Goal: Task Accomplishment & Management: Manage account settings

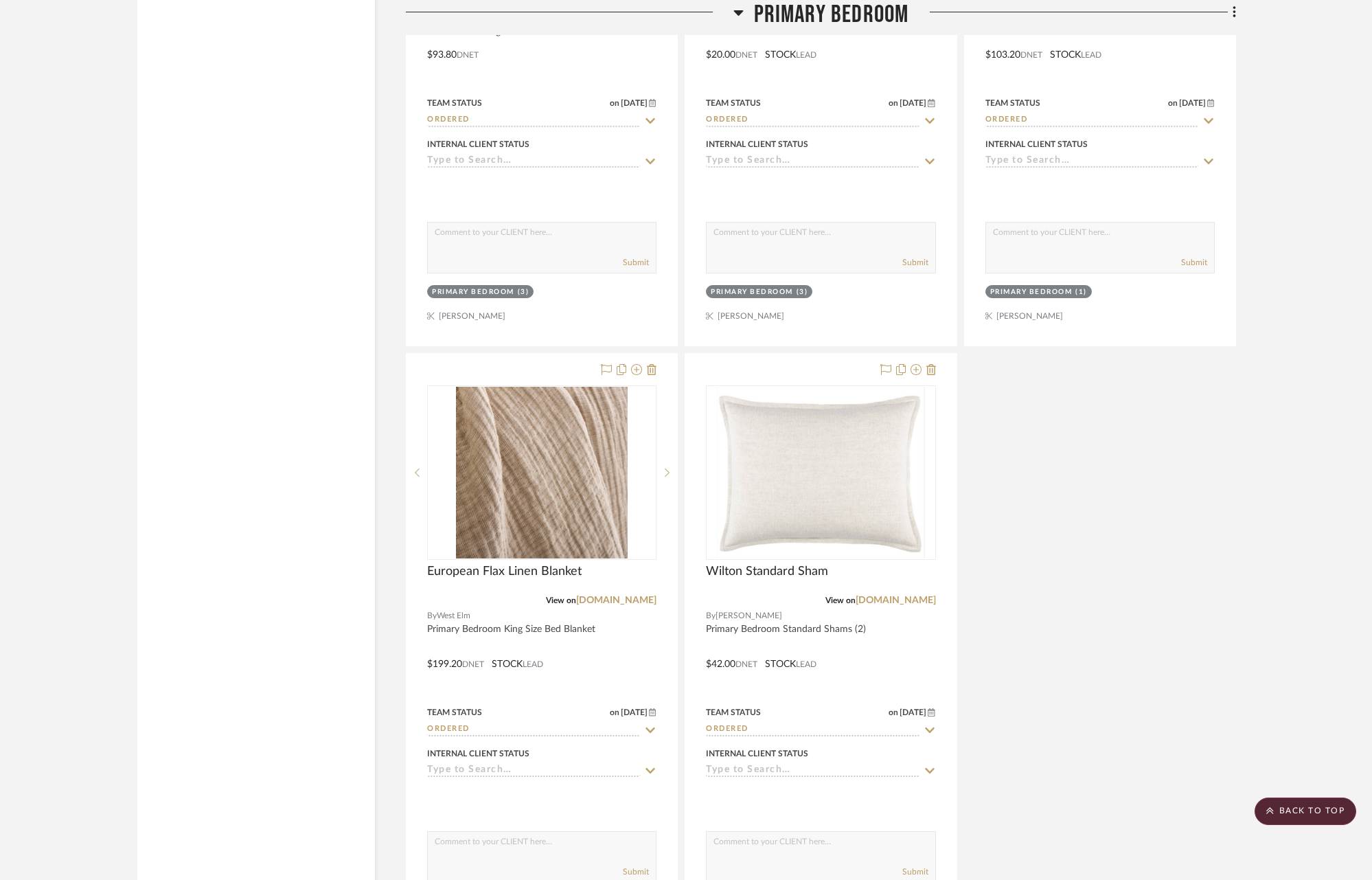
scroll to position [7875, 0]
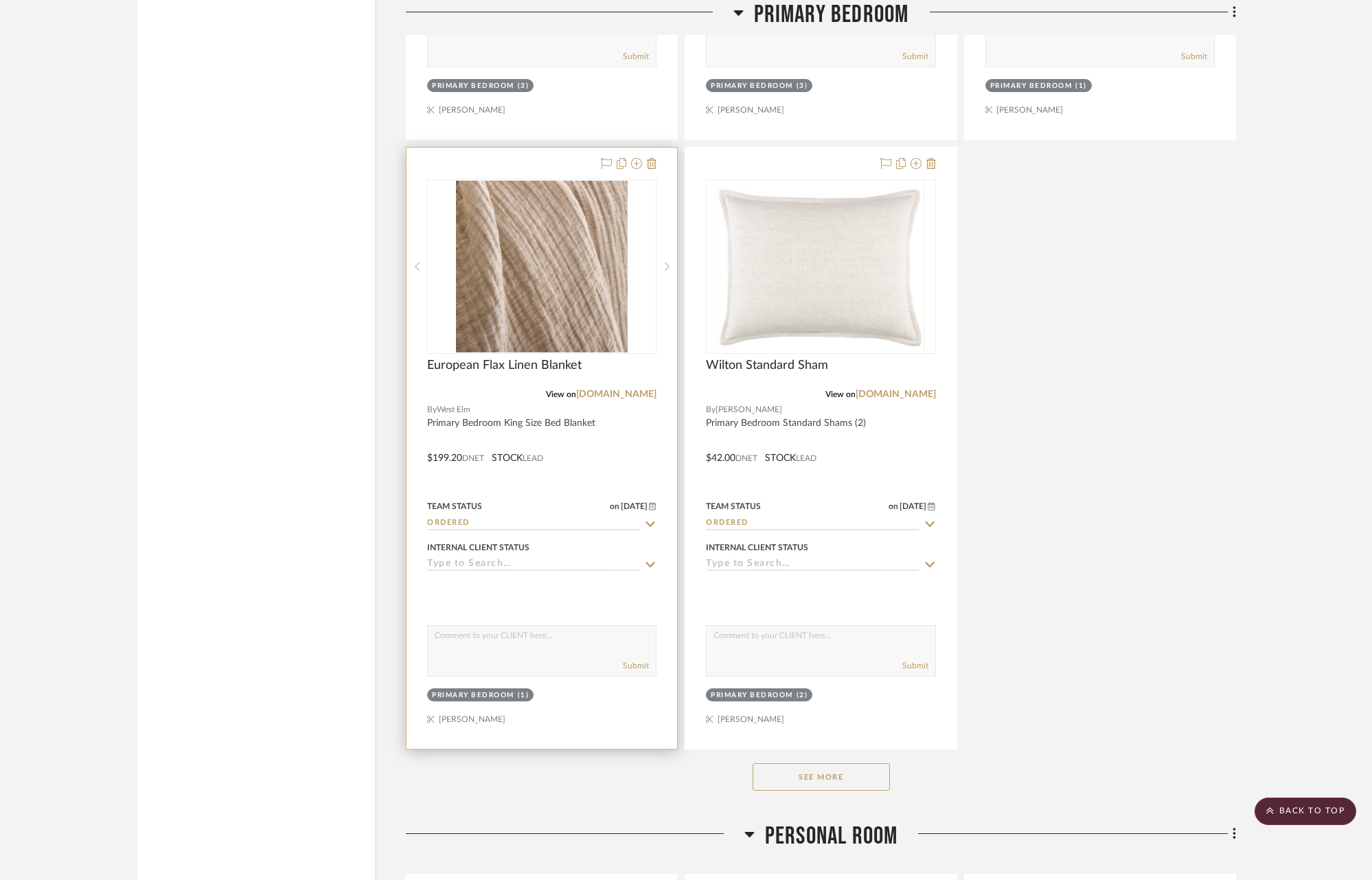
click at [652, 519] on icon at bounding box center [650, 524] width 12 height 11
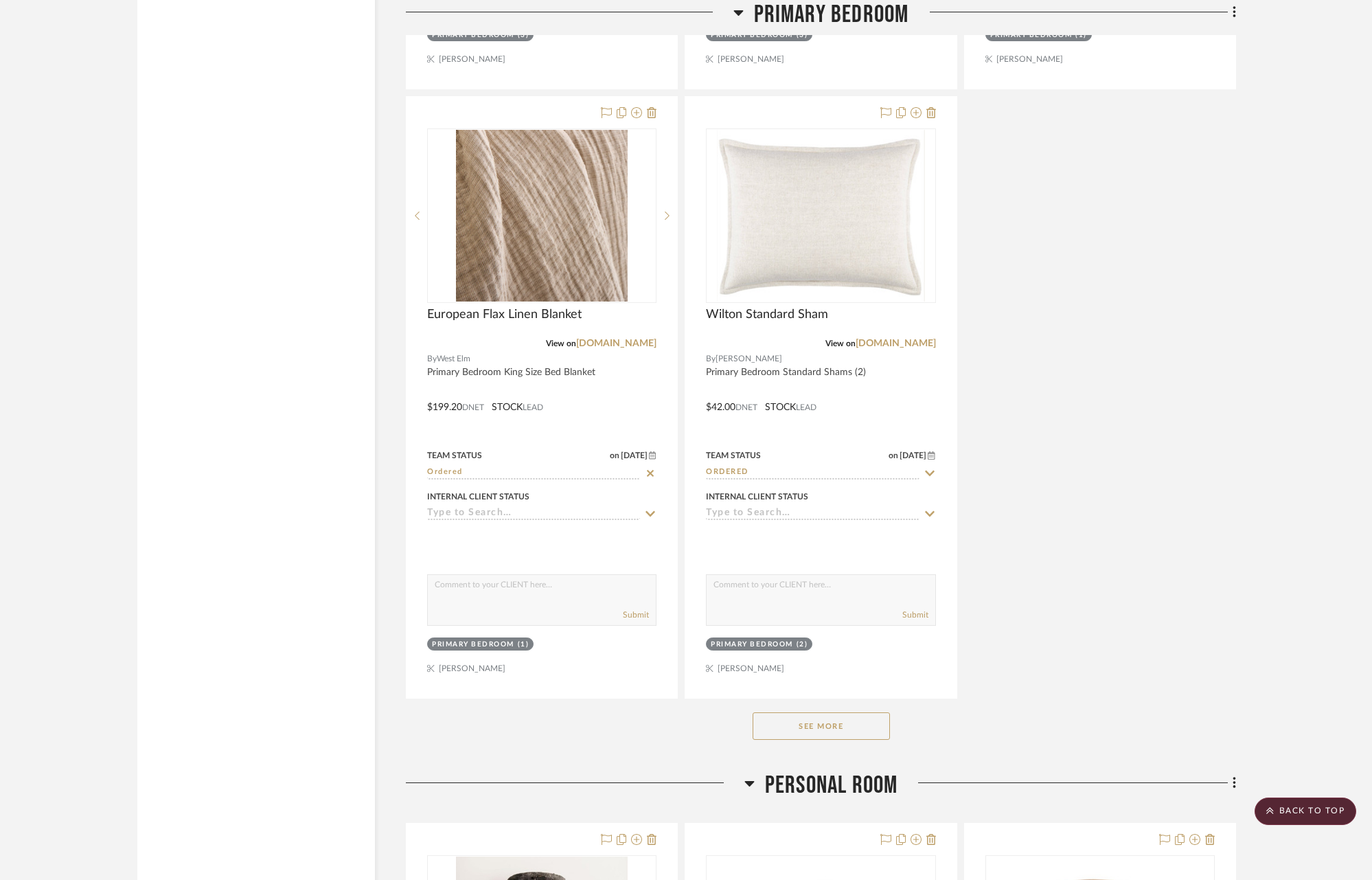
scroll to position [8048, 0]
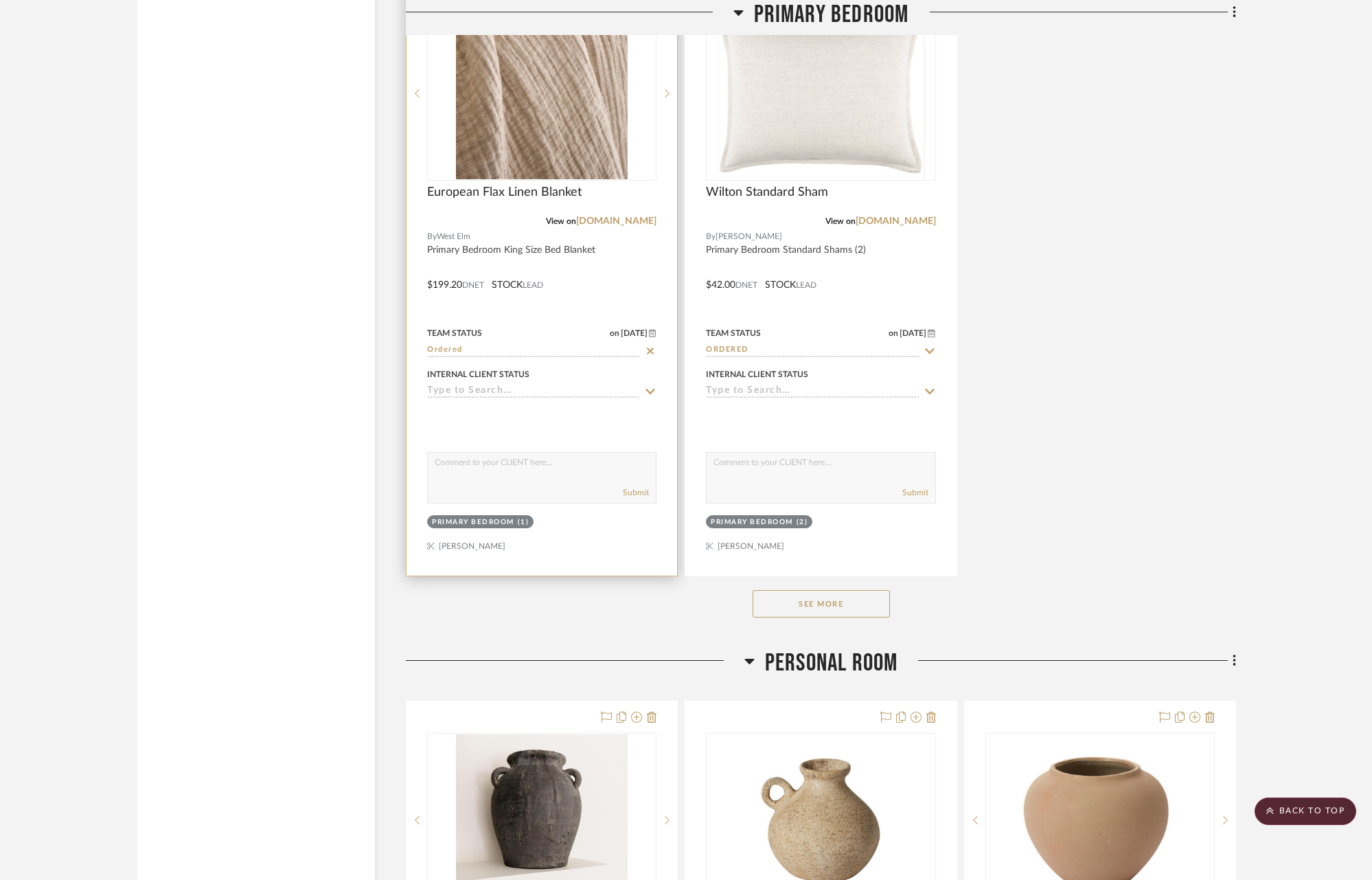
click at [646, 388] on icon at bounding box center [651, 391] width 10 height 6
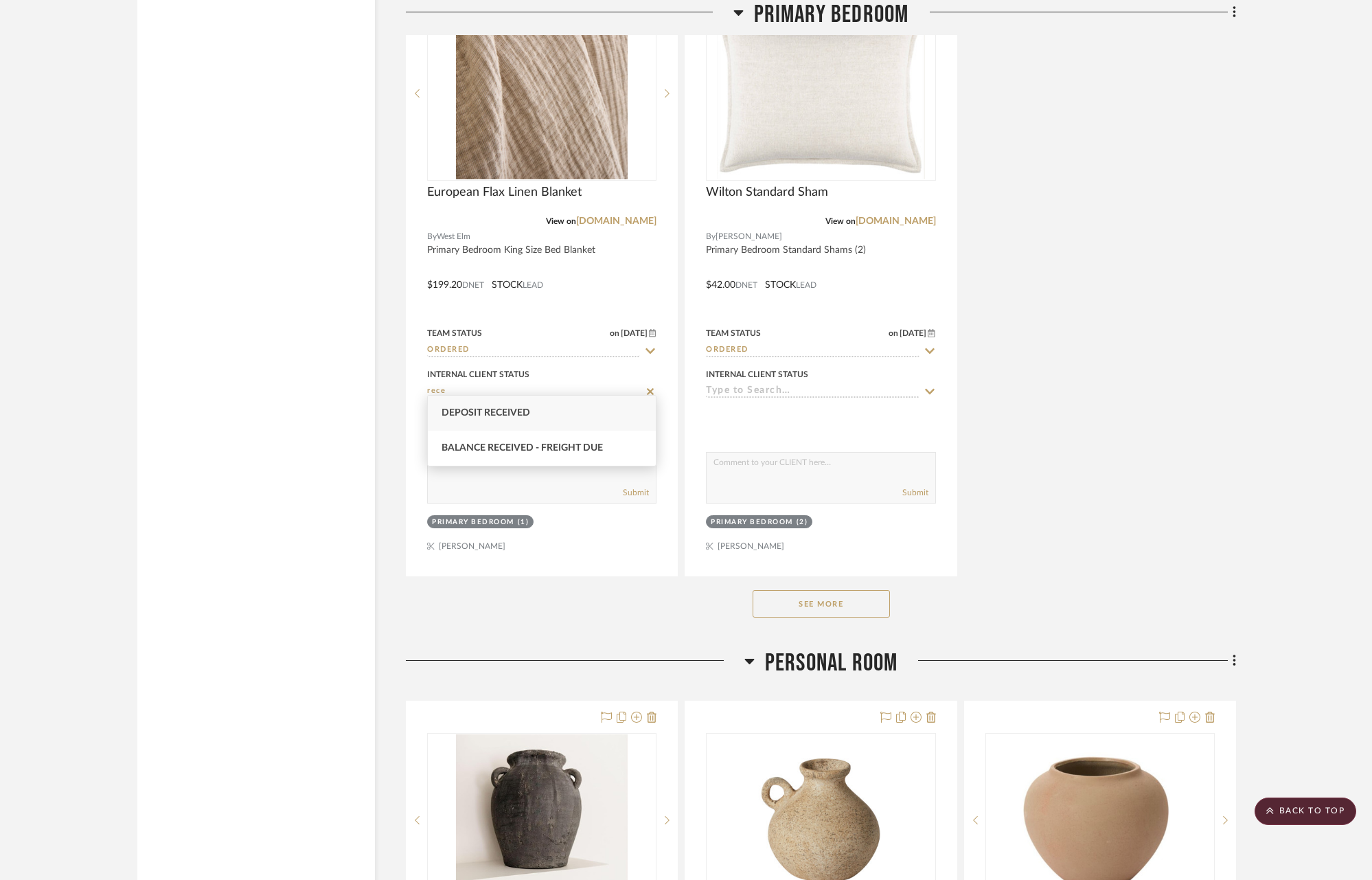
scroll to position [0, 0]
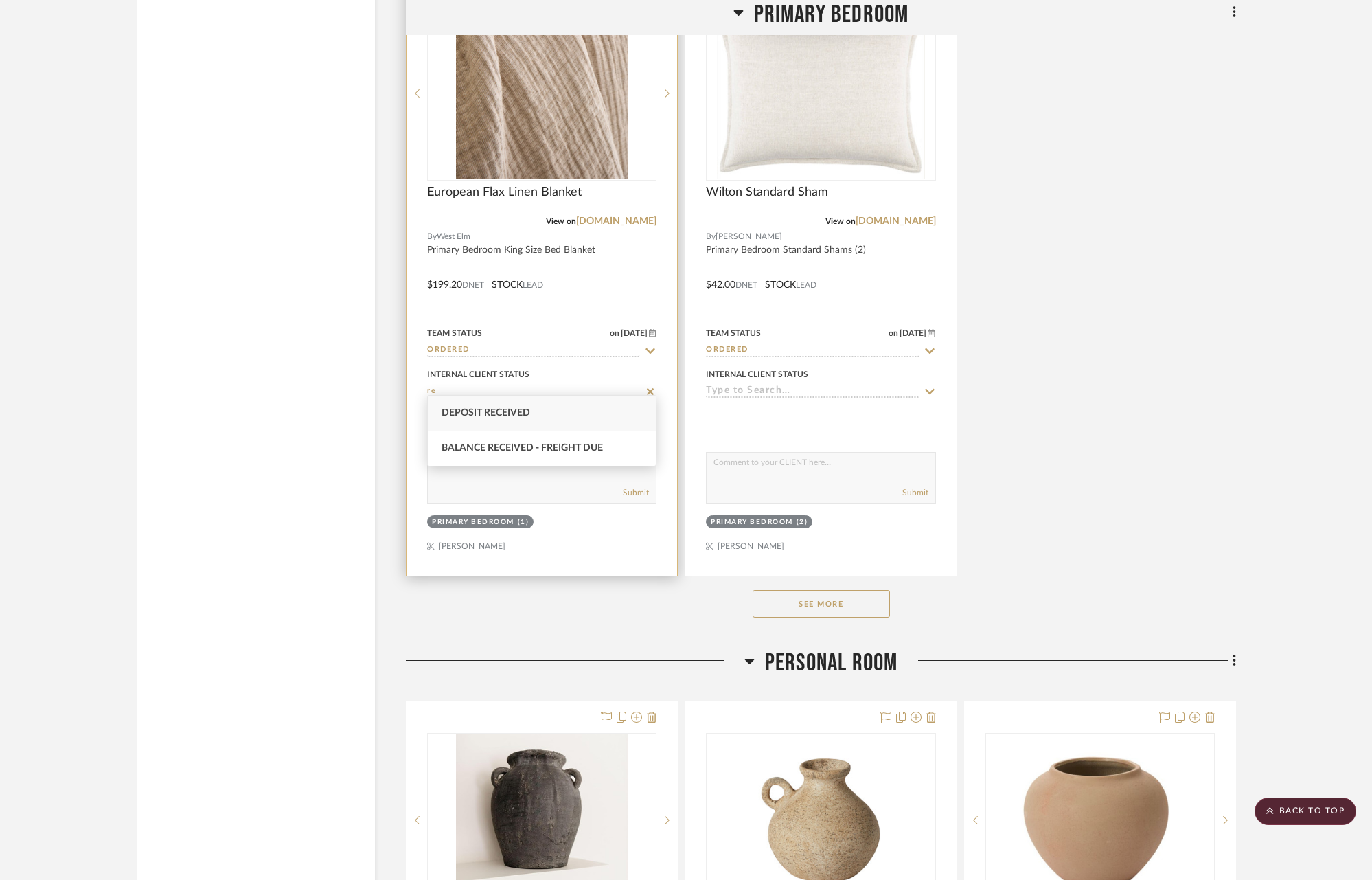
type input "r"
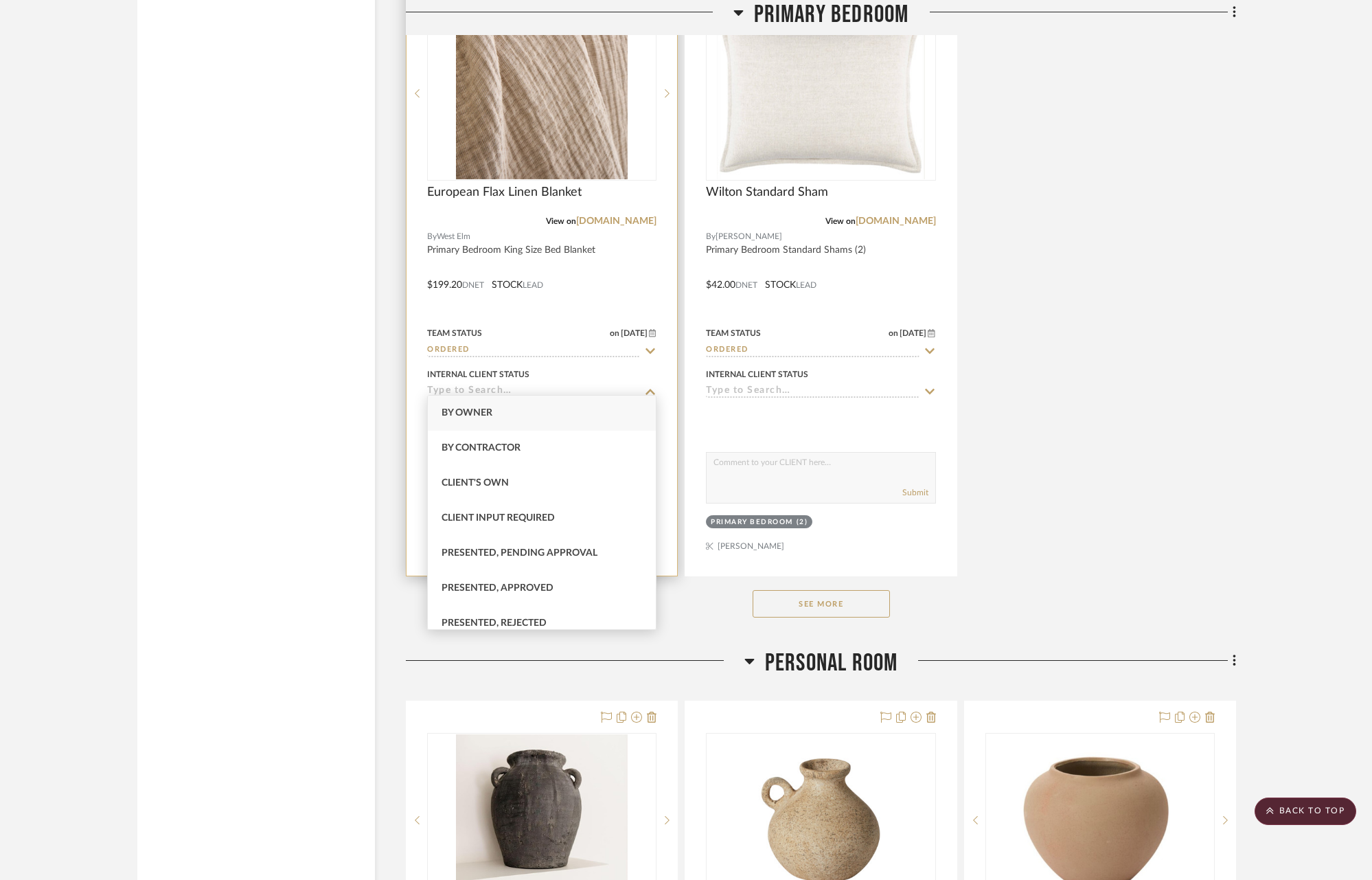
click at [507, 344] on input "Ordered" at bounding box center [533, 351] width 213 height 13
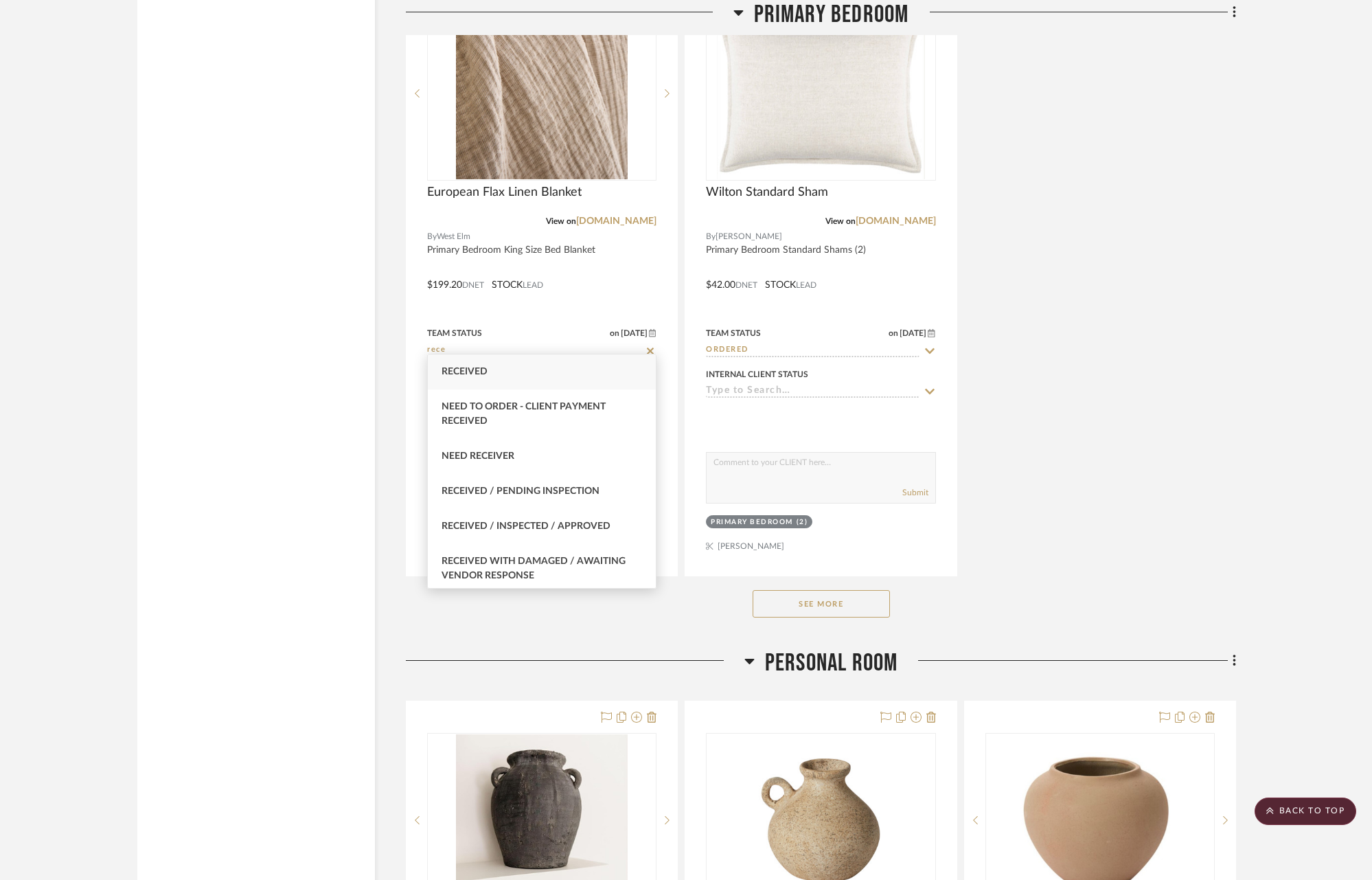
type input "rece"
click at [470, 376] on span "Received" at bounding box center [464, 372] width 46 height 10
type input "[DATE]"
type input "Received"
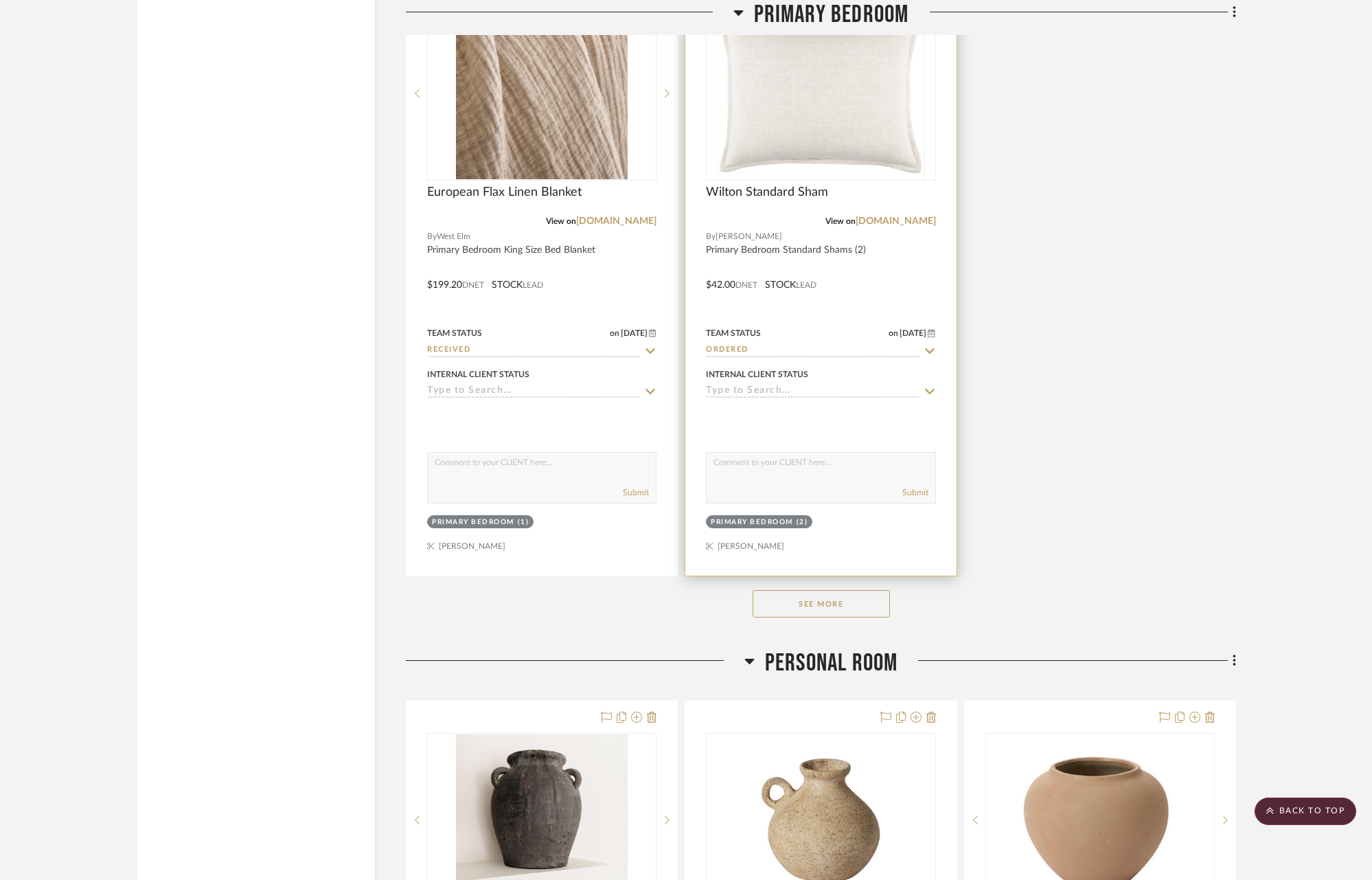
click at [927, 346] on icon at bounding box center [929, 351] width 12 height 11
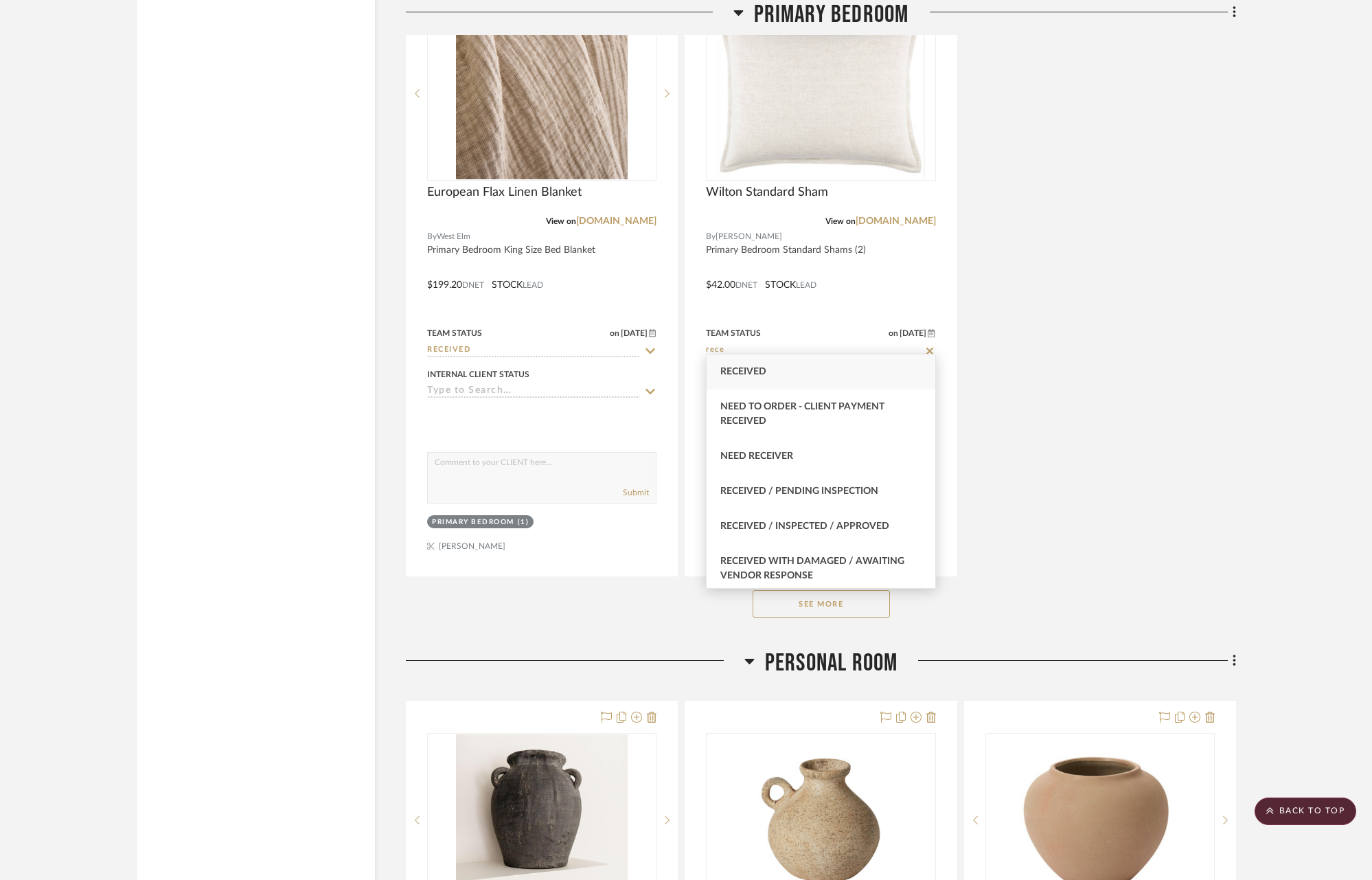
type input "rece"
click at [788, 374] on div "Received" at bounding box center [820, 372] width 228 height 35
type input "[DATE]"
type input "Received"
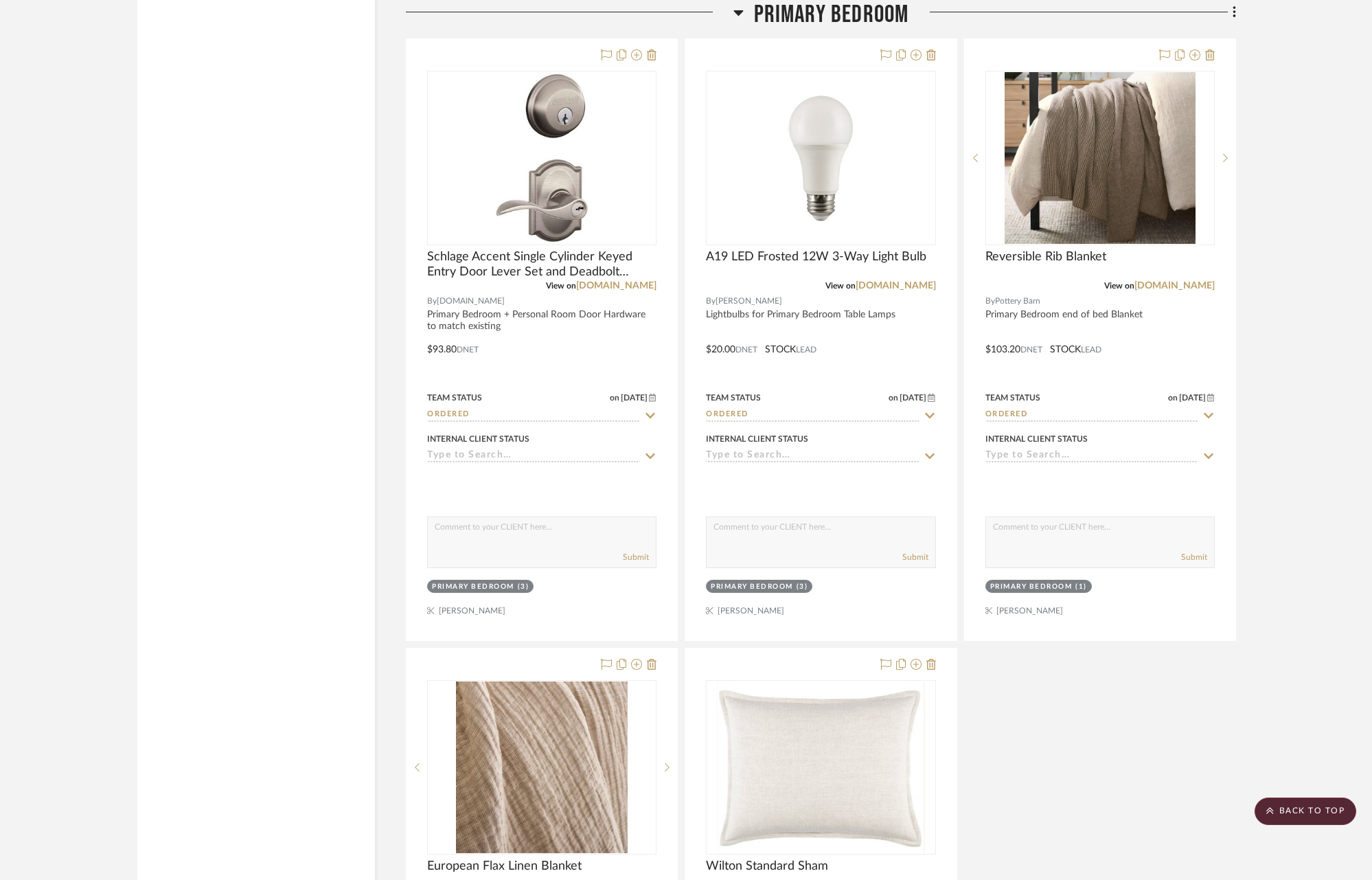
scroll to position [7359, 0]
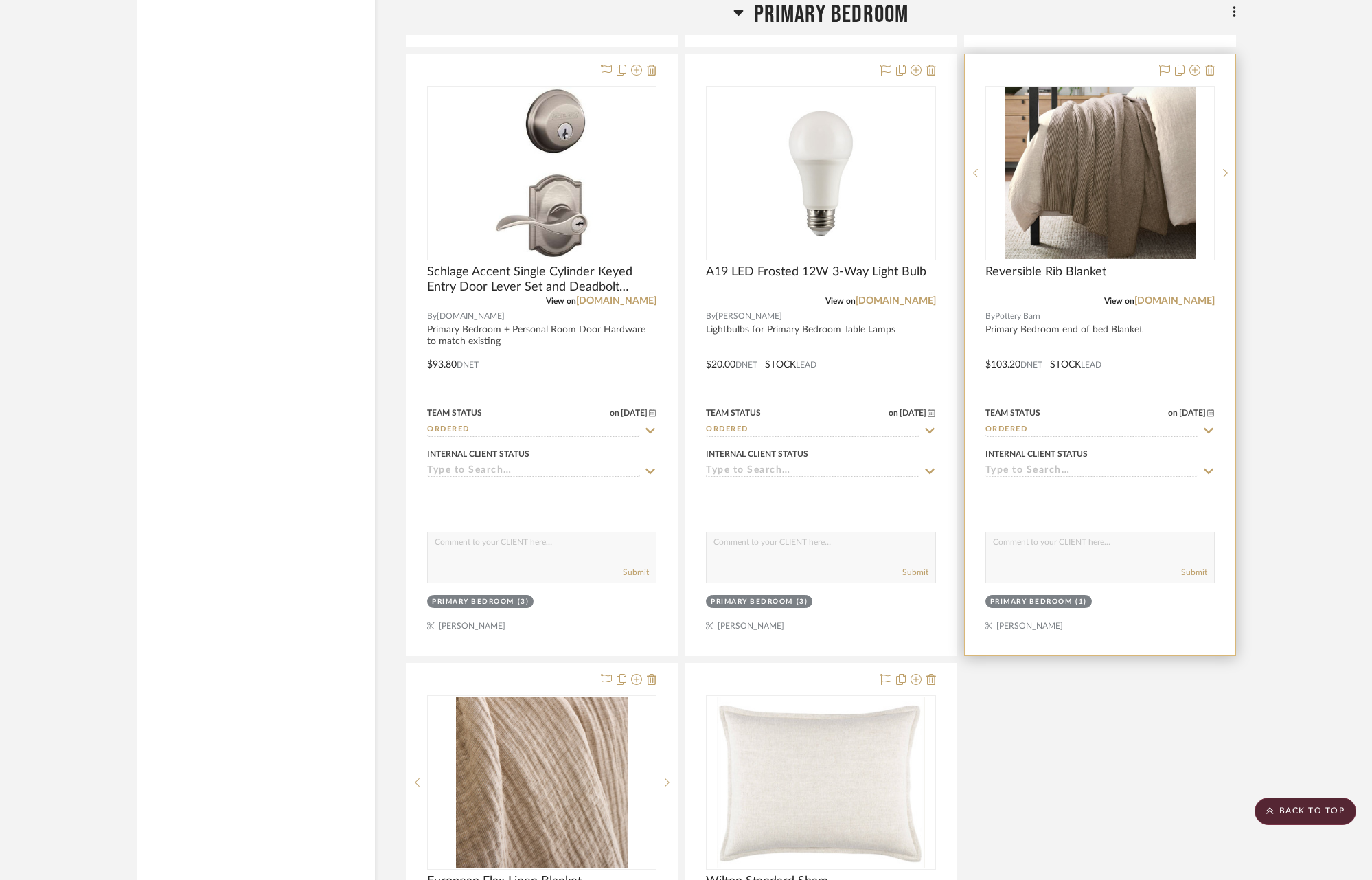
click at [1210, 425] on icon at bounding box center [1208, 430] width 12 height 11
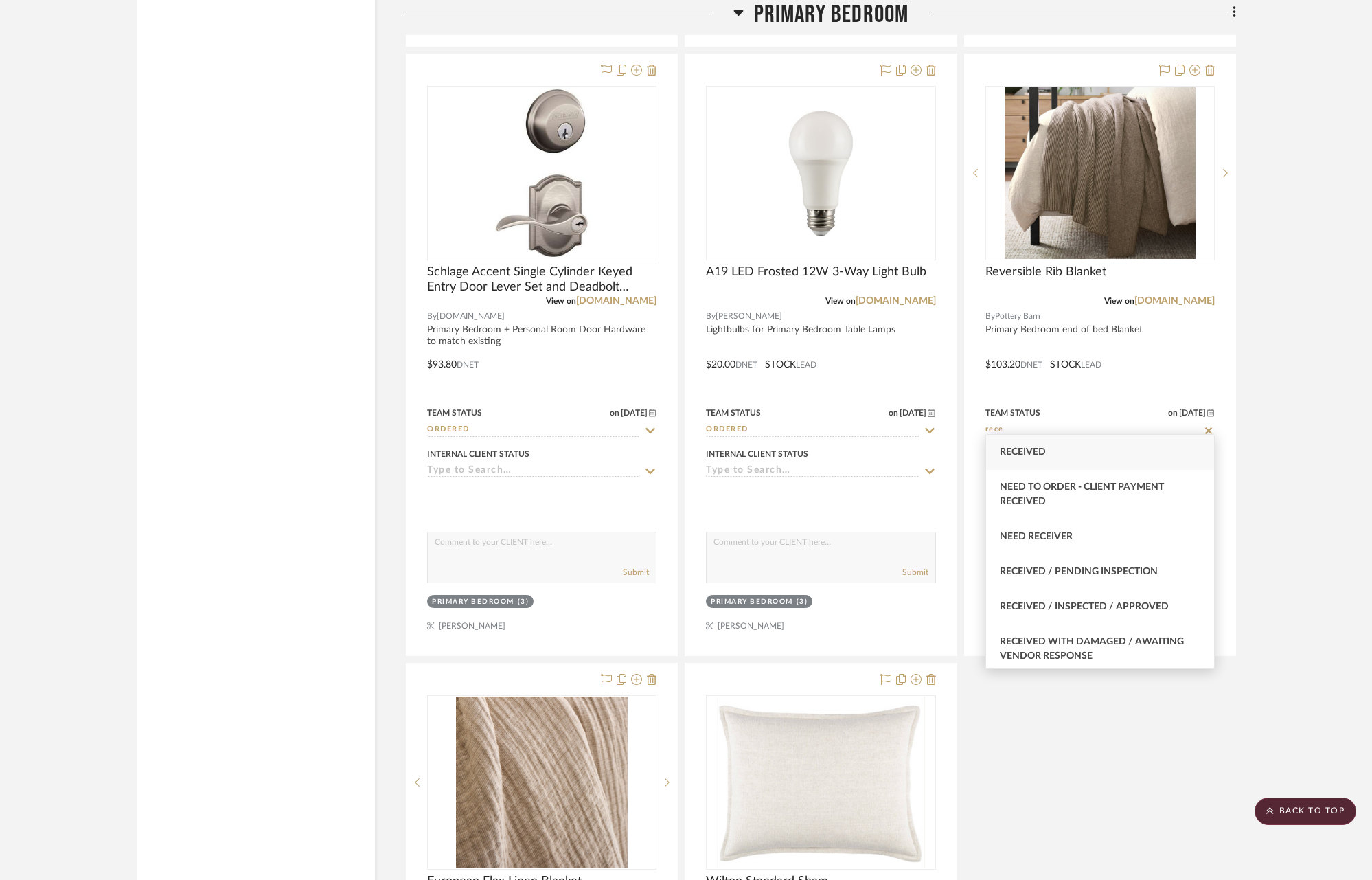
type input "rece"
click at [1063, 460] on div "Received" at bounding box center [1100, 452] width 228 height 35
type input "[DATE]"
type input "Received"
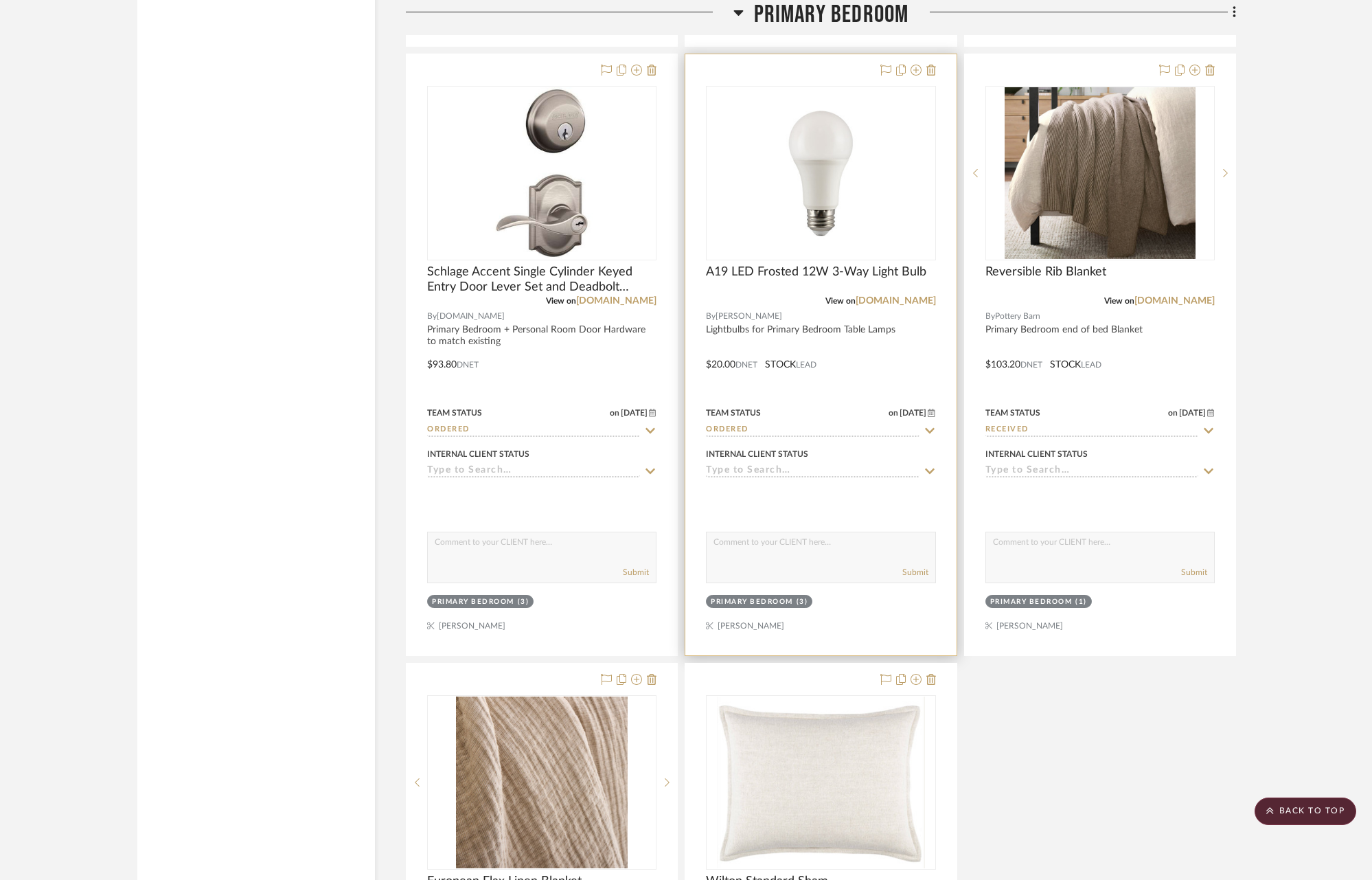
click at [929, 427] on icon at bounding box center [930, 430] width 10 height 6
type input "e"
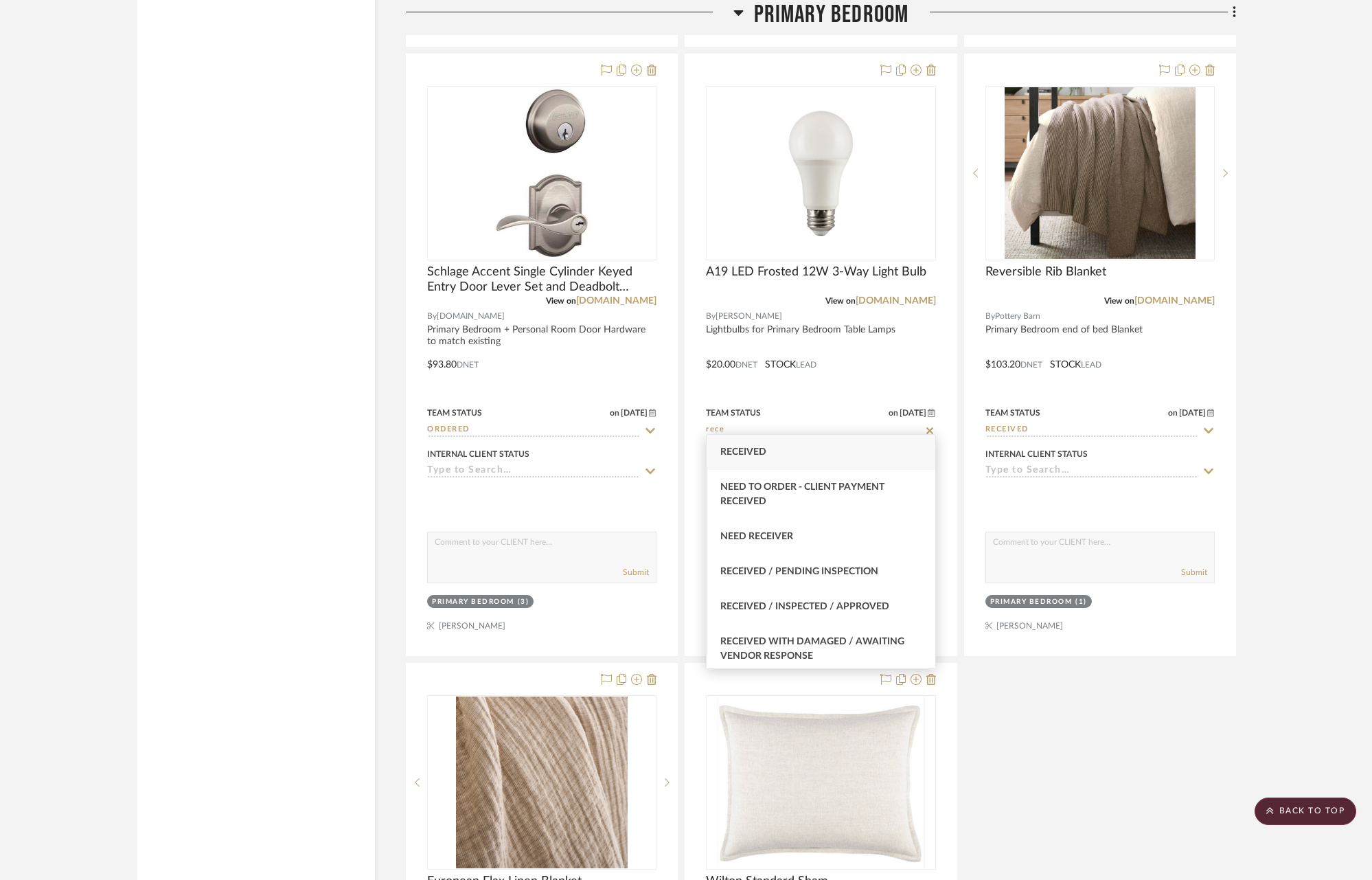
type input "rece"
click at [768, 452] on div "Received" at bounding box center [820, 452] width 228 height 35
type input "[DATE]"
type input "Received"
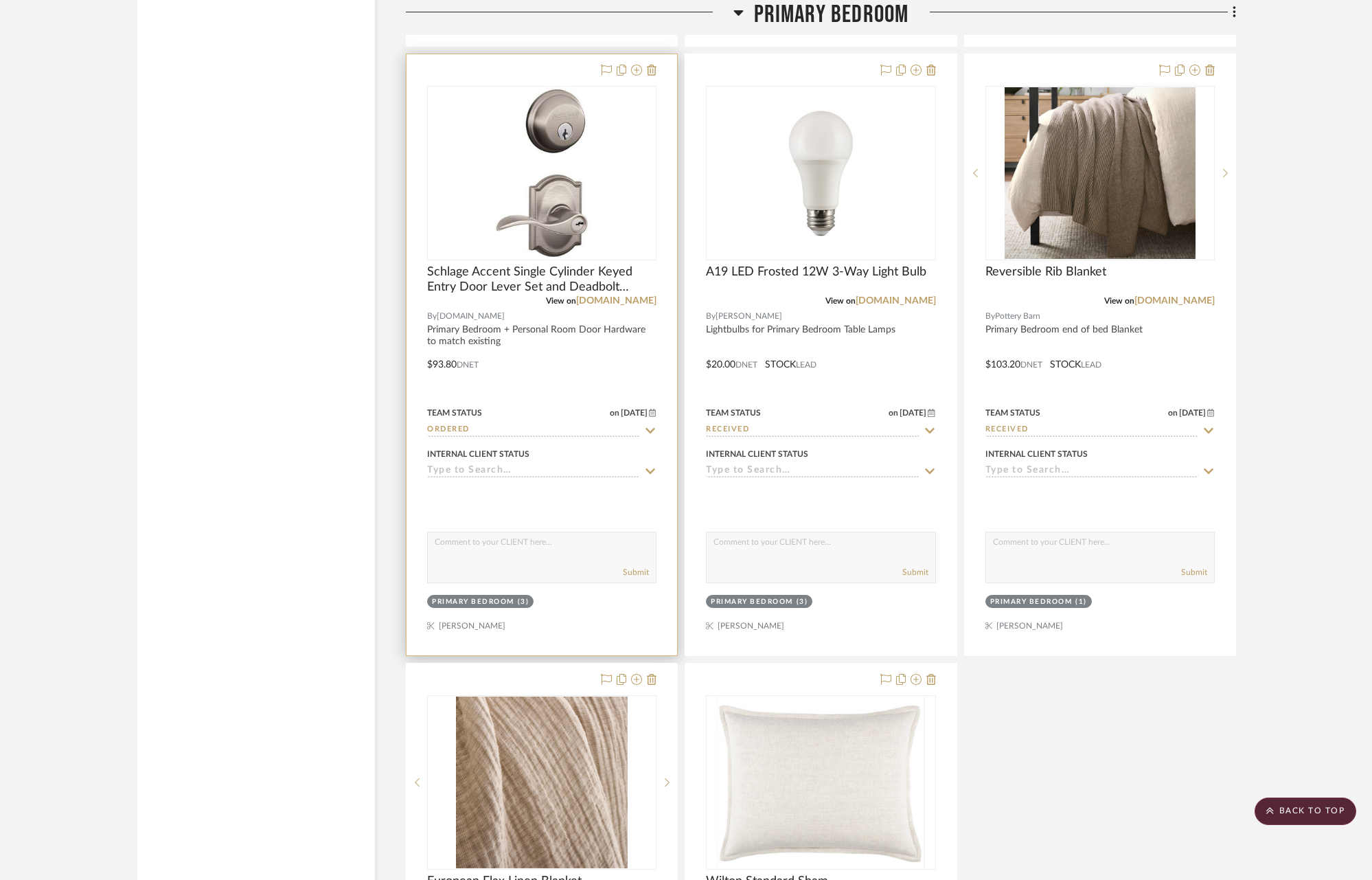
click at [651, 425] on icon at bounding box center [650, 430] width 12 height 11
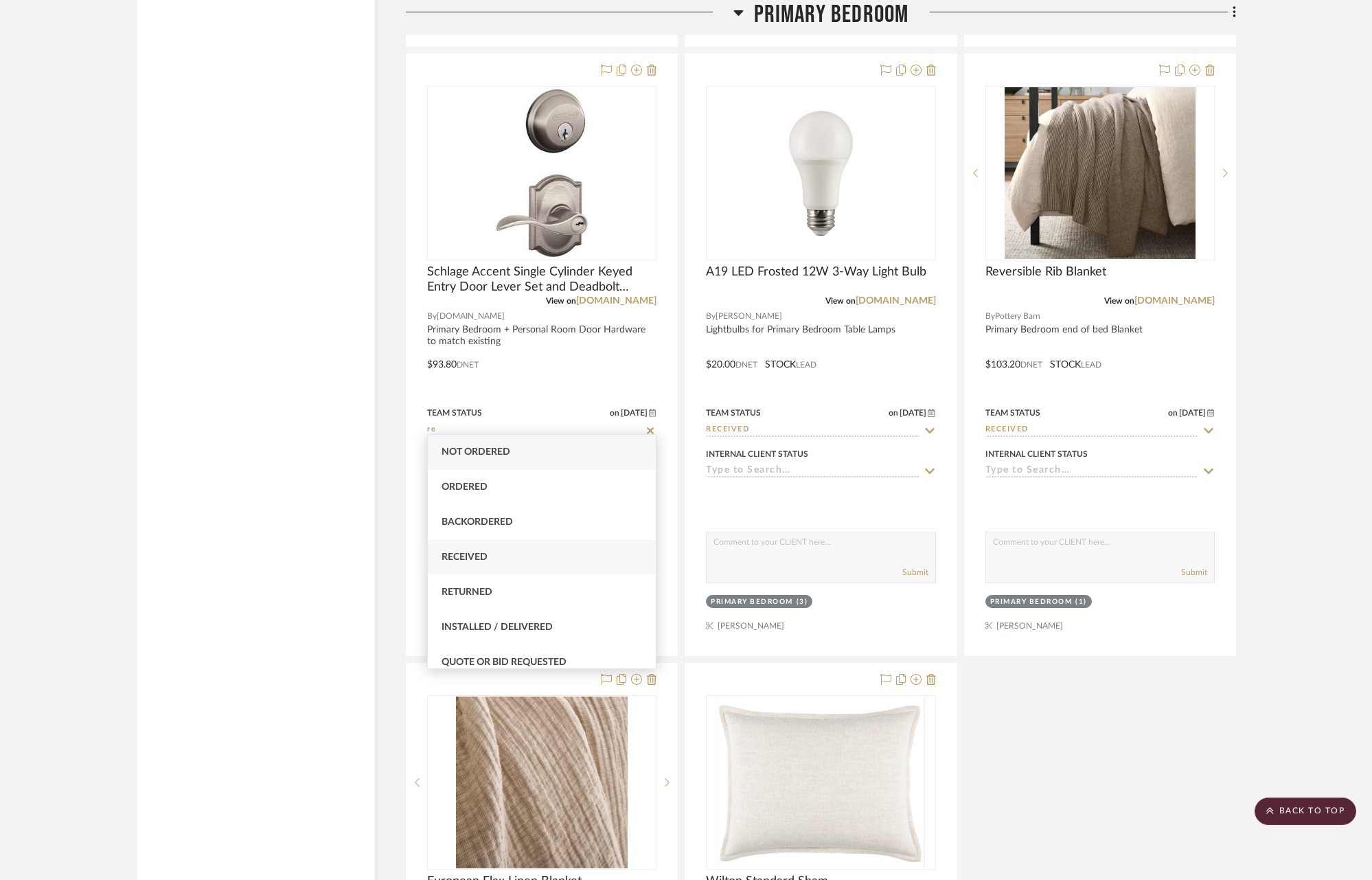
type input "re"
click at [507, 548] on div "Received" at bounding box center [542, 557] width 228 height 35
type input "[DATE]"
type input "Received"
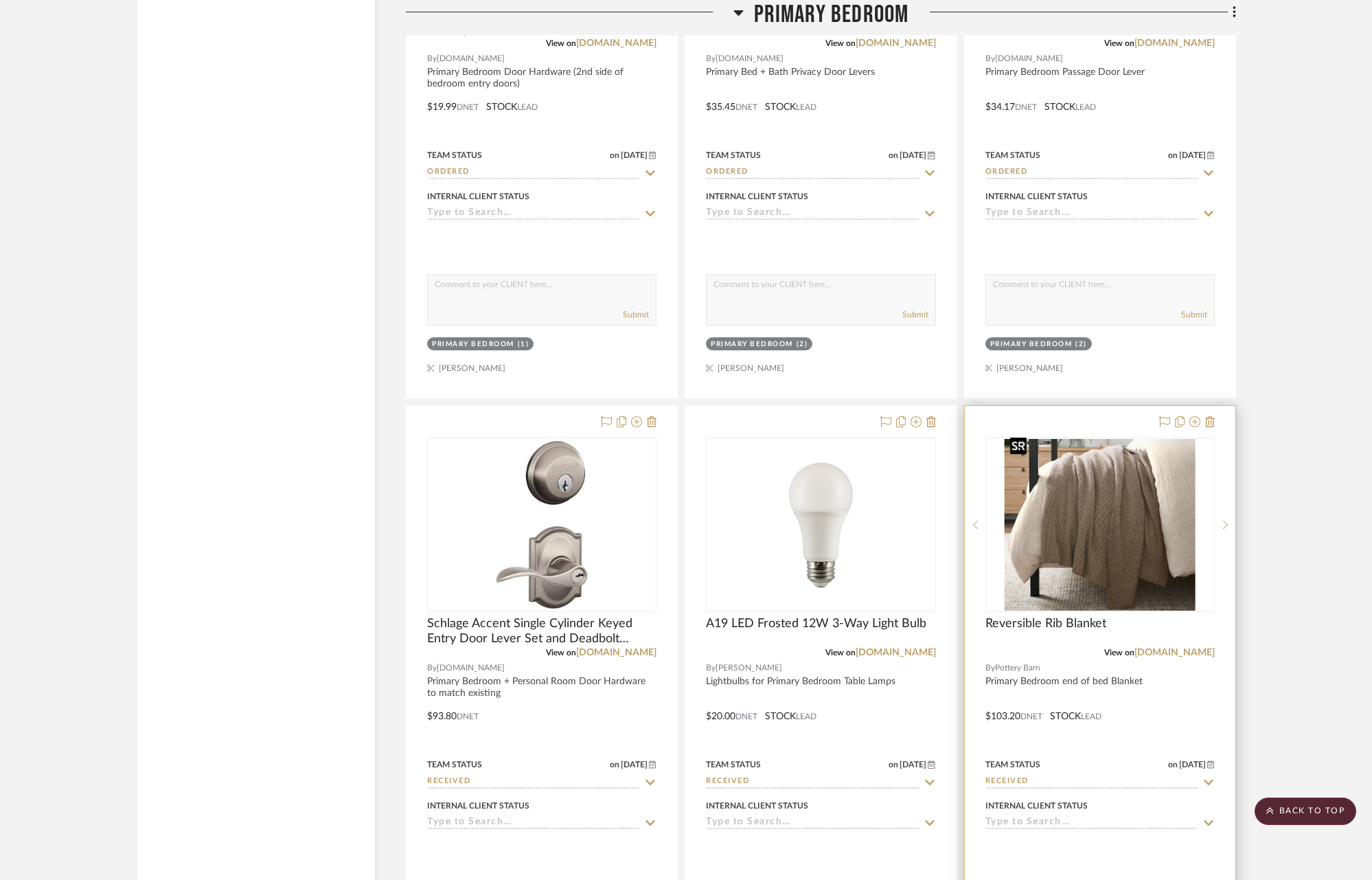
scroll to position [6638, 0]
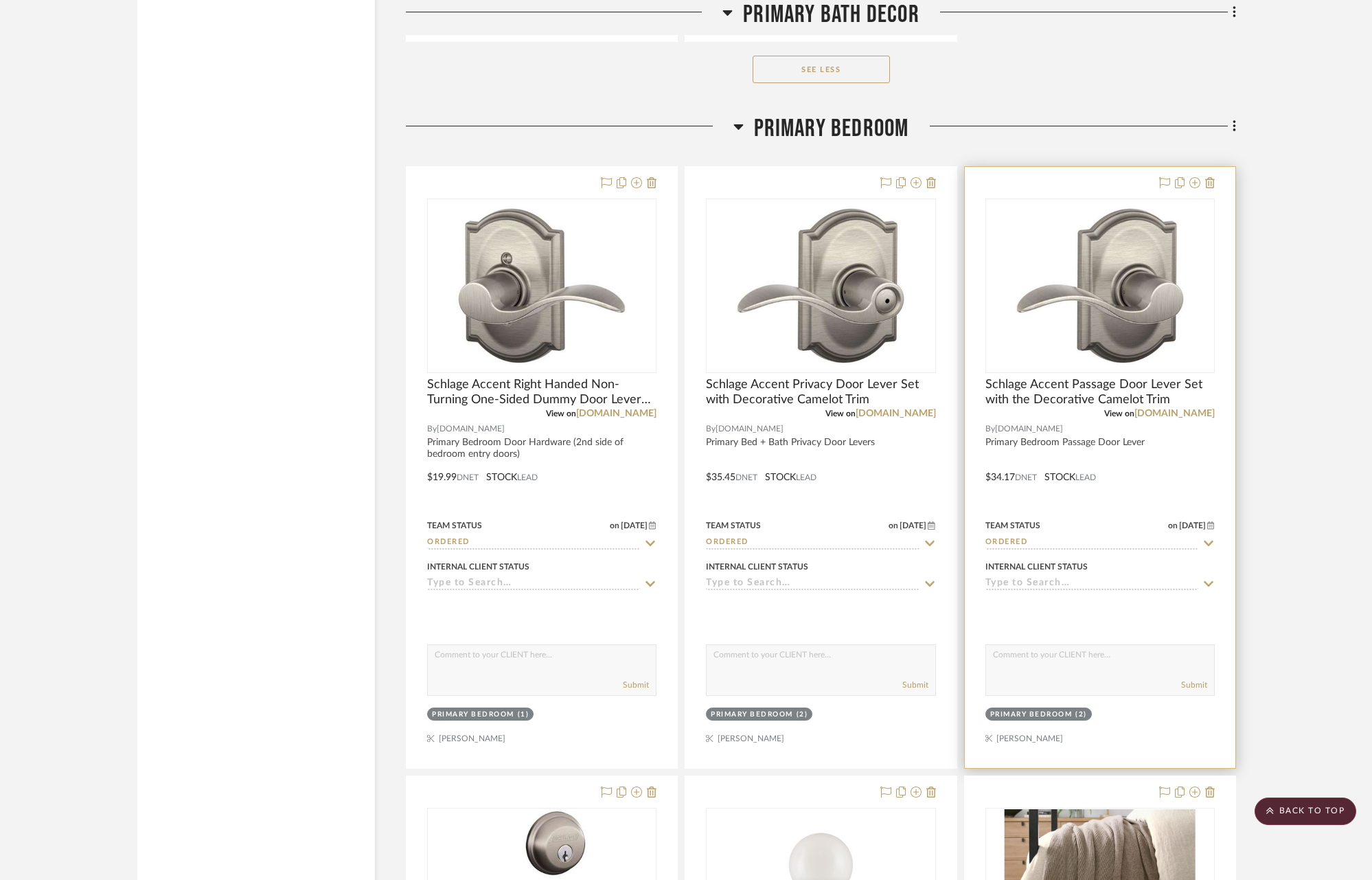
click at [1210, 539] on icon at bounding box center [1209, 542] width 10 height 6
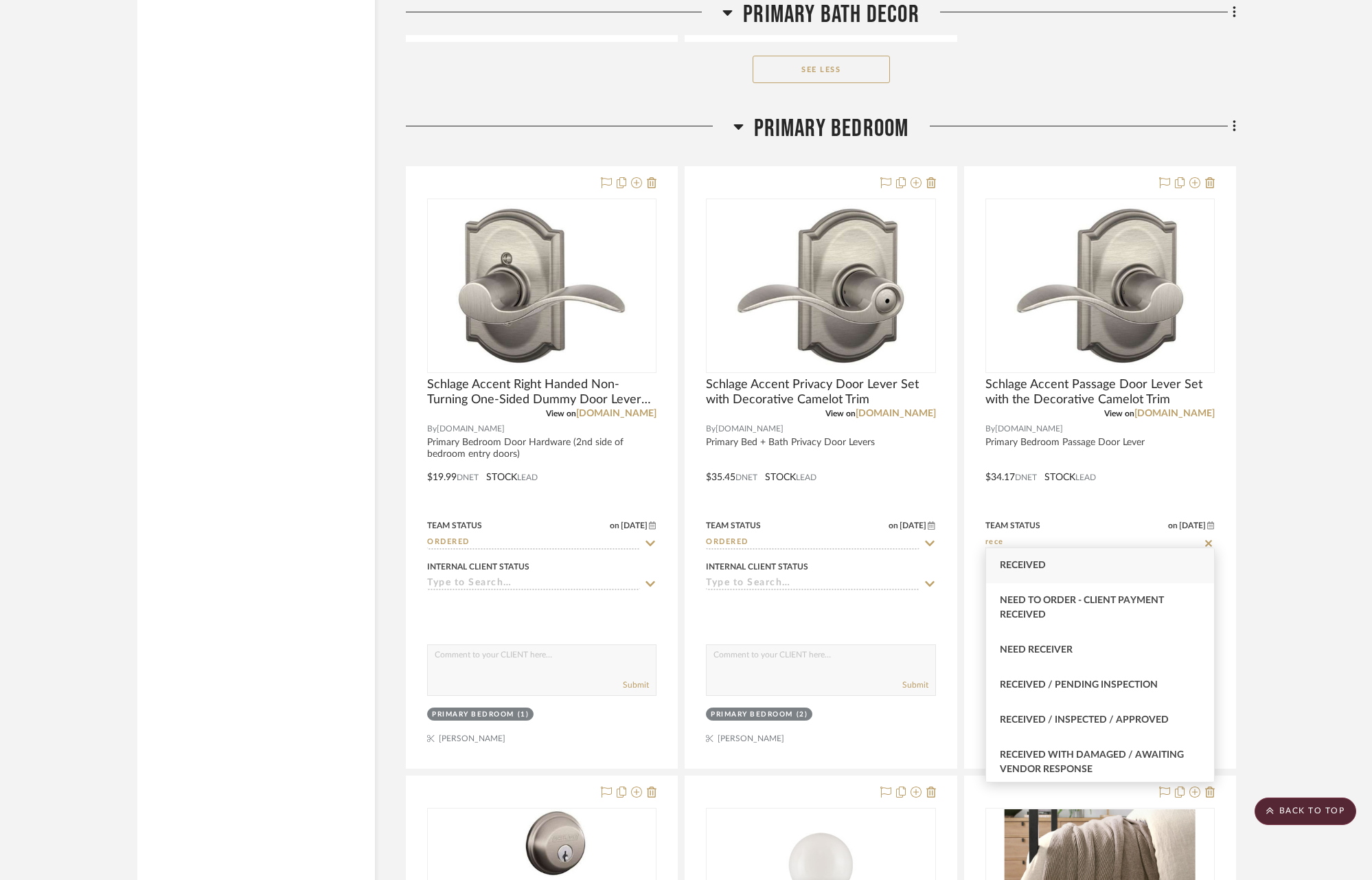
type input "rece"
click at [1097, 573] on div "Received" at bounding box center [1100, 565] width 228 height 35
type input "[DATE]"
type input "Received"
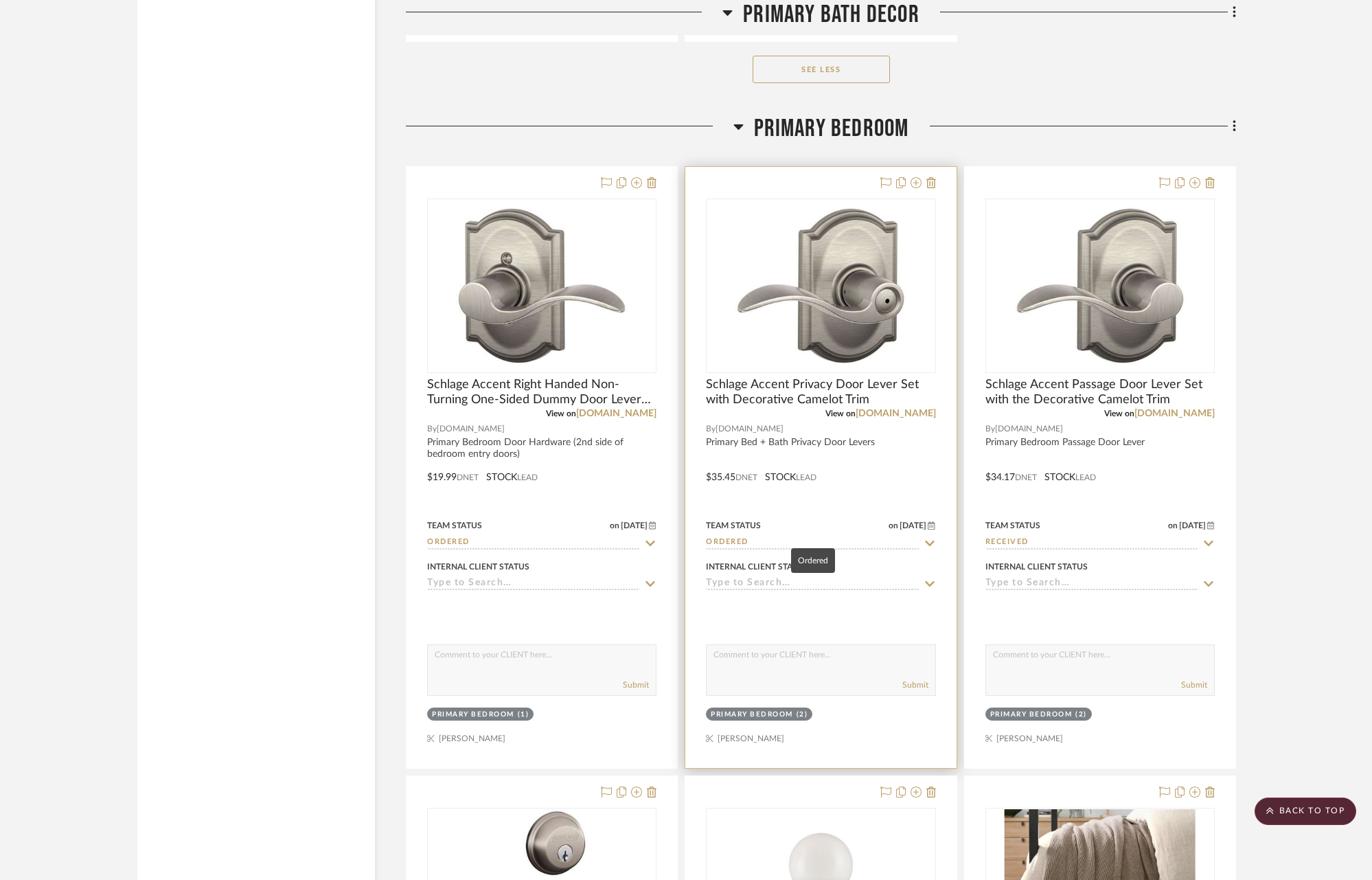
click at [815, 539] on input "Ordered" at bounding box center [812, 543] width 213 height 13
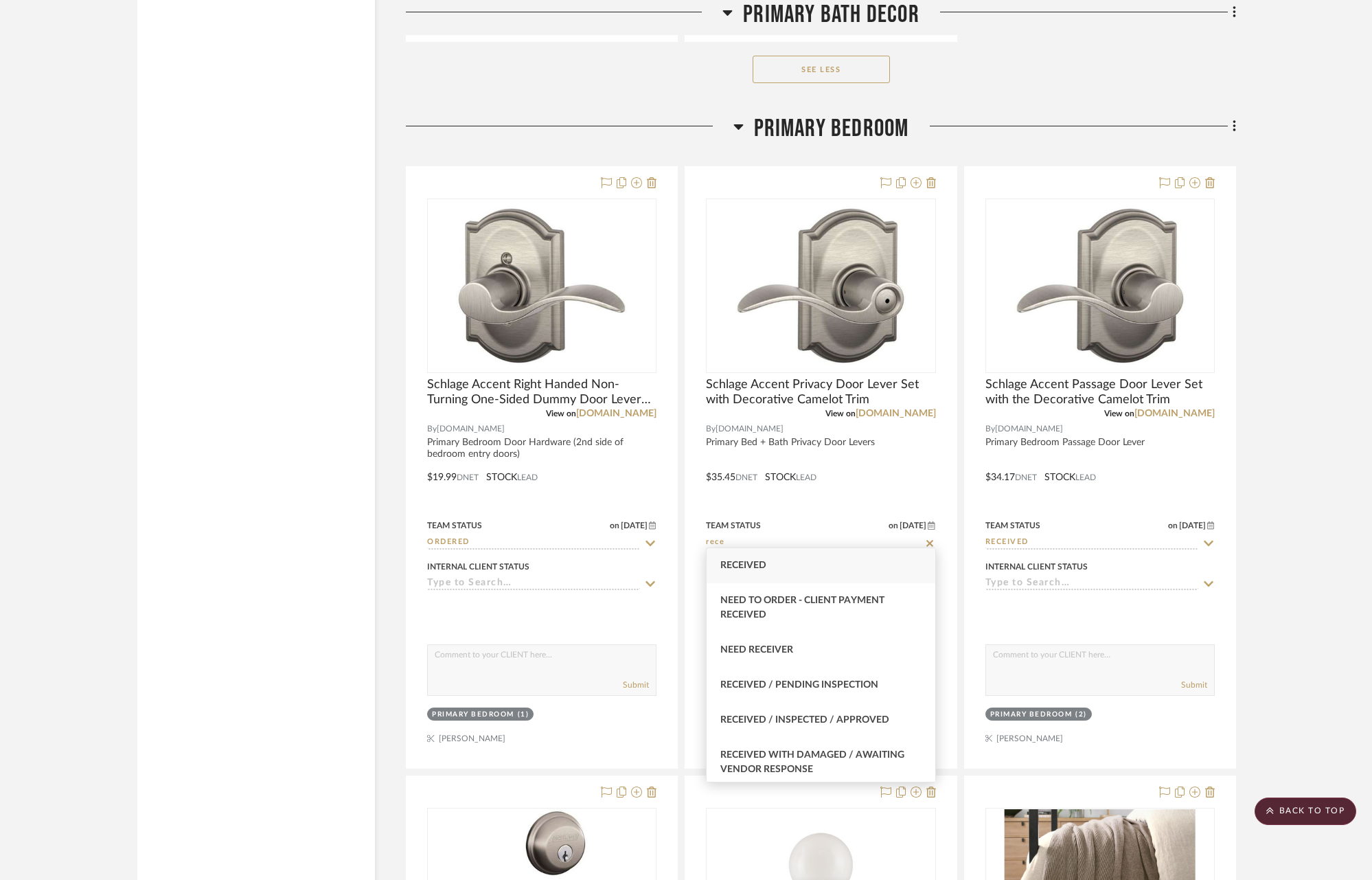
type input "rece"
click at [737, 564] on span "Received" at bounding box center [743, 565] width 46 height 10
type input "[DATE]"
type input "Received"
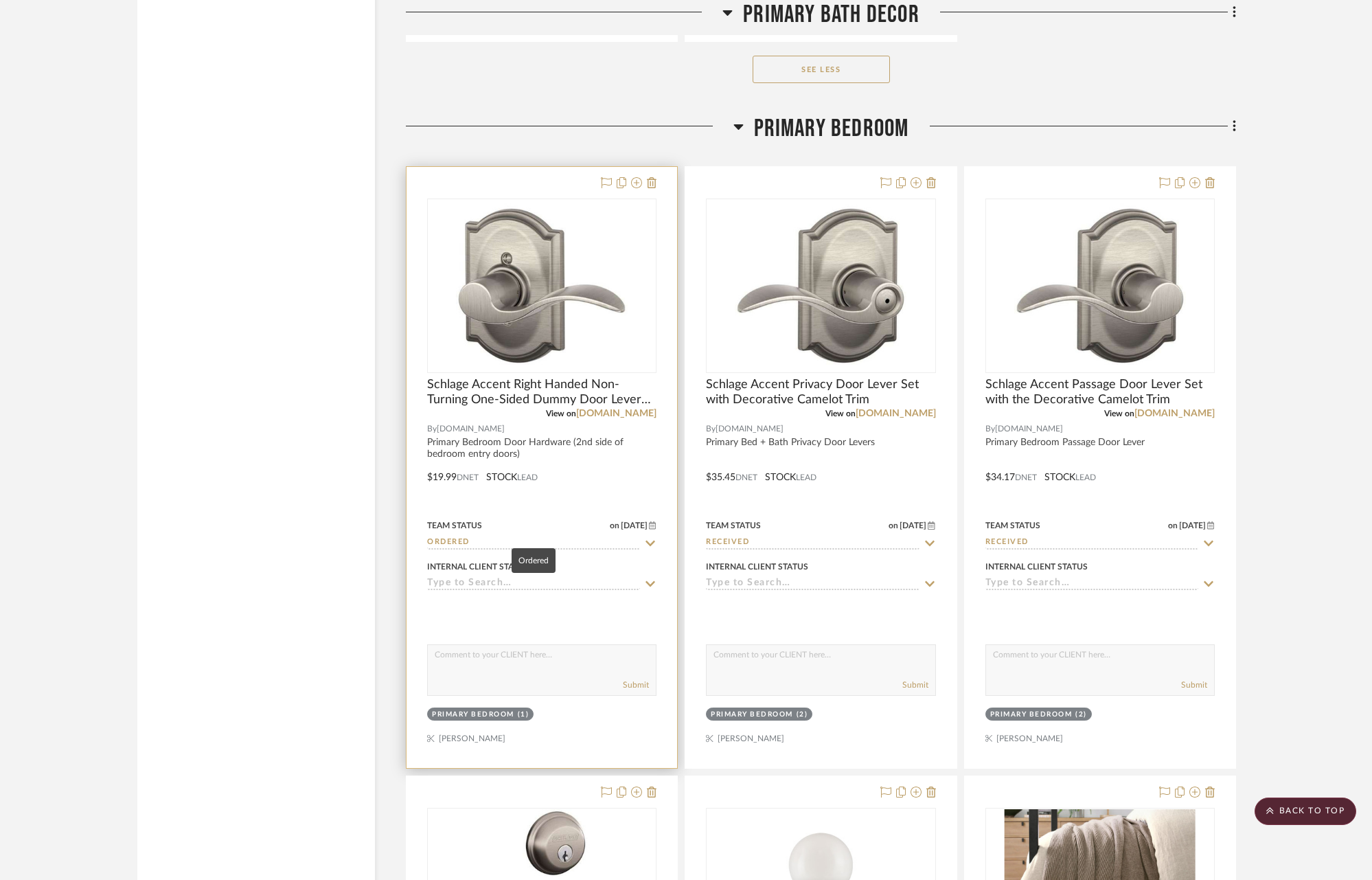
click at [464, 541] on input "Ordered" at bounding box center [533, 543] width 213 height 13
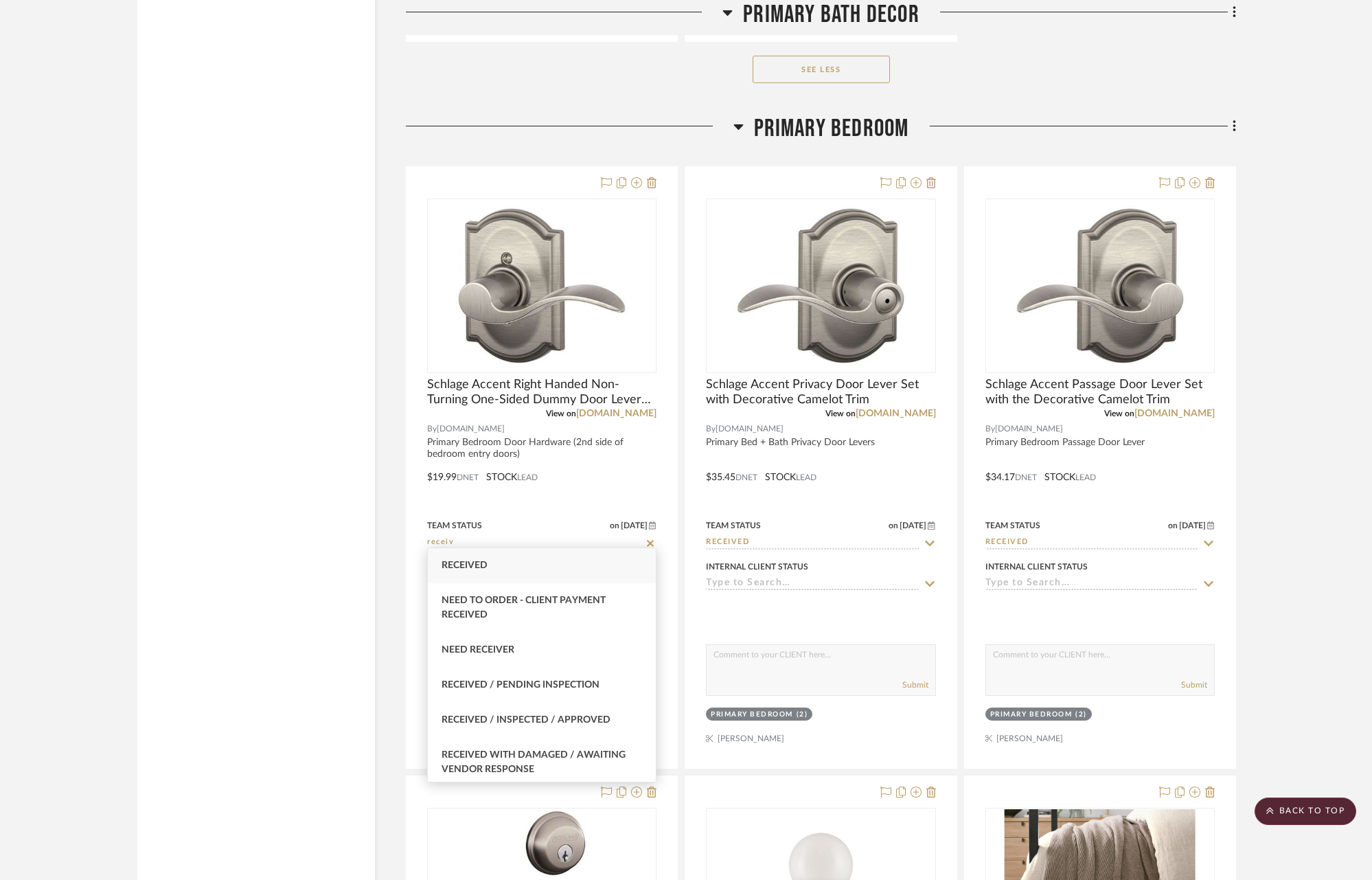
type input "receiv"
click at [486, 564] on span "Received" at bounding box center [464, 565] width 46 height 10
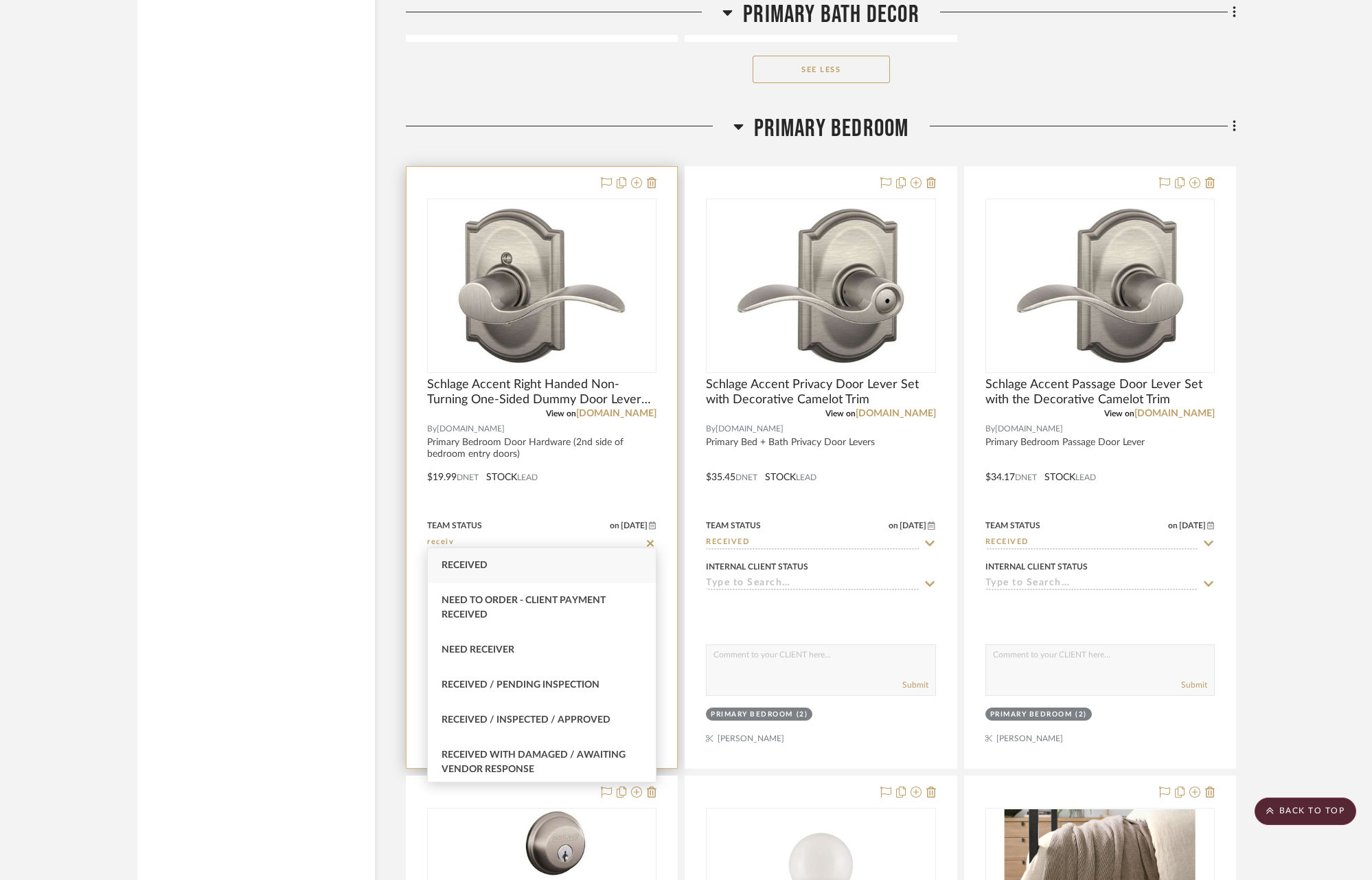
type input "[DATE]"
type input "Received"
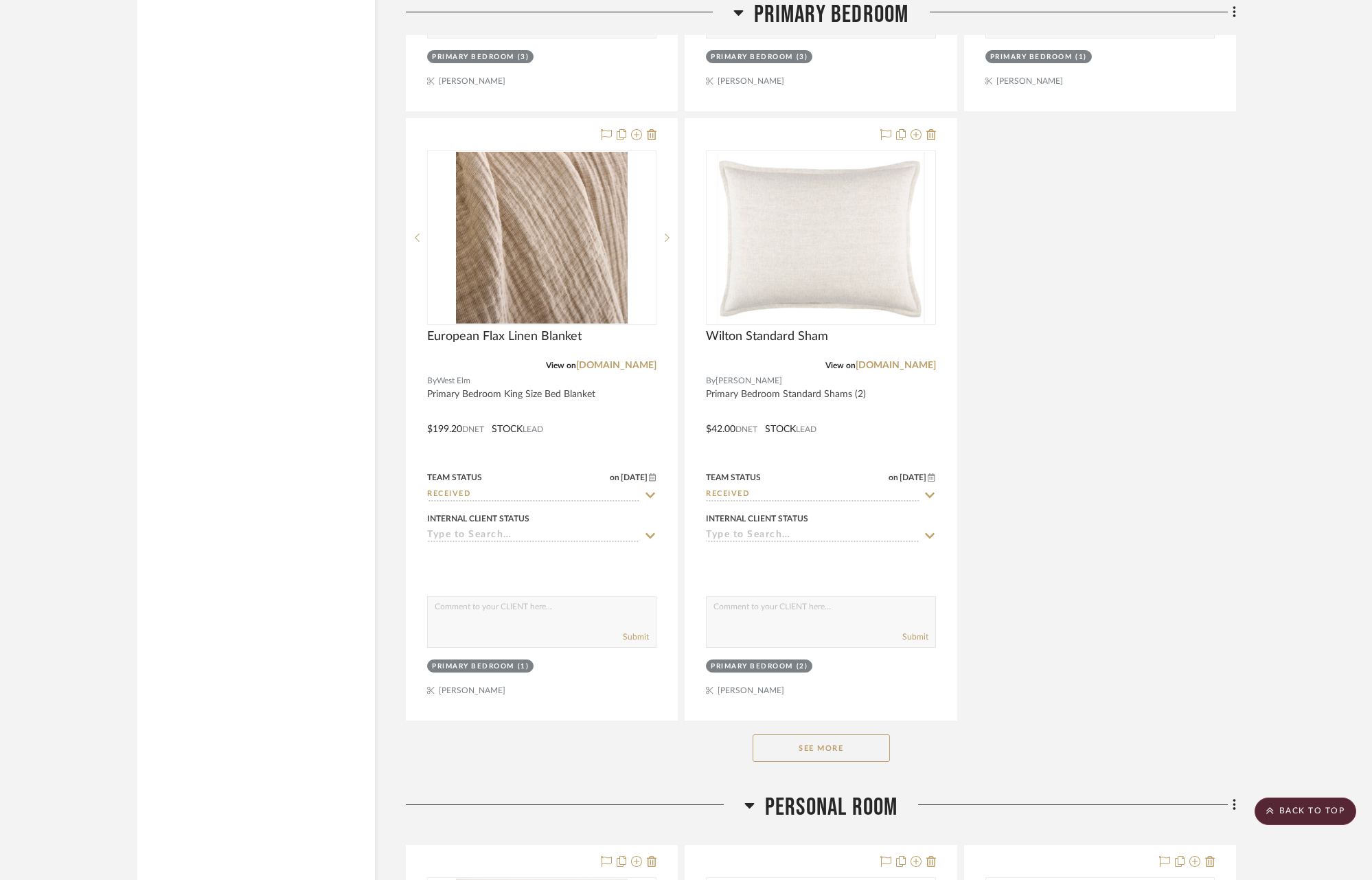
scroll to position [7917, 0]
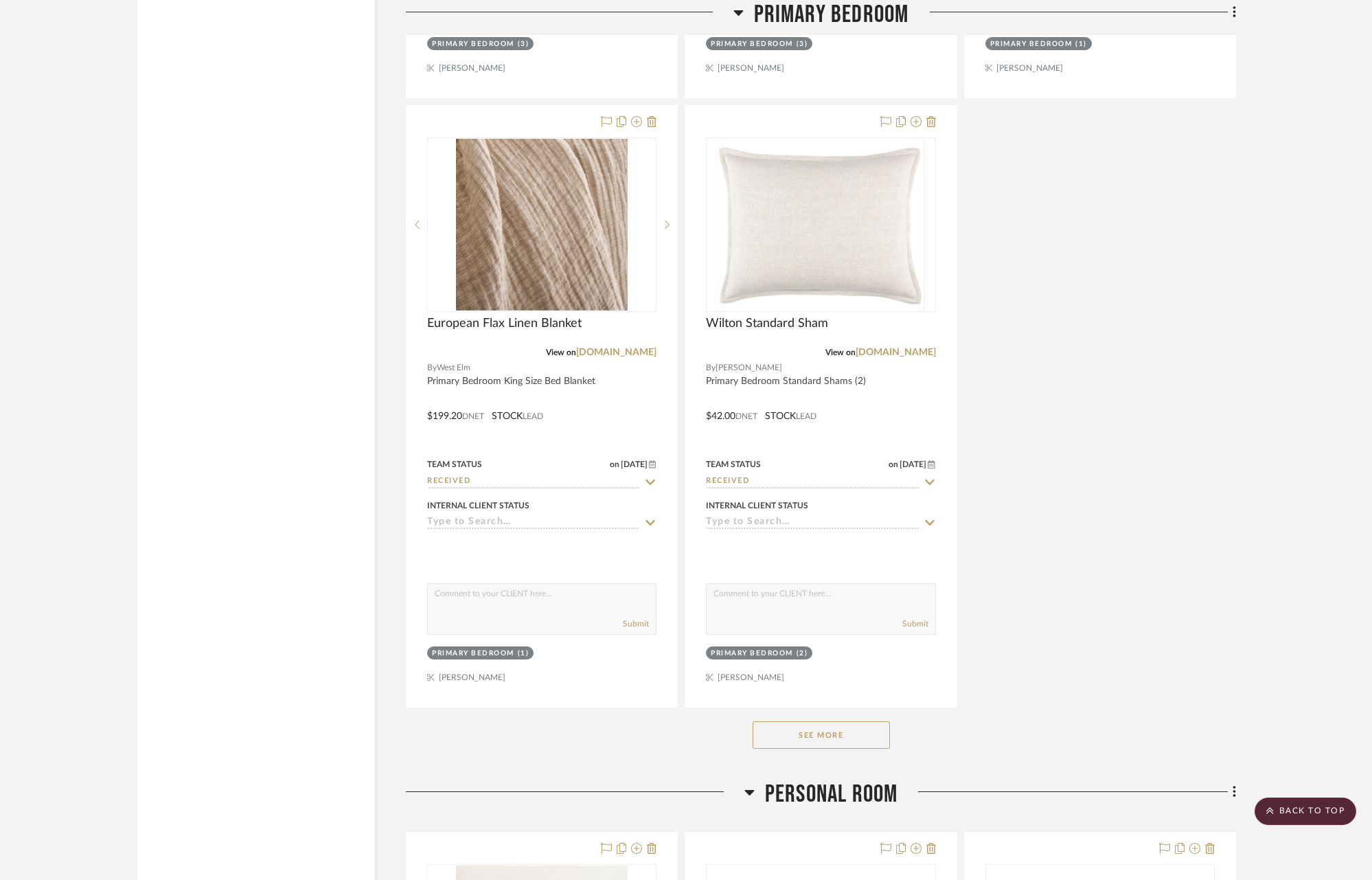
click at [858, 727] on button "See More" at bounding box center [821, 734] width 138 height 27
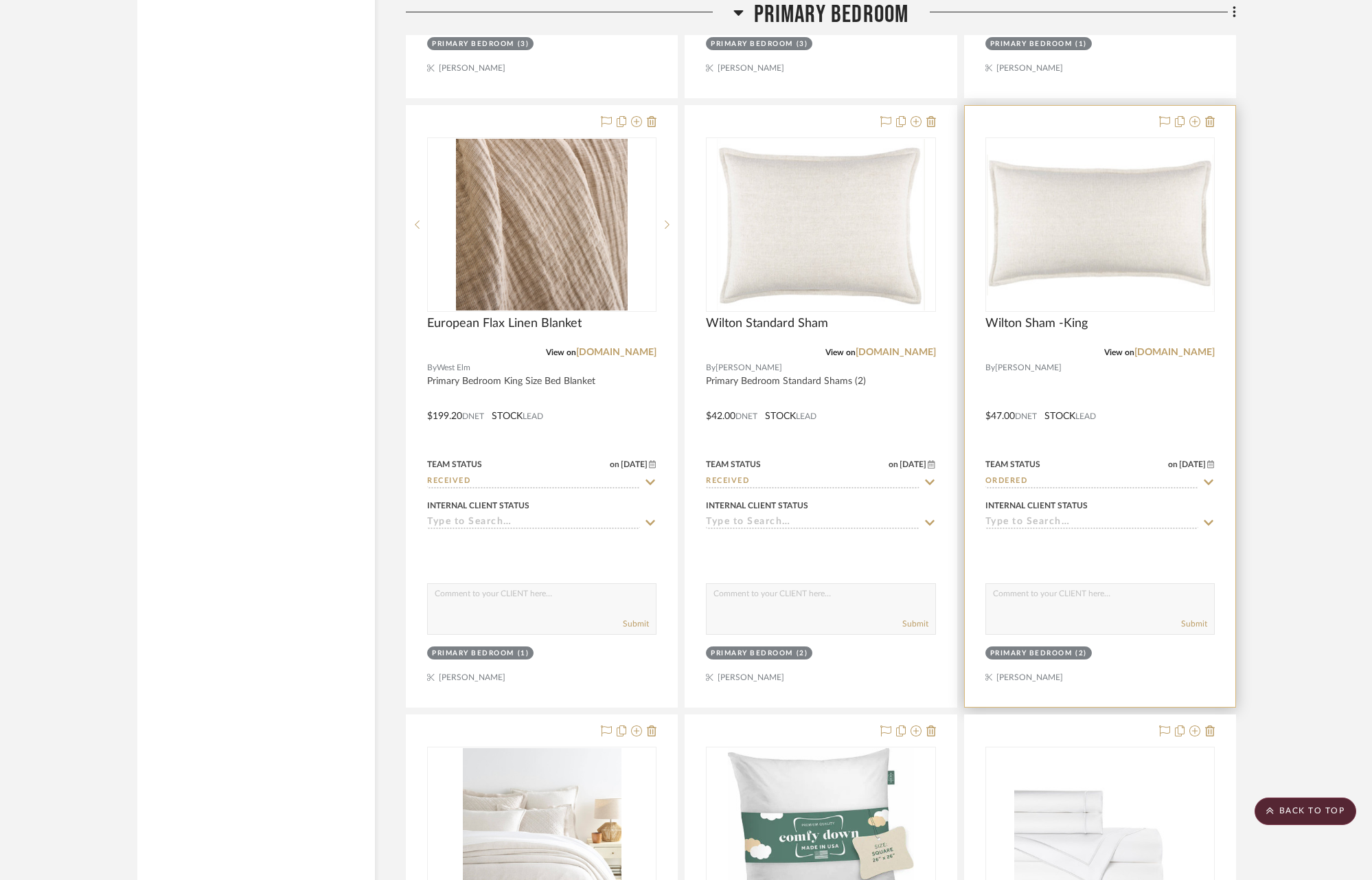
click at [1200, 475] on sr-typeahead "Ordered" at bounding box center [1100, 482] width 229 height 13
click at [1206, 477] on icon at bounding box center [1208, 482] width 12 height 11
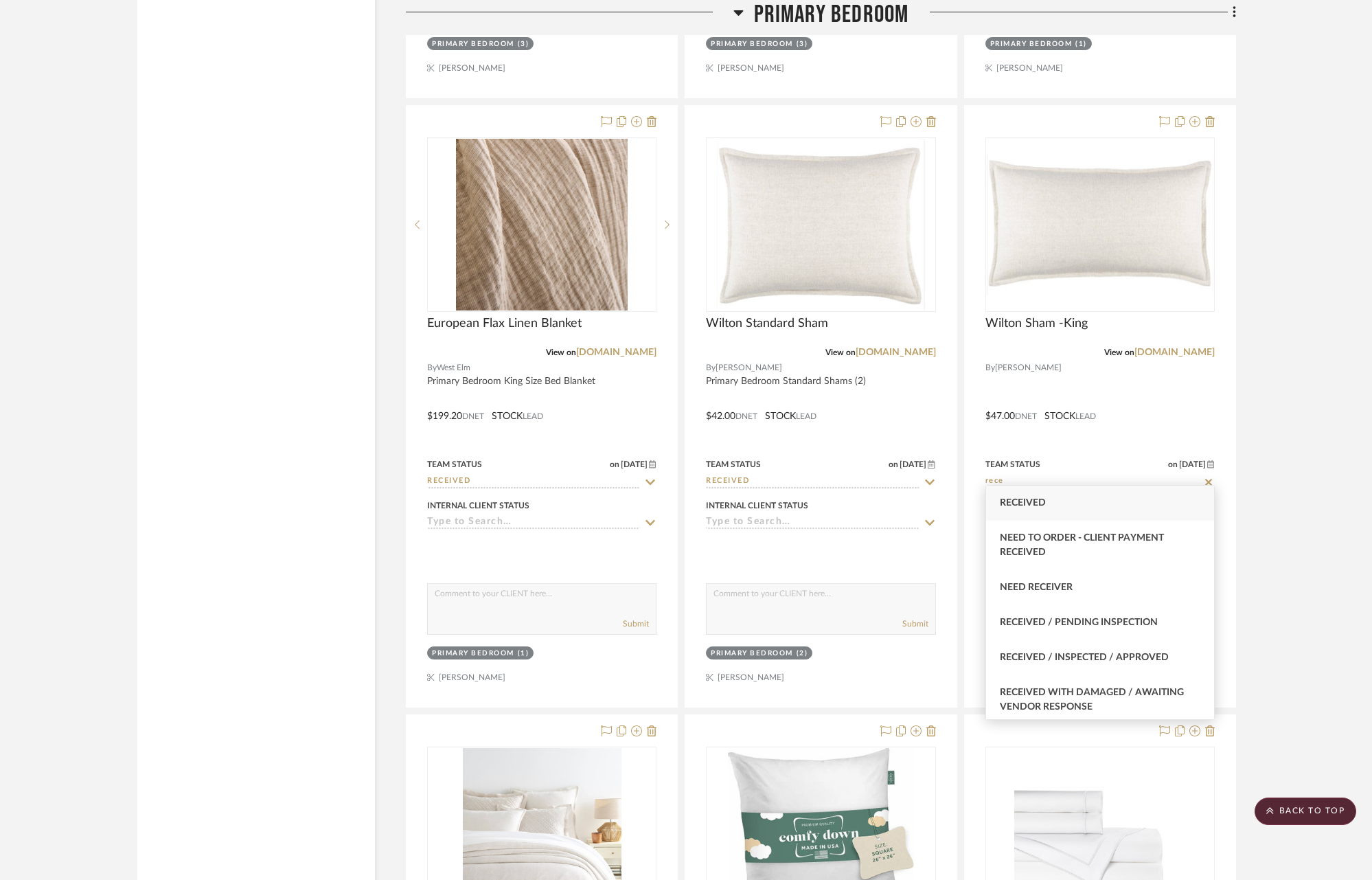
type input "rece"
click at [1135, 507] on div "Received" at bounding box center [1100, 503] width 228 height 35
type input "[DATE]"
type input "Received"
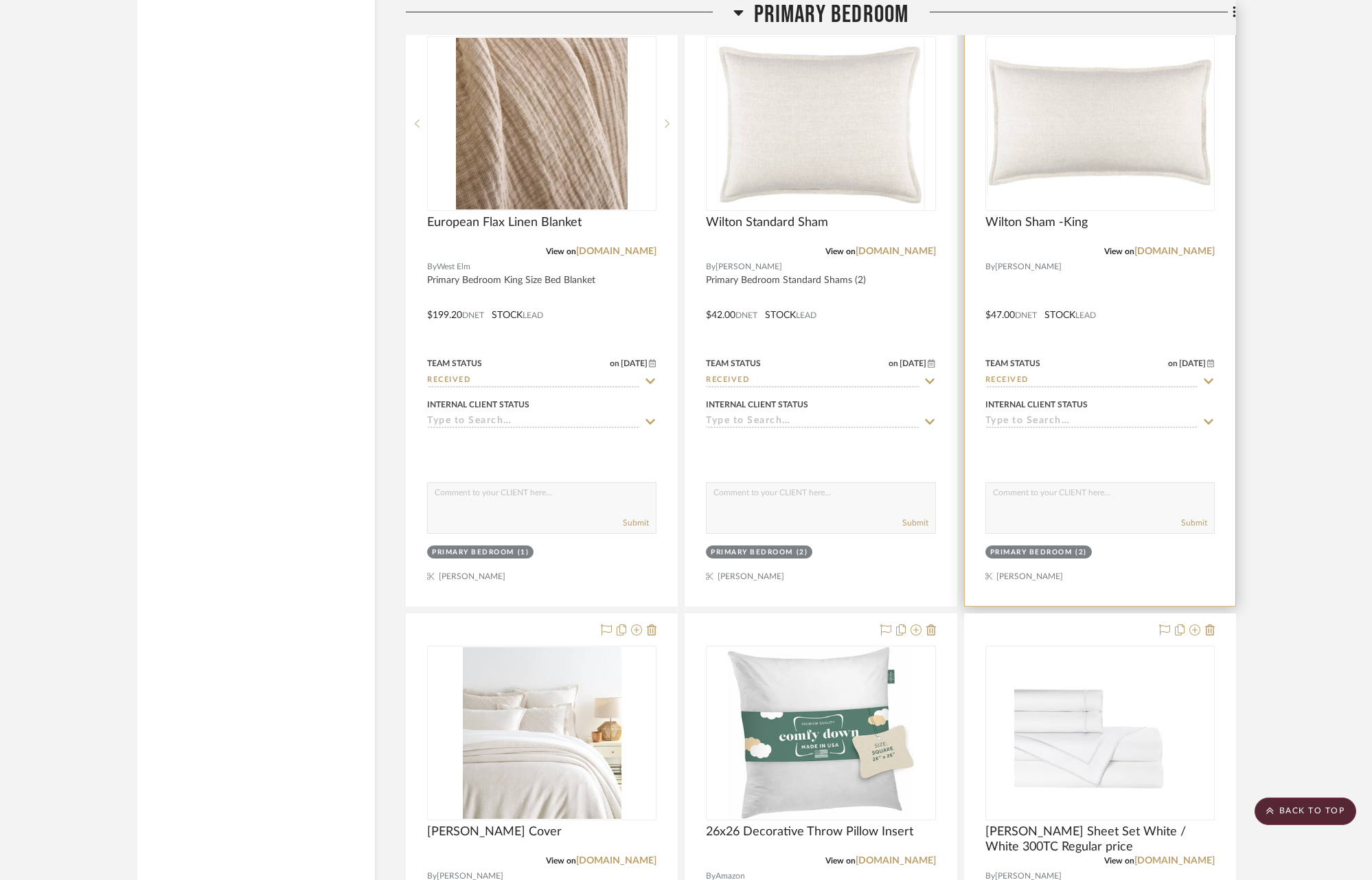
scroll to position [8251, 0]
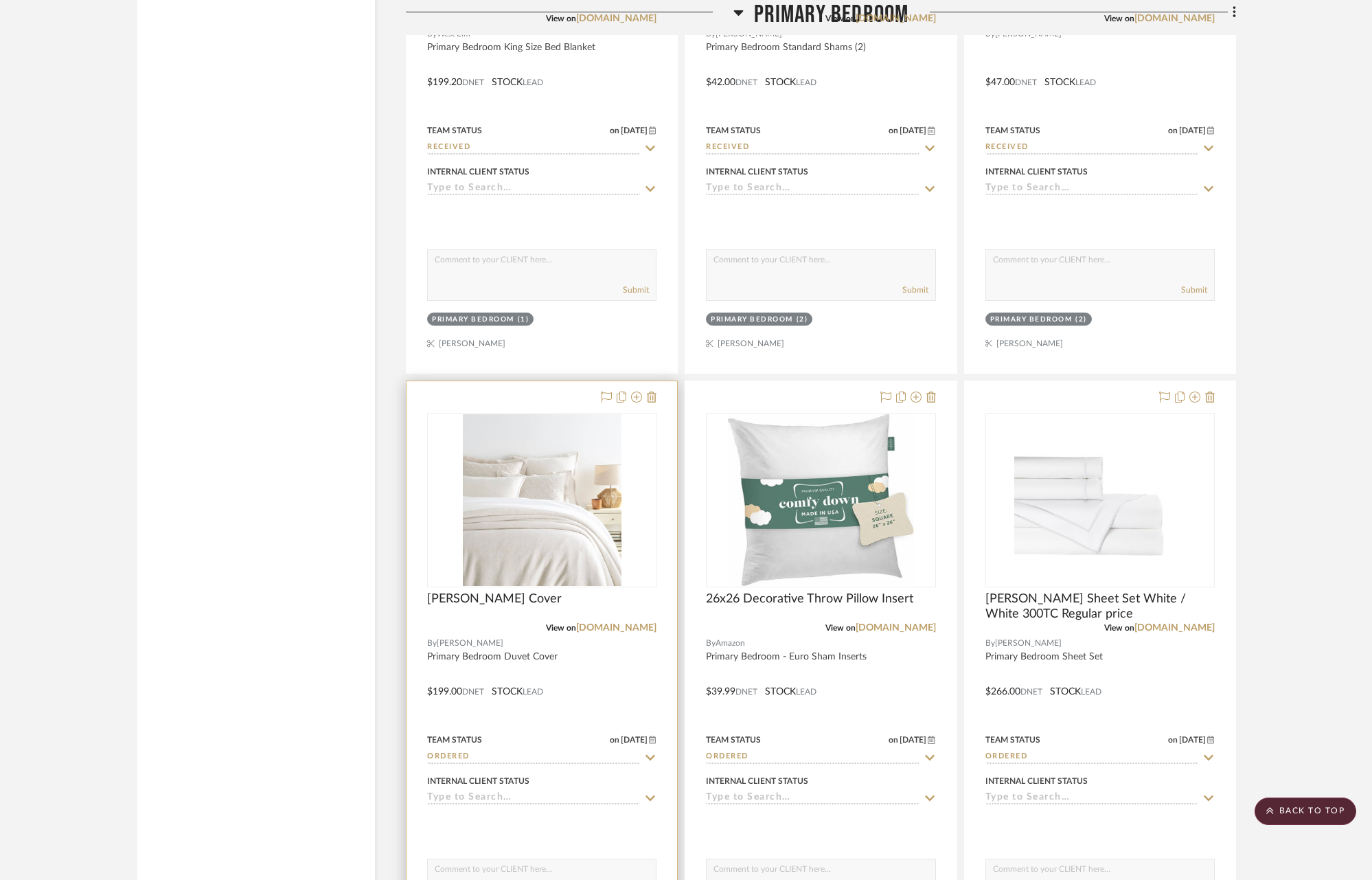
click at [650, 754] on icon at bounding box center [651, 756] width 10 height 6
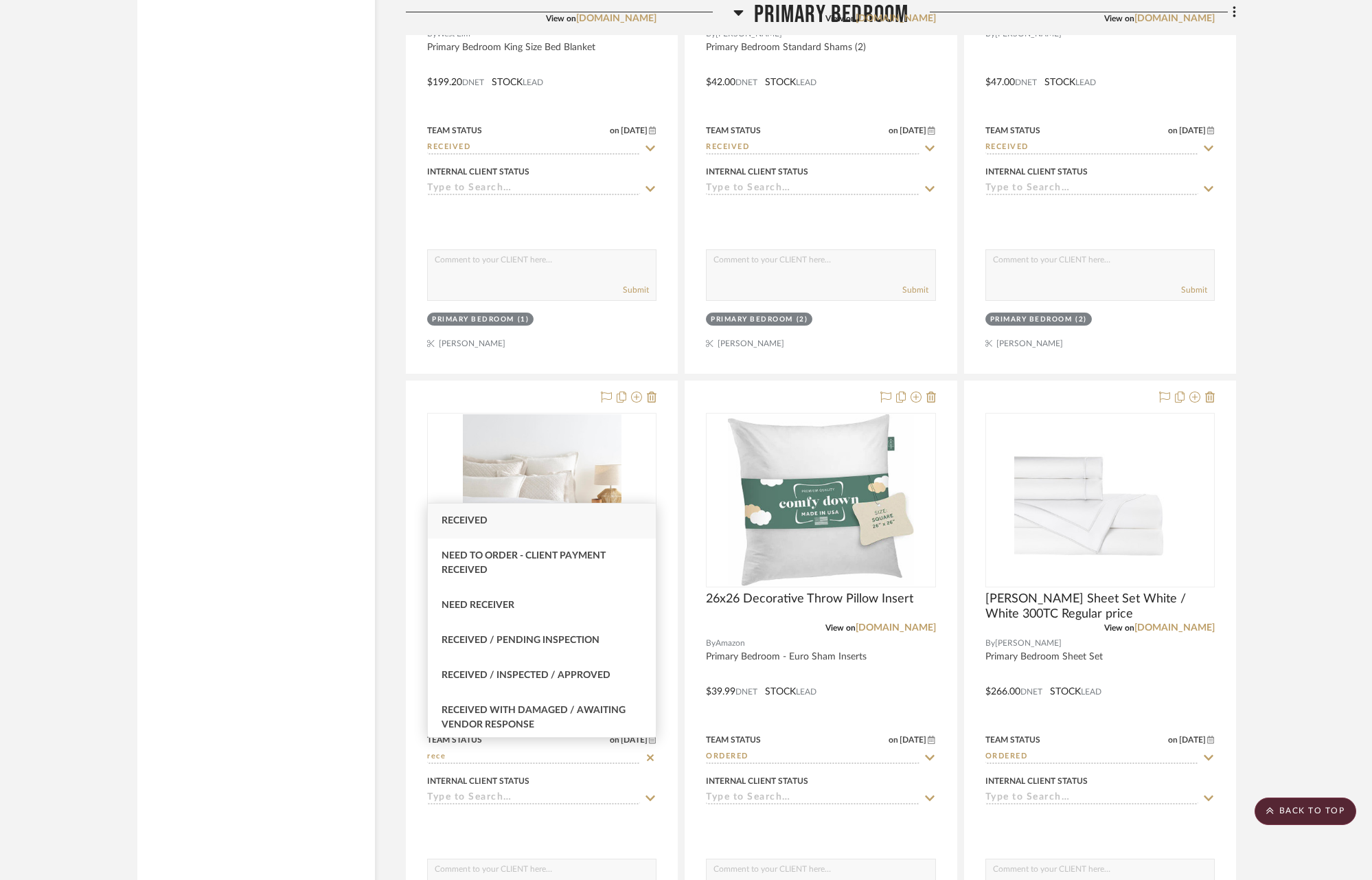
type input "rece"
click at [464, 520] on span "Received" at bounding box center [464, 520] width 46 height 10
type input "[DATE]"
type input "Received"
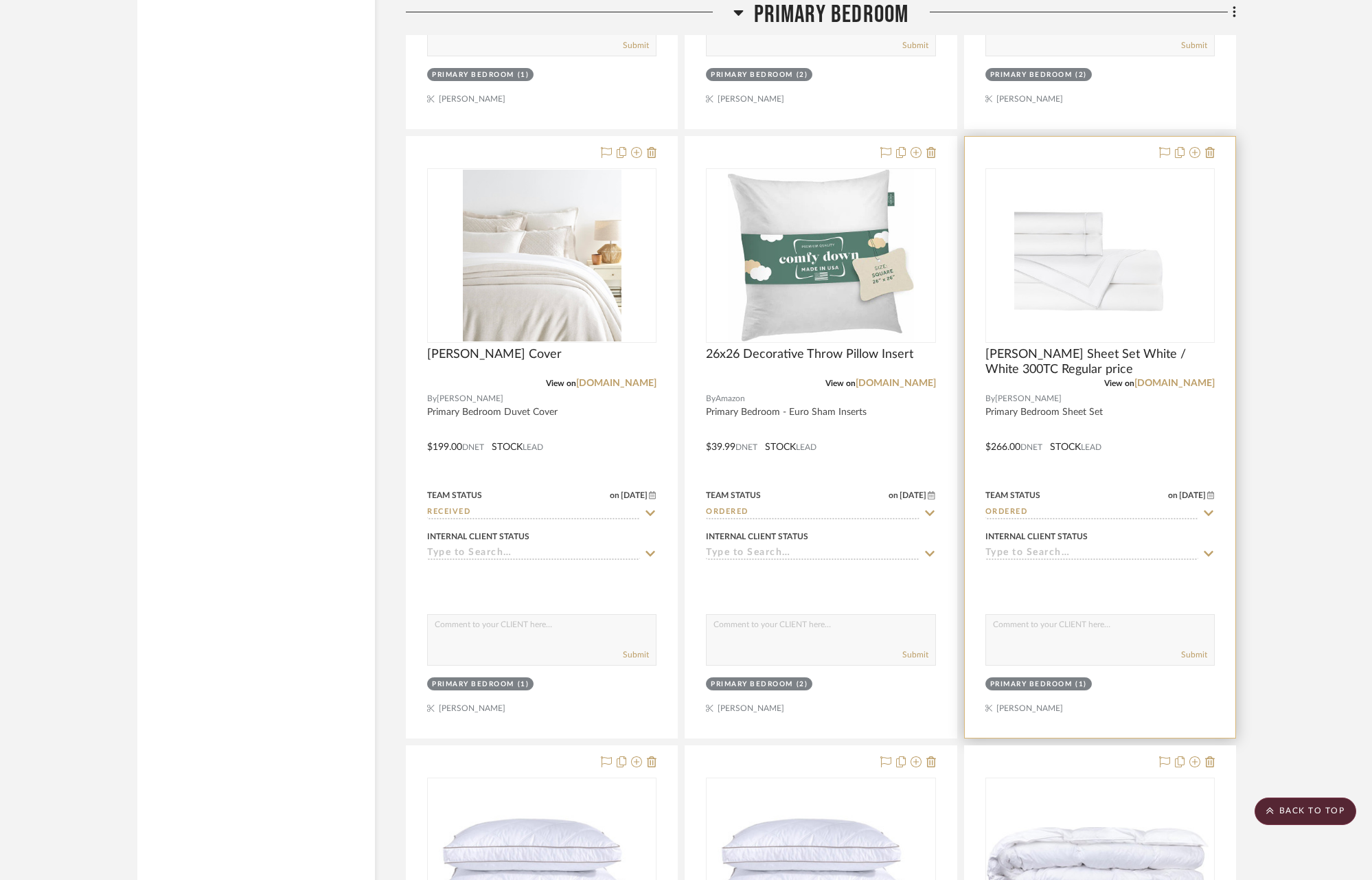
scroll to position [8515, 0]
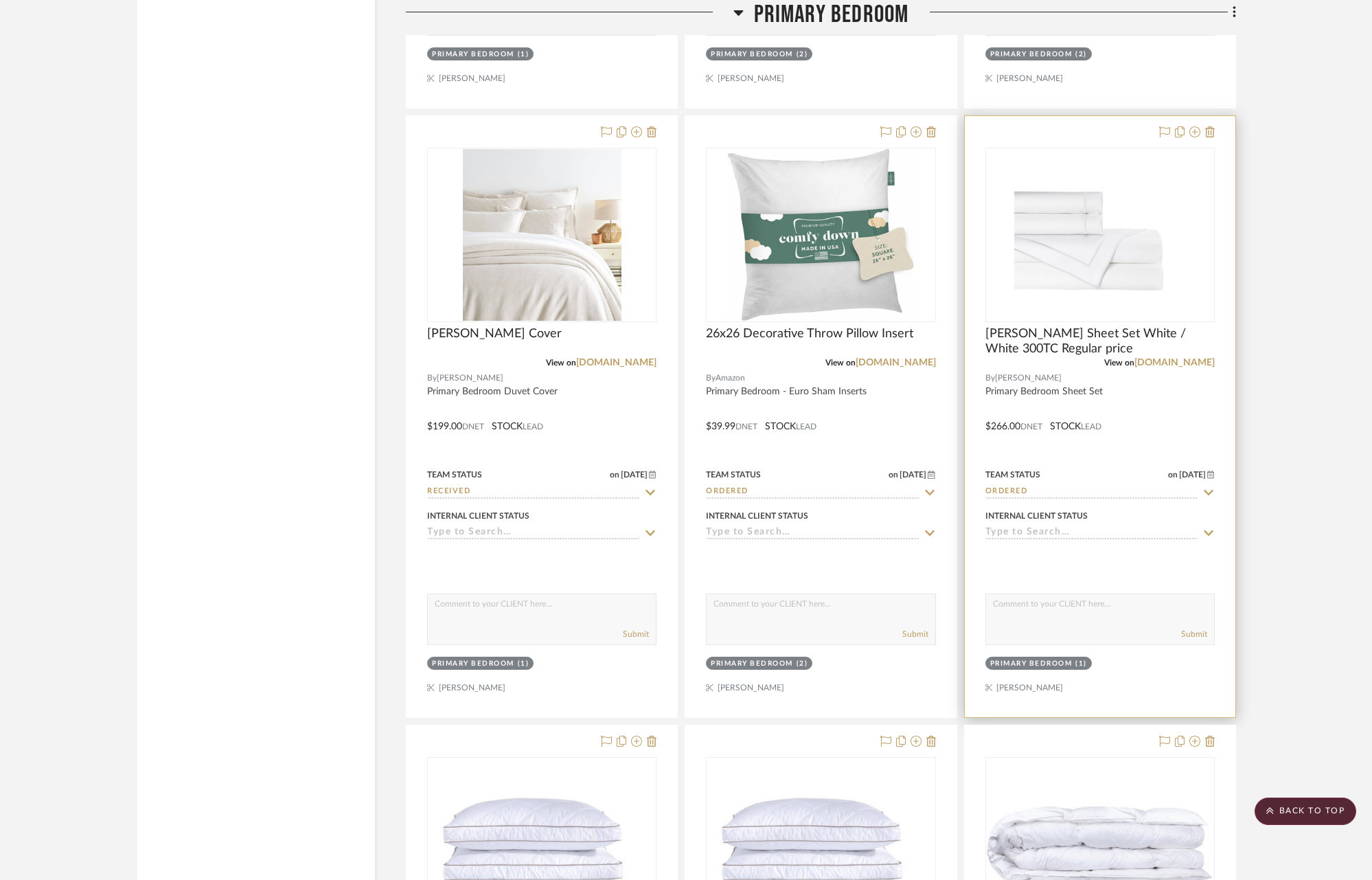
click at [1208, 487] on icon at bounding box center [1208, 492] width 12 height 11
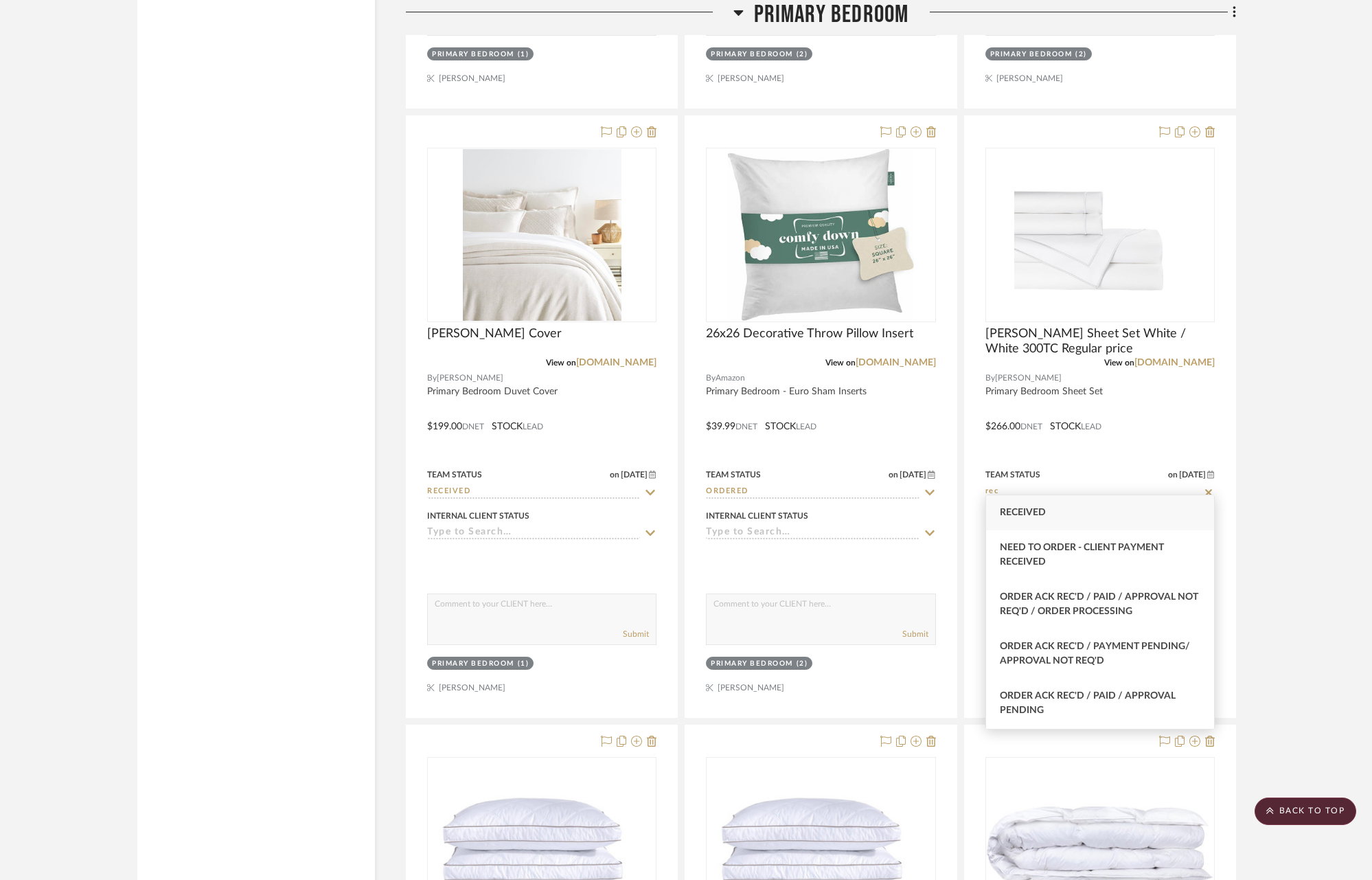
type input "rec"
click at [1057, 516] on div "Received" at bounding box center [1100, 512] width 228 height 35
type input "[DATE]"
type input "Received"
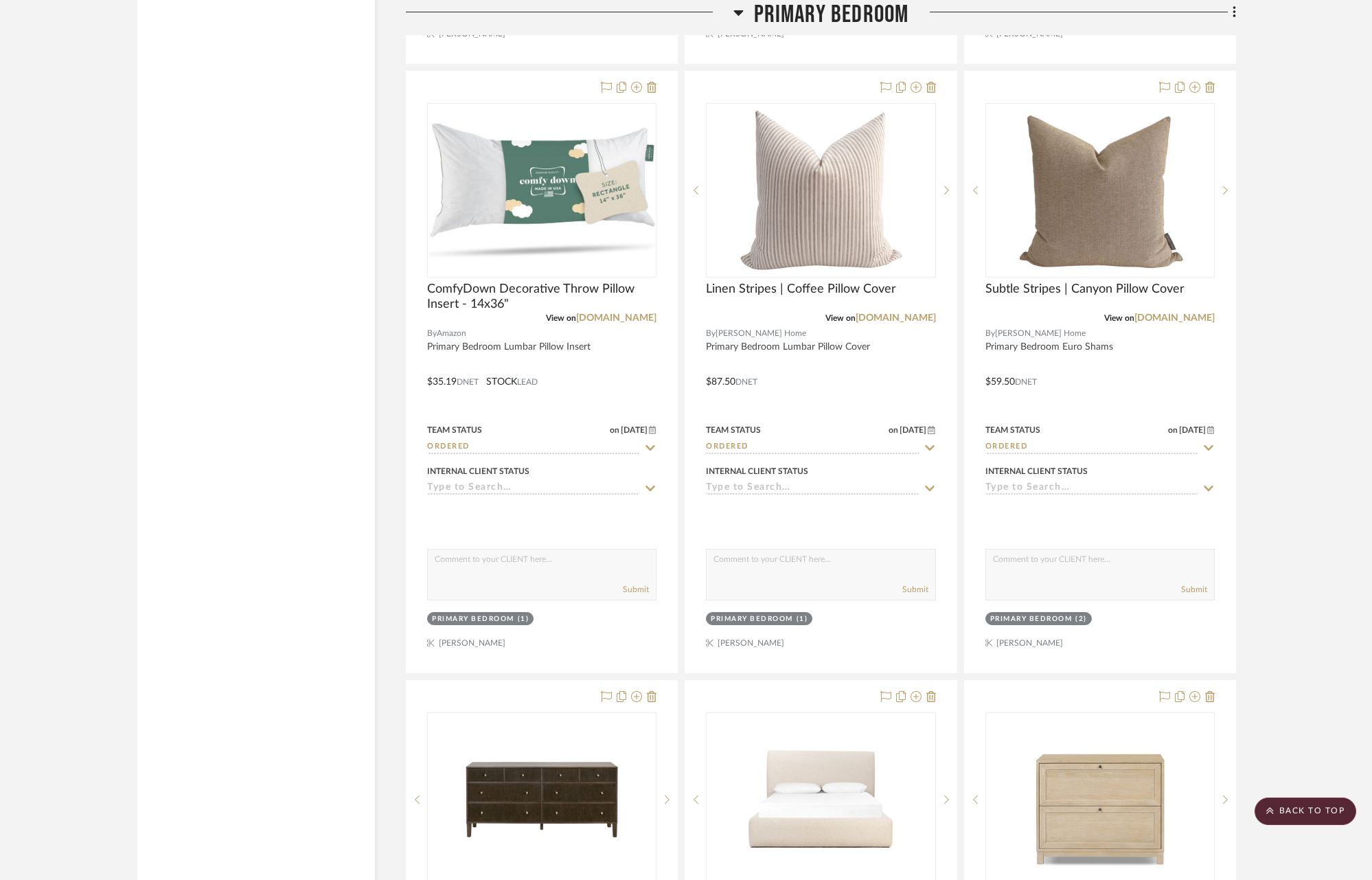
scroll to position [9780, 0]
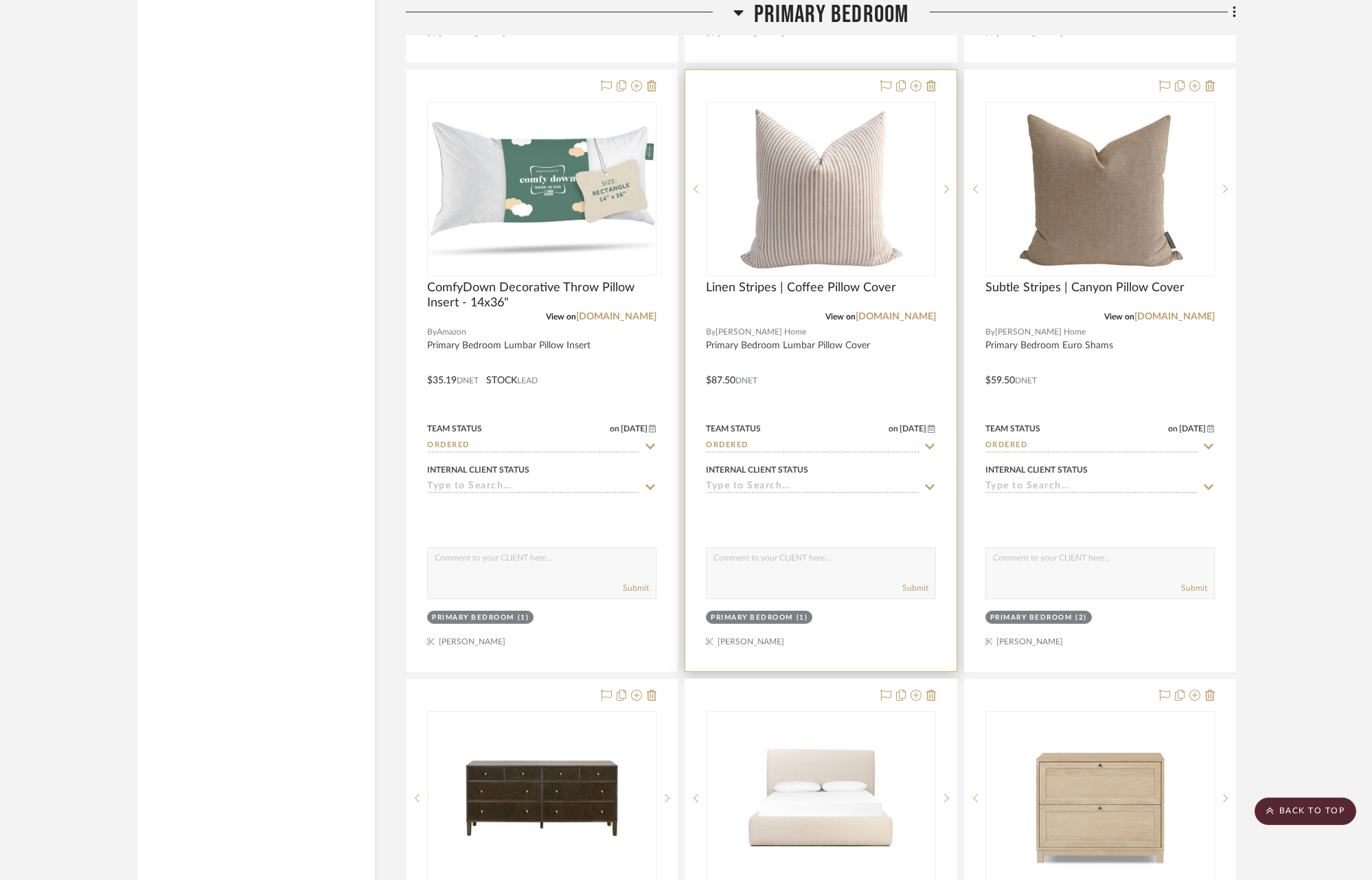
click at [932, 441] on icon at bounding box center [929, 446] width 12 height 11
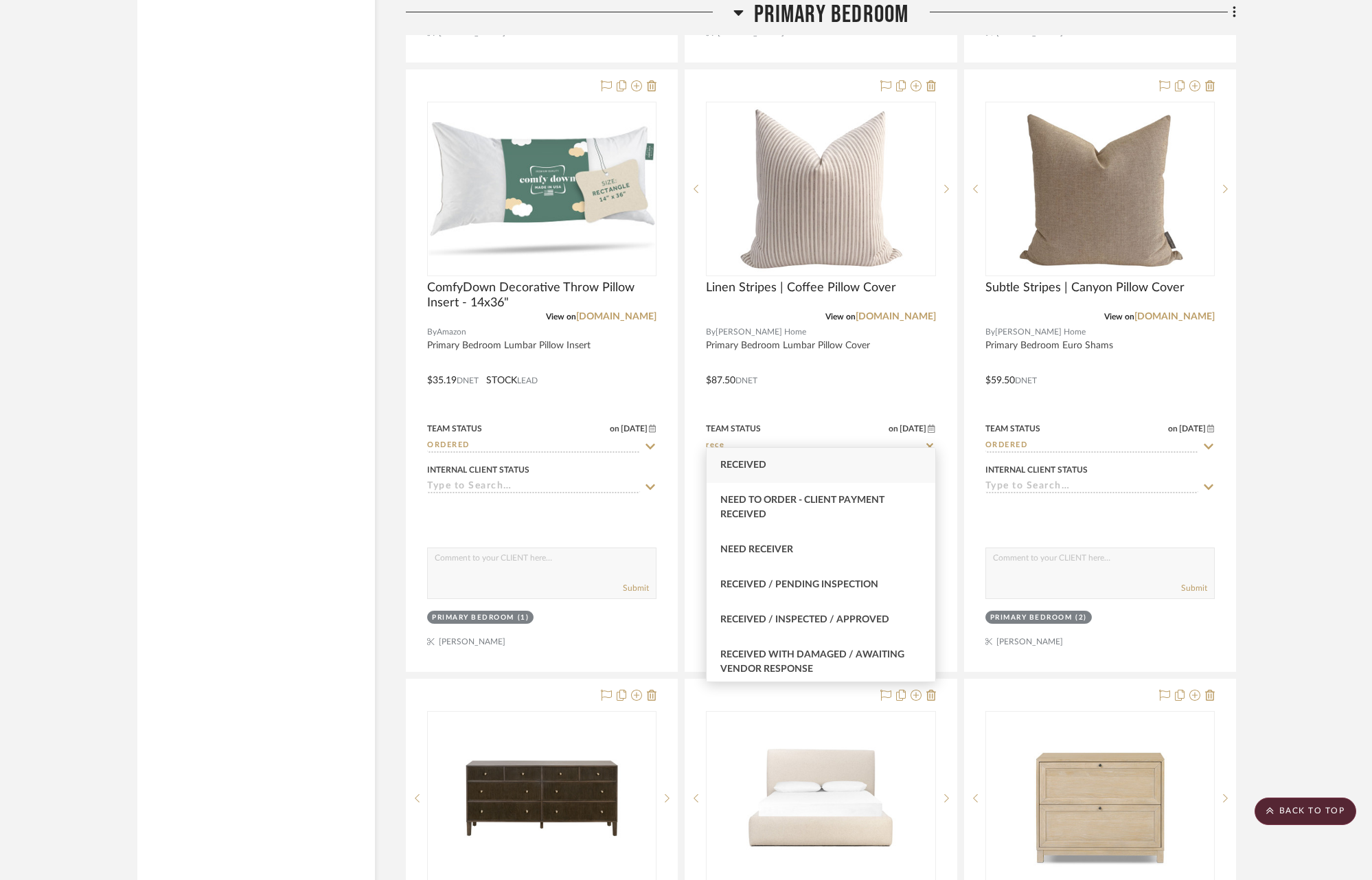
type input "rece"
click at [782, 466] on div "Received" at bounding box center [820, 465] width 228 height 35
type input "[DATE]"
type input "Received"
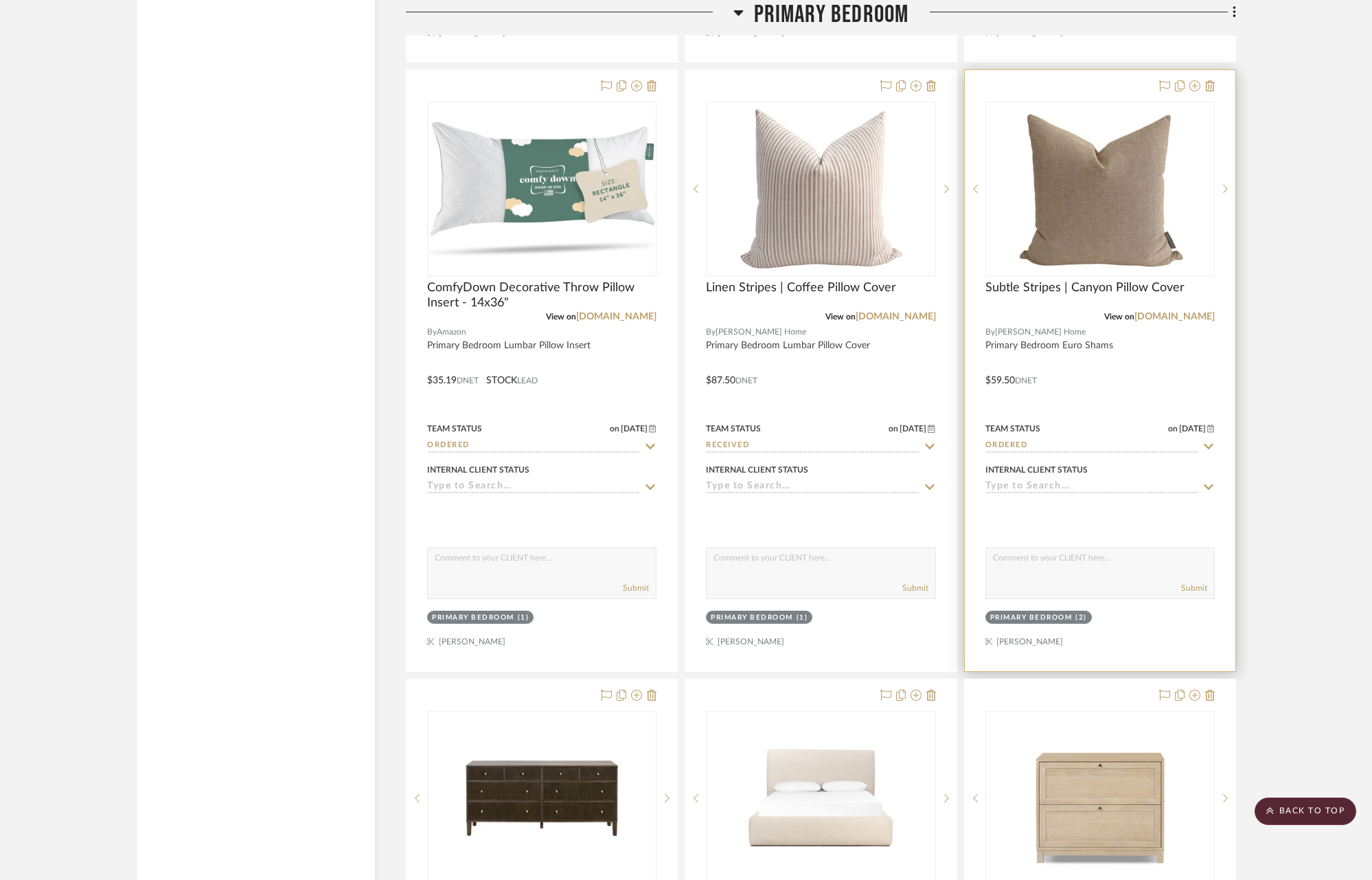
click at [1213, 441] on icon at bounding box center [1208, 446] width 12 height 11
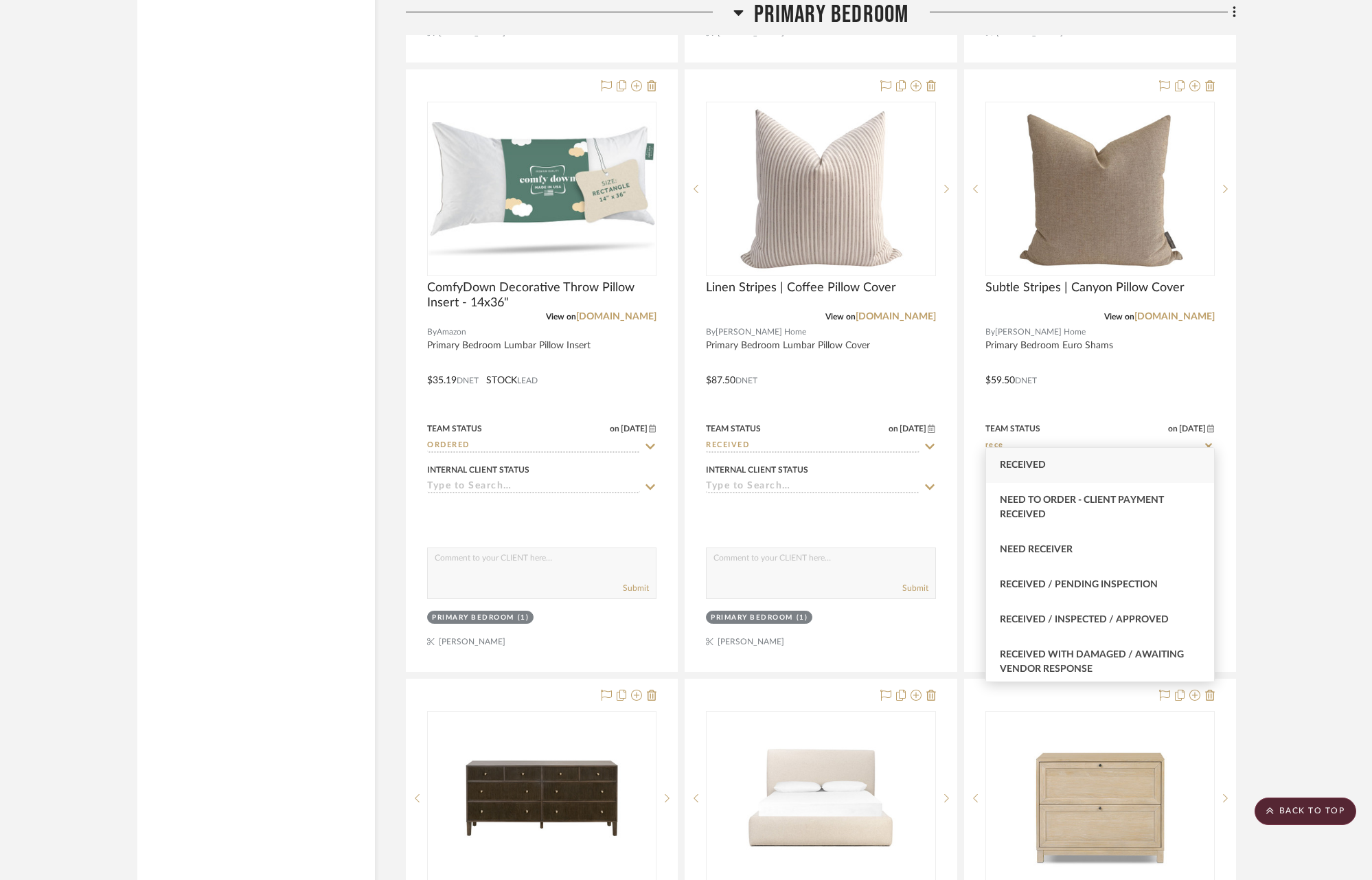
type input "rece"
click at [1121, 463] on div "Received" at bounding box center [1100, 465] width 228 height 35
type input "[DATE]"
type input "Received"
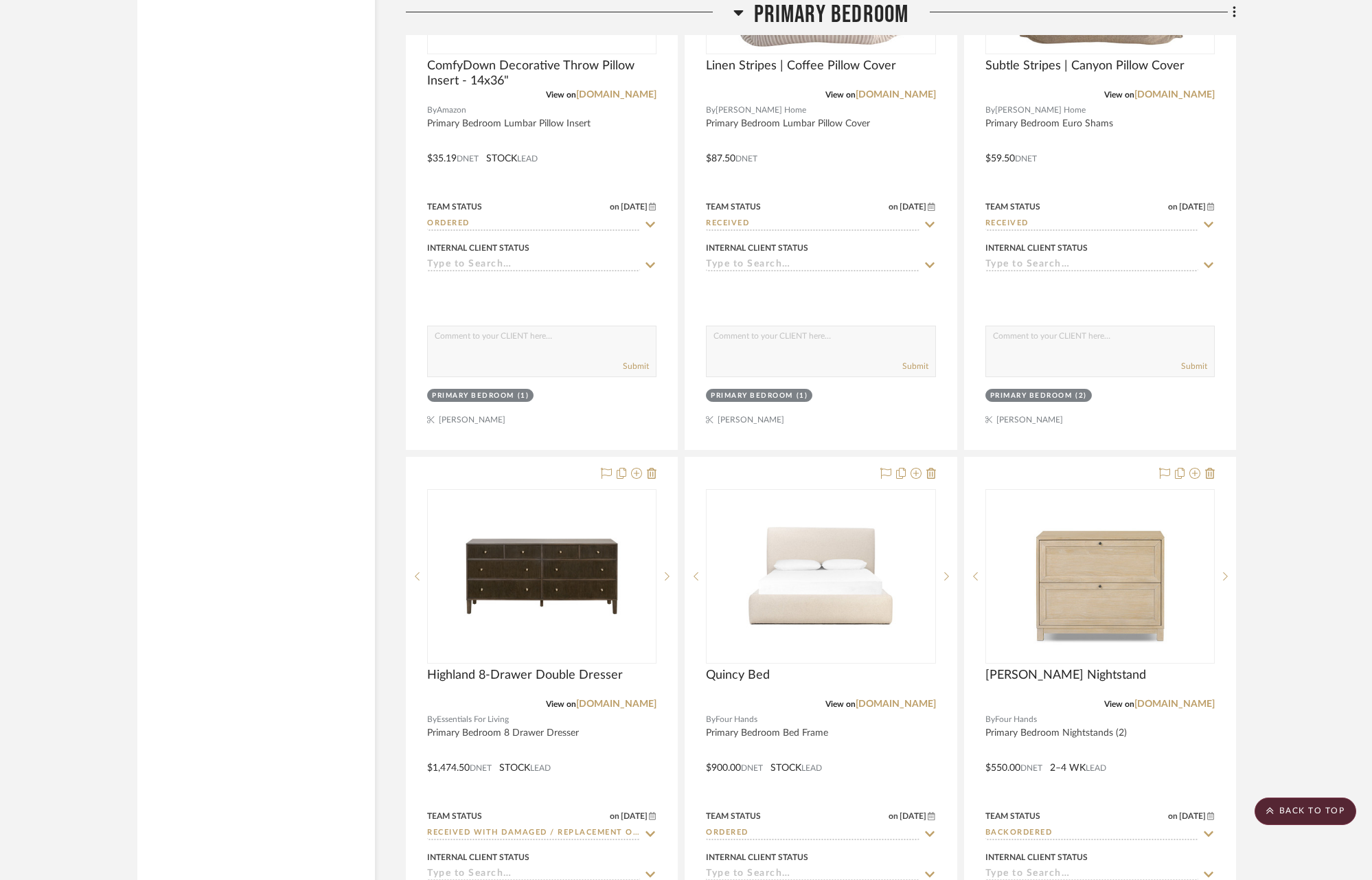
scroll to position [10146, 0]
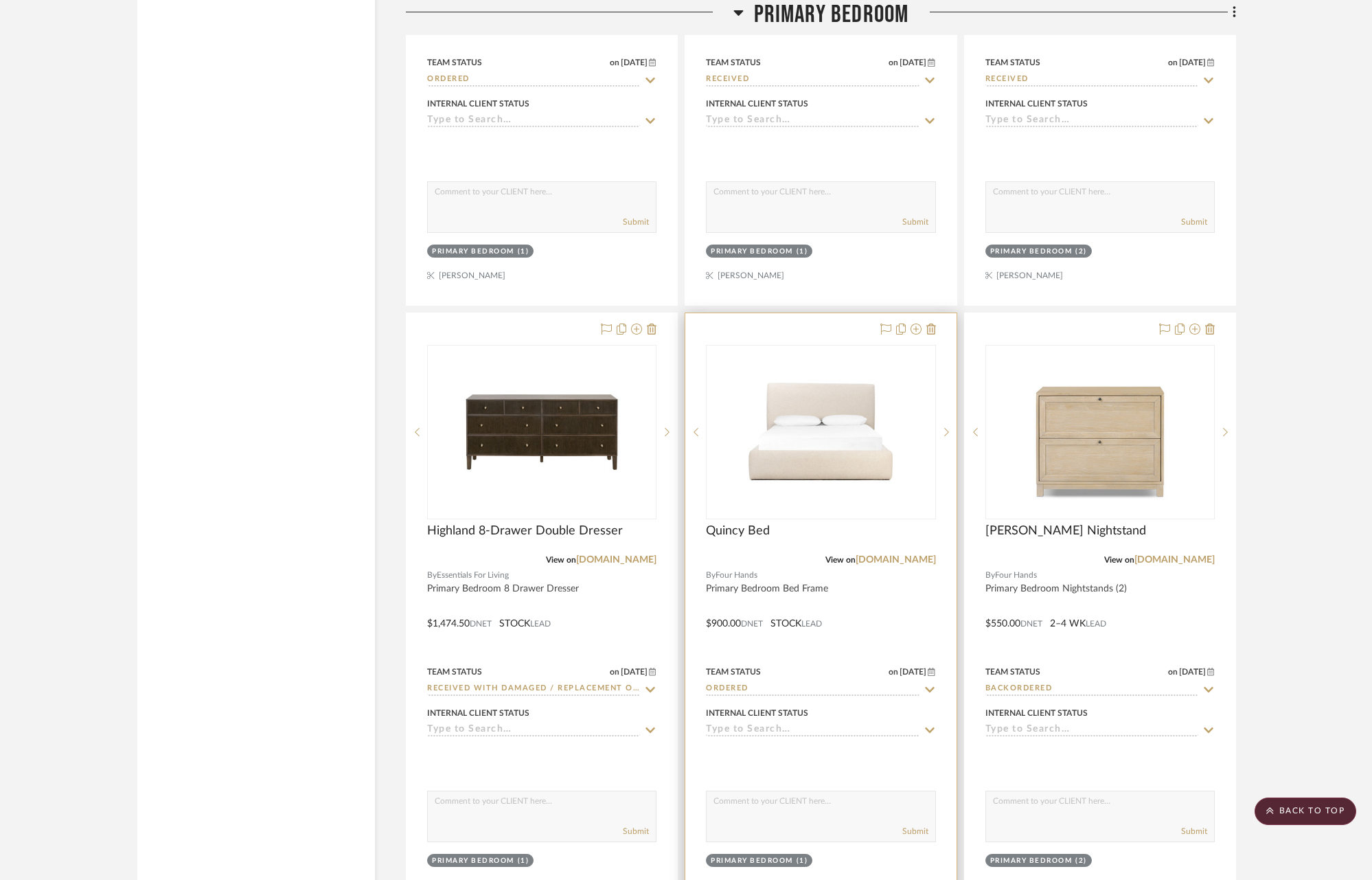
click at [929, 684] on icon at bounding box center [929, 689] width 12 height 11
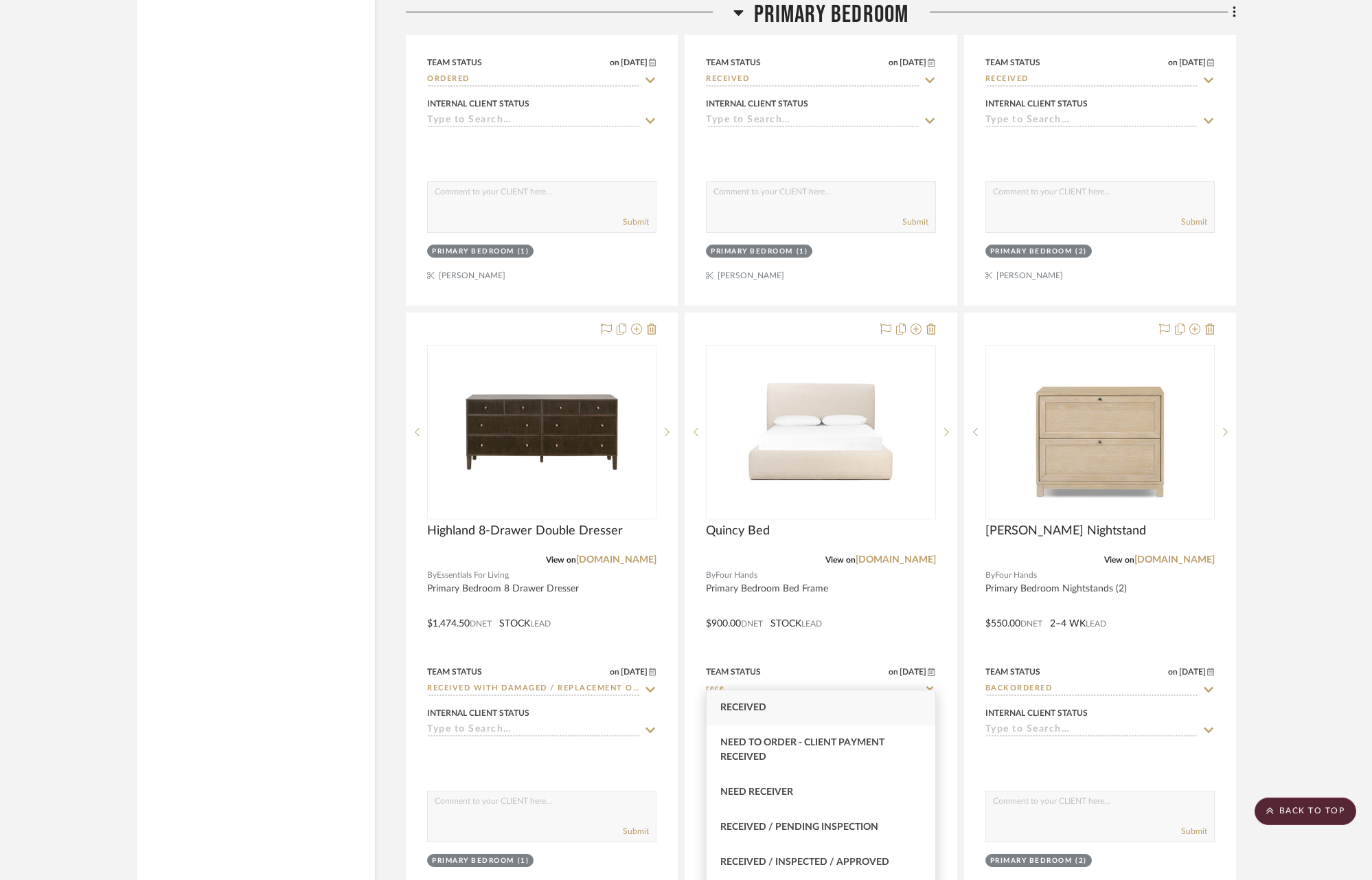
type input "rece"
click at [867, 715] on div "Received" at bounding box center [820, 708] width 228 height 35
type input "[DATE]"
type input "Received"
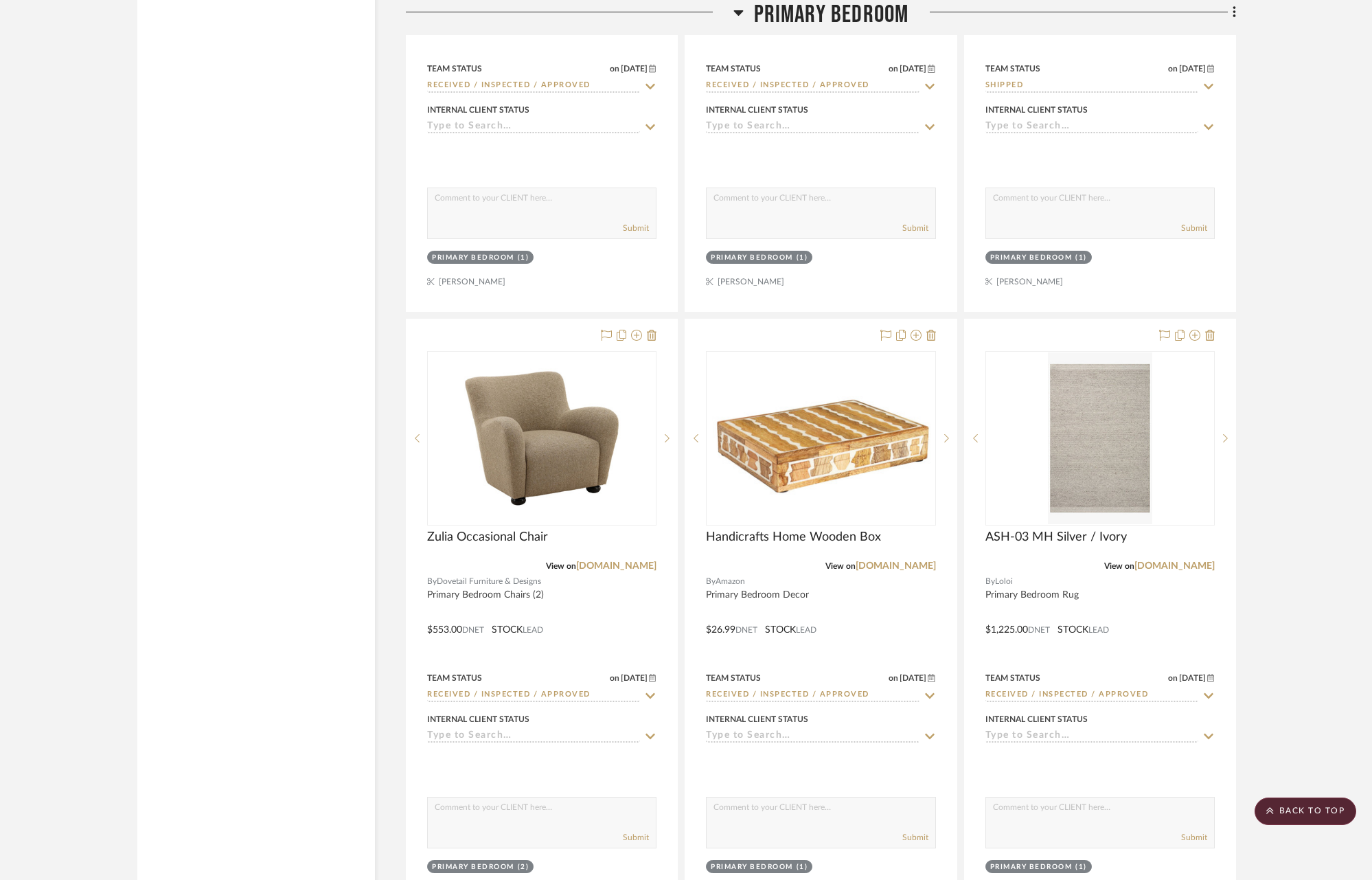
scroll to position [12542, 0]
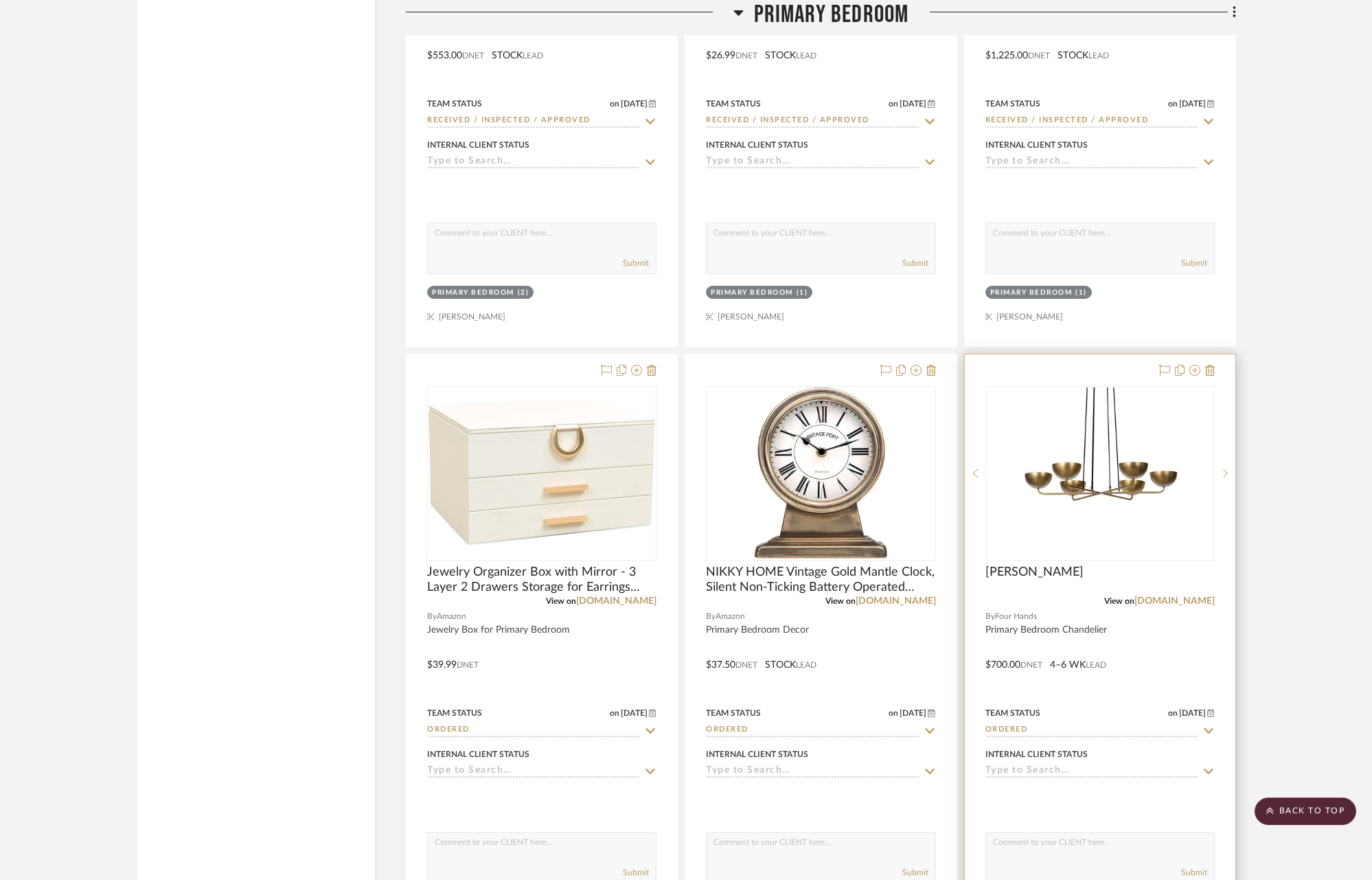
click at [1209, 725] on icon at bounding box center [1208, 730] width 12 height 11
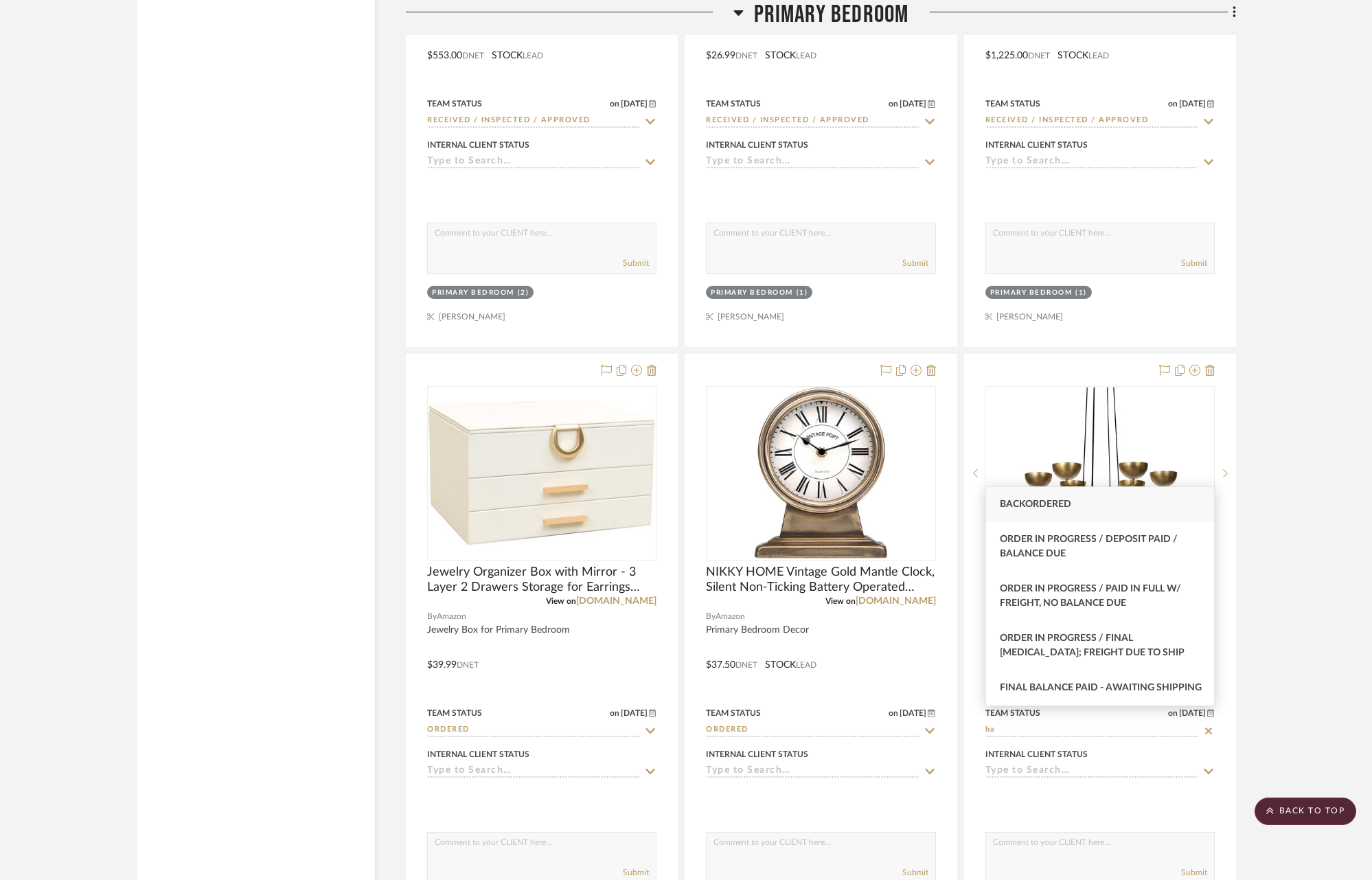
type input "ba"
click at [1064, 506] on span "Backordered" at bounding box center [1035, 504] width 72 height 10
type input "[DATE]"
type input "Backordered"
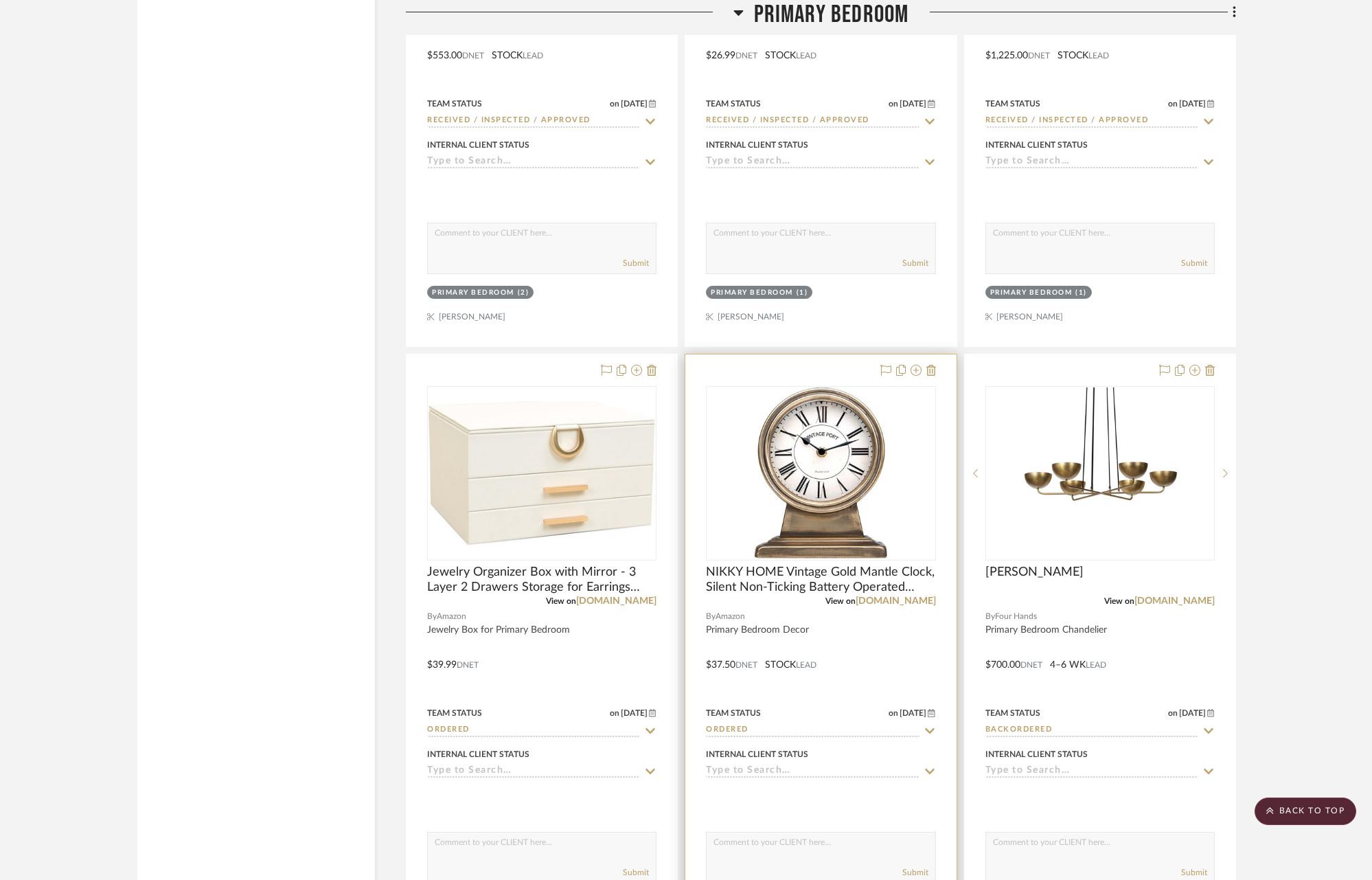
click at [928, 725] on icon at bounding box center [929, 730] width 12 height 11
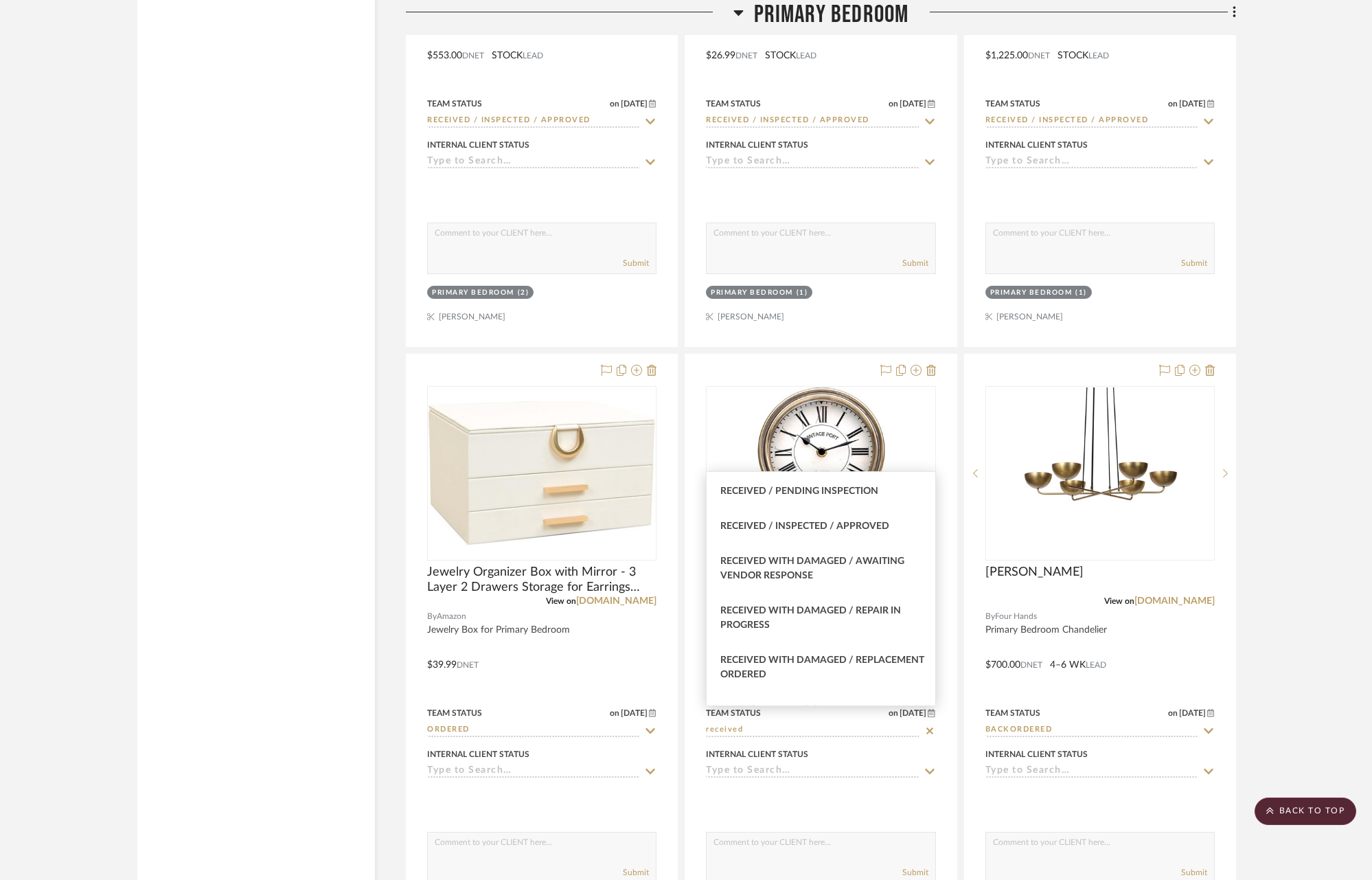
scroll to position [82, 0]
type input "received"
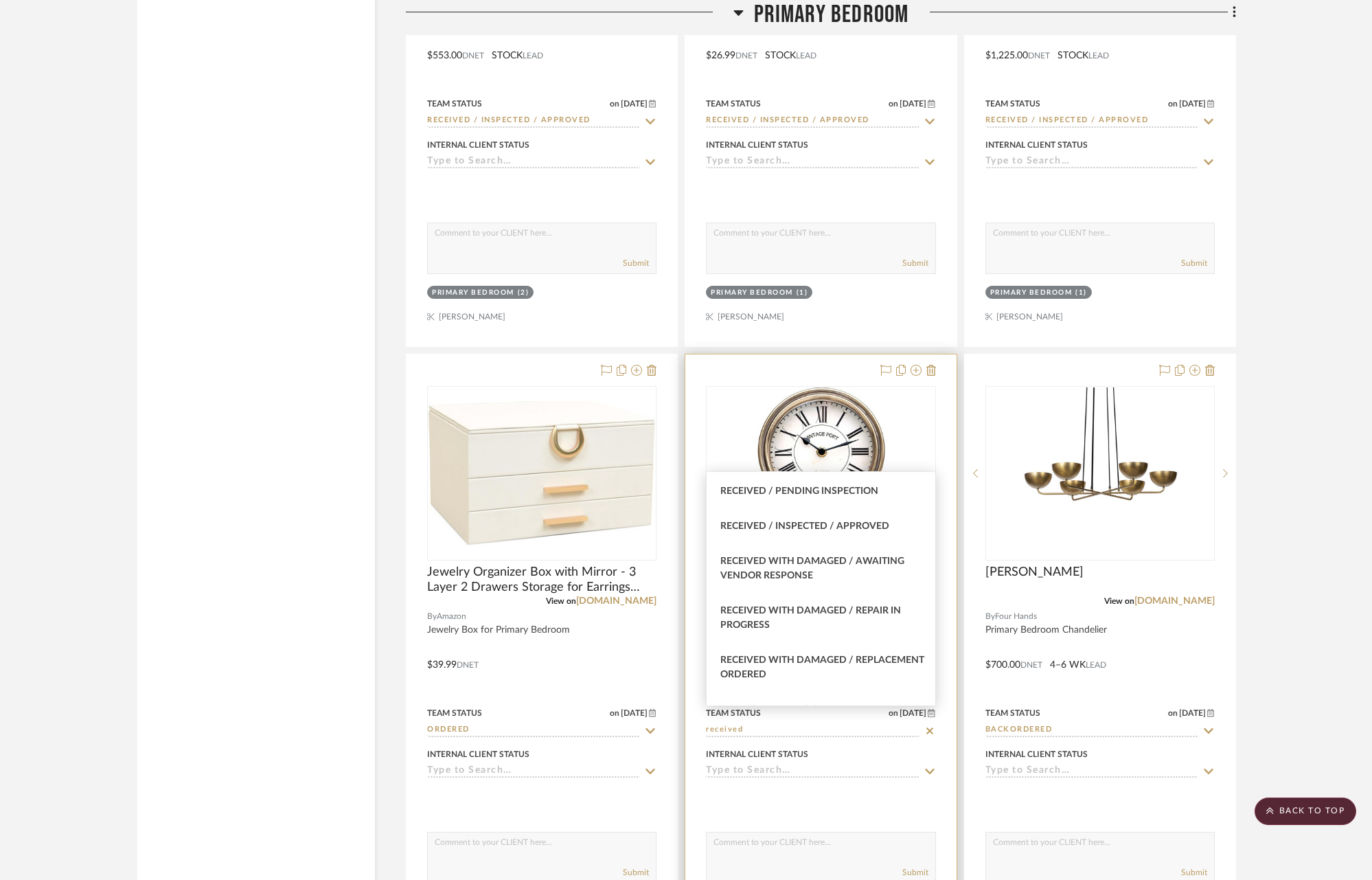
click at [875, 524] on span "Received / Inspected / Approved" at bounding box center [804, 526] width 169 height 10
type input "[DATE]"
type input "Received / Inspected / Approved"
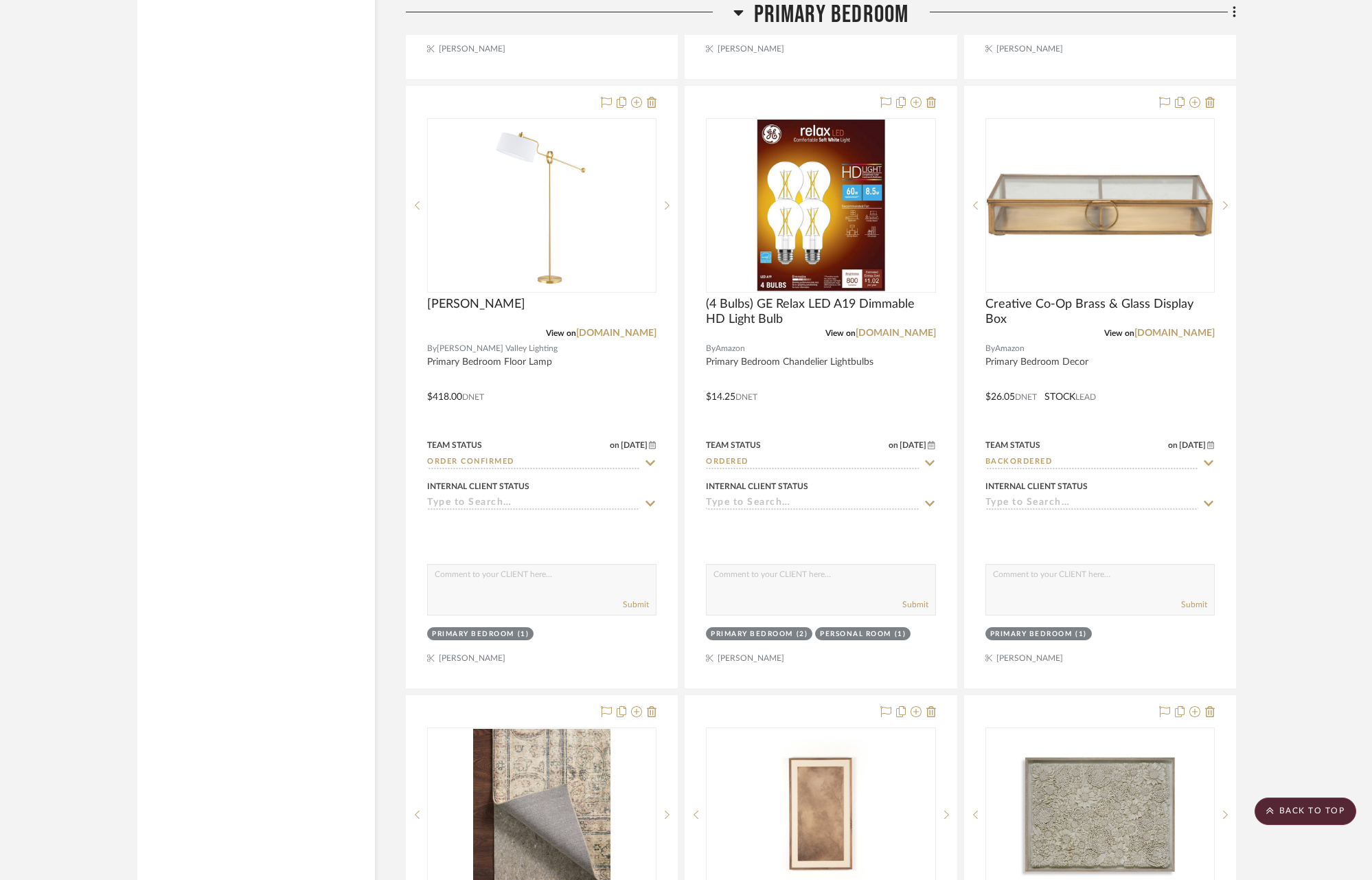
scroll to position [13417, 0]
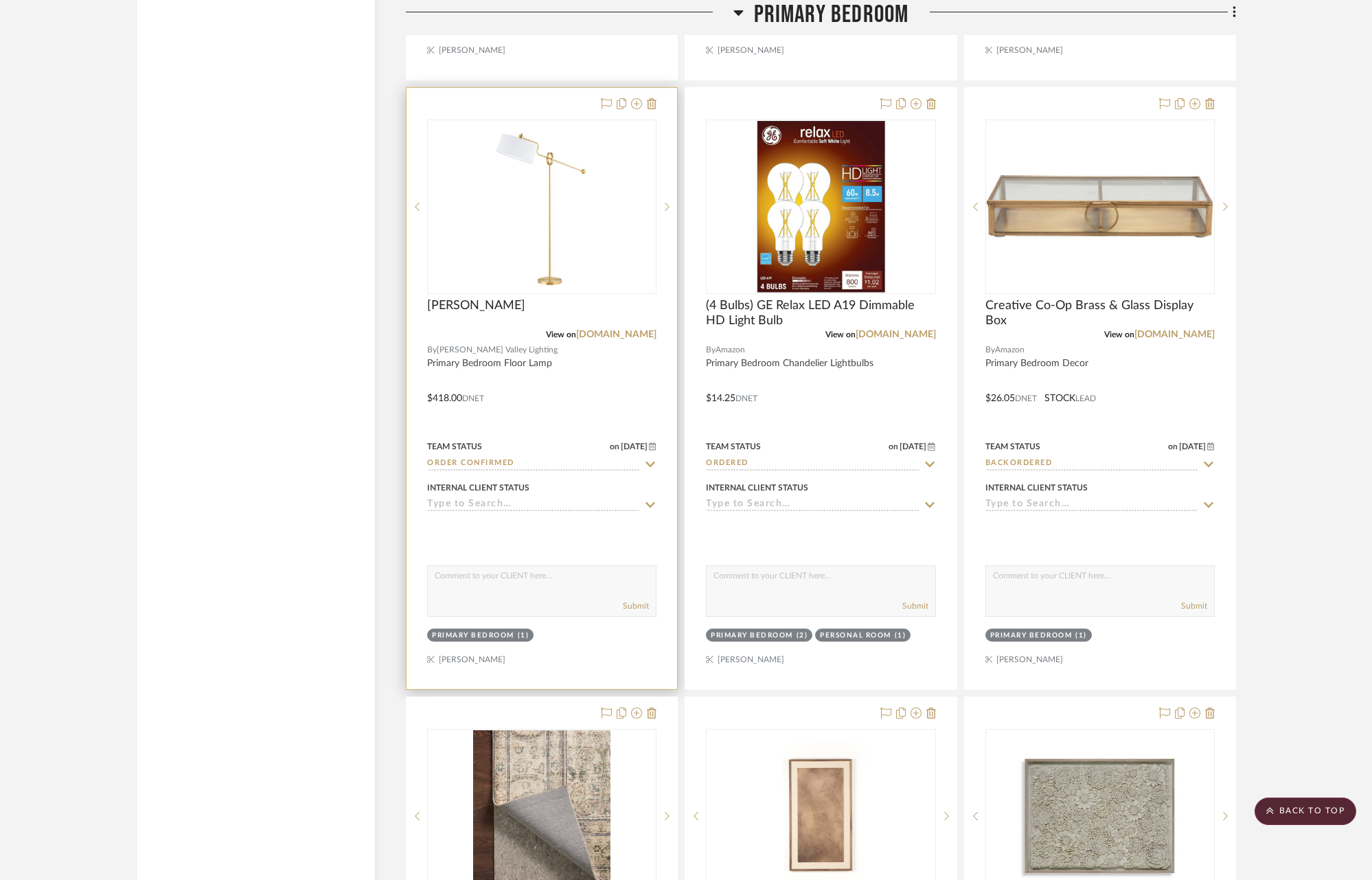
click at [654, 461] on icon at bounding box center [651, 464] width 10 height 6
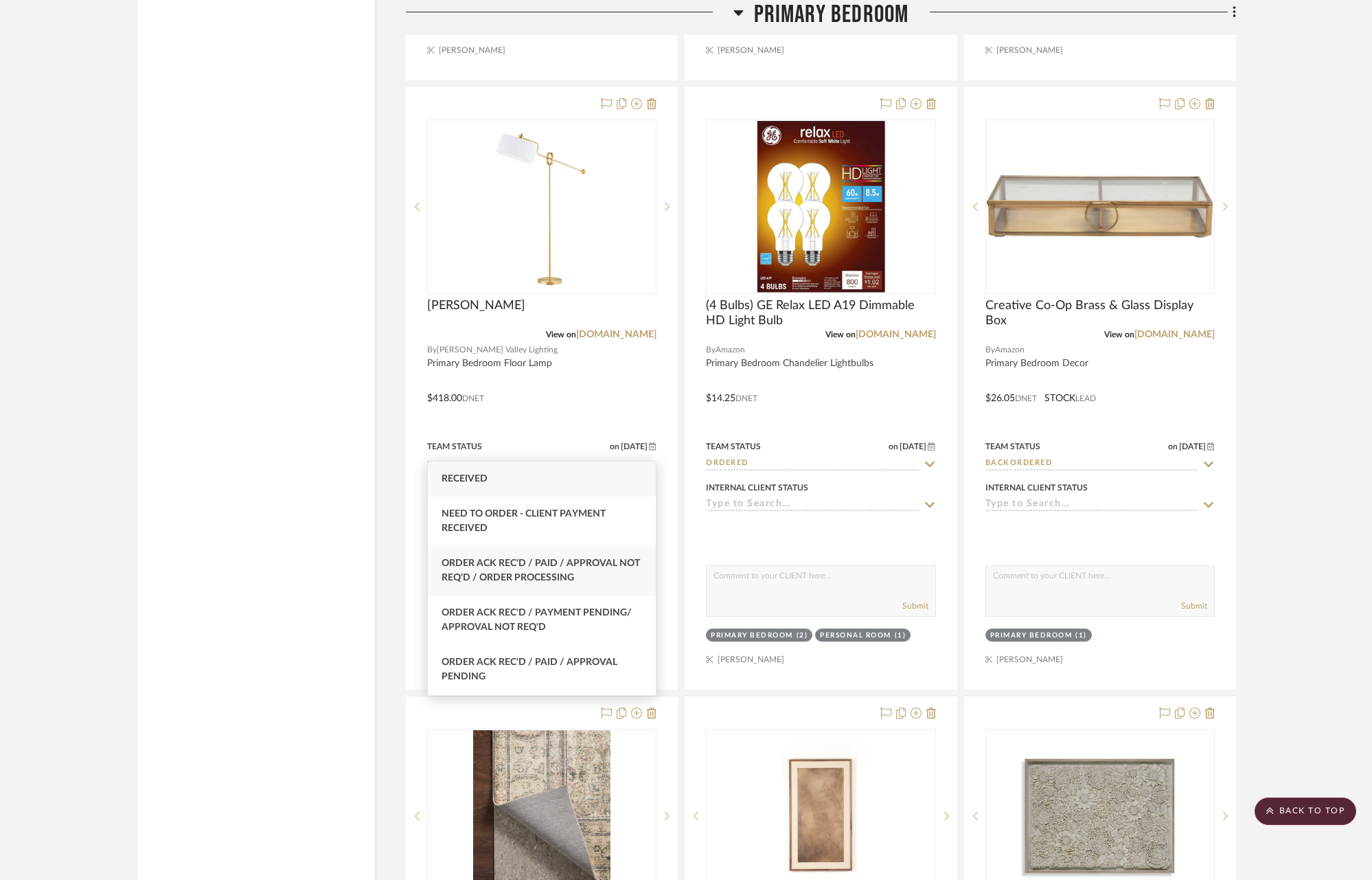
scroll to position [332, 0]
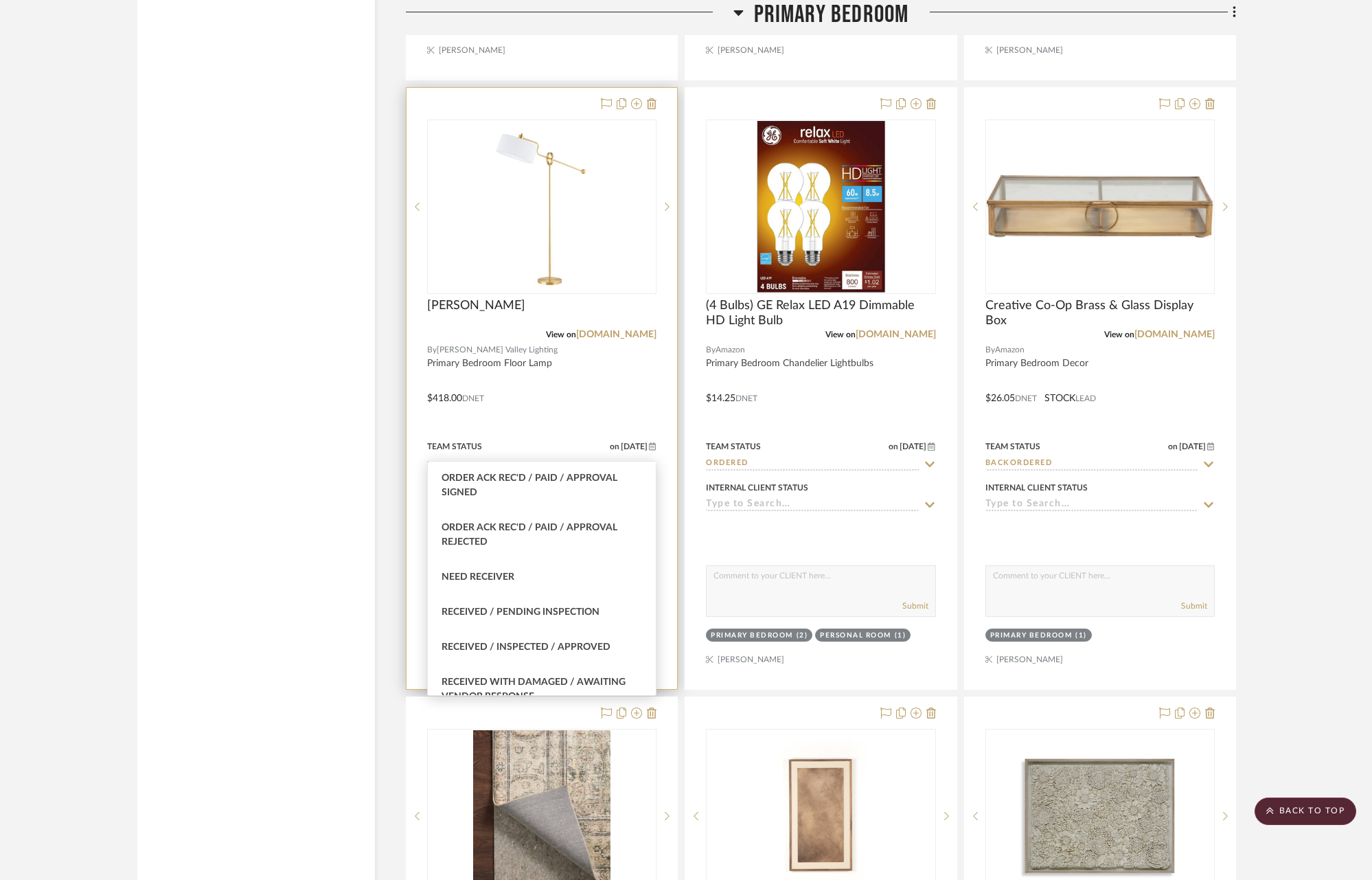
type input "rec"
click at [537, 646] on span "Received / Inspected / Approved" at bounding box center [525, 647] width 169 height 10
type input "[DATE]"
type input "Received / Inspected / Approved"
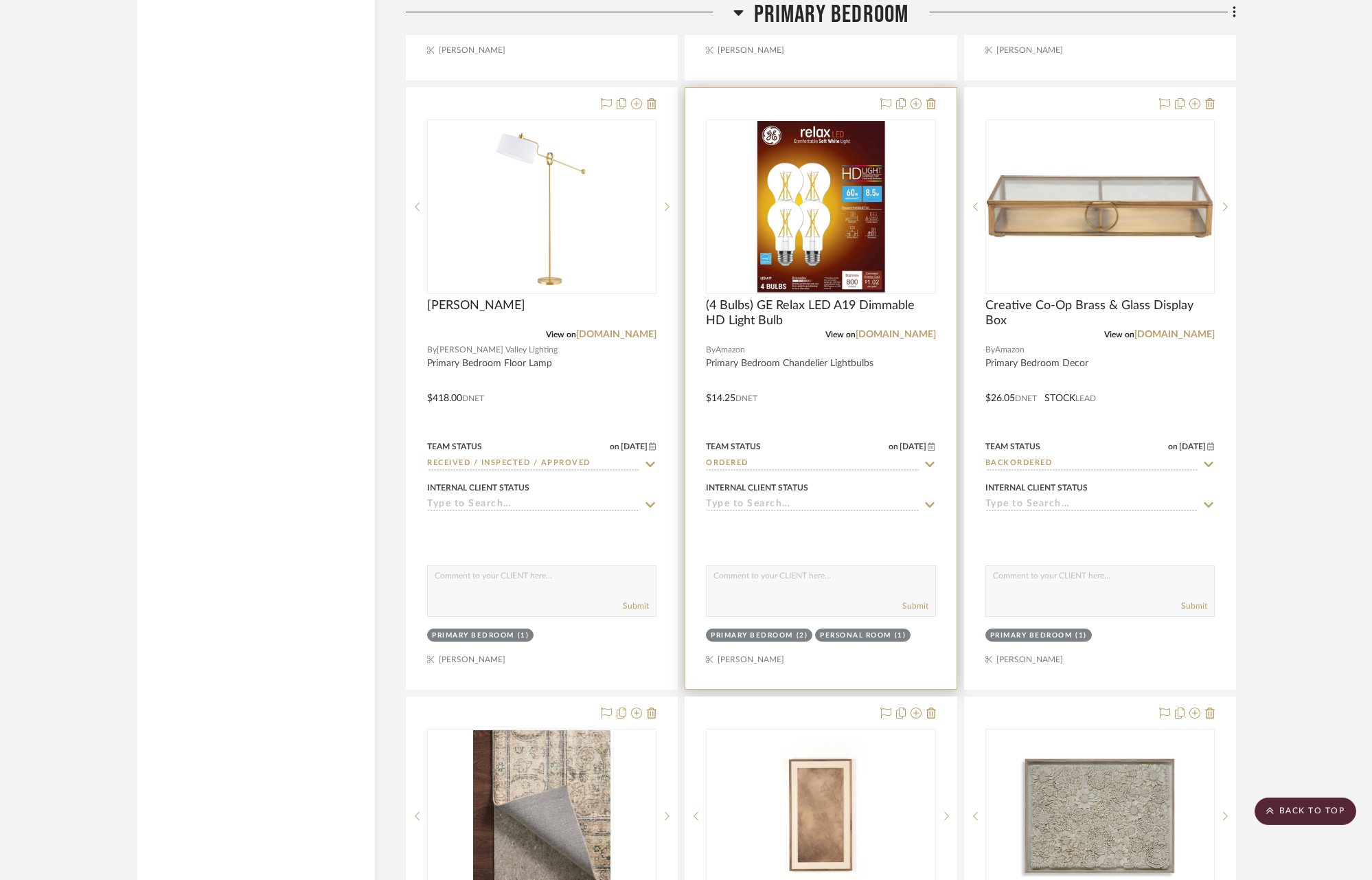
click at [927, 459] on icon at bounding box center [929, 464] width 12 height 11
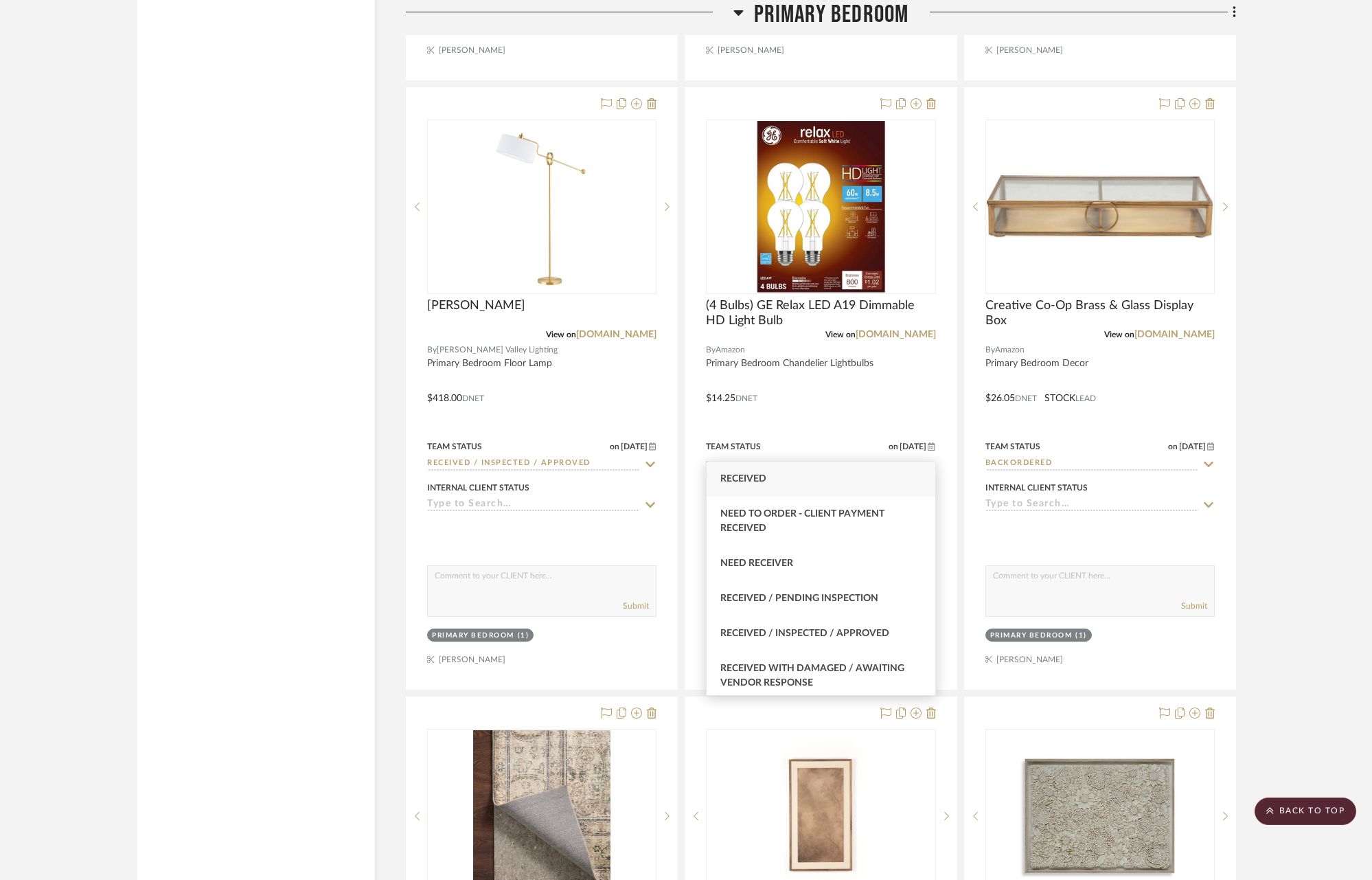
type input "rece"
click at [815, 487] on div "Received" at bounding box center [820, 479] width 228 height 35
type input "[DATE]"
type input "Received"
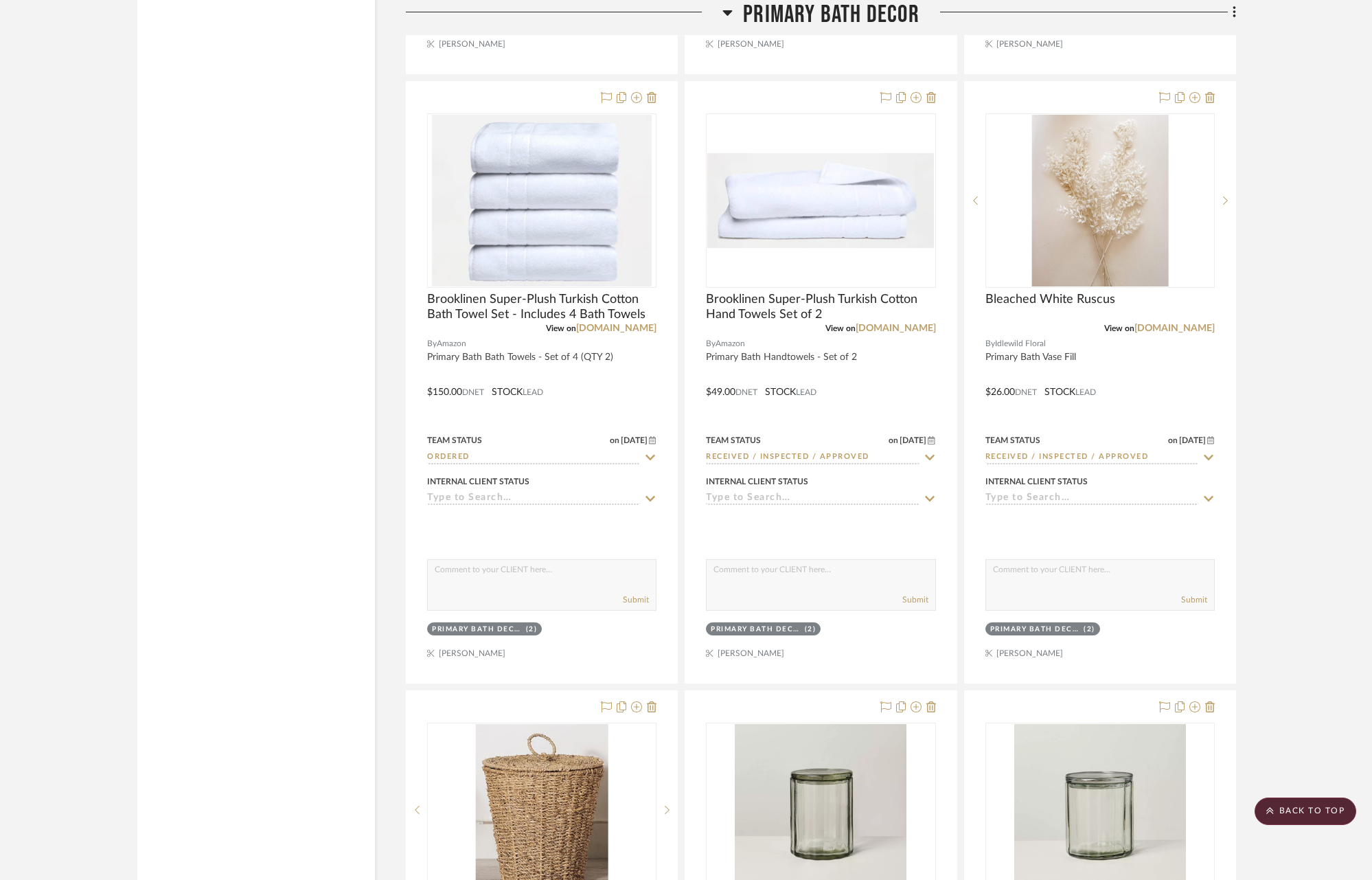
scroll to position [3556, 0]
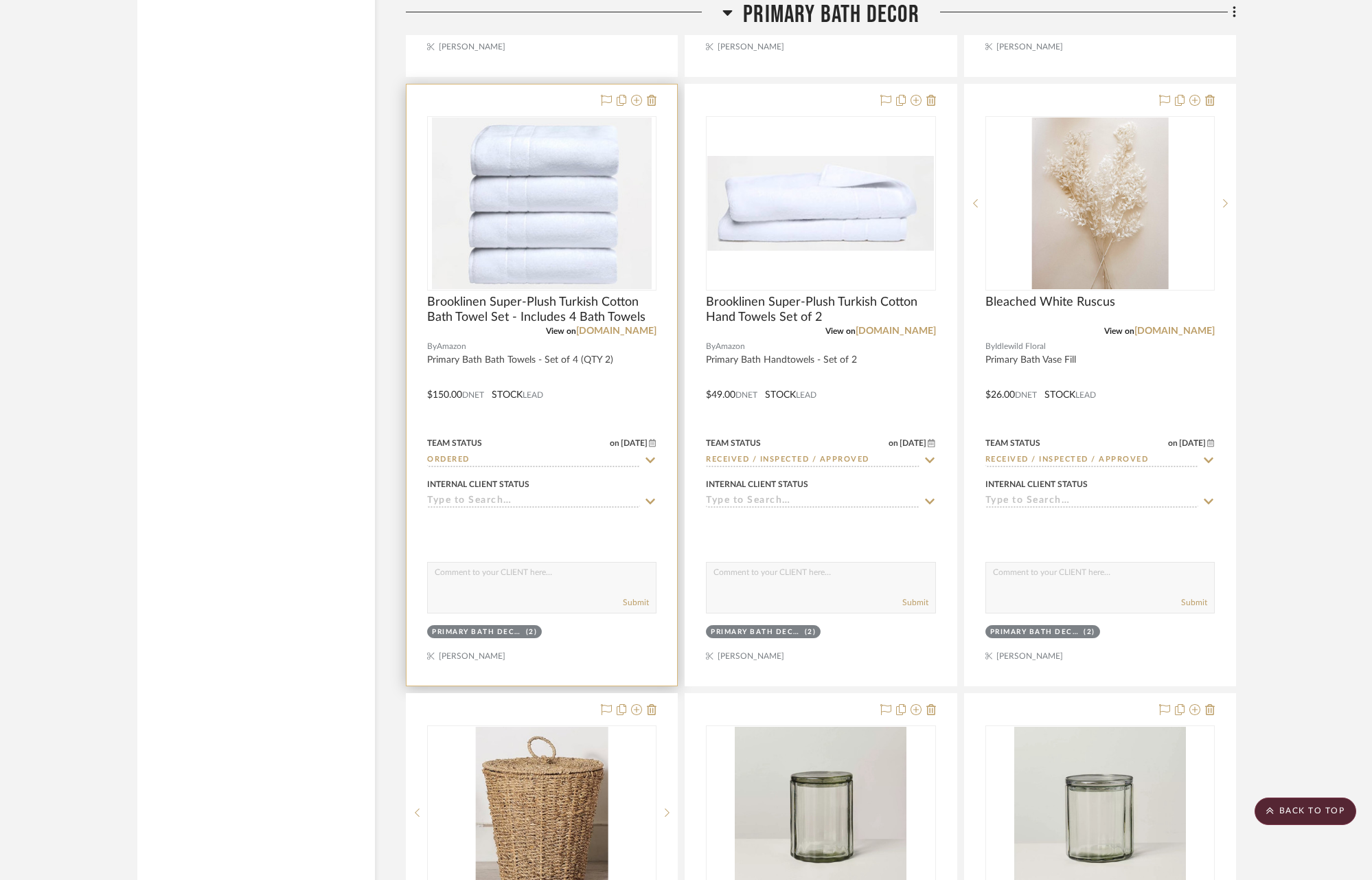
click at [655, 458] on icon at bounding box center [651, 460] width 10 height 6
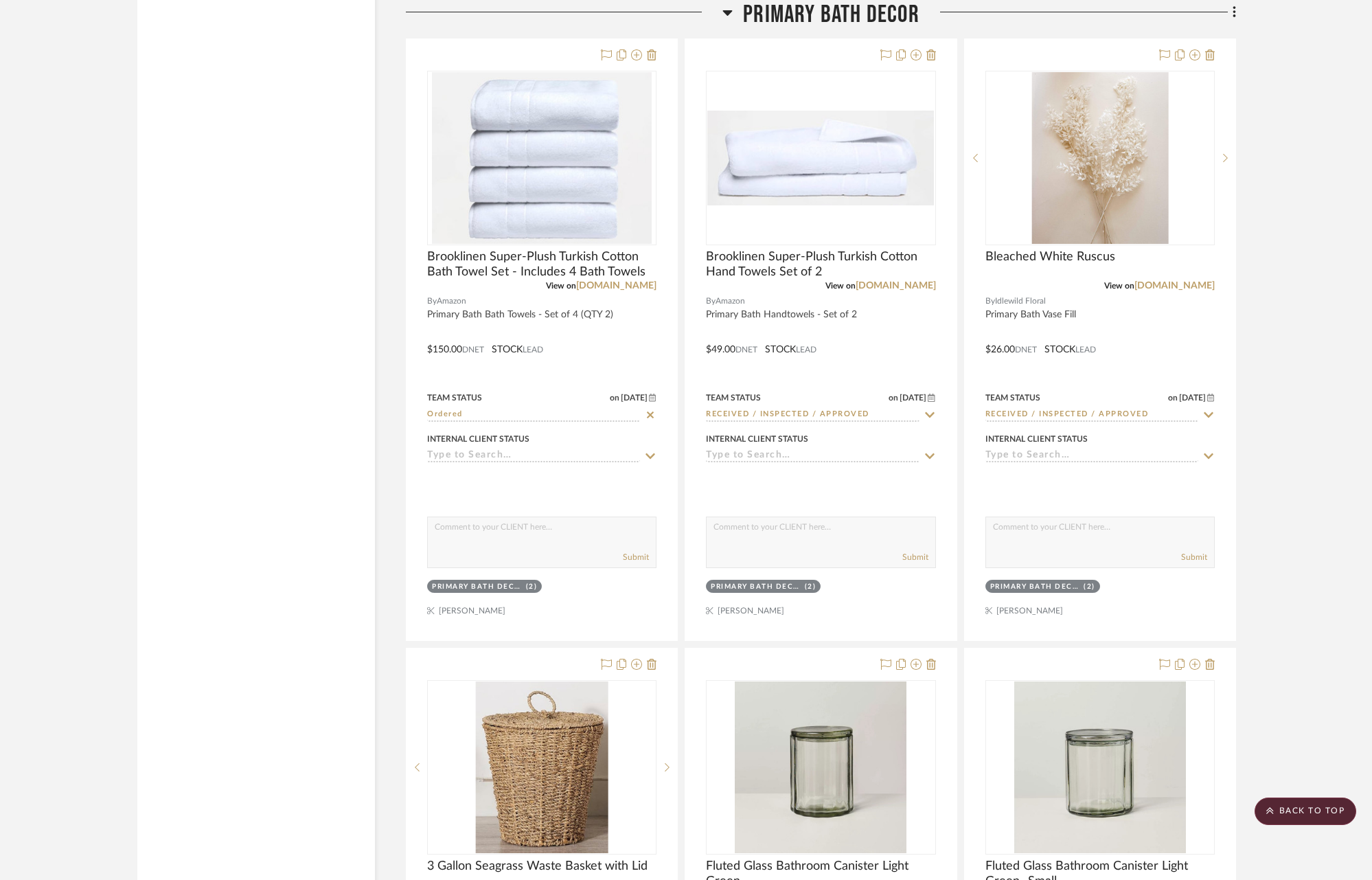
scroll to position [3622, 0]
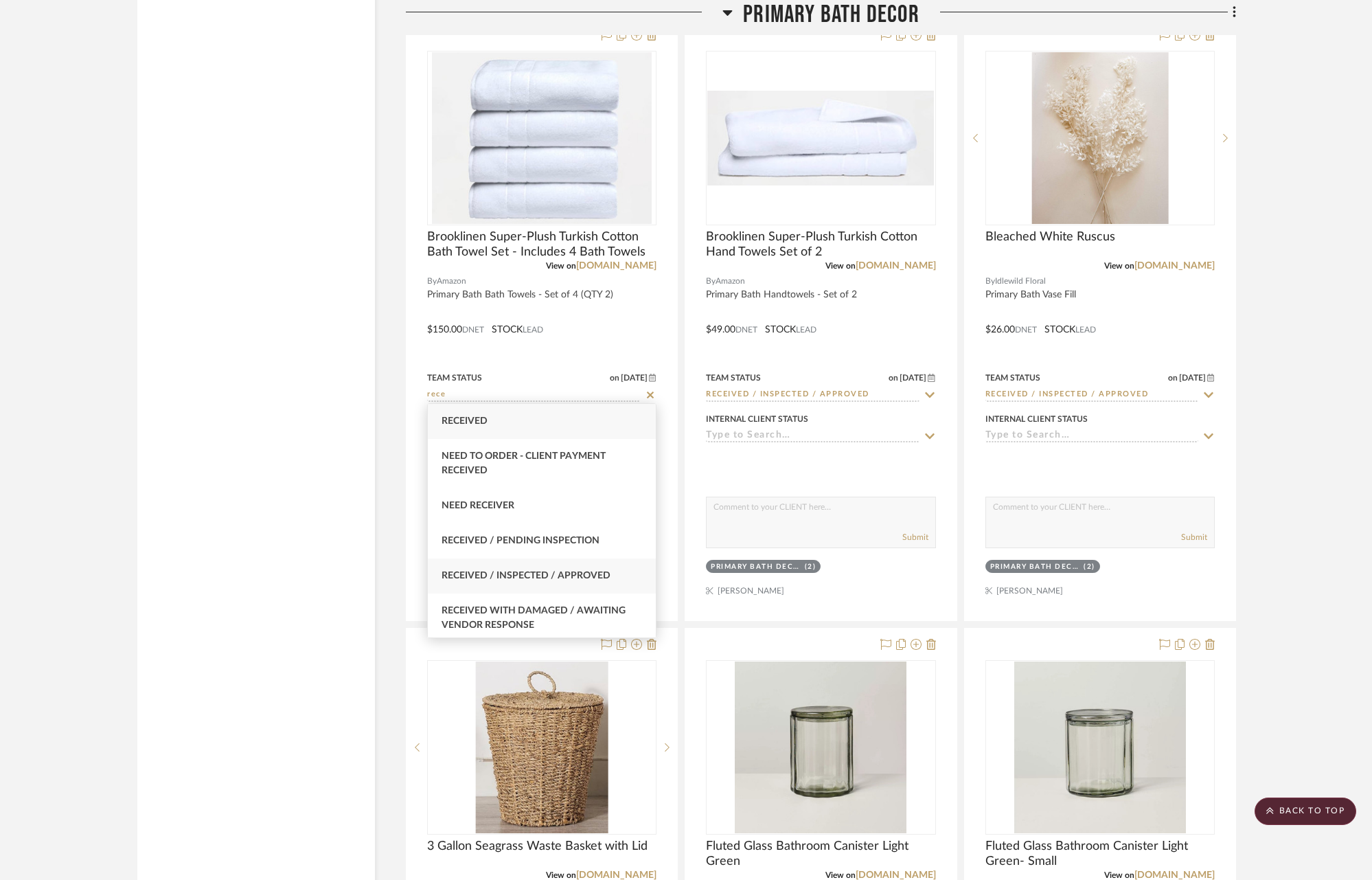
type input "rece"
click at [583, 573] on span "Received / Inspected / Approved" at bounding box center [525, 576] width 169 height 10
type input "[DATE]"
type input "Received / Inspected / Approved"
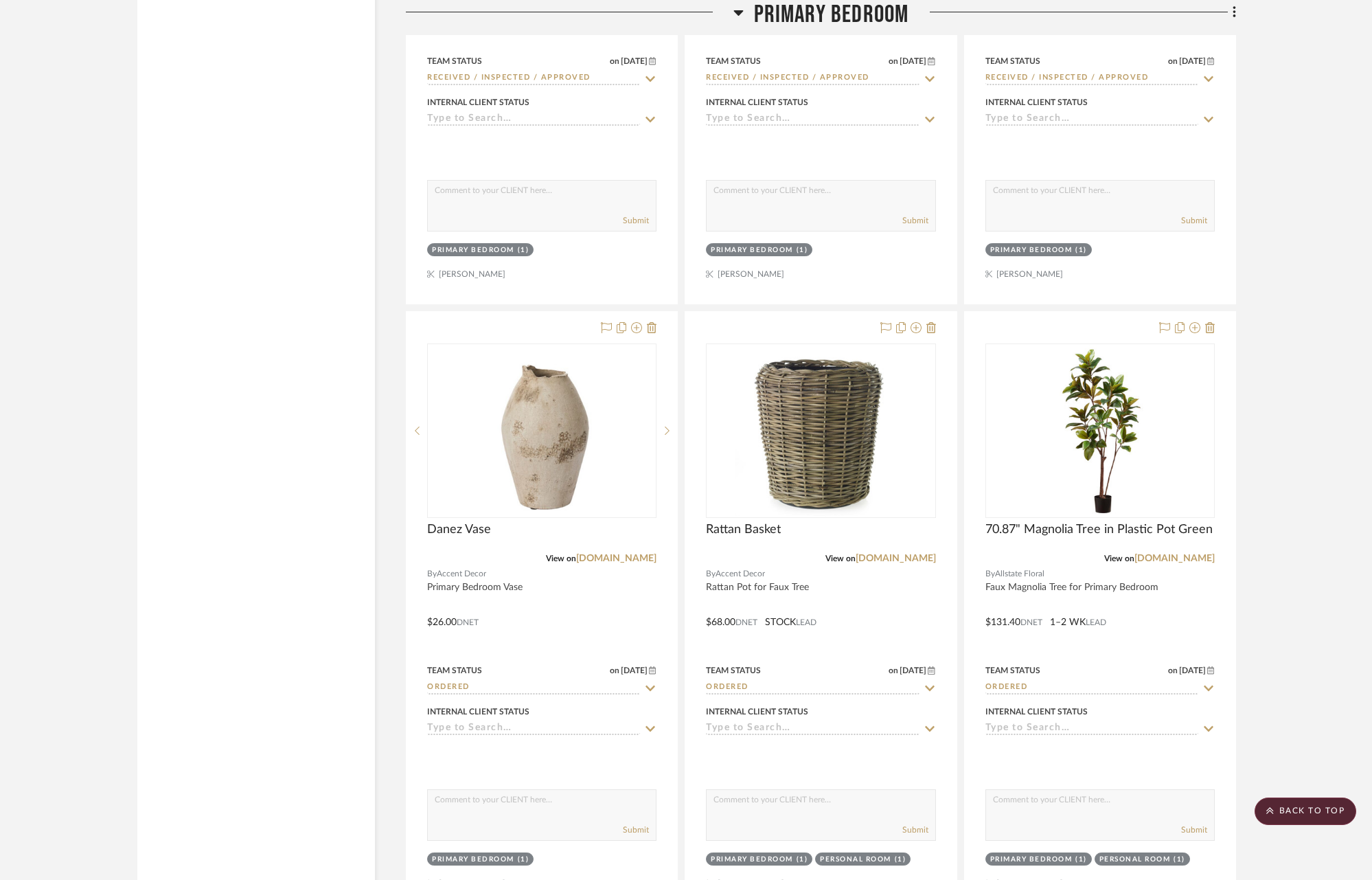
scroll to position [14459, 0]
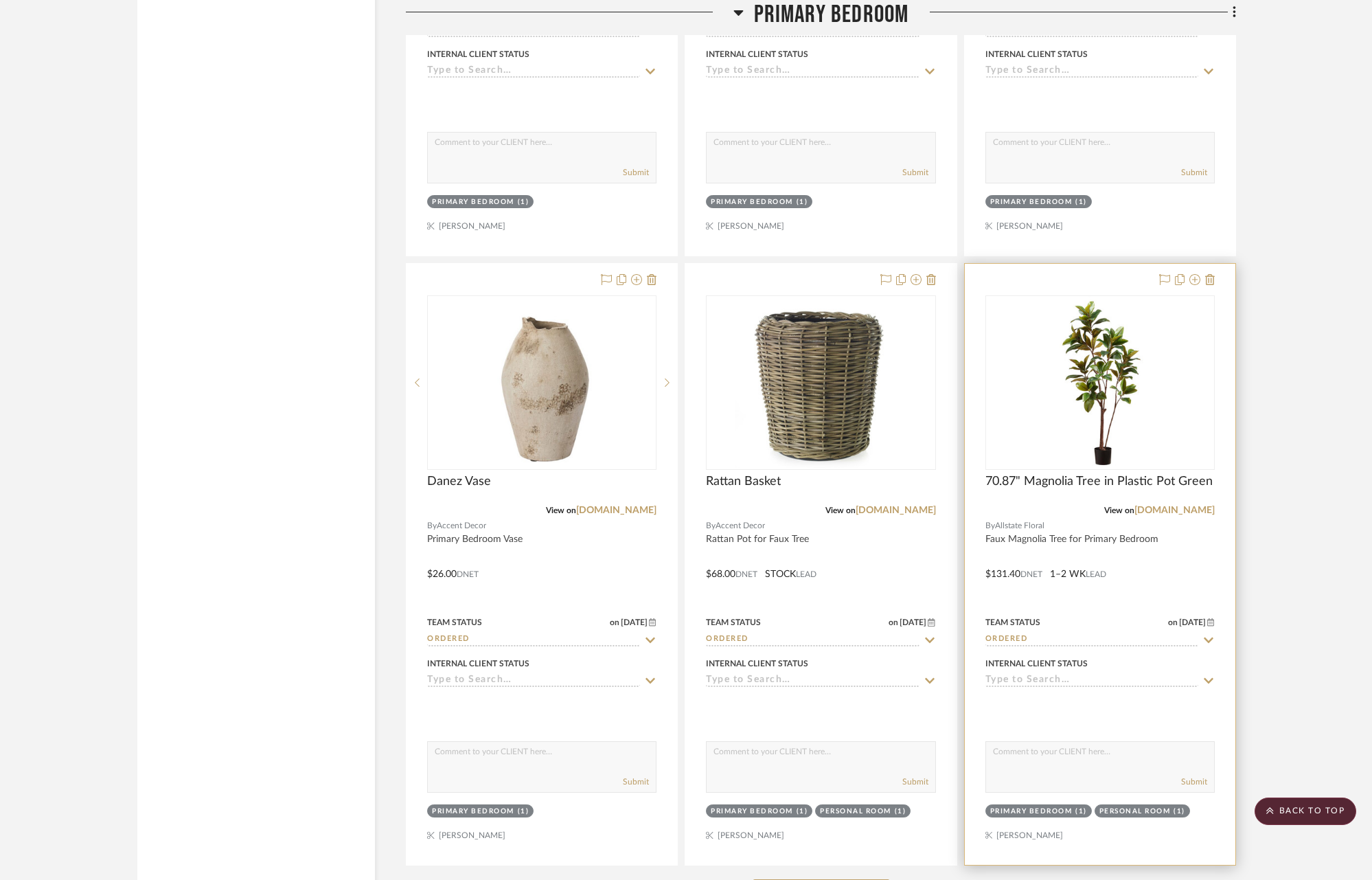
click at [1205, 637] on icon at bounding box center [1209, 639] width 10 height 6
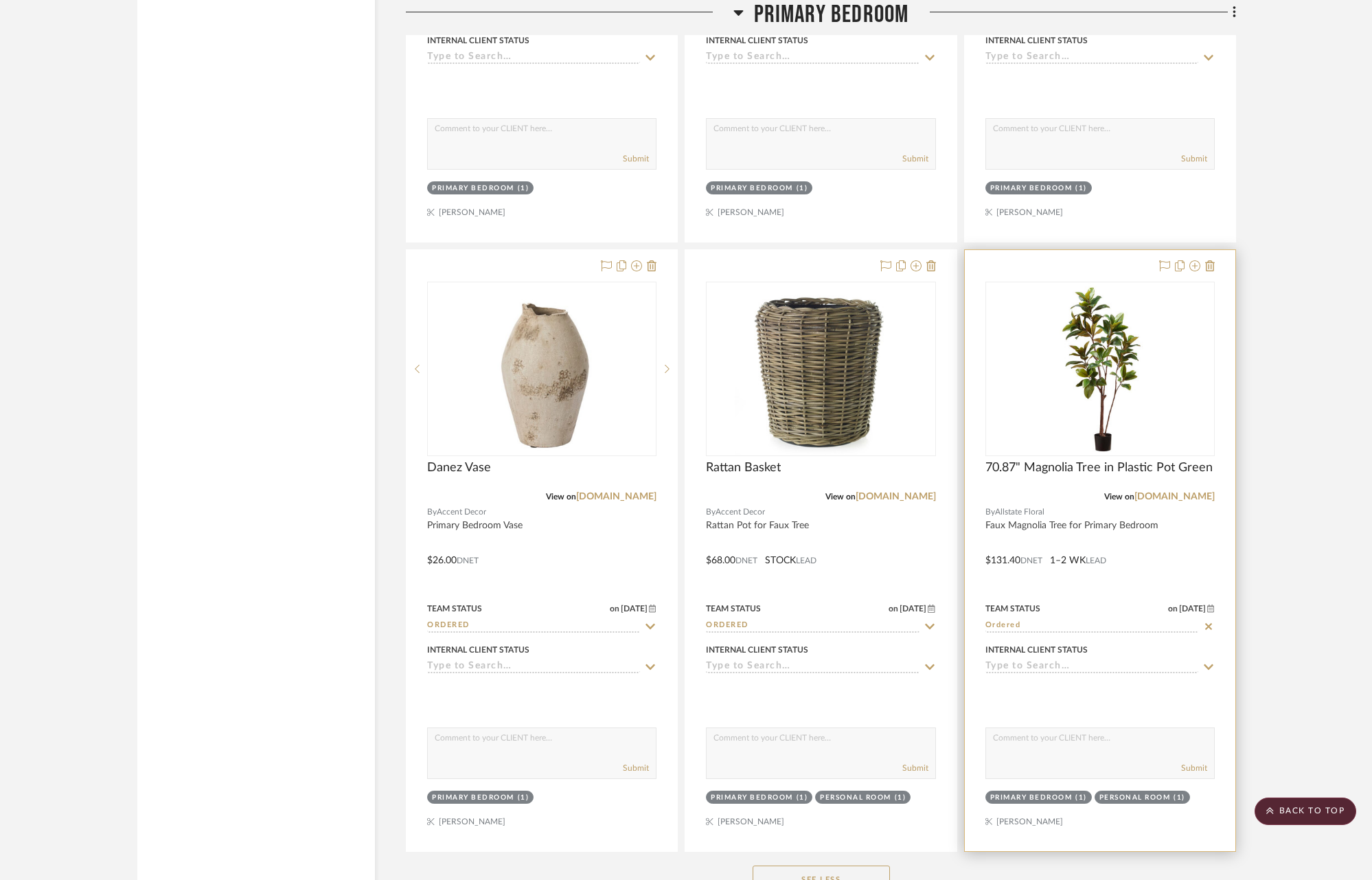
scroll to position [14485, 0]
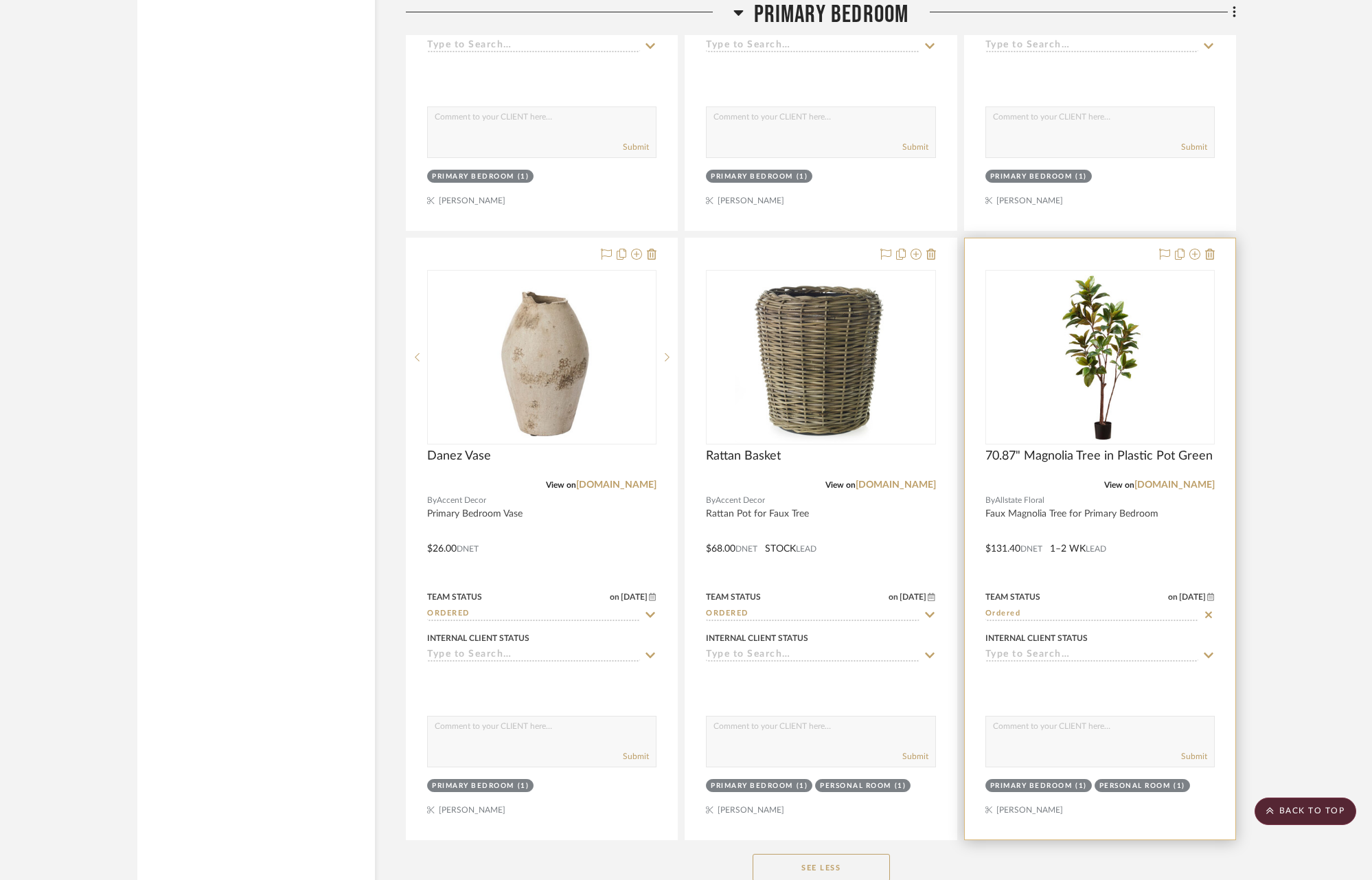
click at [1210, 609] on icon at bounding box center [1208, 614] width 12 height 11
type input "[DATE]"
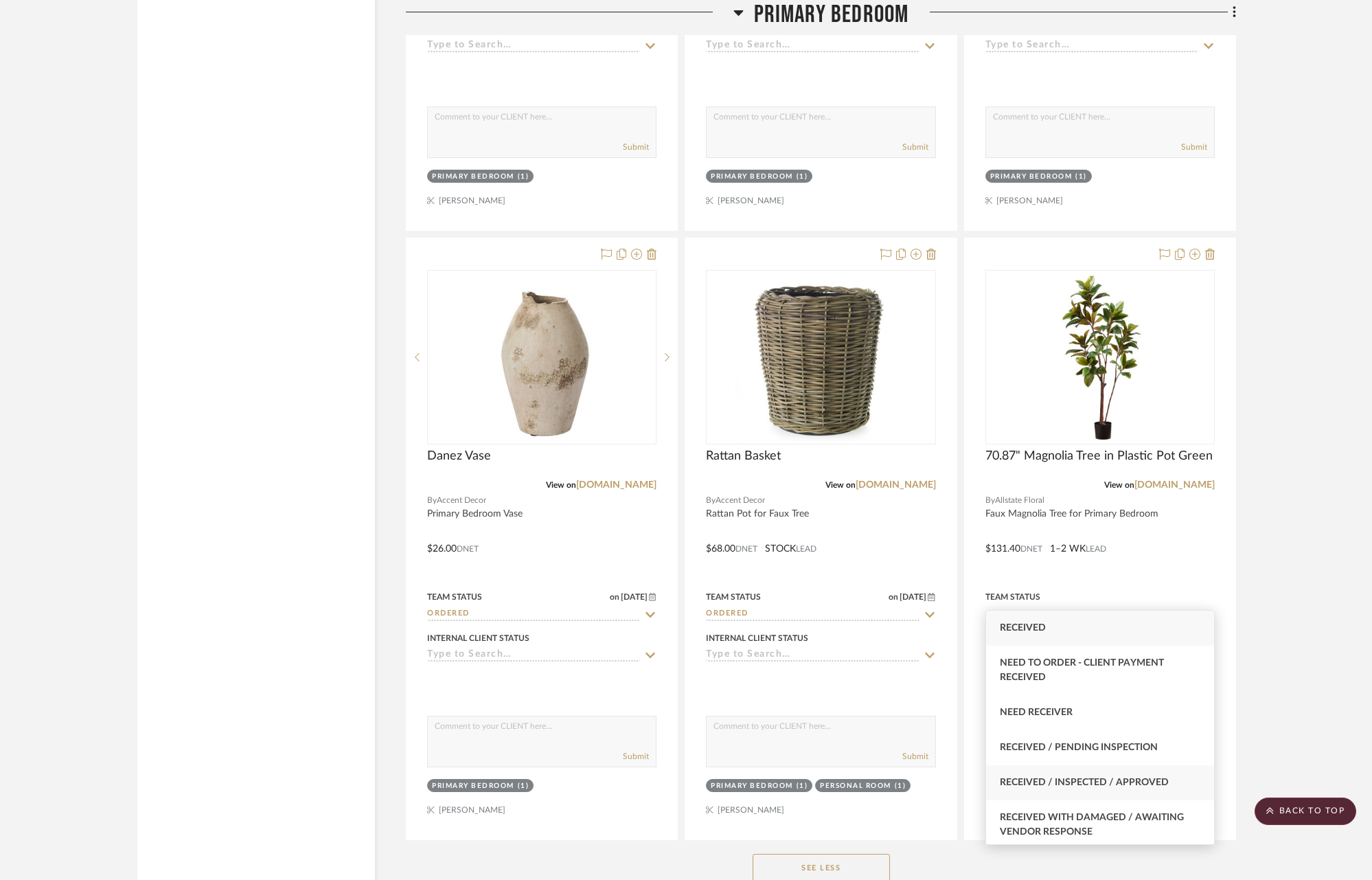
click at [1111, 786] on span "Received / Inspected / Approved" at bounding box center [1083, 783] width 169 height 10
type input "Received / Inspected / Approved"
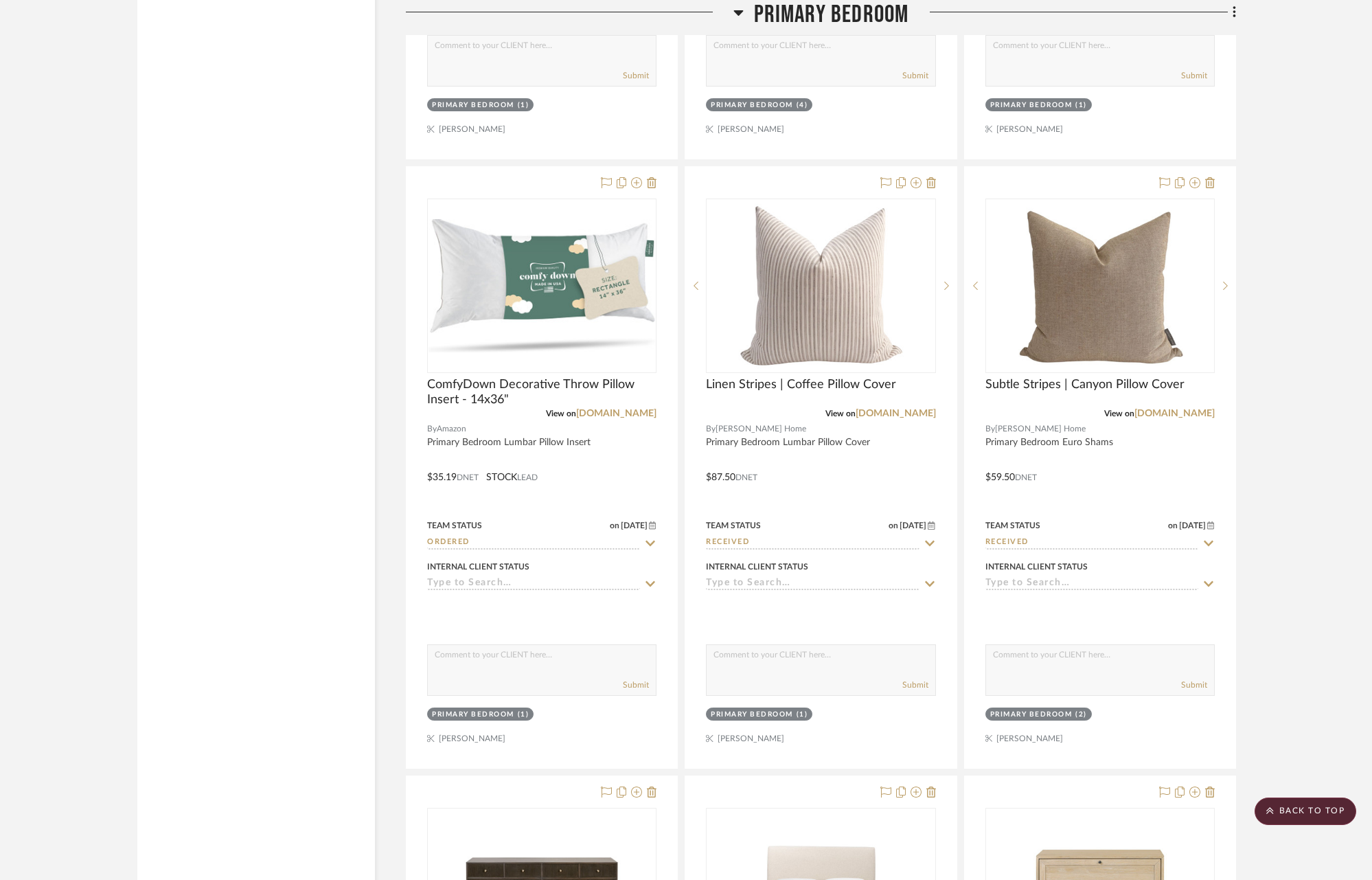
scroll to position [9488, 0]
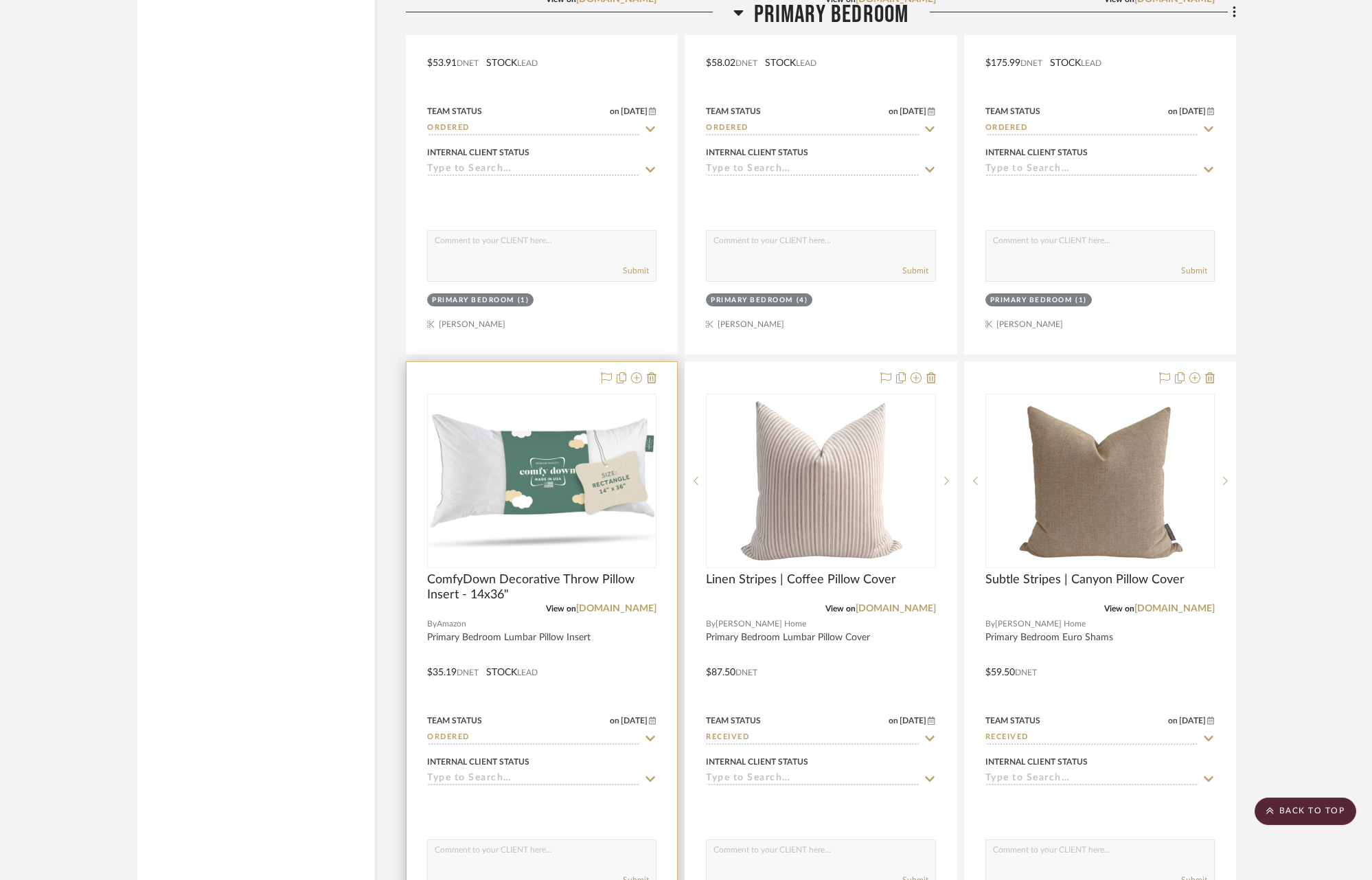
click at [651, 735] on icon at bounding box center [651, 737] width 10 height 6
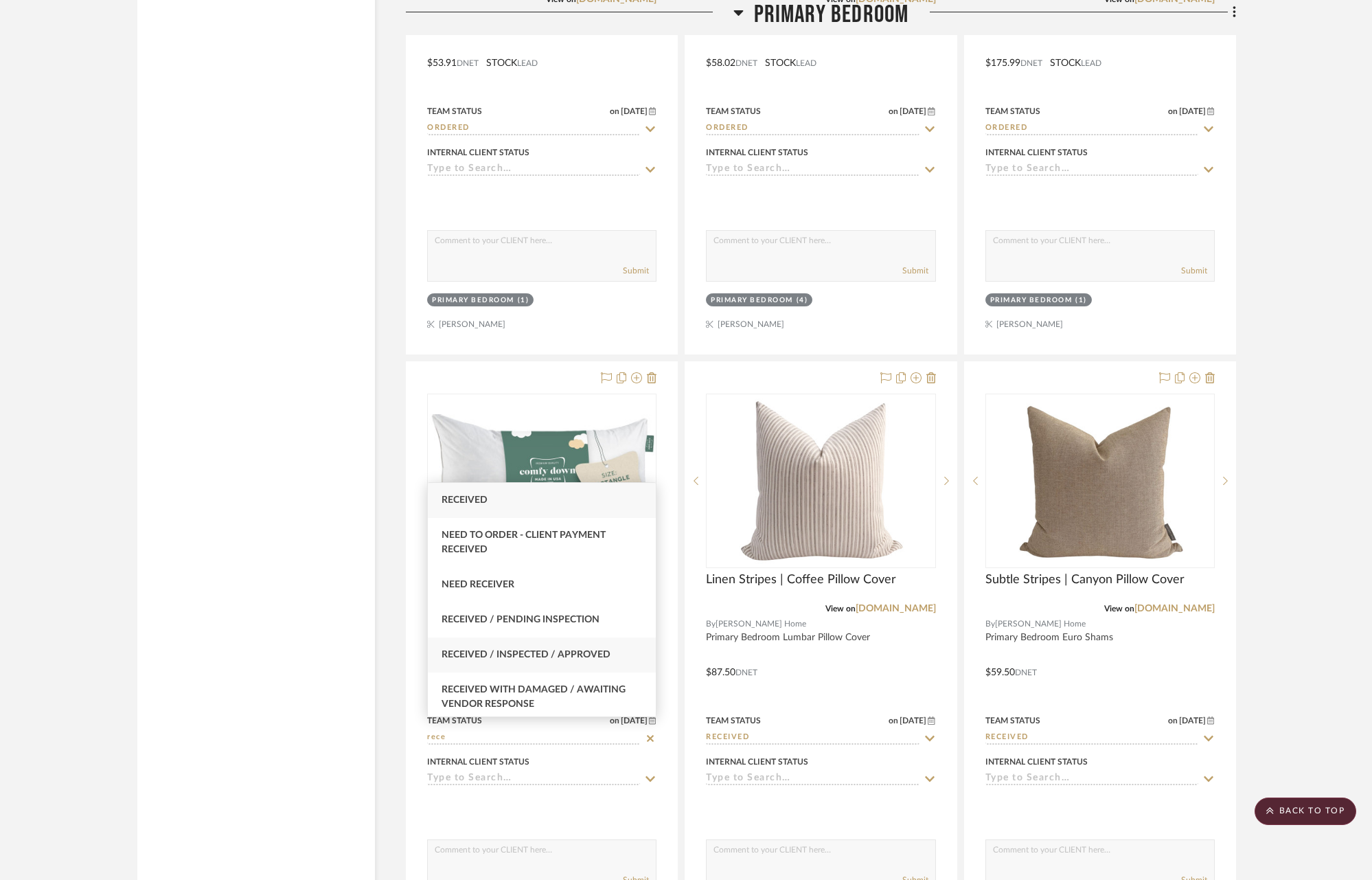
type input "rece"
click at [623, 646] on div "Received / Inspected / Approved" at bounding box center [542, 655] width 228 height 35
type input "[DATE]"
type input "Received / Inspected / Approved"
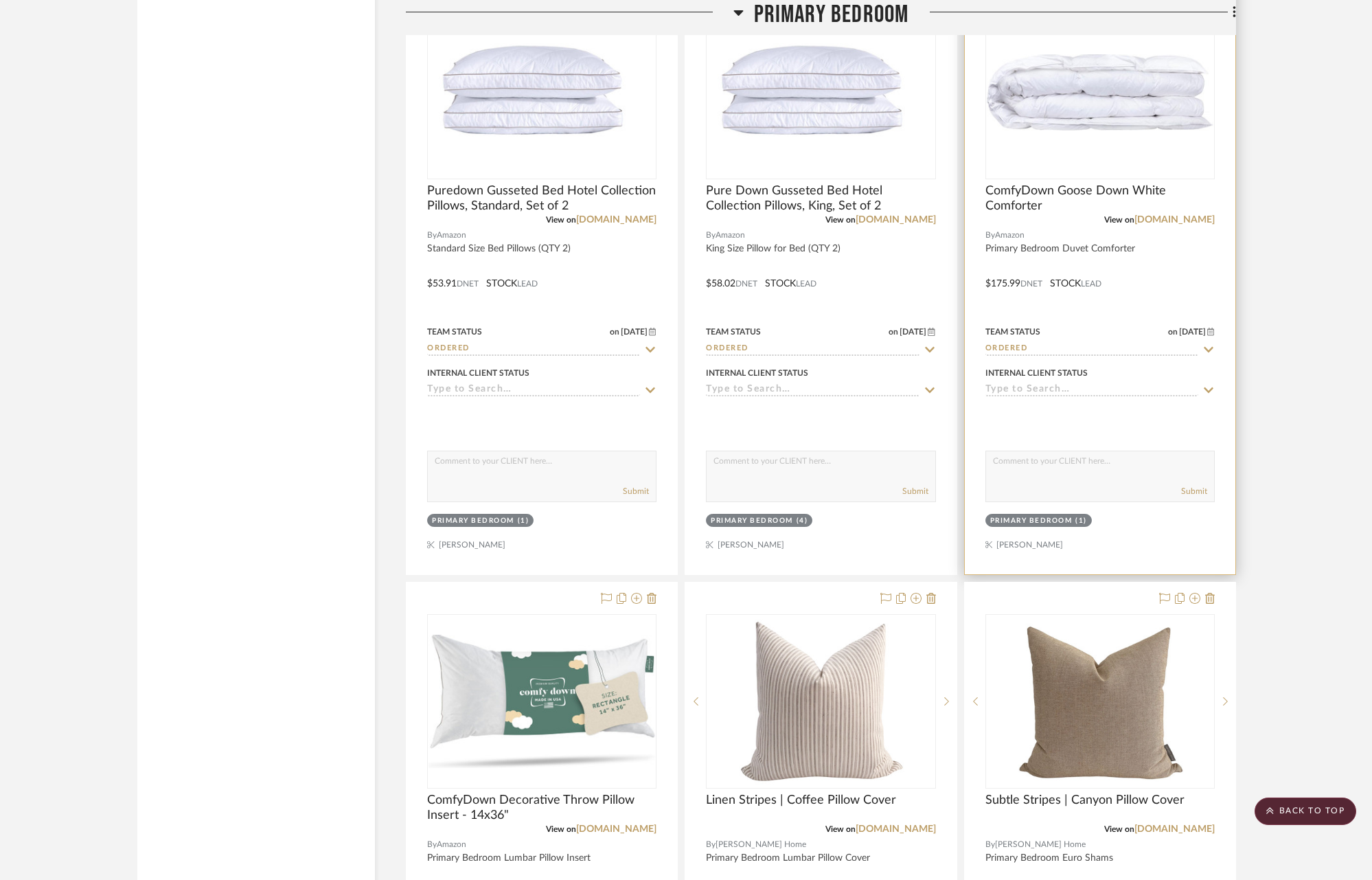
scroll to position [9262, 0]
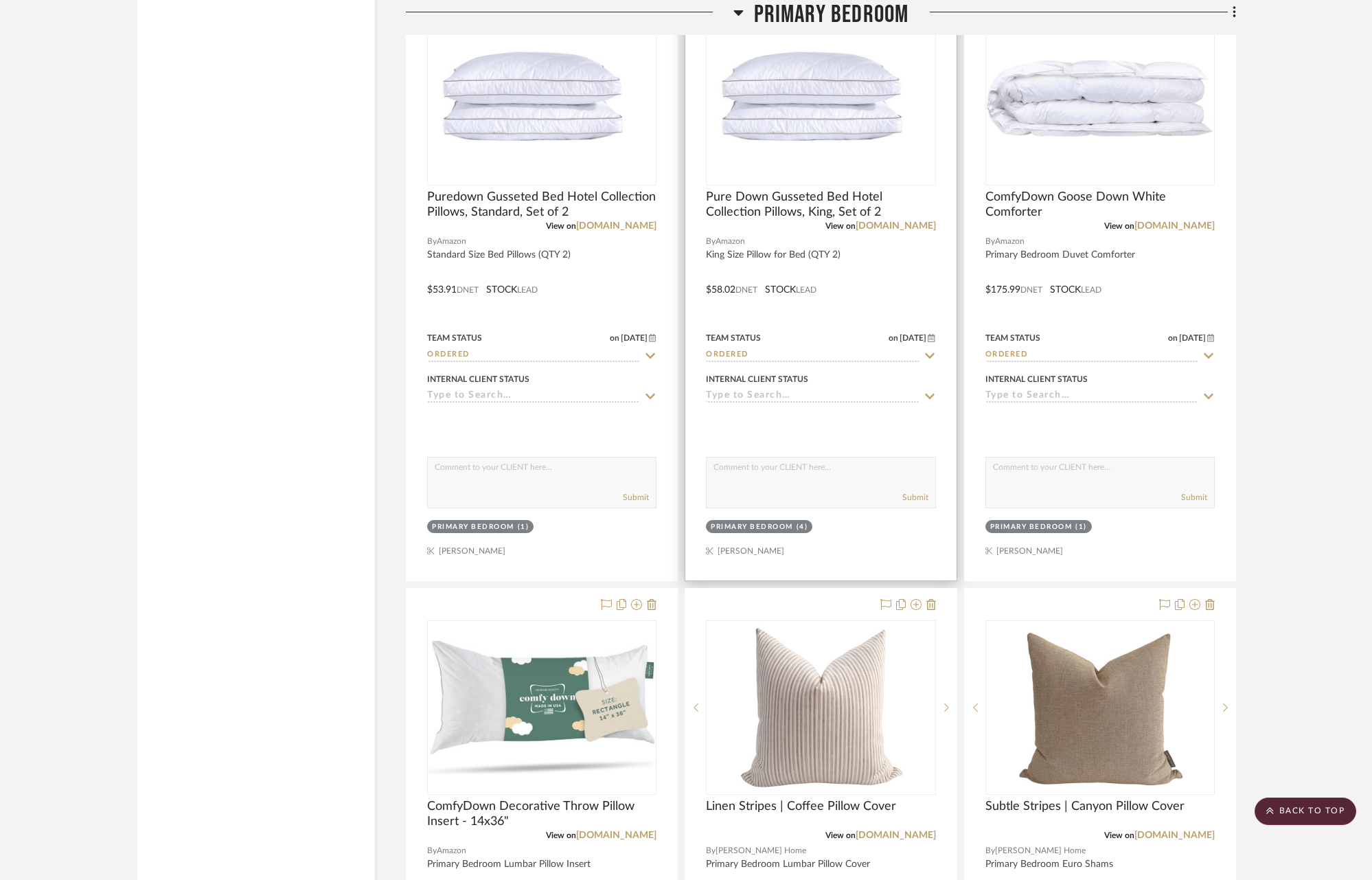
click at [933, 351] on icon at bounding box center [929, 355] width 12 height 11
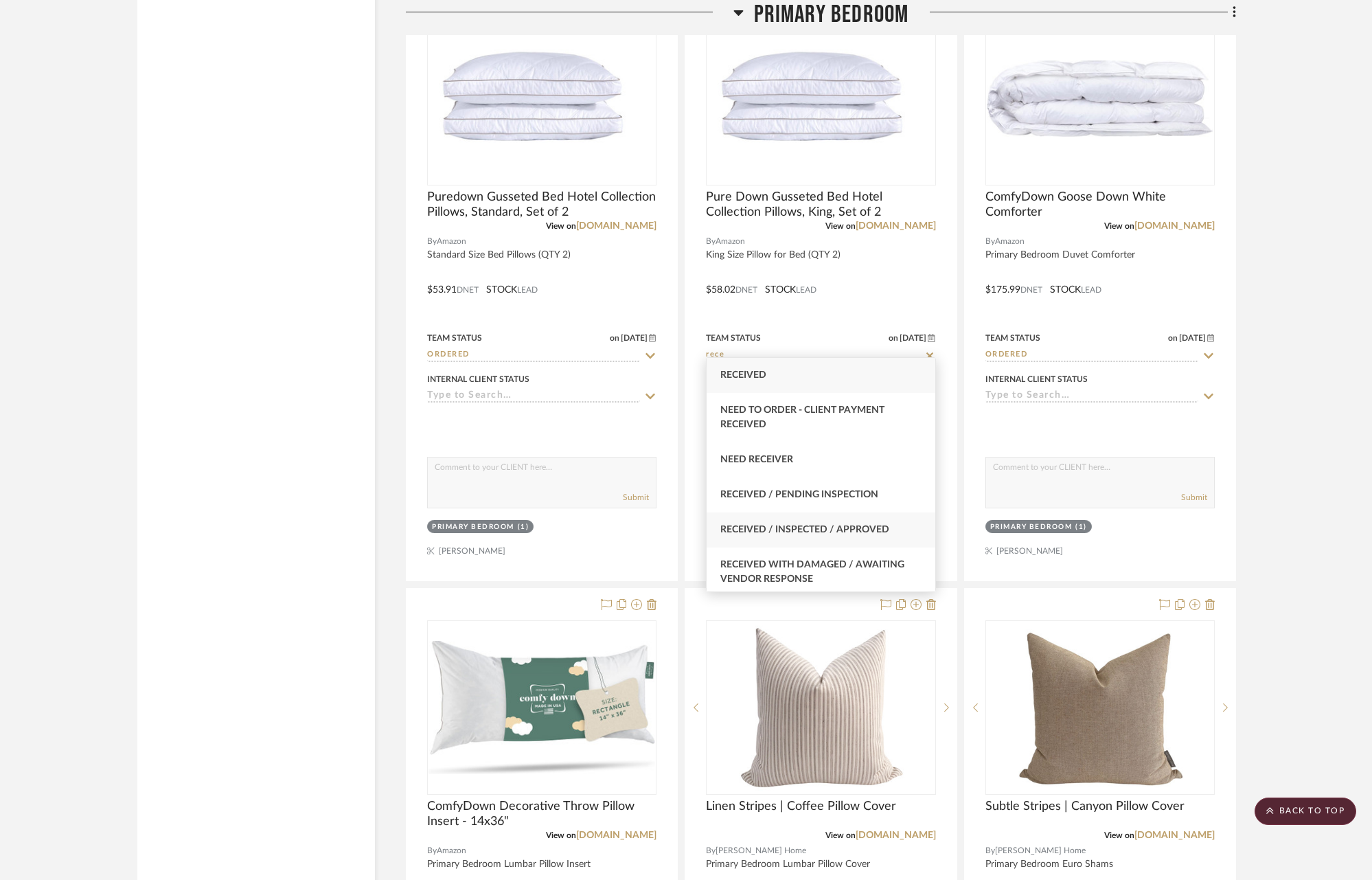
type input "rece"
click at [881, 522] on div "Received / Inspected / Approved" at bounding box center [820, 529] width 228 height 35
type input "[DATE]"
type input "Received / Inspected / Approved"
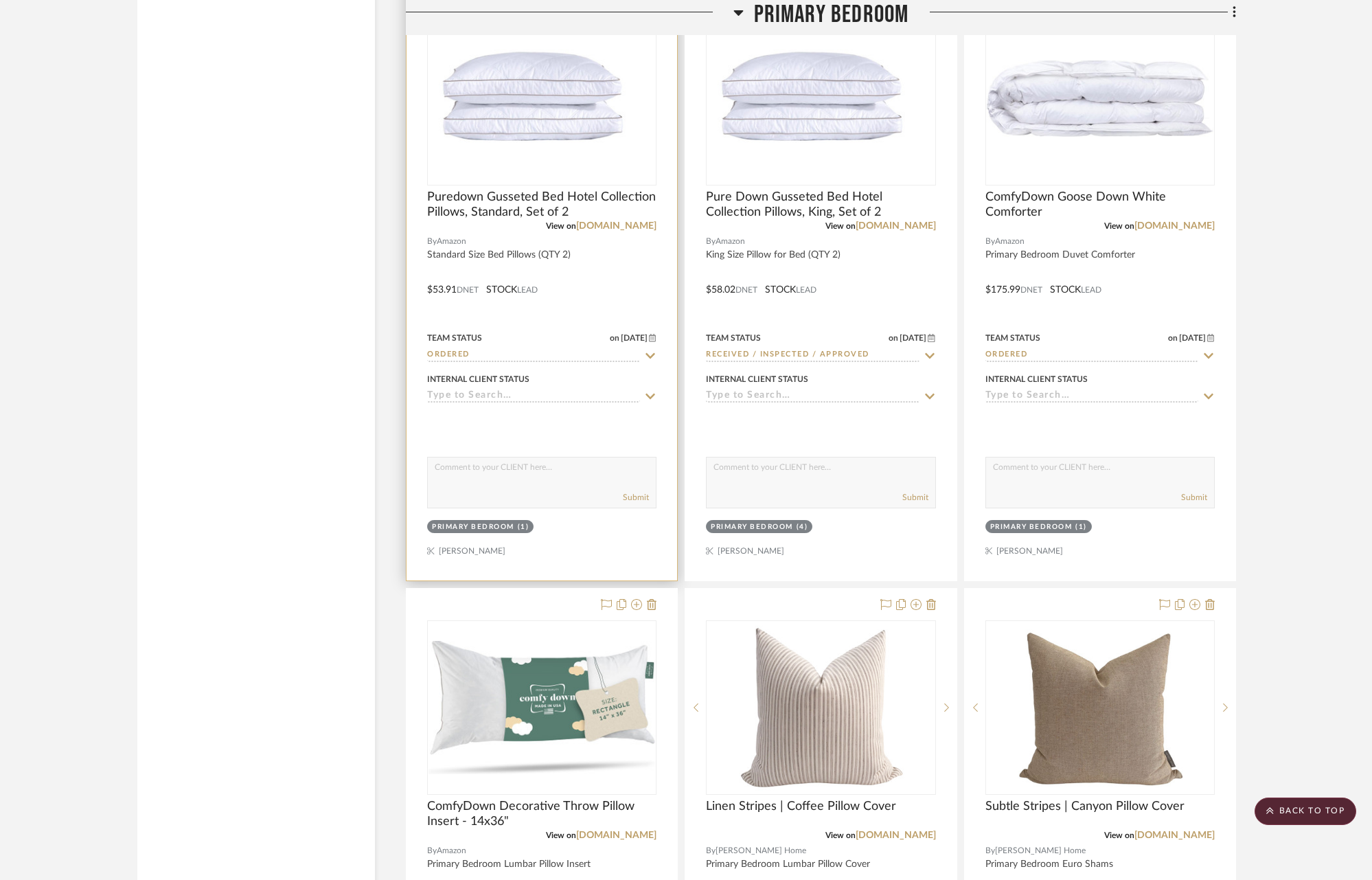
click at [652, 351] on icon at bounding box center [650, 355] width 12 height 11
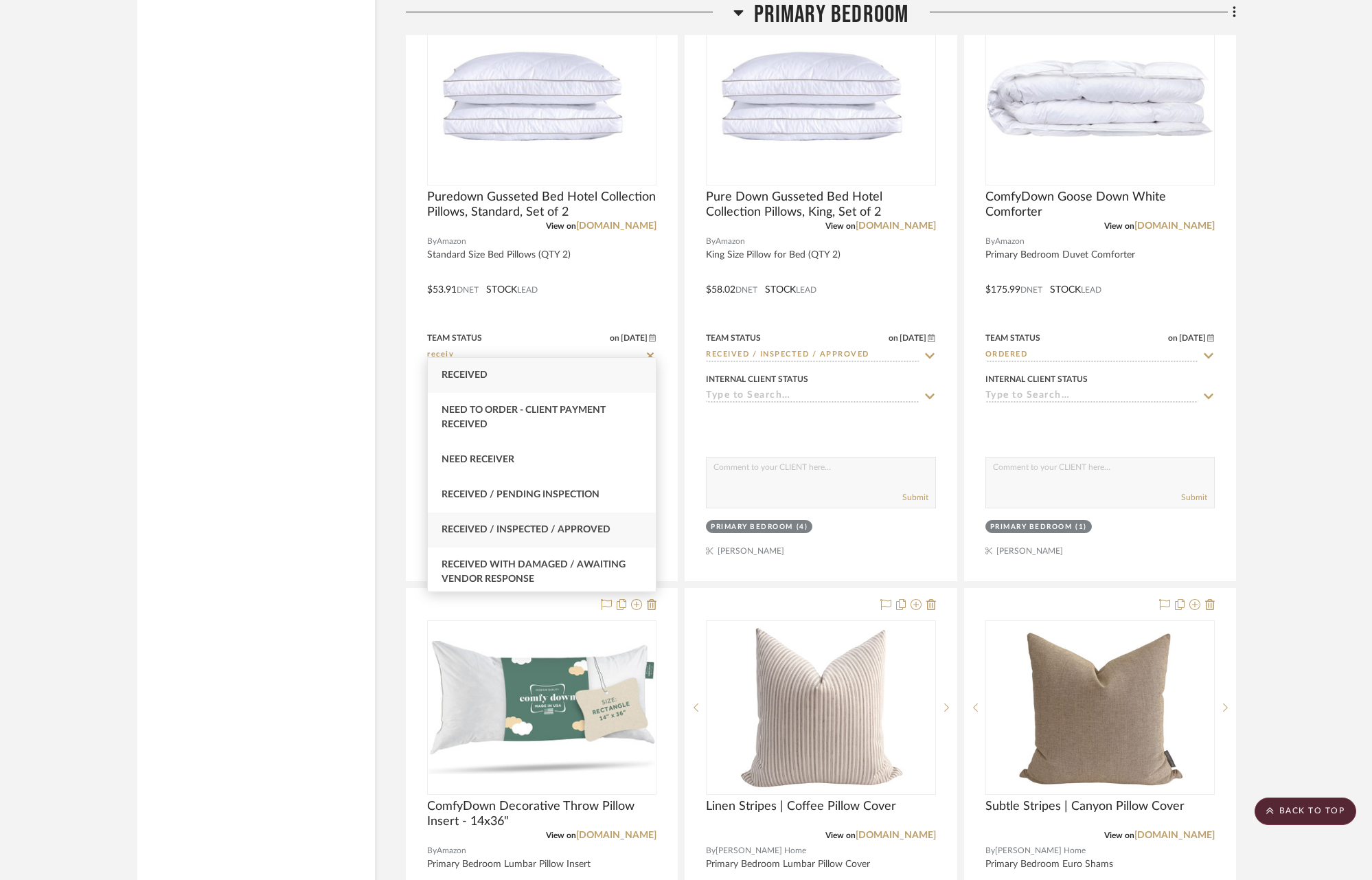
type input "receiv"
click at [595, 535] on div "Received / Inspected / Approved" at bounding box center [542, 529] width 228 height 35
type input "[DATE]"
type input "Received / Inspected / Approved"
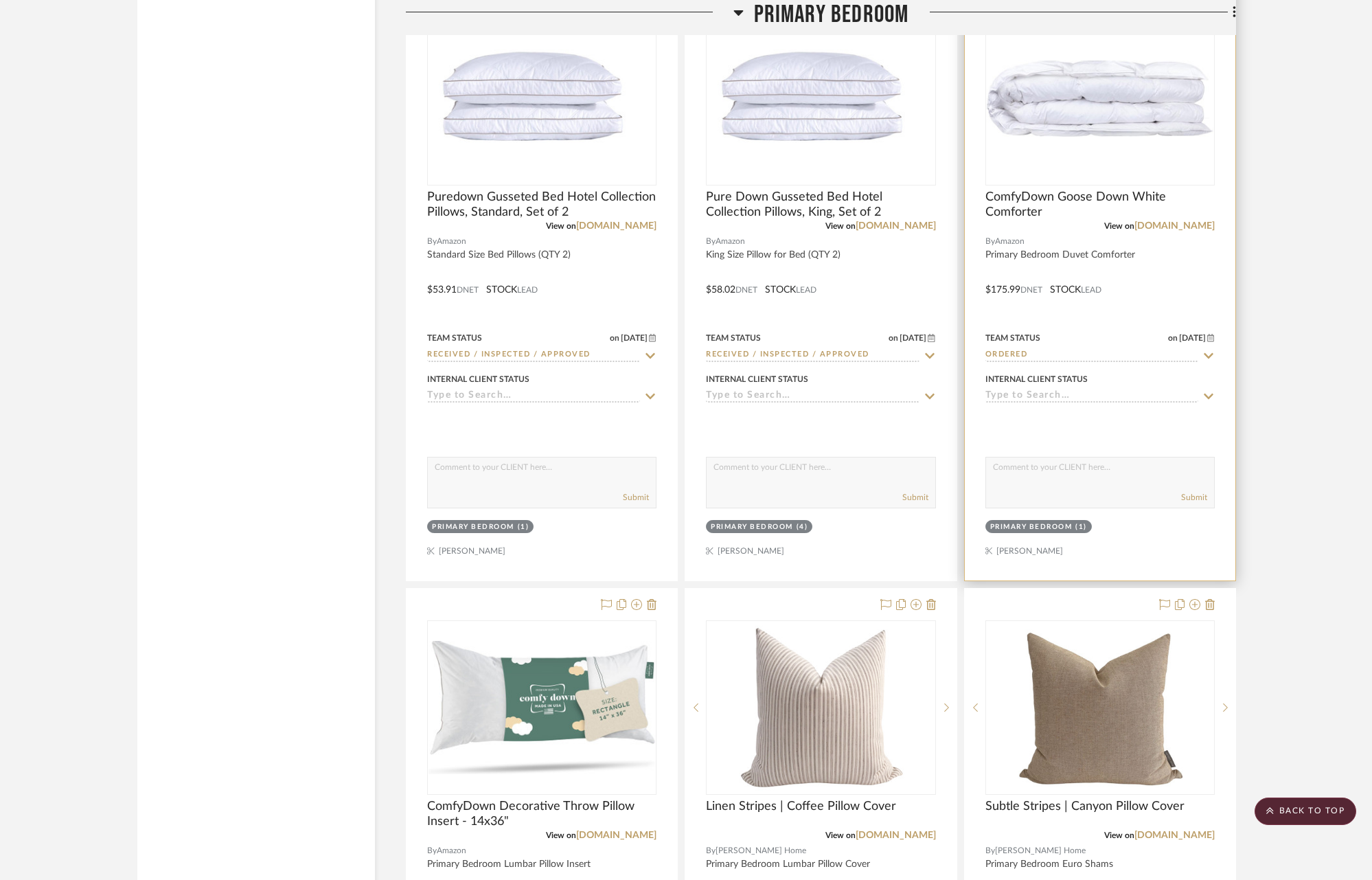
click at [1204, 351] on icon at bounding box center [1208, 355] width 12 height 11
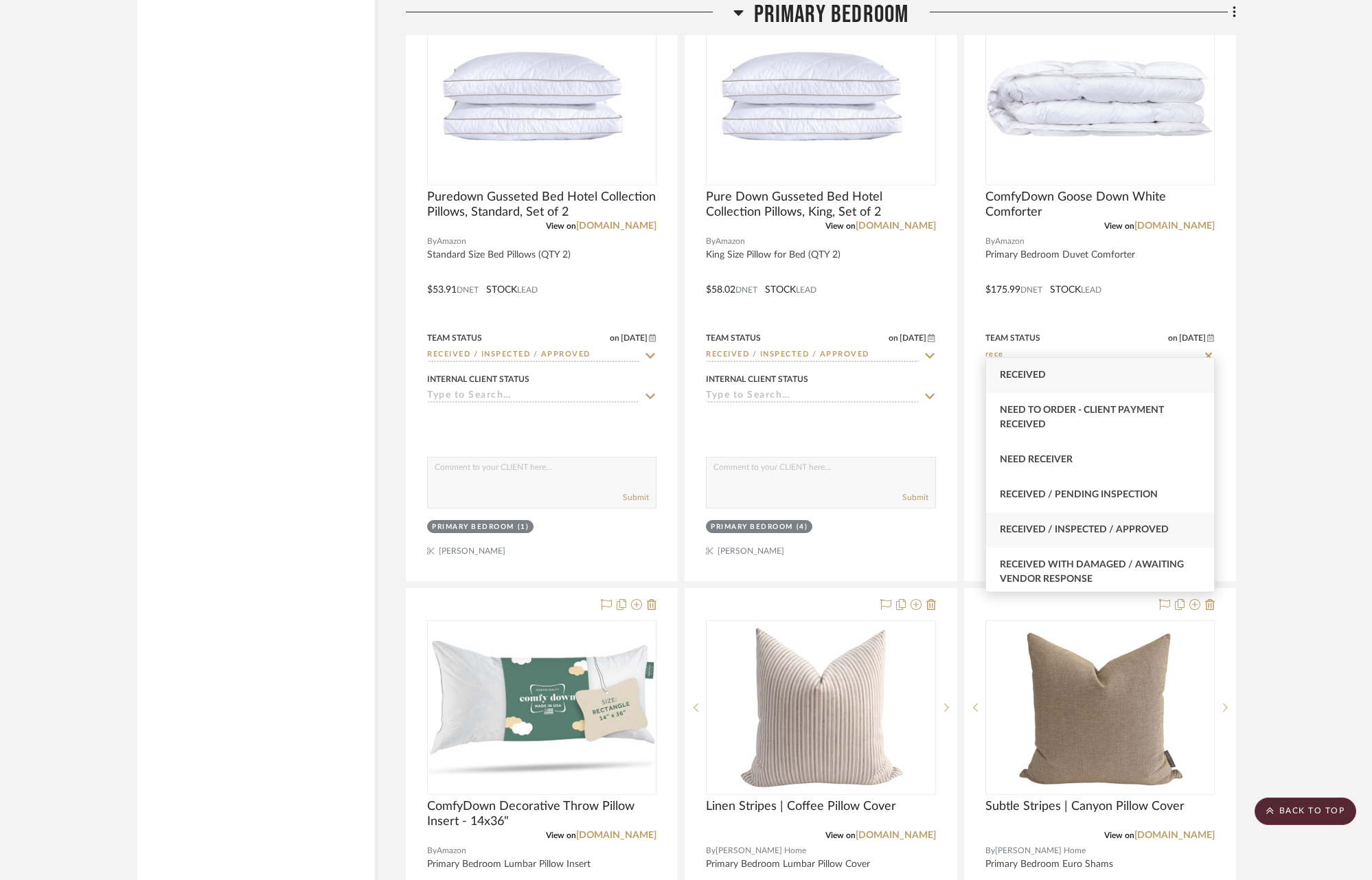
type input "rece"
click at [1138, 525] on span "Received / Inspected / Approved" at bounding box center [1083, 529] width 169 height 10
type input "[DATE]"
type input "Received / Inspected / Approved"
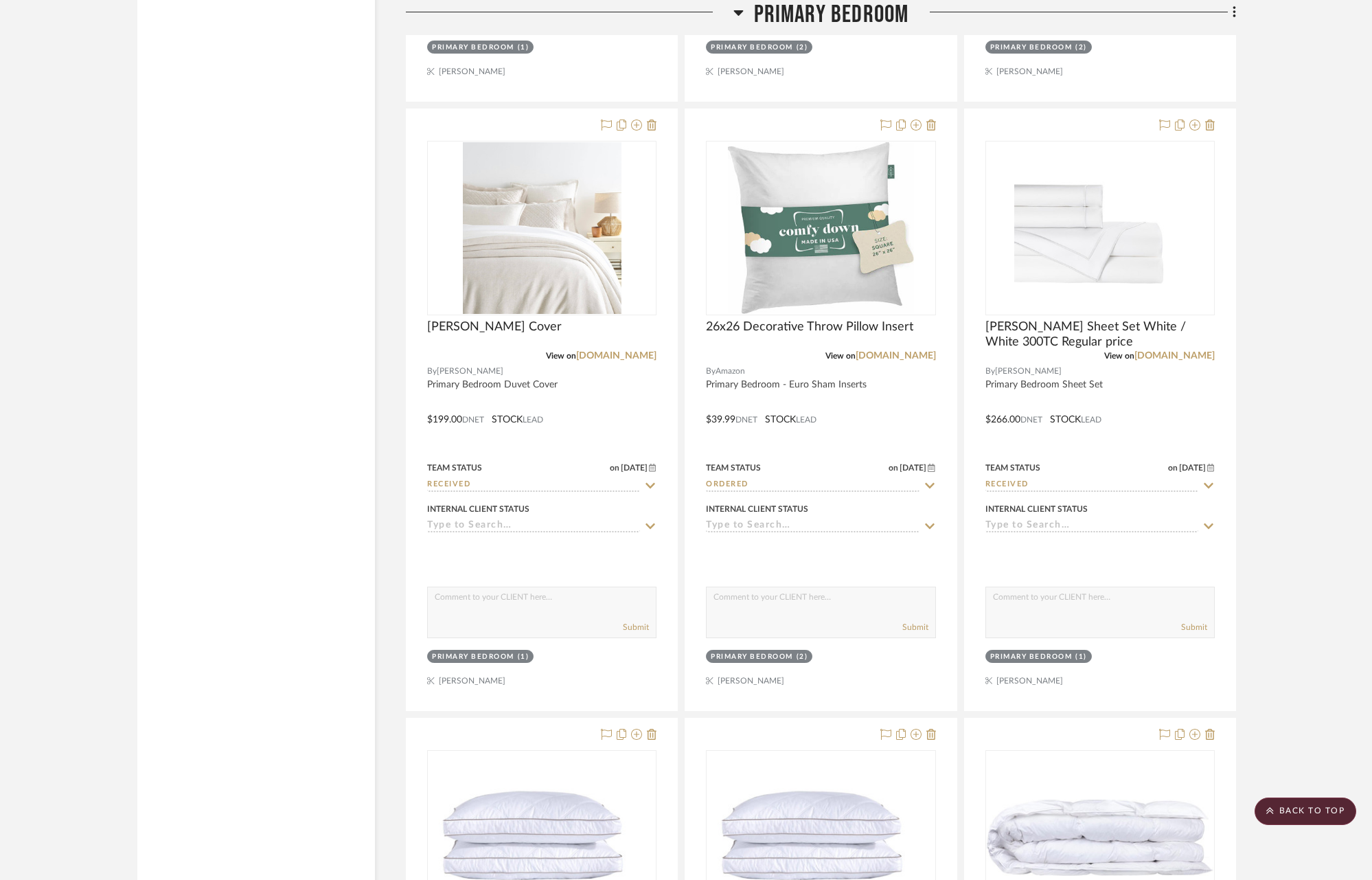
scroll to position [8511, 0]
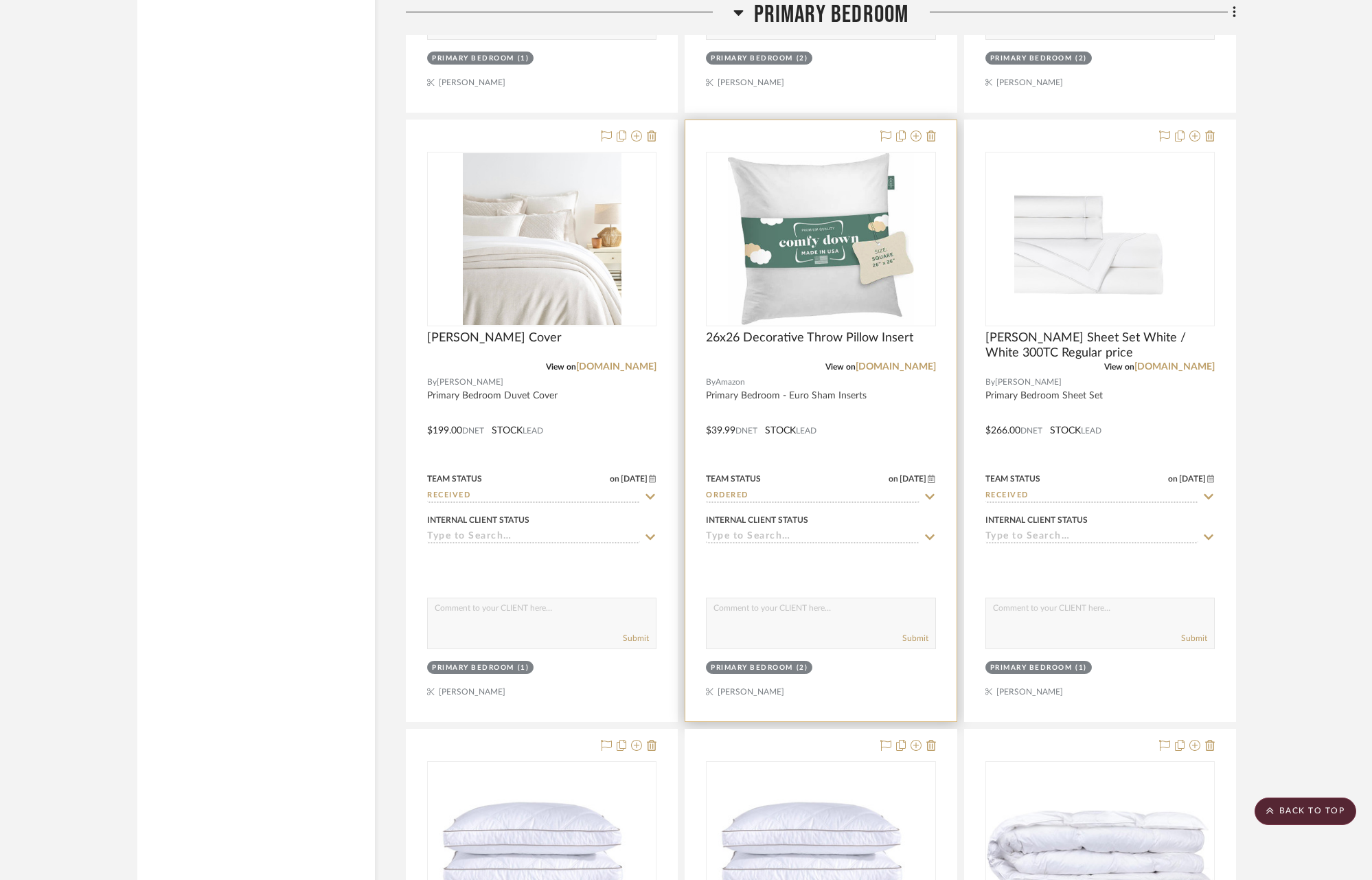
click at [931, 491] on icon at bounding box center [929, 496] width 12 height 11
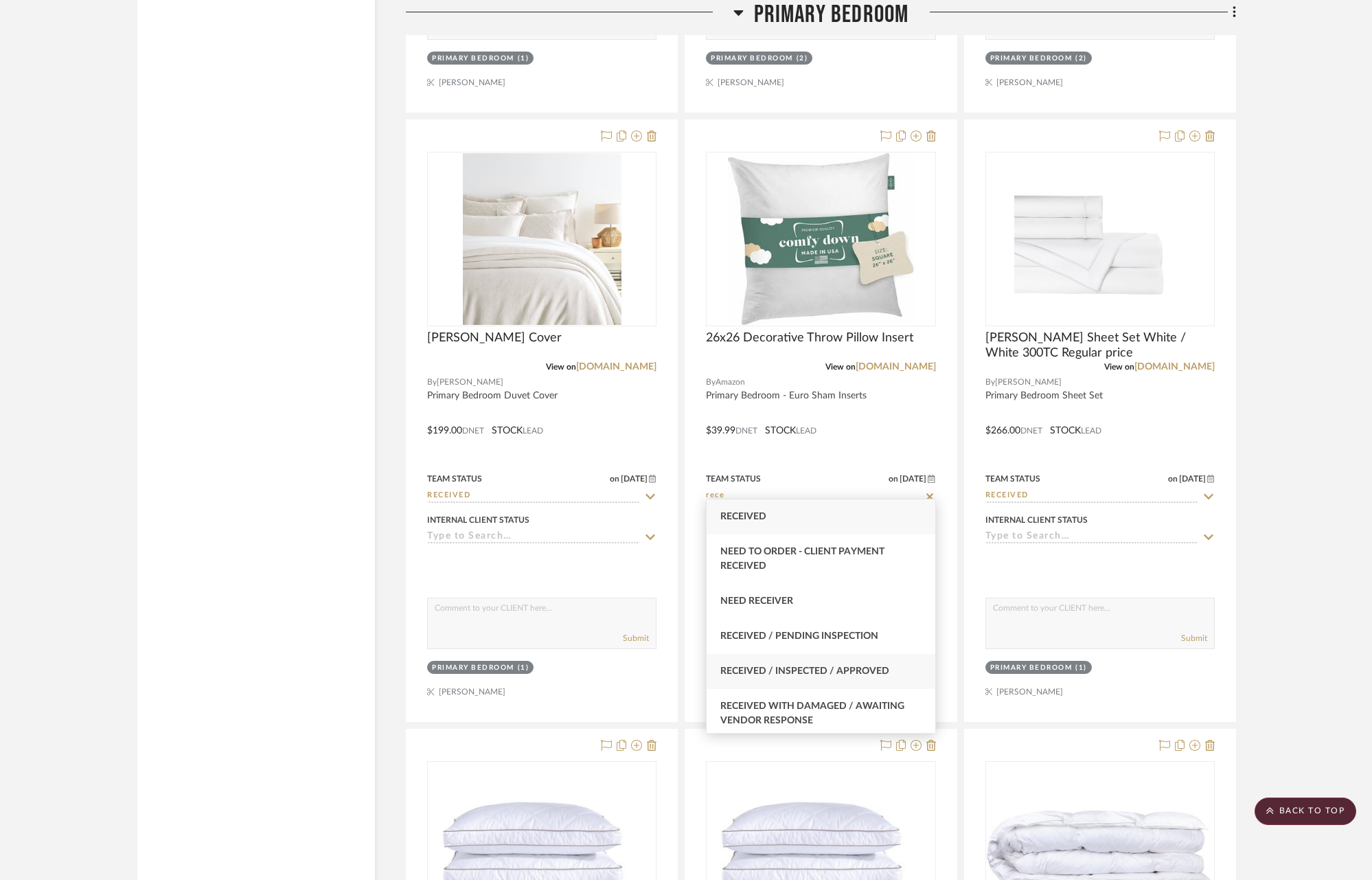
type input "rece"
click at [800, 664] on div "Received / Inspected / Approved" at bounding box center [820, 671] width 228 height 35
type input "[DATE]"
type input "Received / Inspected / Approved"
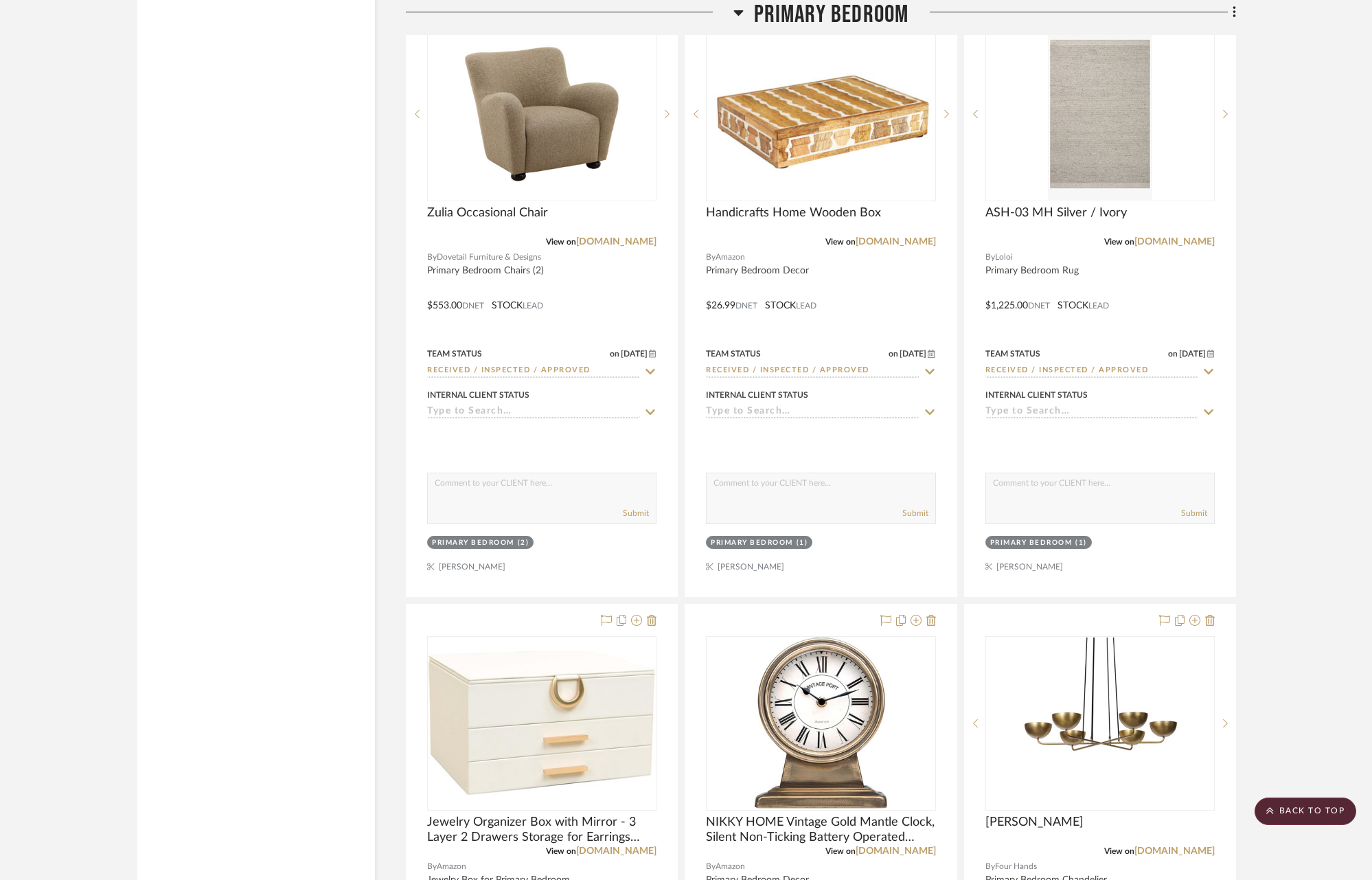
scroll to position [12521, 0]
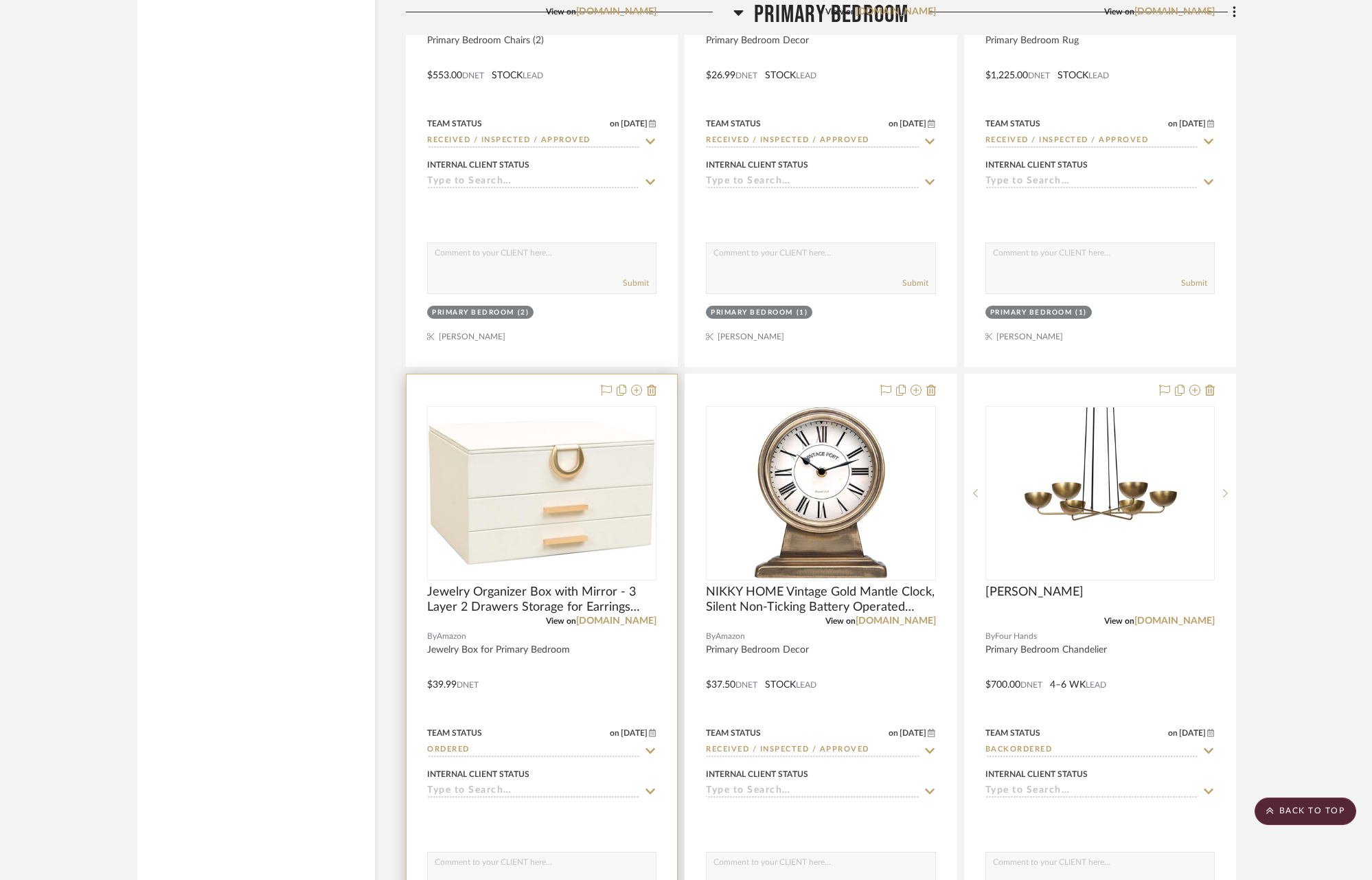
click at [648, 745] on icon at bounding box center [650, 750] width 12 height 11
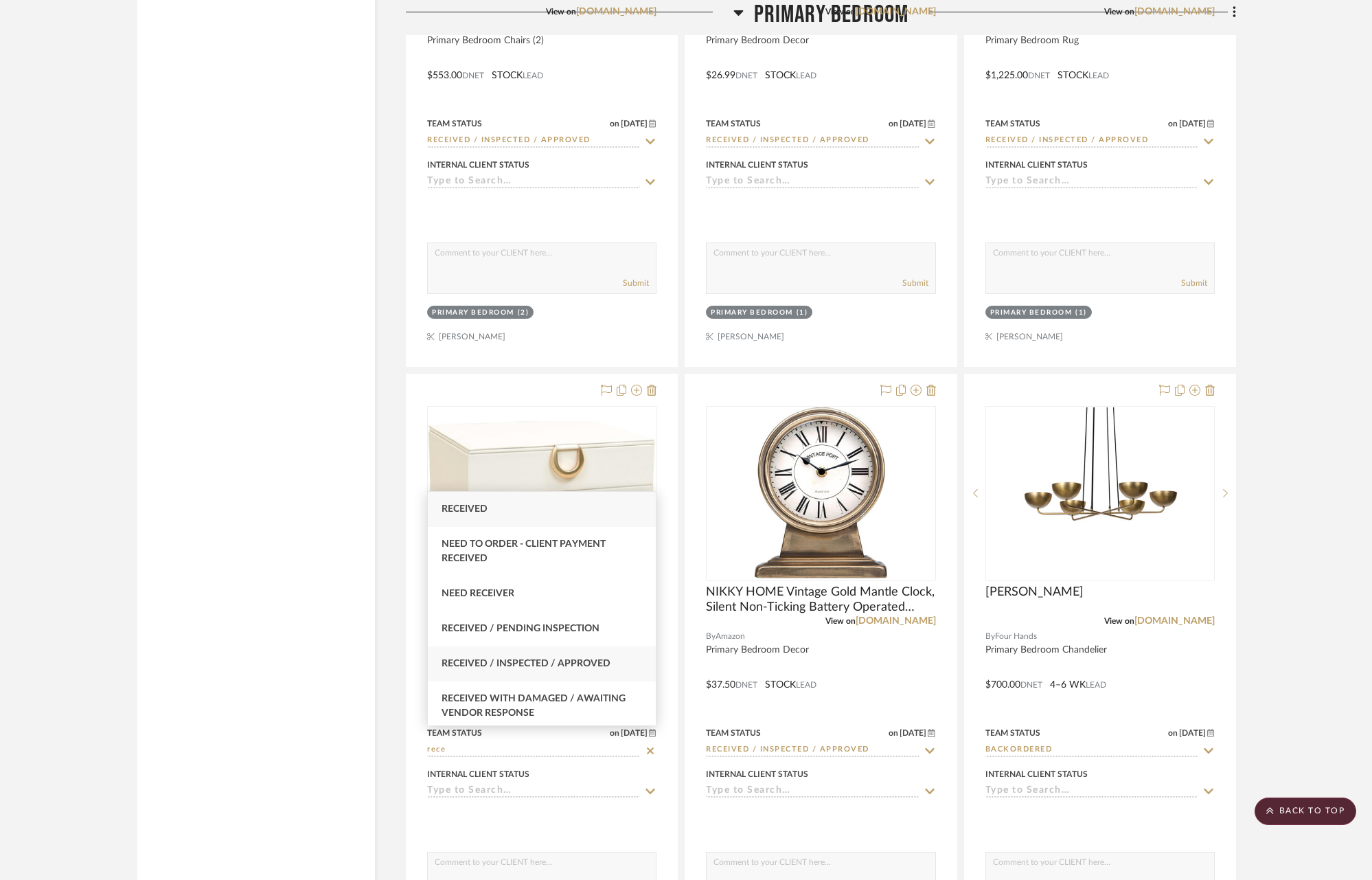
type input "rece"
click at [538, 667] on span "Received / Inspected / Approved" at bounding box center [525, 664] width 169 height 10
type input "[DATE]"
type input "Received / Inspected / Approved"
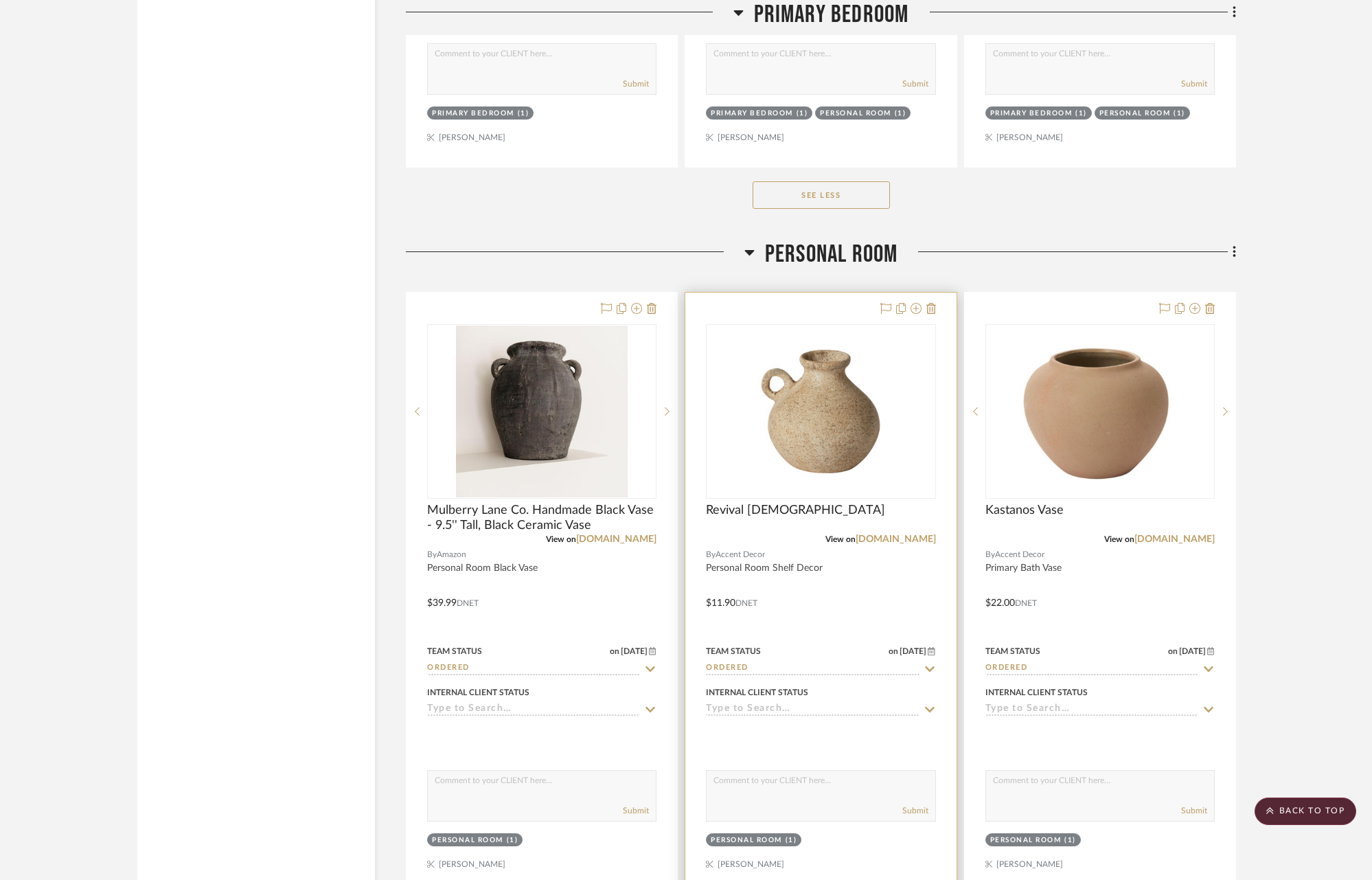
scroll to position [15160, 0]
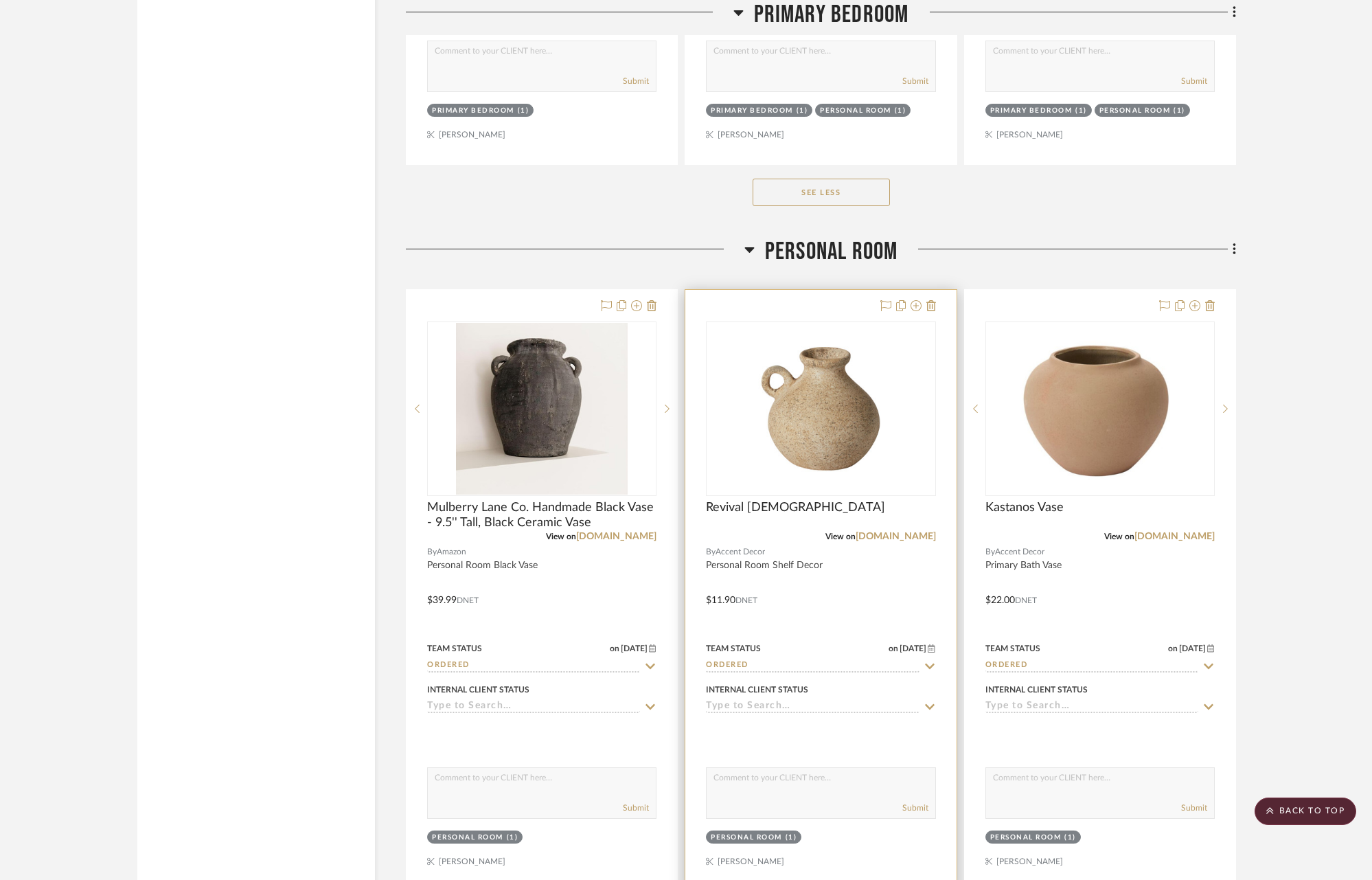
click at [931, 663] on icon at bounding box center [930, 666] width 10 height 6
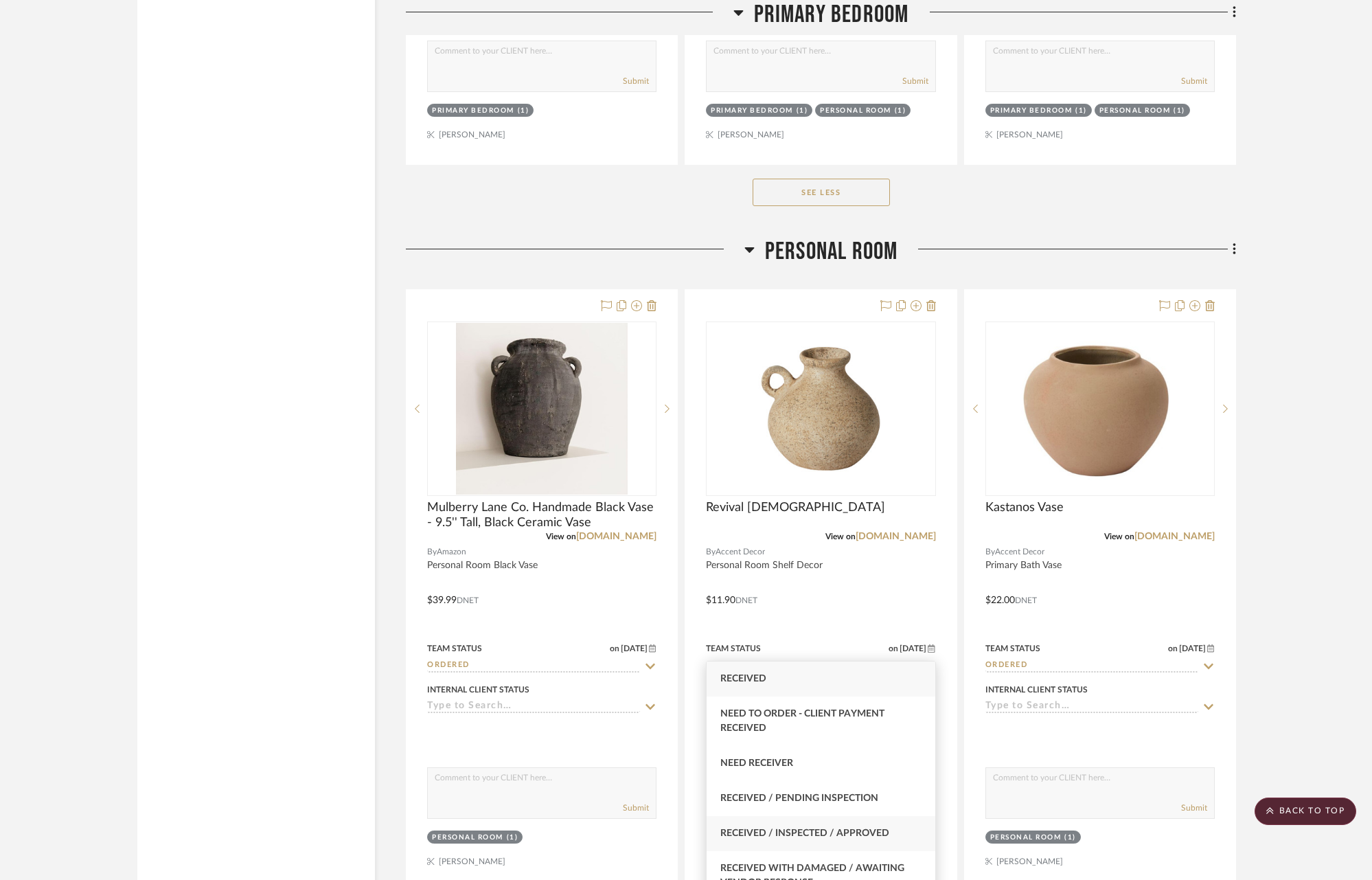
type input "rece"
click at [851, 836] on span "Received / Inspected / Approved" at bounding box center [804, 833] width 169 height 10
type input "[DATE]"
type input "Received / Inspected / Approved"
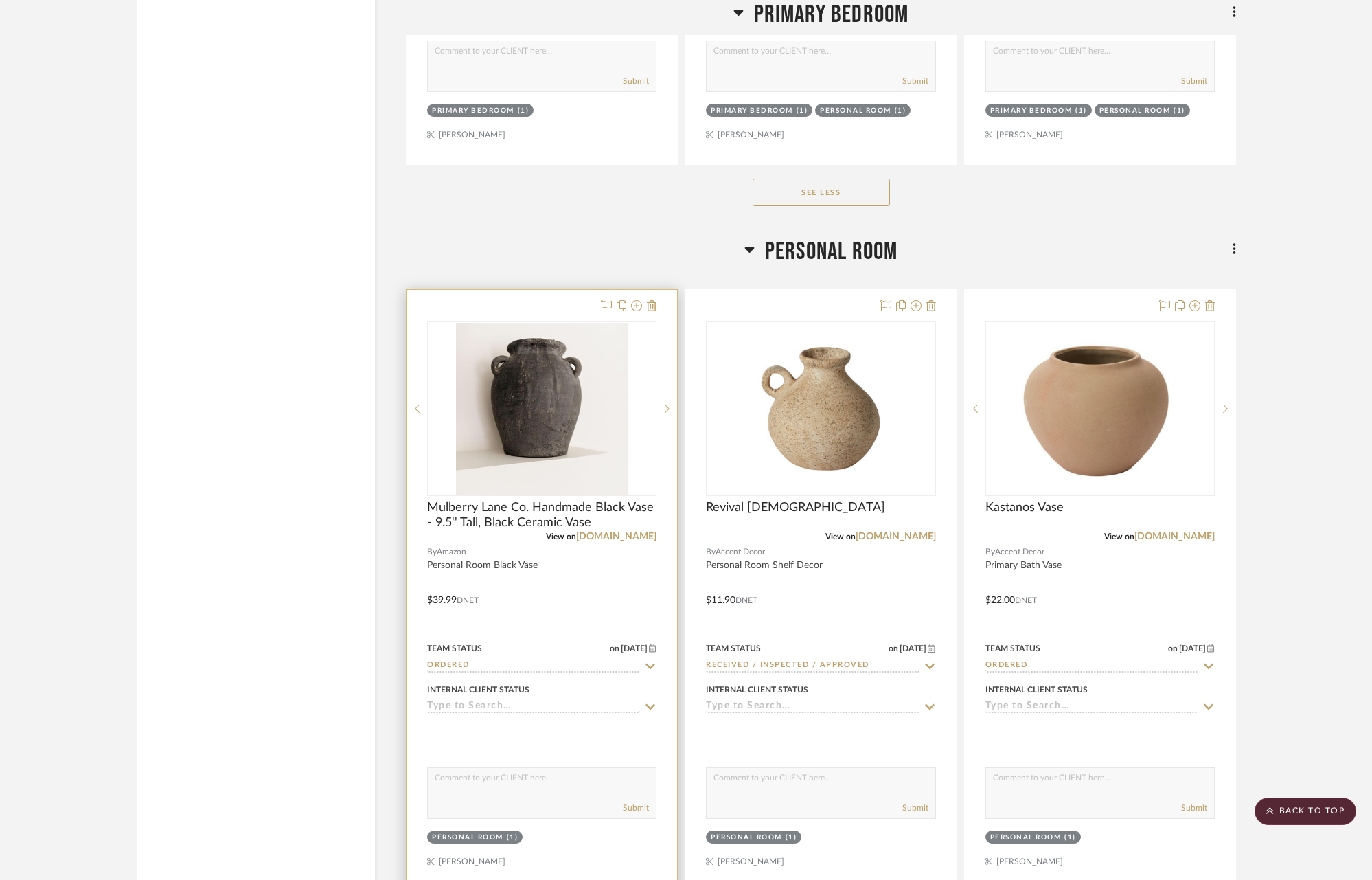
click at [654, 661] on icon at bounding box center [650, 666] width 12 height 11
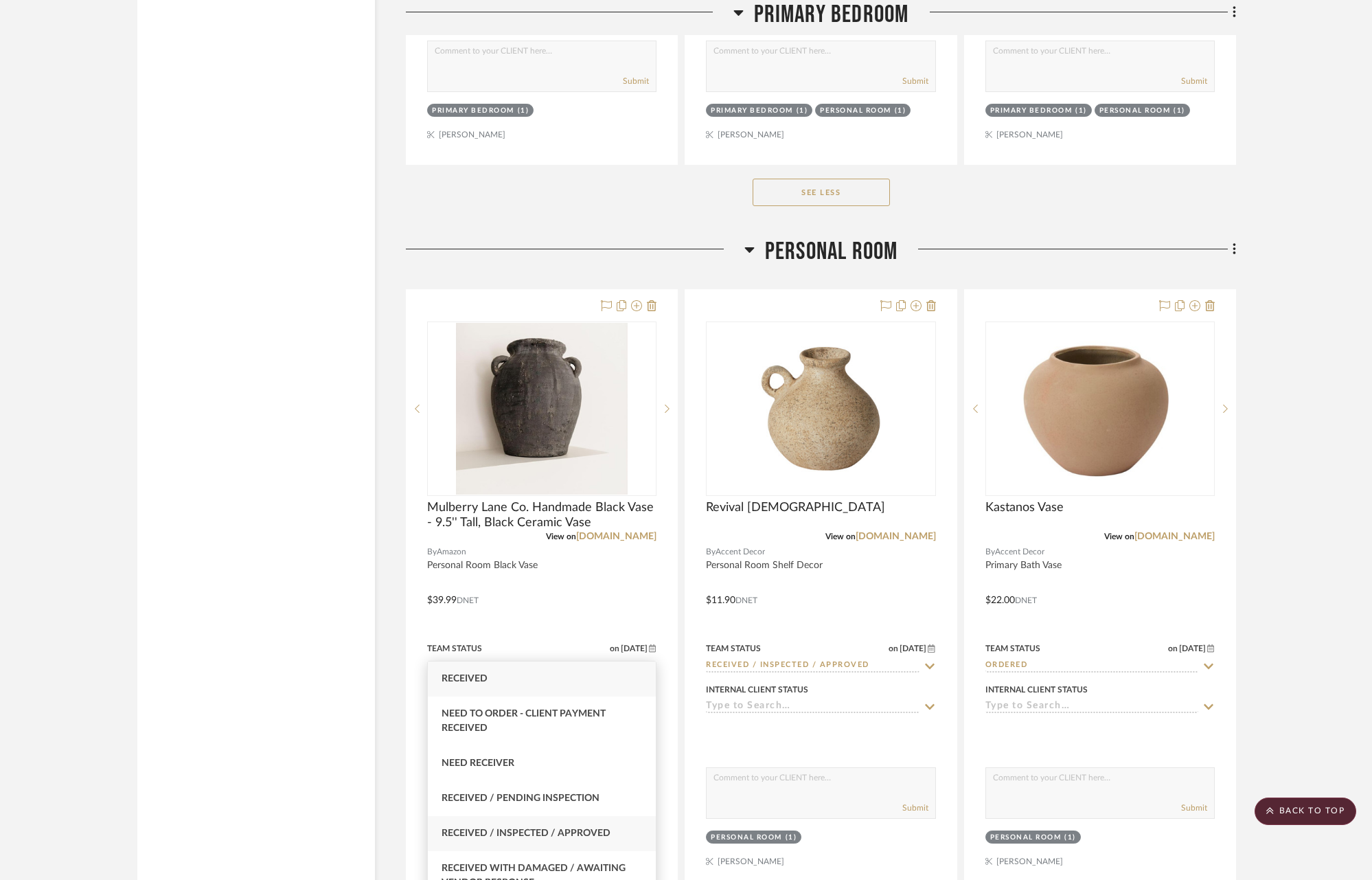
type input "rece"
click at [617, 840] on div "Received / Inspected / Approved" at bounding box center [542, 833] width 228 height 35
type input "[DATE]"
type input "Received / Inspected / Approved"
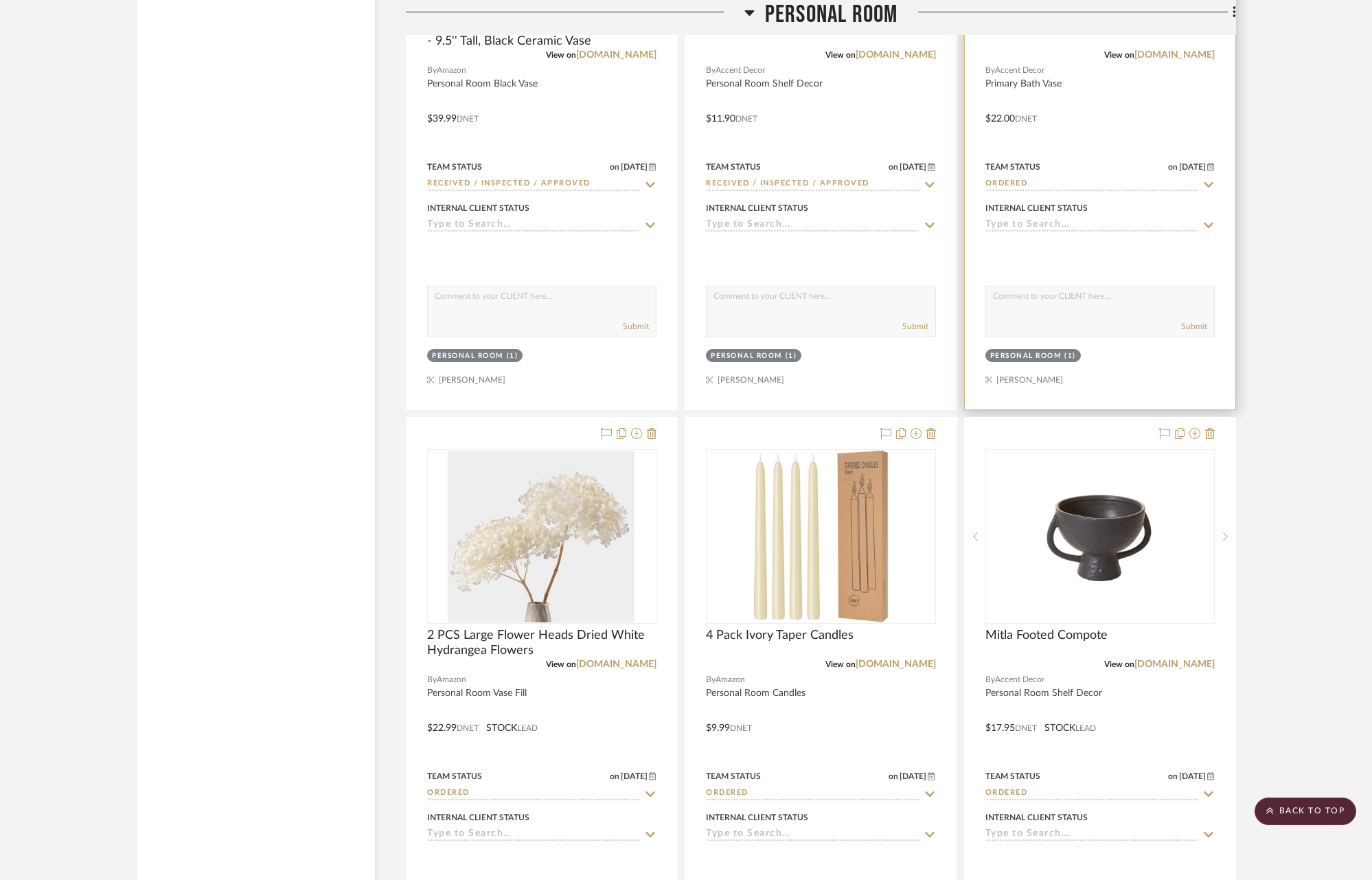
scroll to position [15698, 0]
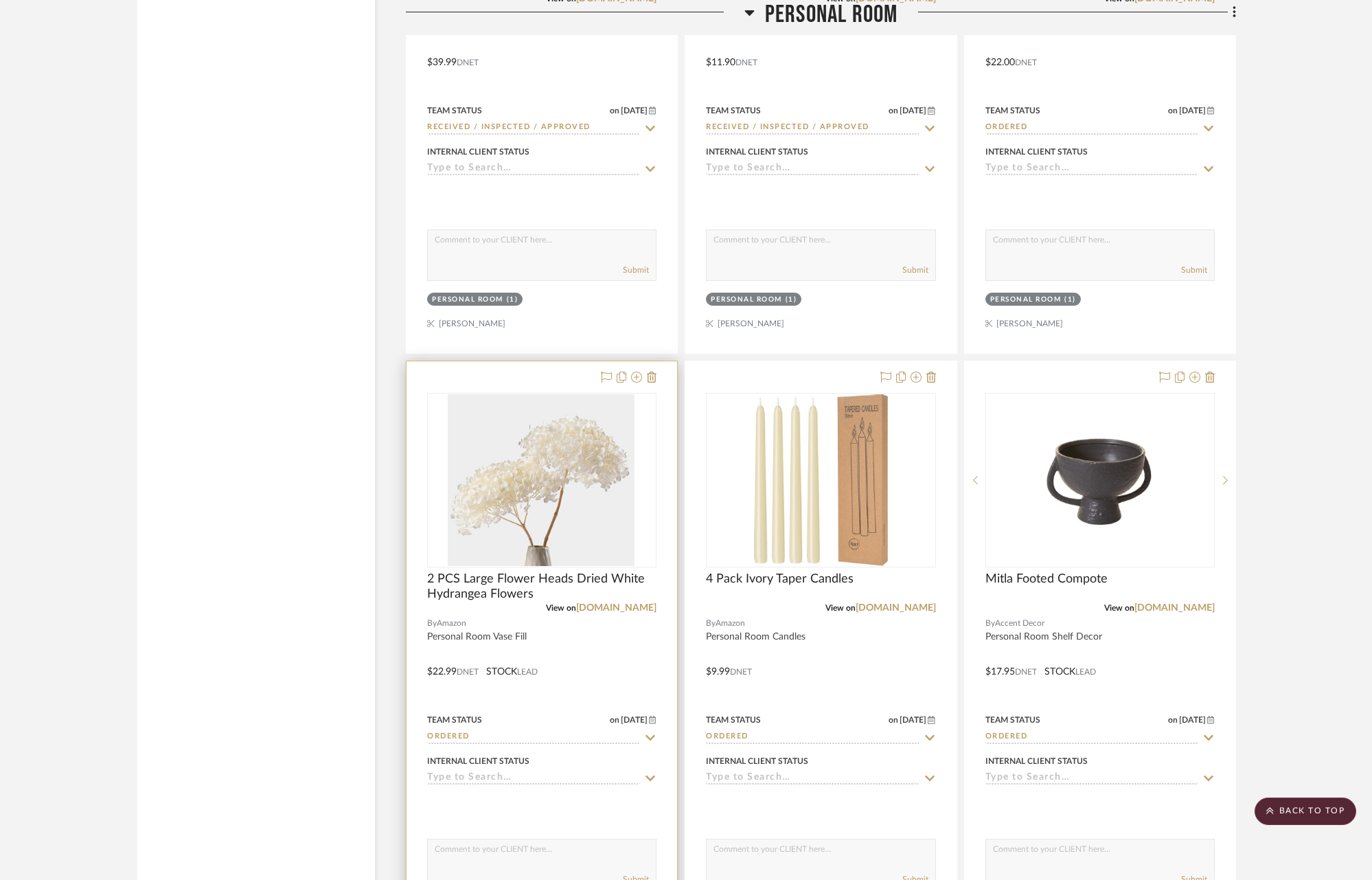
click at [655, 735] on icon at bounding box center [651, 737] width 10 height 6
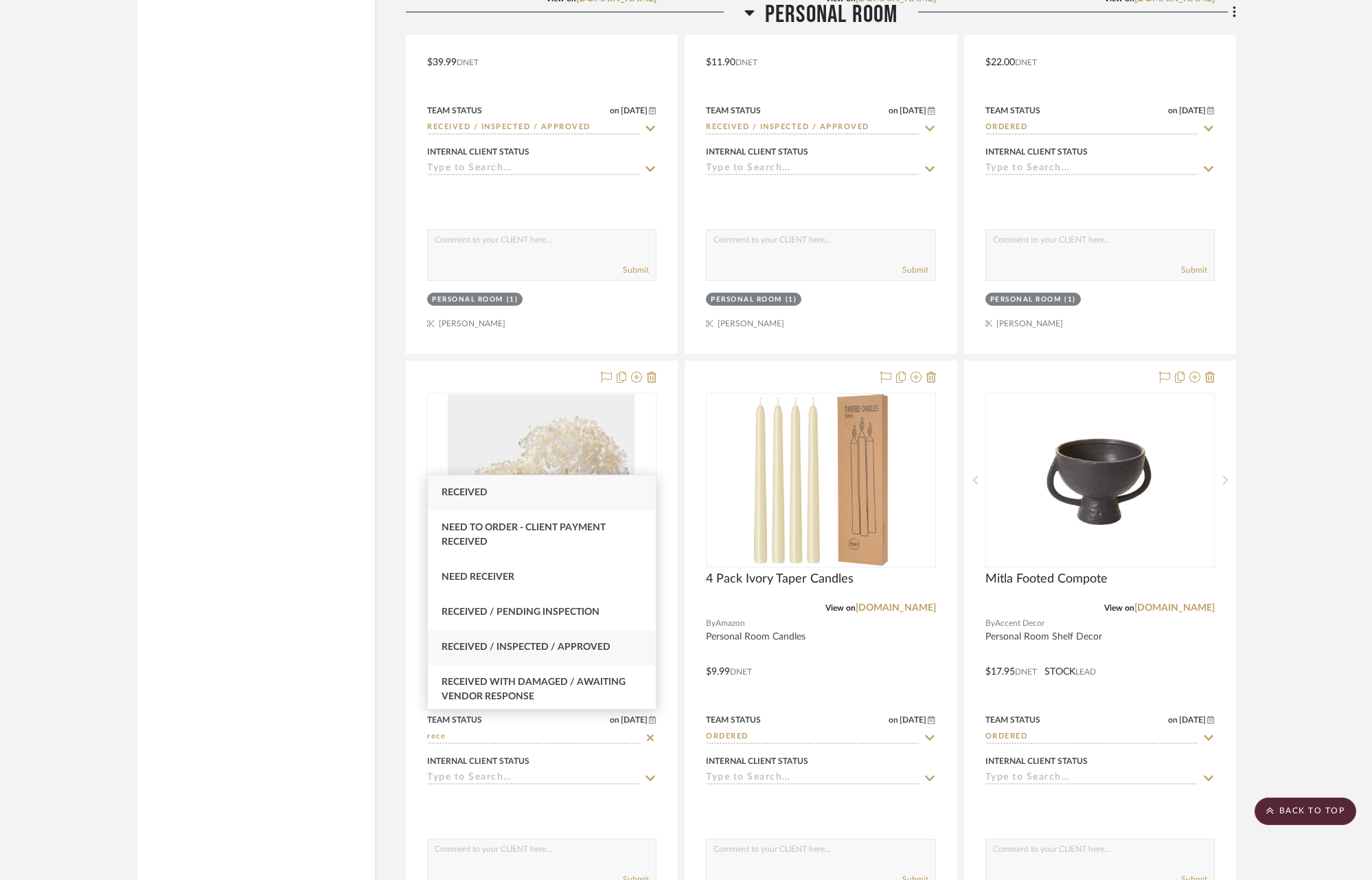
type input "rece"
click at [540, 642] on span "Received / Inspected / Approved" at bounding box center [525, 647] width 169 height 10
type input "[DATE]"
type input "Received / Inspected / Approved"
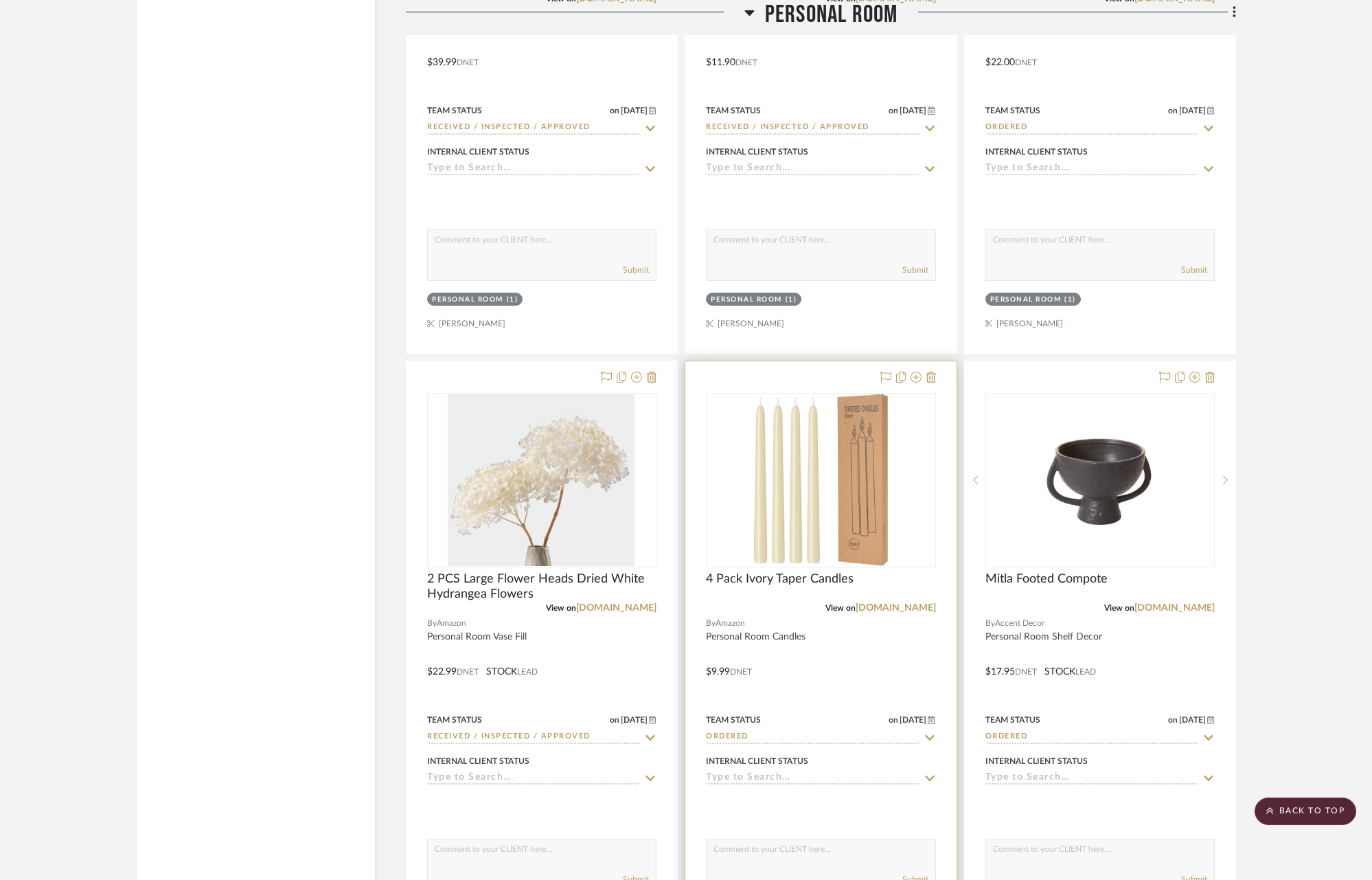
click at [932, 732] on icon at bounding box center [929, 737] width 12 height 11
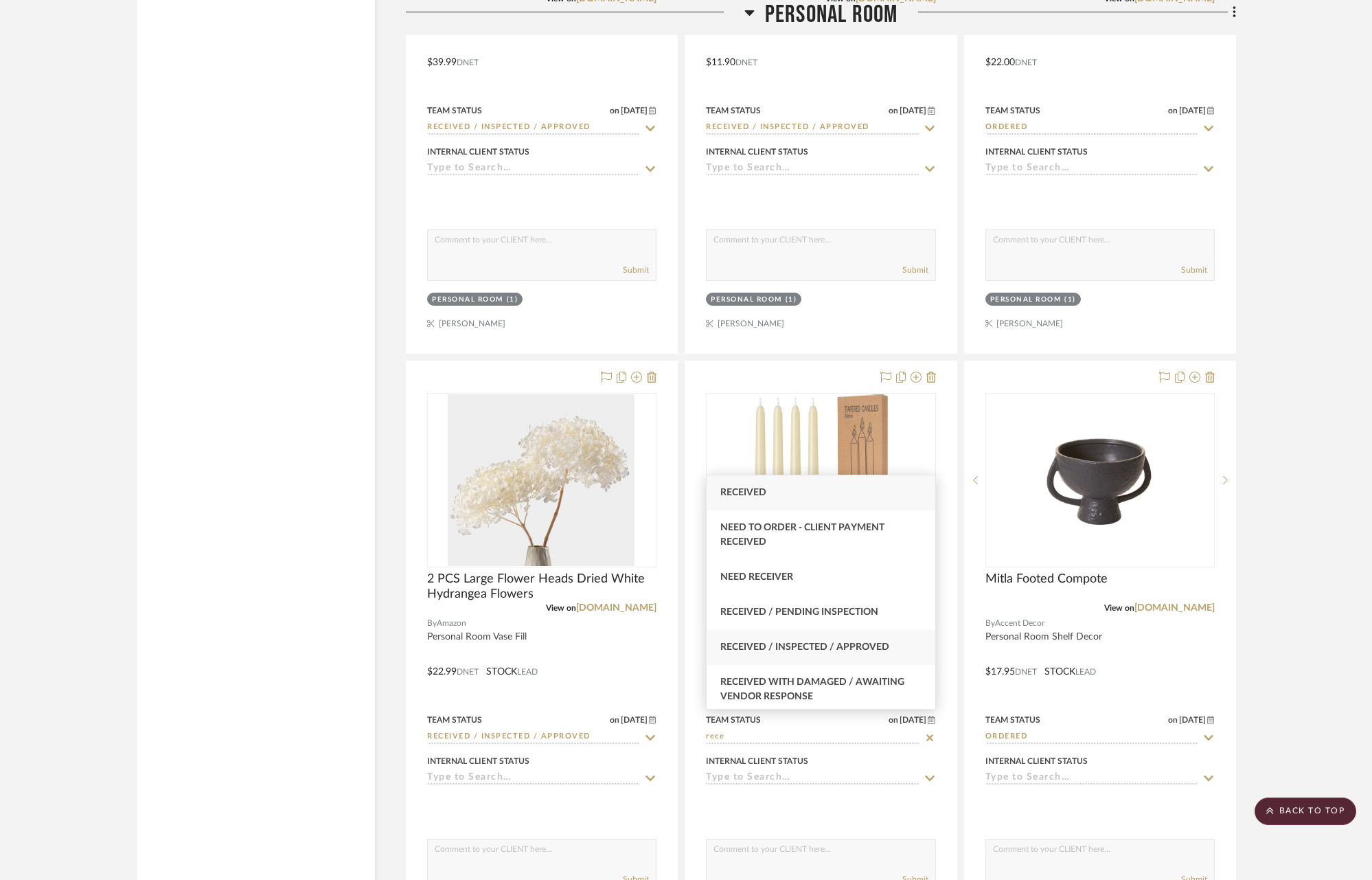
type input "rece"
click at [769, 647] on span "Received / Inspected / Approved" at bounding box center [804, 647] width 169 height 10
type input "[DATE]"
type input "Received / Inspected / Approved"
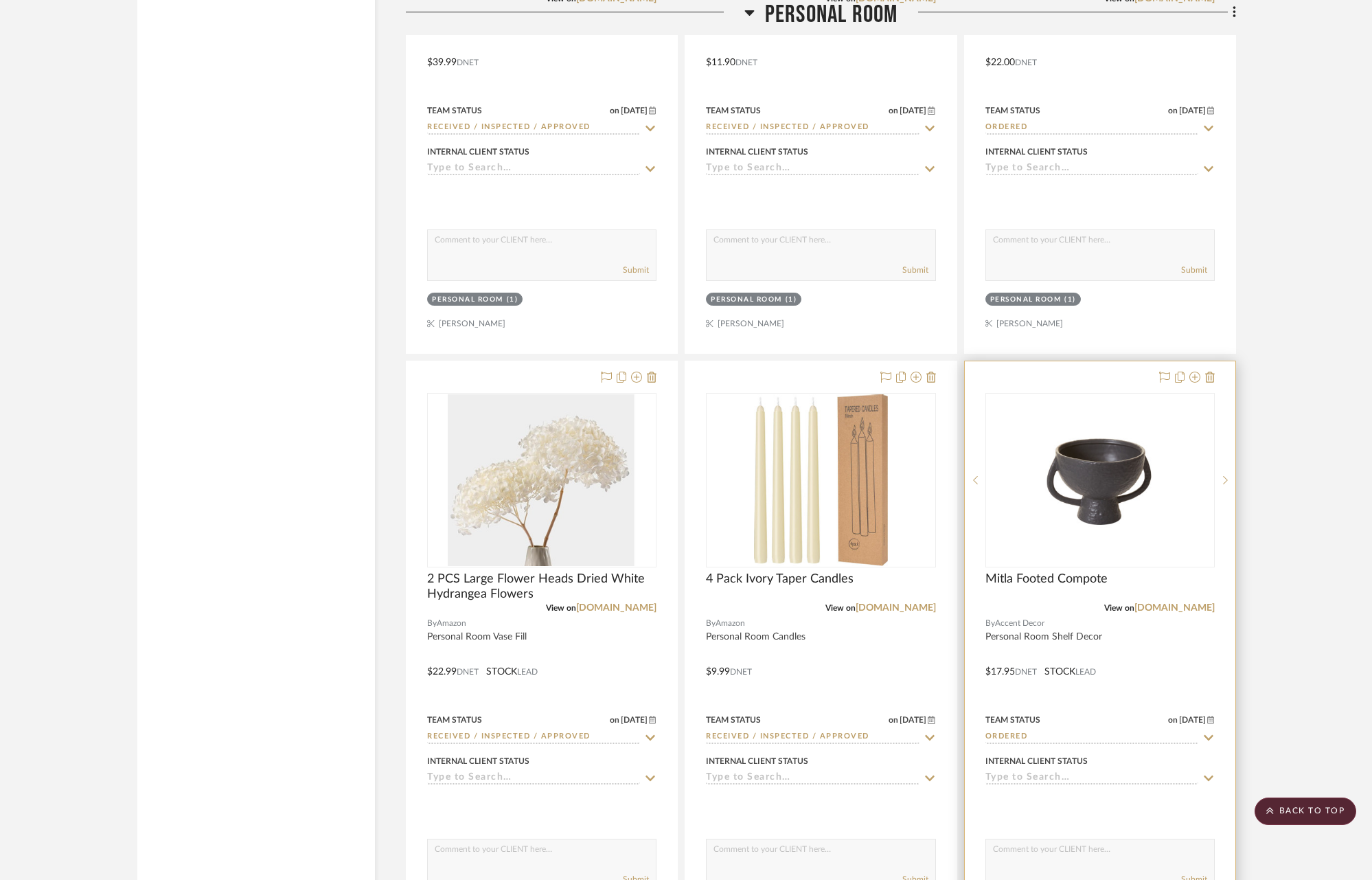
click at [1207, 732] on icon at bounding box center [1208, 737] width 12 height 11
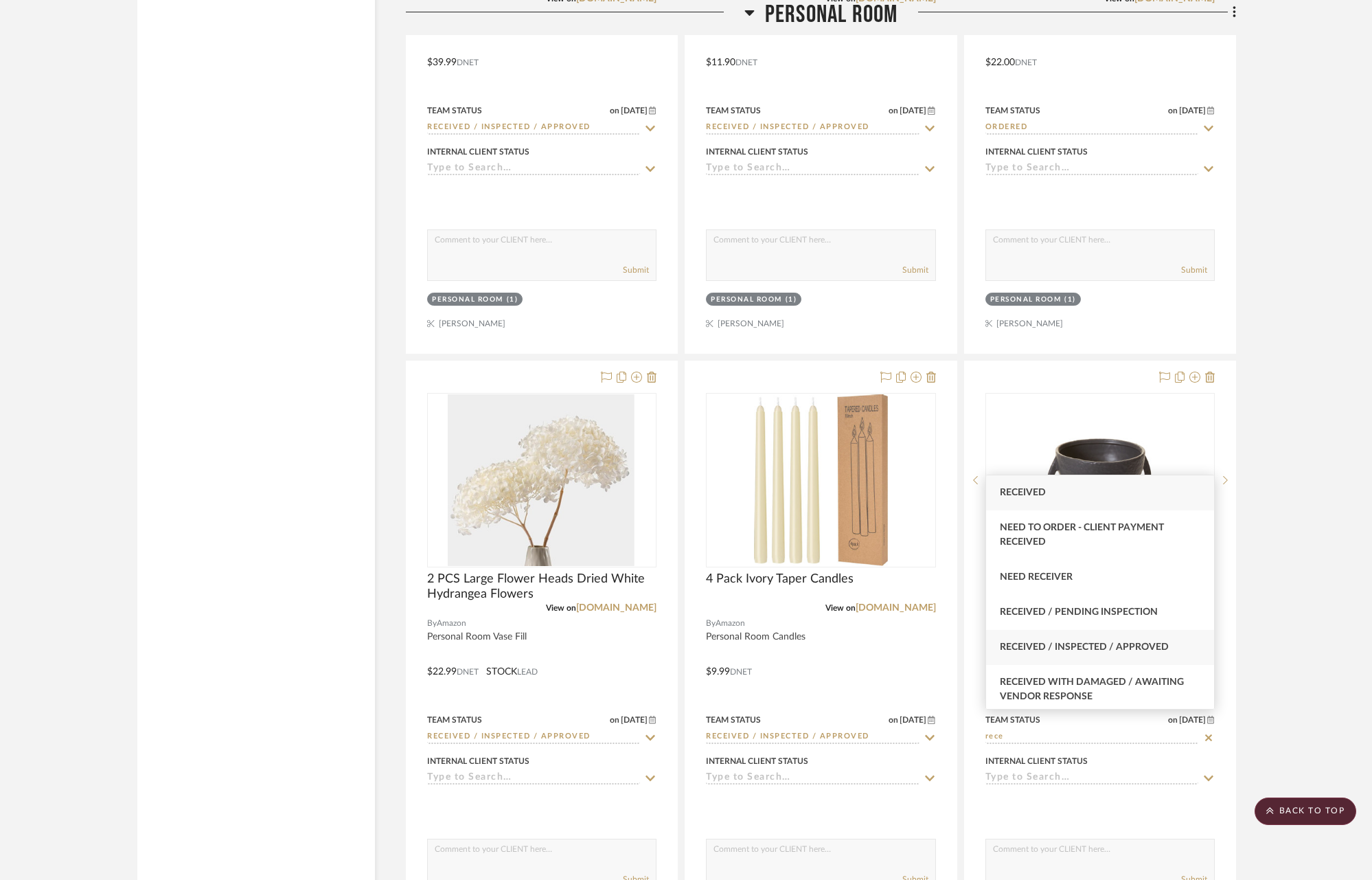
type input "rece"
click at [1105, 639] on div "Received / Inspected / Approved" at bounding box center [1100, 647] width 228 height 35
type input "[DATE]"
type input "Received / Inspected / Approved"
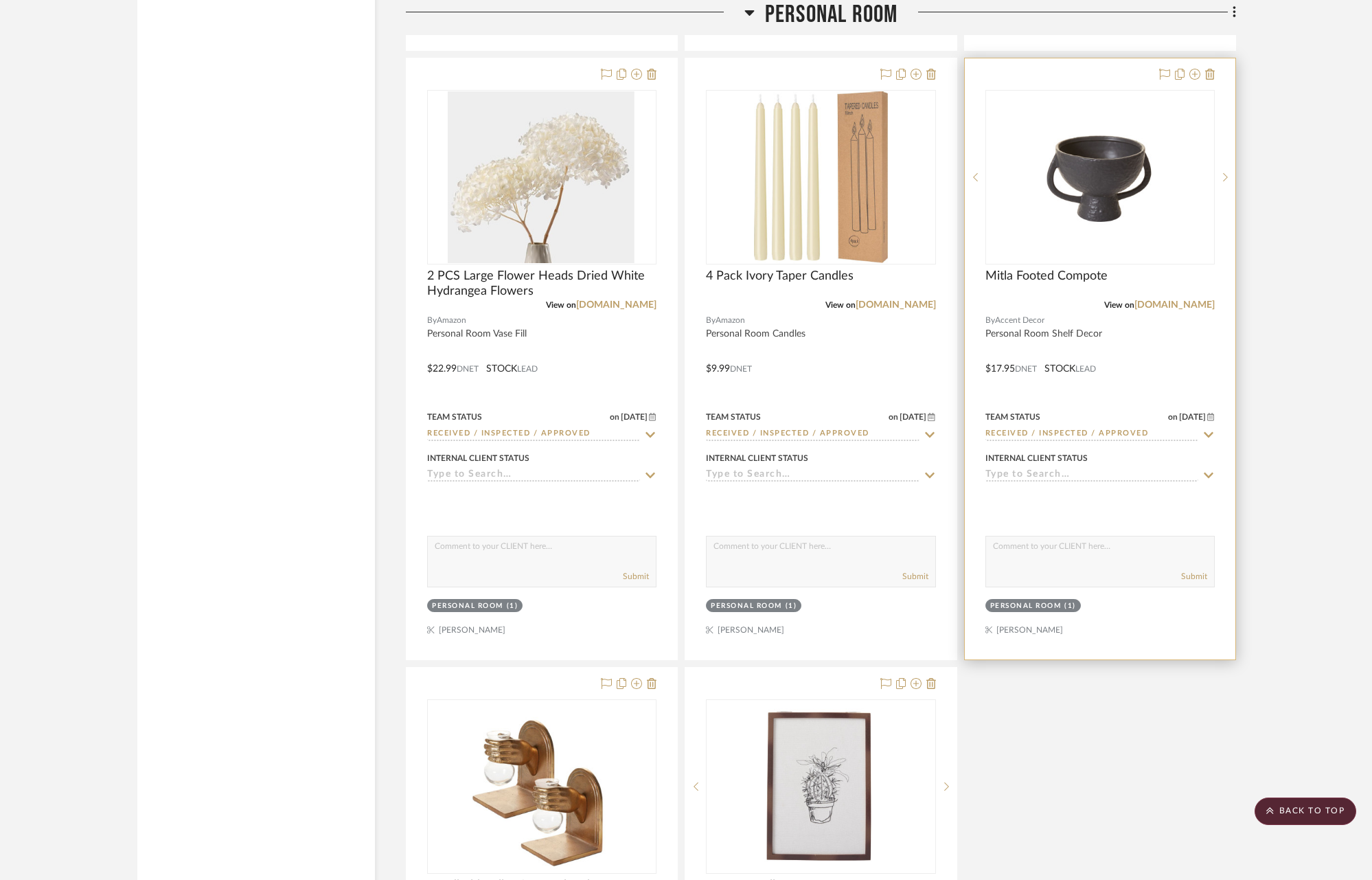
scroll to position [16341, 0]
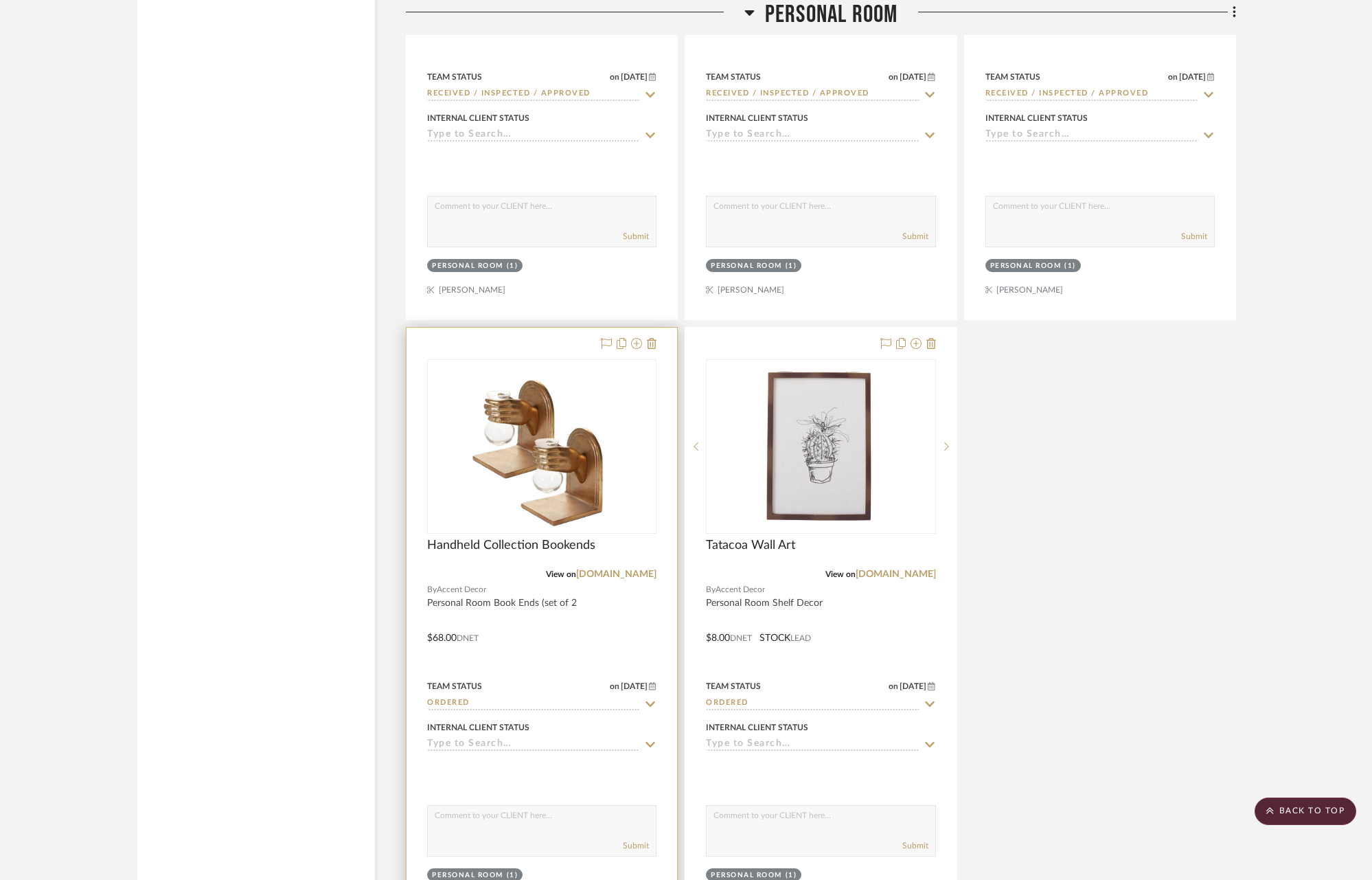
click at [651, 701] on icon at bounding box center [651, 704] width 10 height 6
type input "rece"
click at [532, 864] on span "Received / Inspected / Approved" at bounding box center [525, 869] width 169 height 10
type input "[DATE]"
type input "Received / Inspected / Approved"
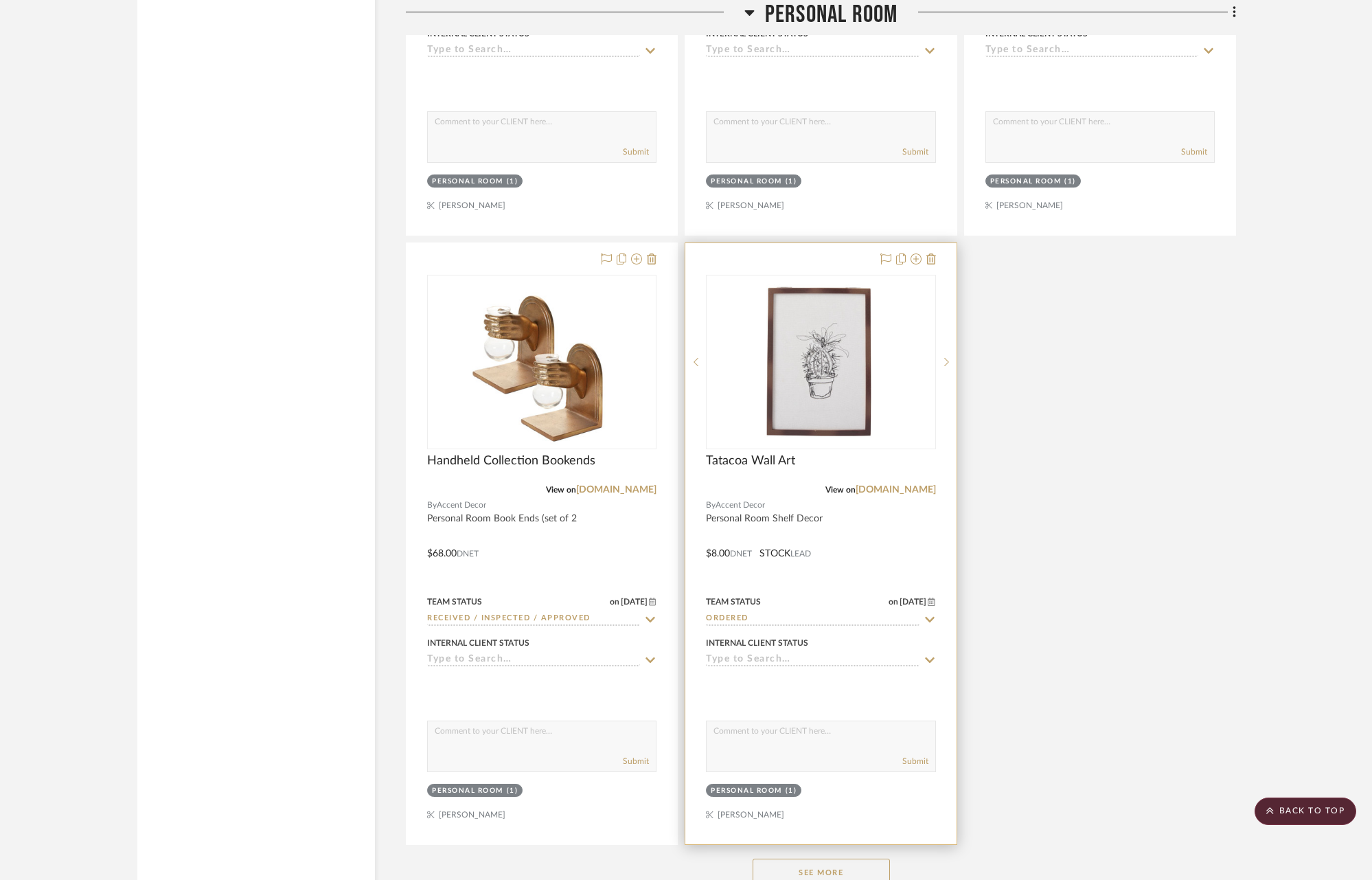
scroll to position [16491, 0]
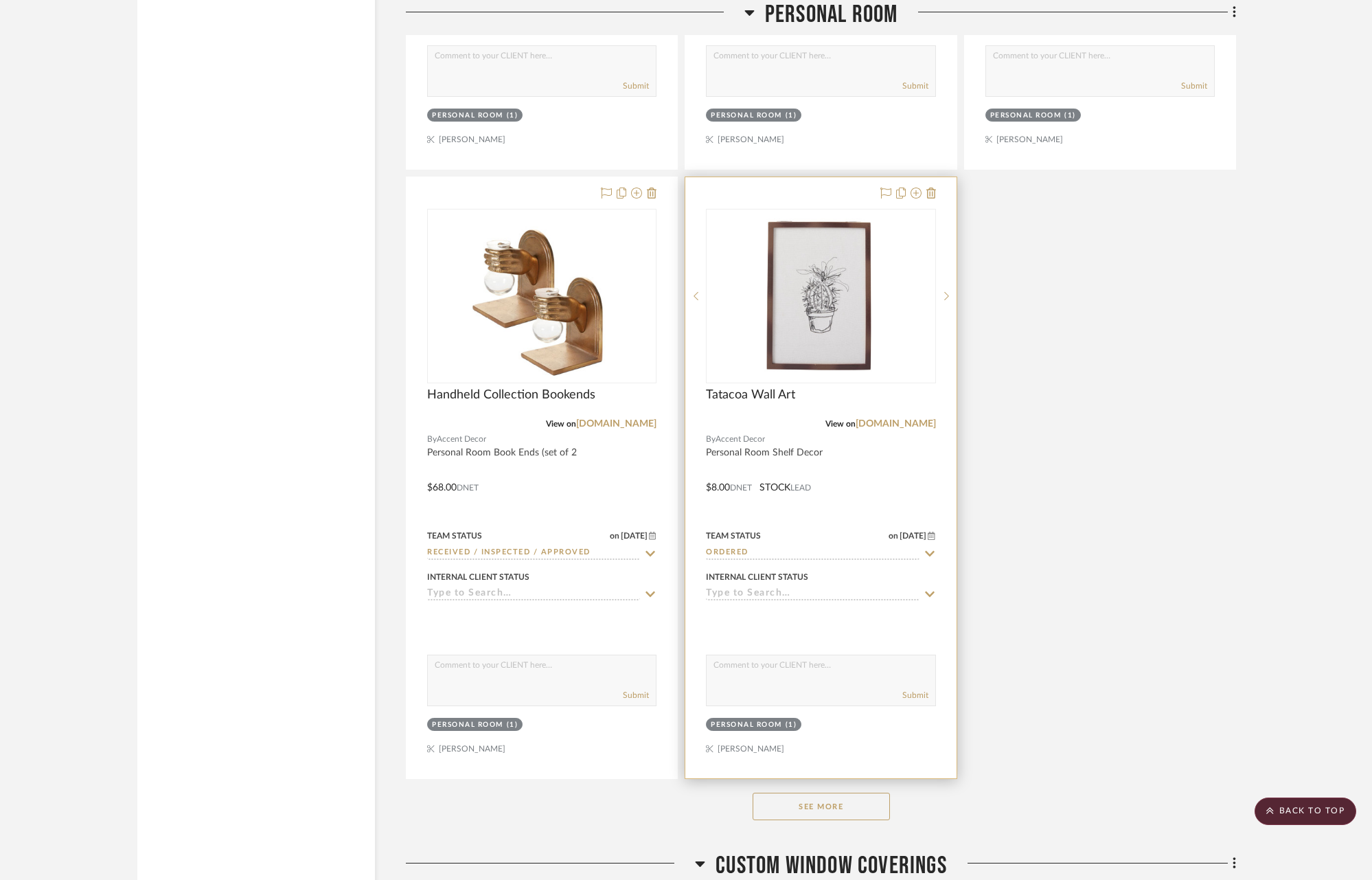
click at [929, 551] on icon at bounding box center [930, 553] width 10 height 6
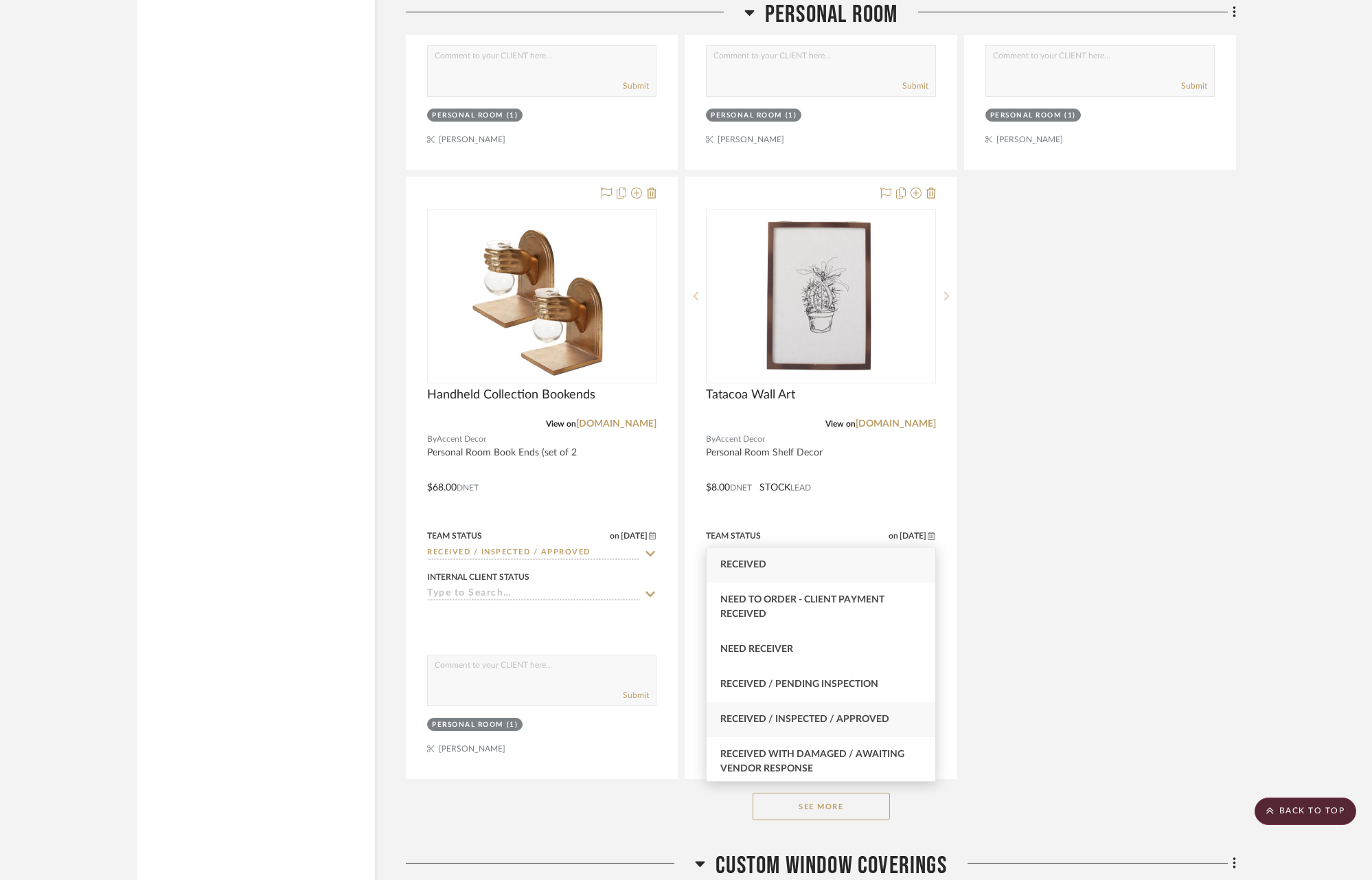
type input "rece"
click at [863, 714] on span "Received / Inspected / Approved" at bounding box center [804, 719] width 169 height 10
type input "[DATE]"
type input "Received / Inspected / Approved"
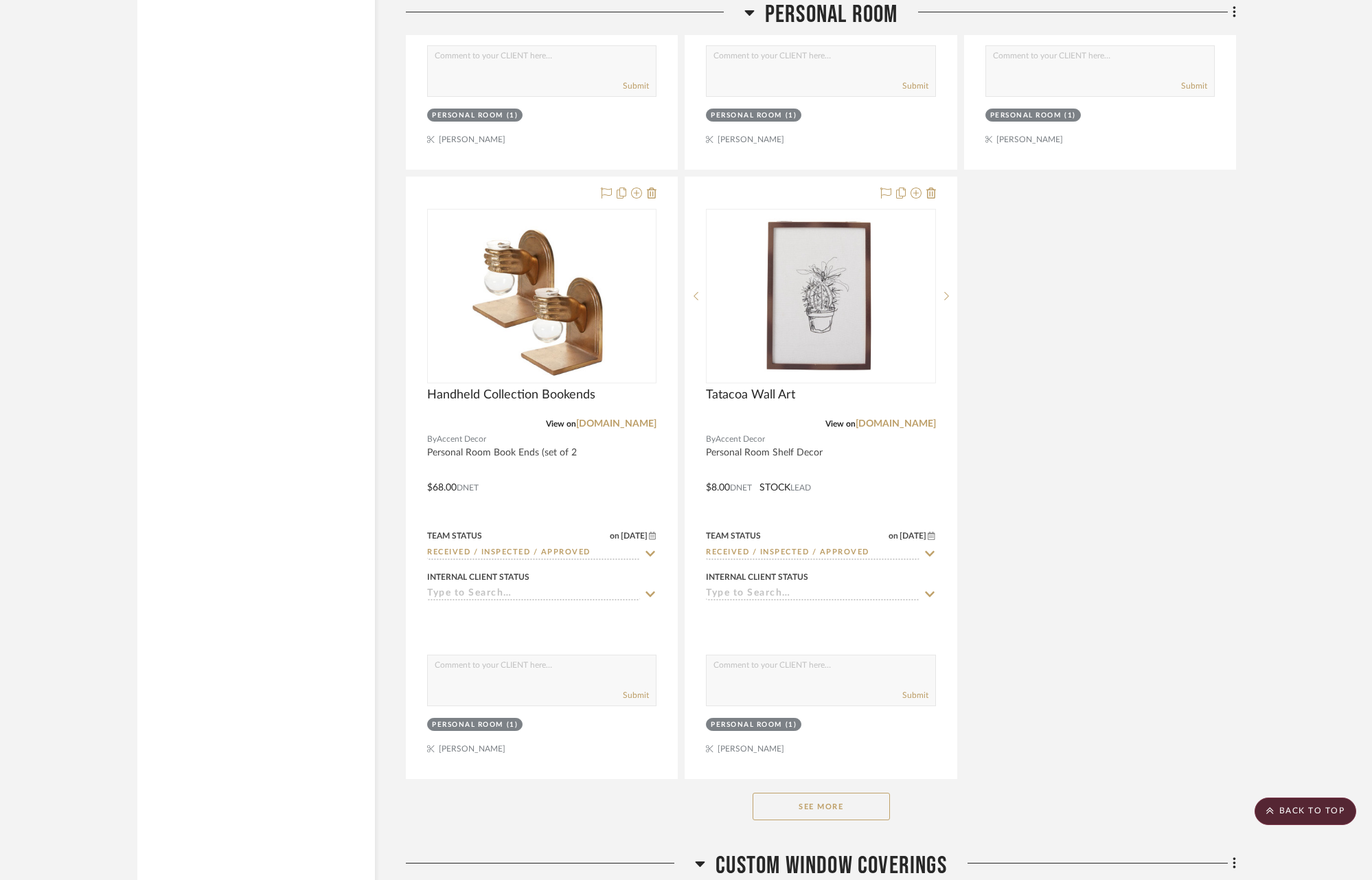
click at [848, 793] on button "See More" at bounding box center [821, 806] width 138 height 27
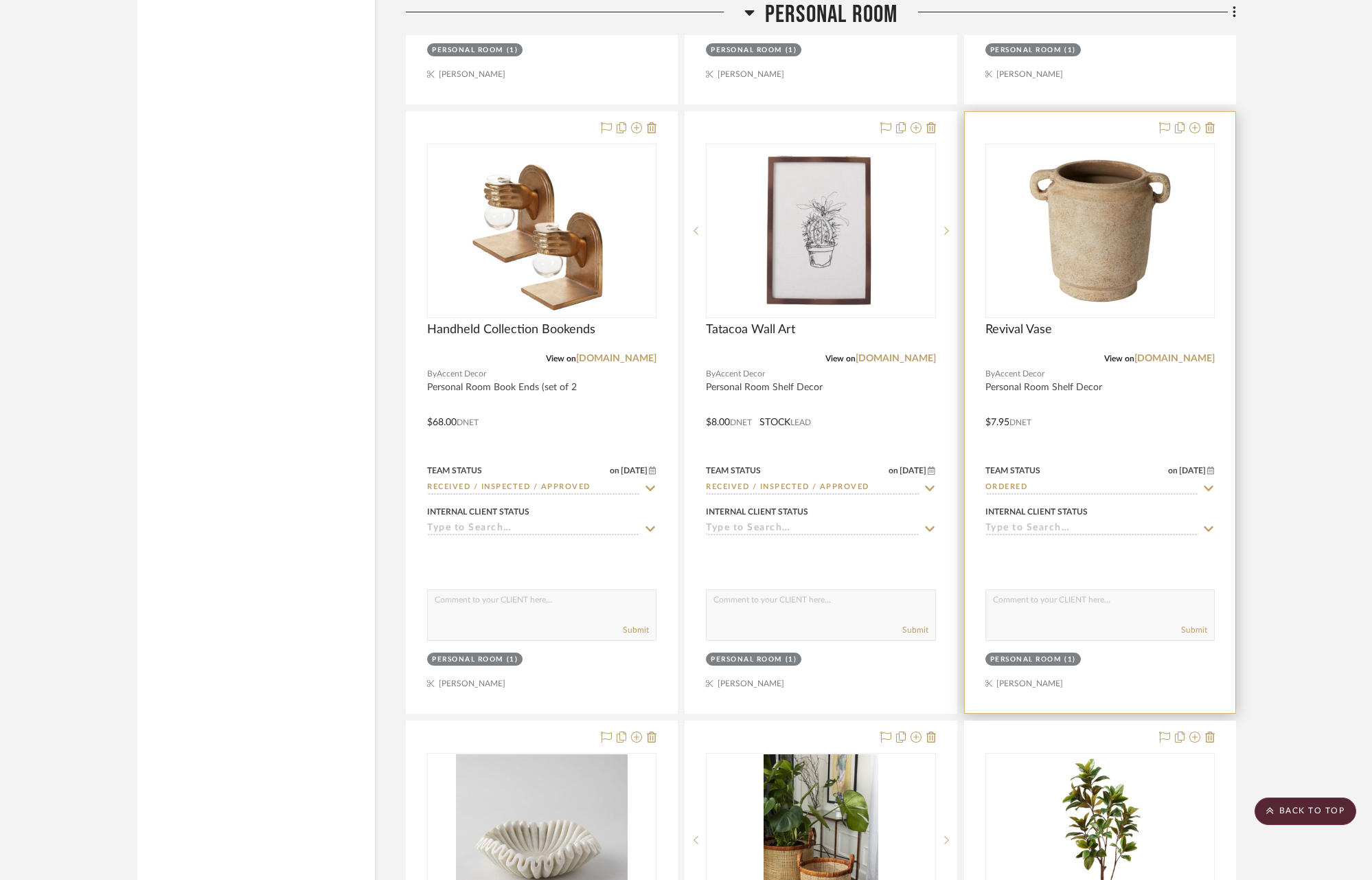
scroll to position [16877, 0]
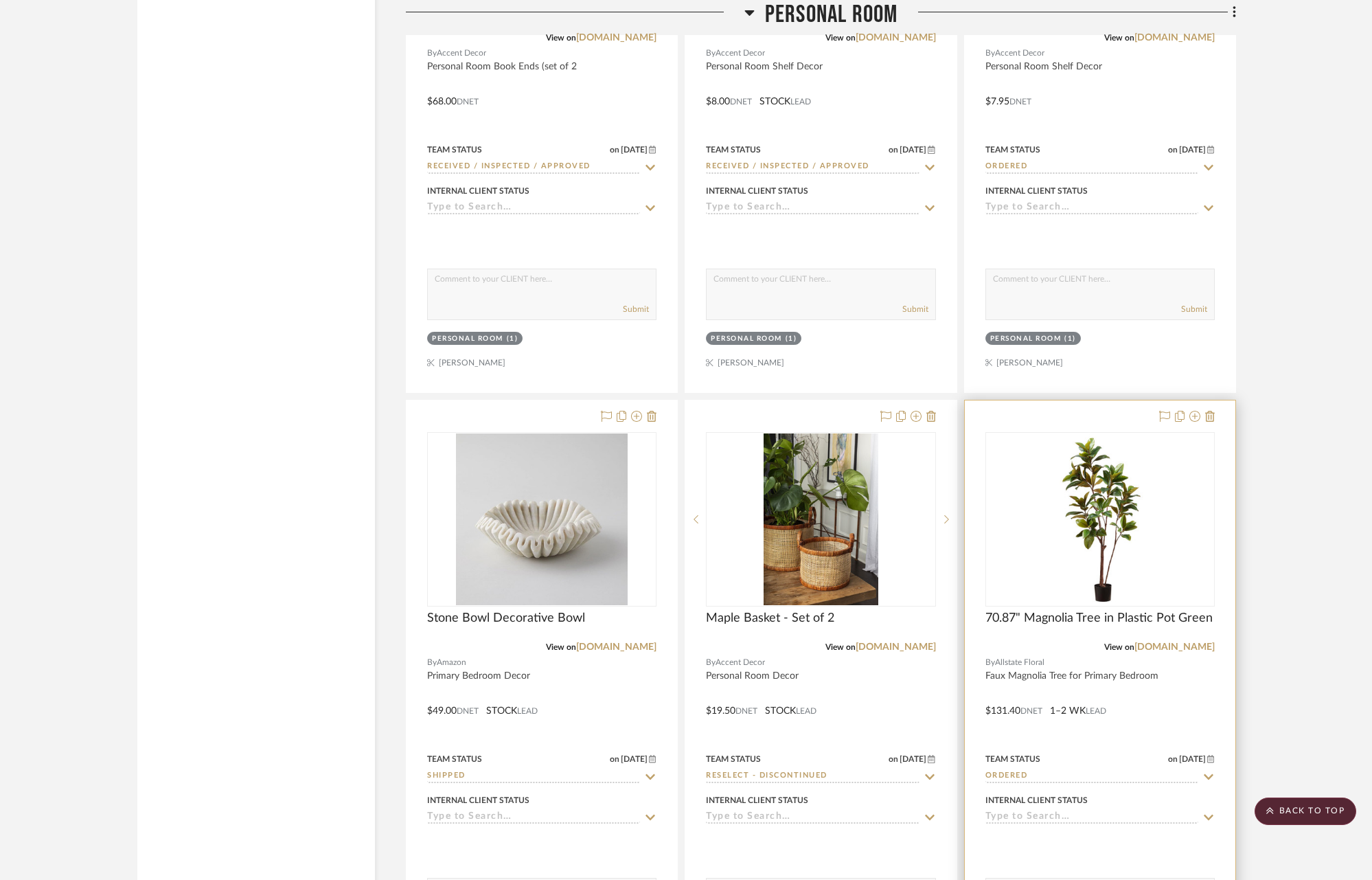
click at [1214, 771] on icon at bounding box center [1208, 776] width 12 height 11
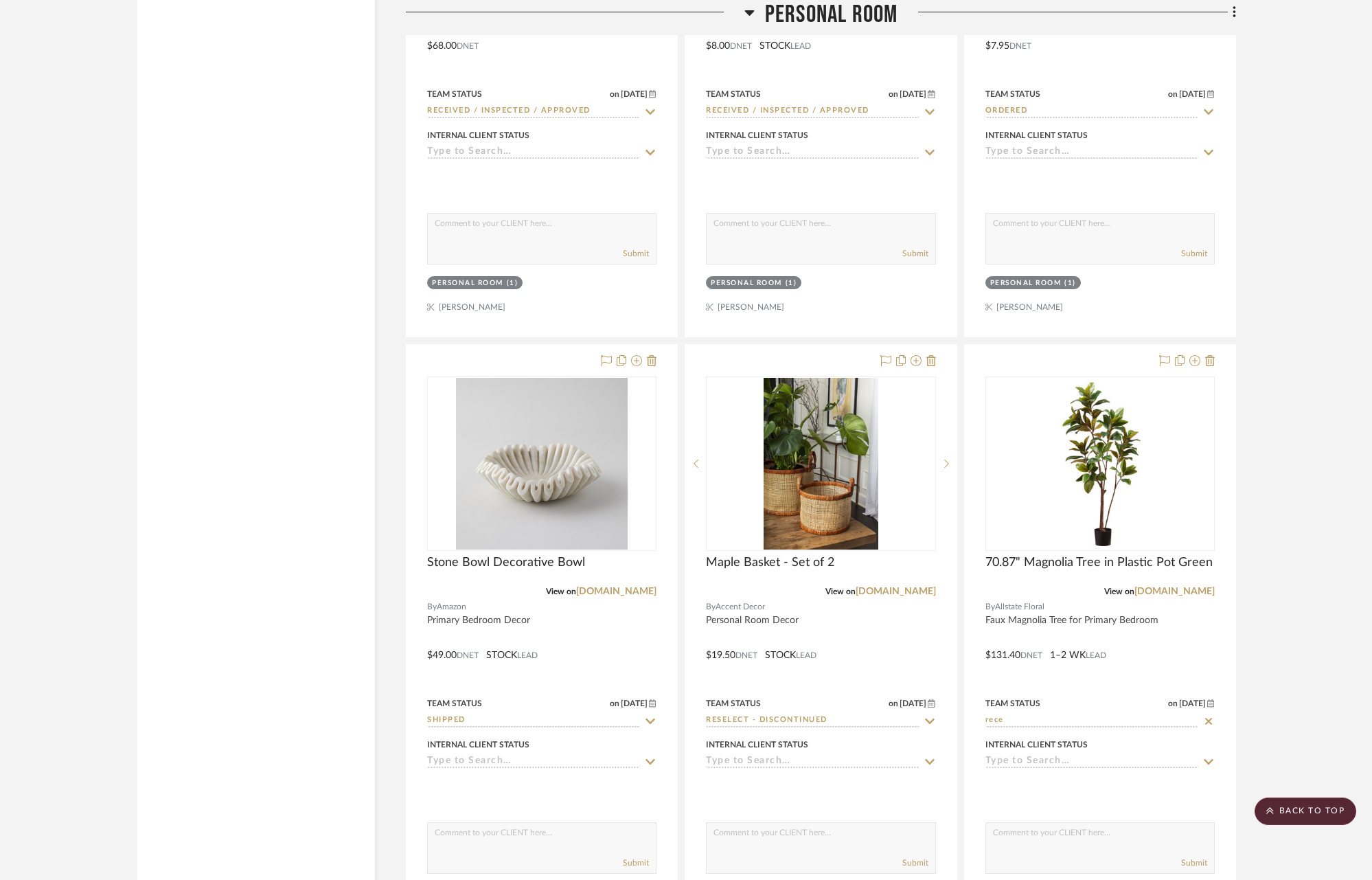
scroll to position [16952, 0]
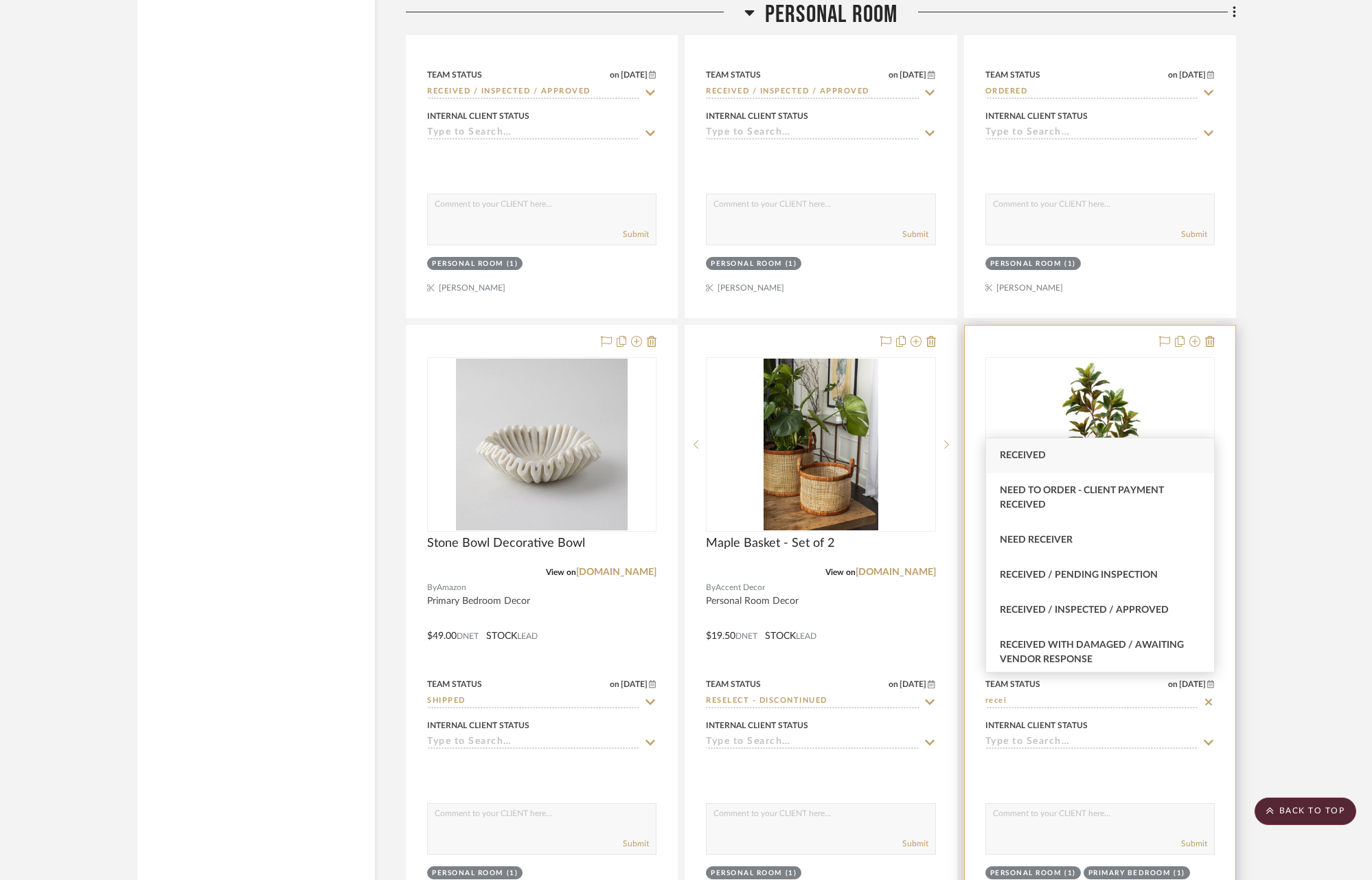
type input "recei"
click at [1137, 603] on div "Received / Inspected / Approved" at bounding box center [1100, 610] width 228 height 35
type input "[DATE]"
type input "Received / Inspected / Approved"
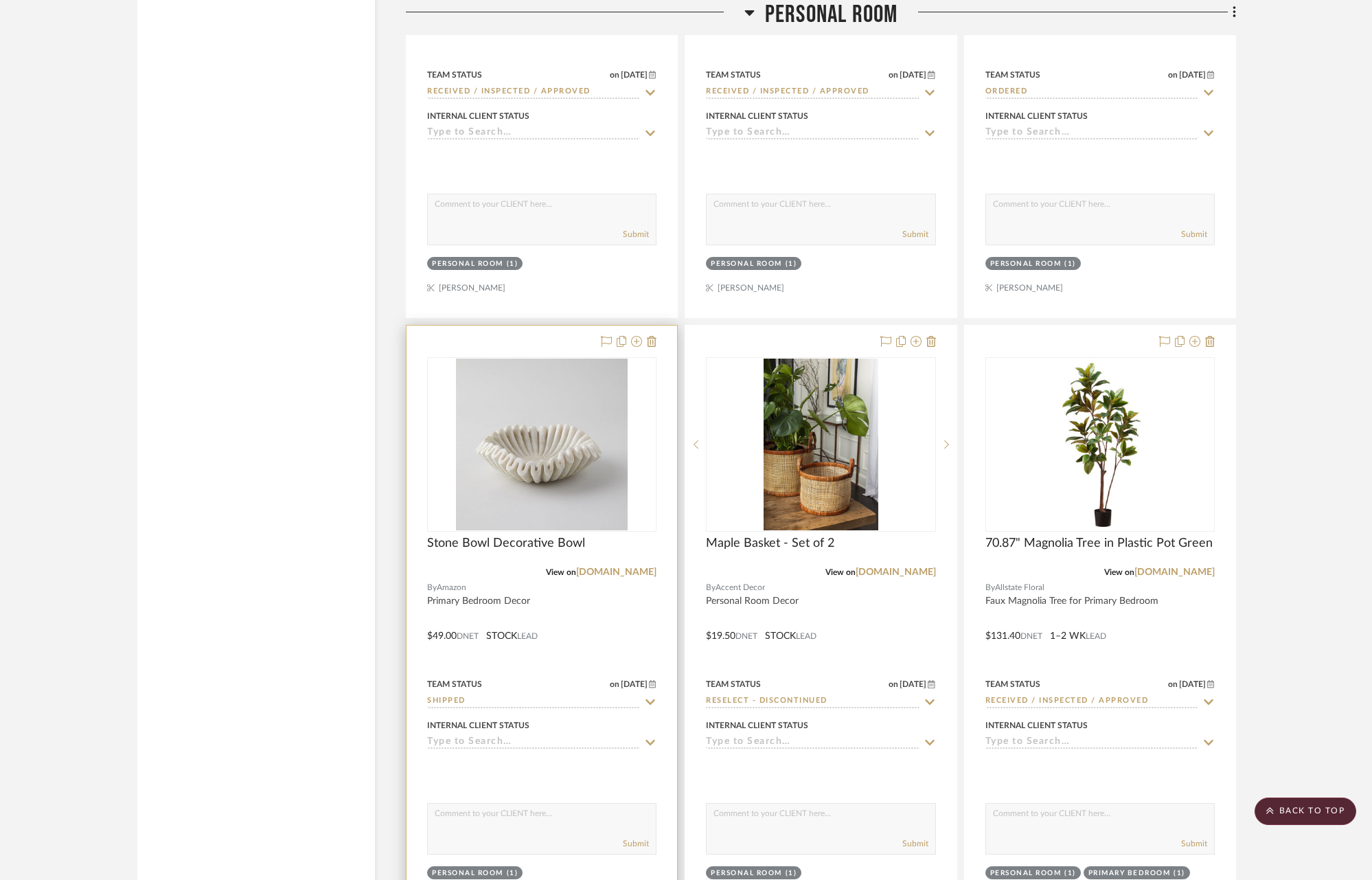
click at [651, 699] on icon at bounding box center [651, 702] width 10 height 6
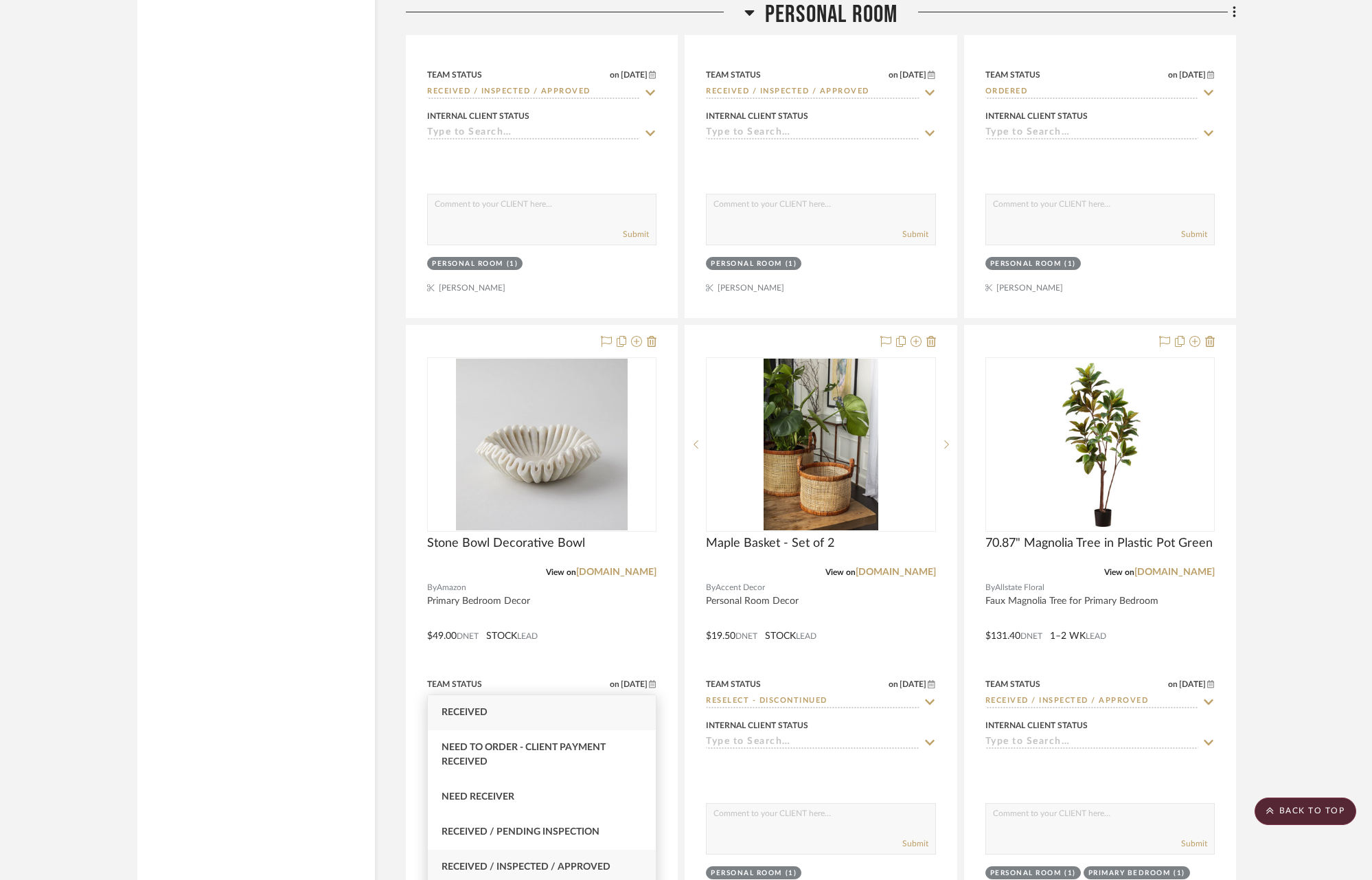
type input "rece"
click at [557, 859] on div "Received / Inspected / Approved" at bounding box center [542, 867] width 228 height 35
type input "[DATE]"
type input "Received / Inspected / Approved"
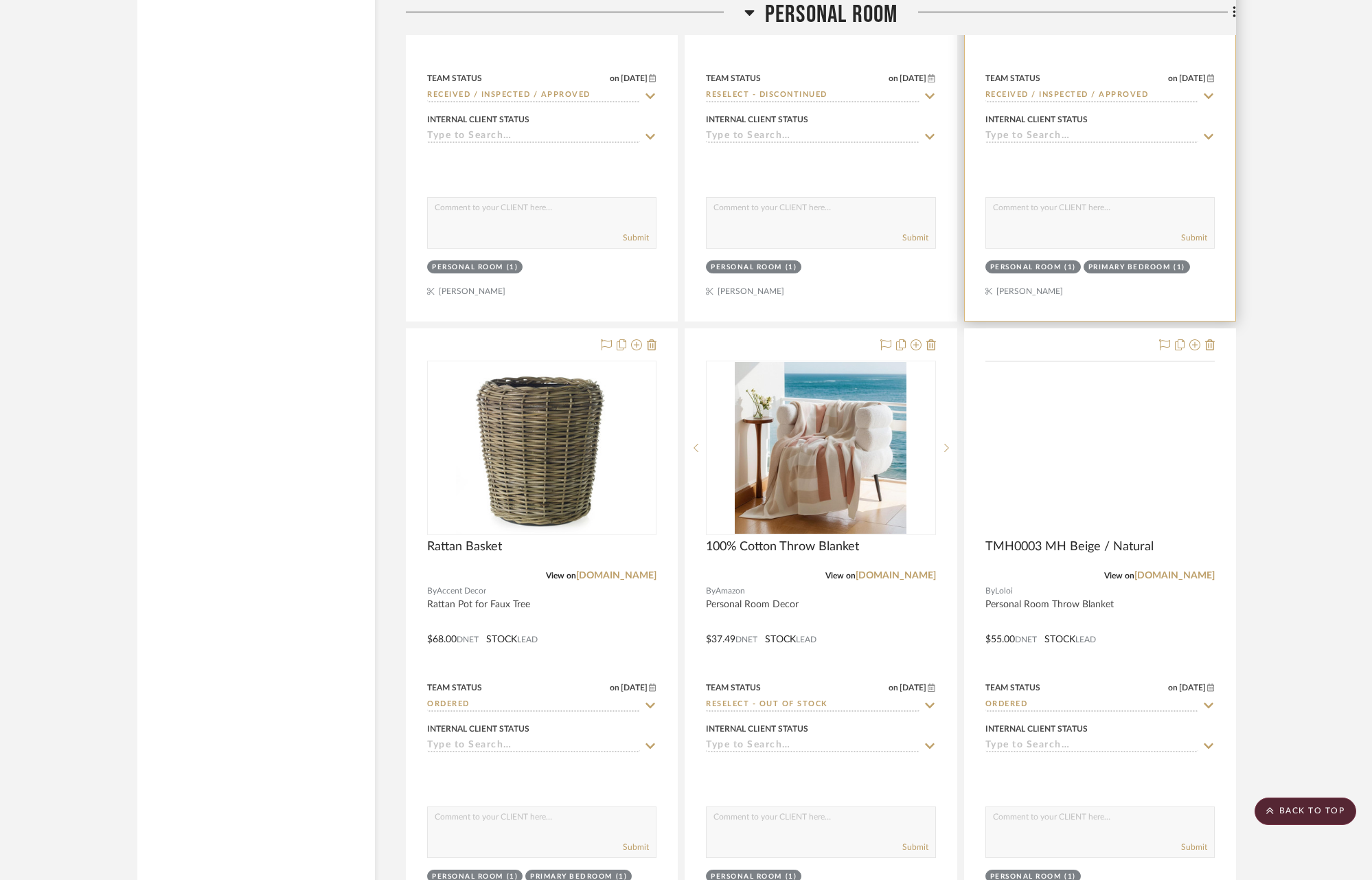
scroll to position [17624, 0]
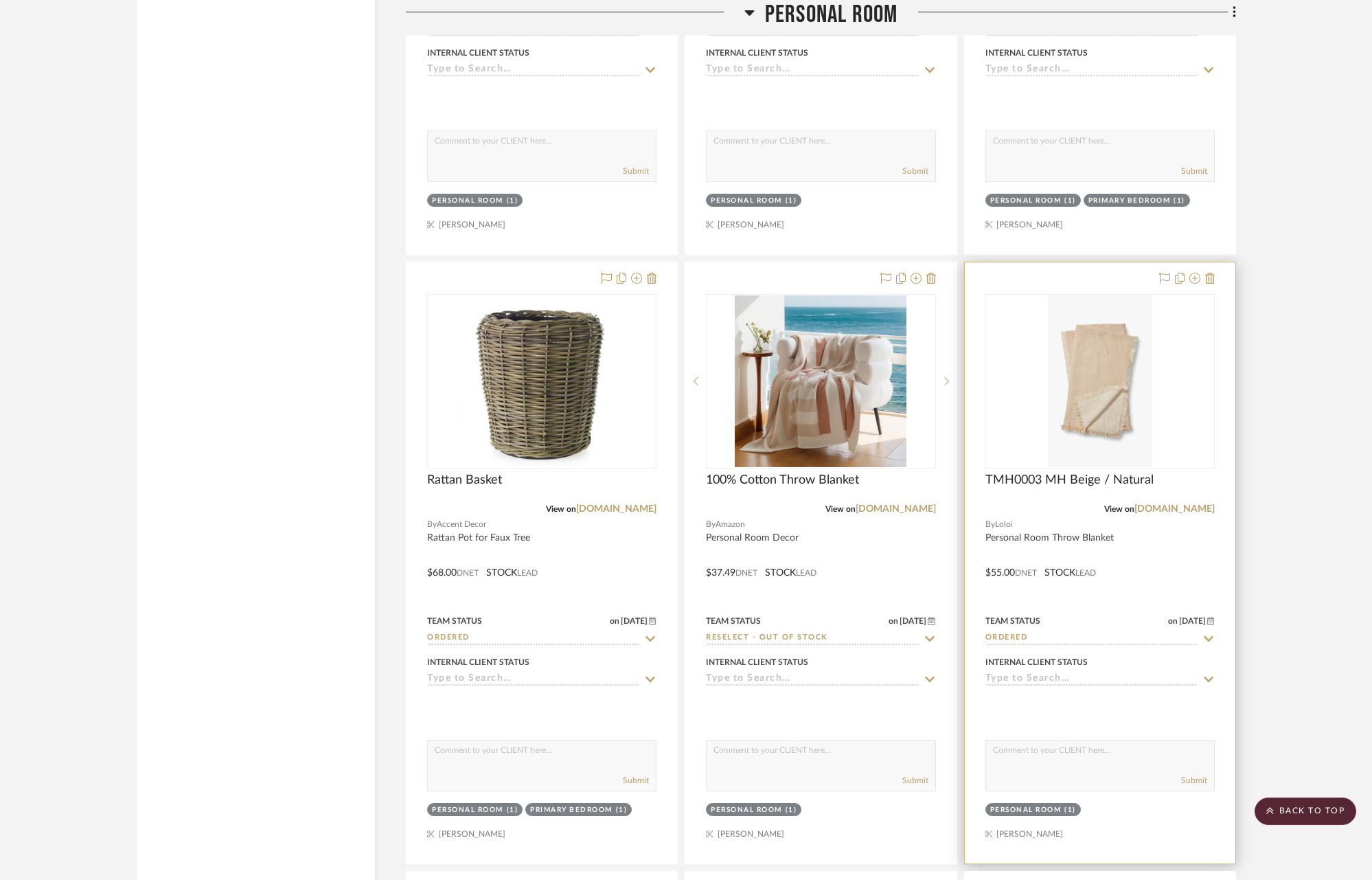
click at [1209, 633] on icon at bounding box center [1208, 638] width 12 height 11
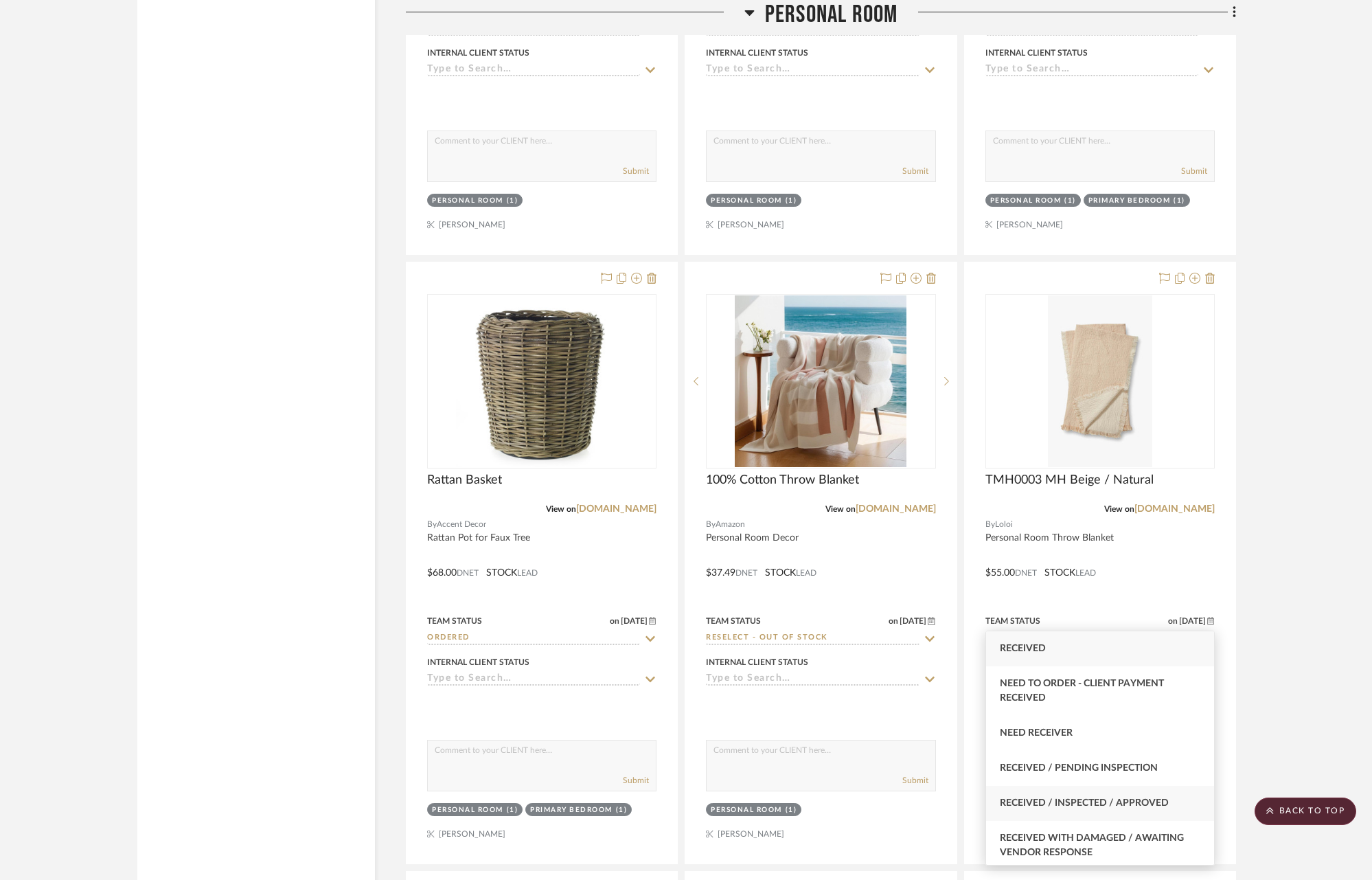
type input "rece"
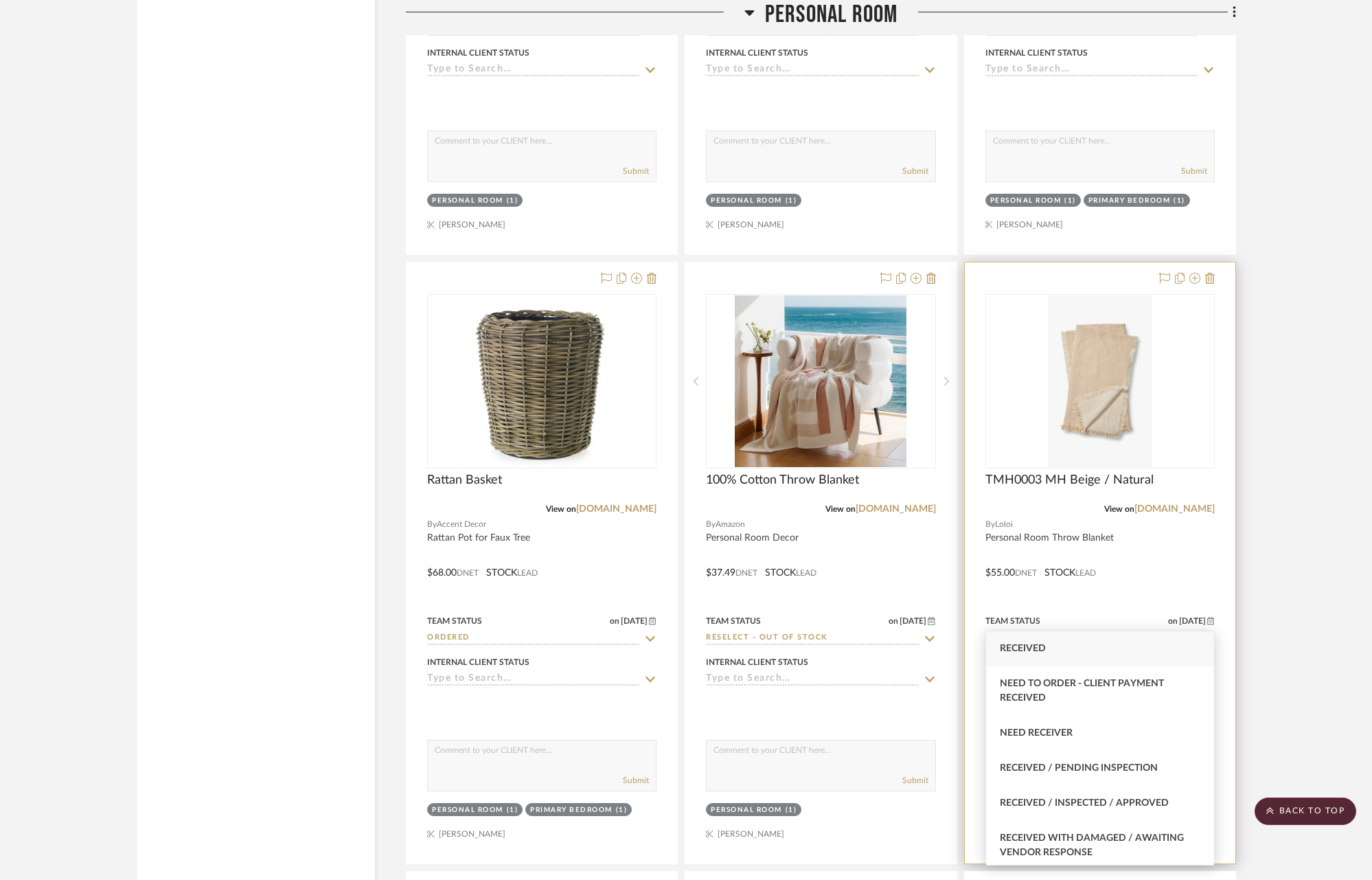
drag, startPoint x: 1114, startPoint y: 805, endPoint x: 1170, endPoint y: 743, distance: 83.5
click at [1114, 804] on span "Received / Inspected / Approved" at bounding box center [1083, 803] width 169 height 10
type input "[DATE]"
type input "Received / Inspected / Approved"
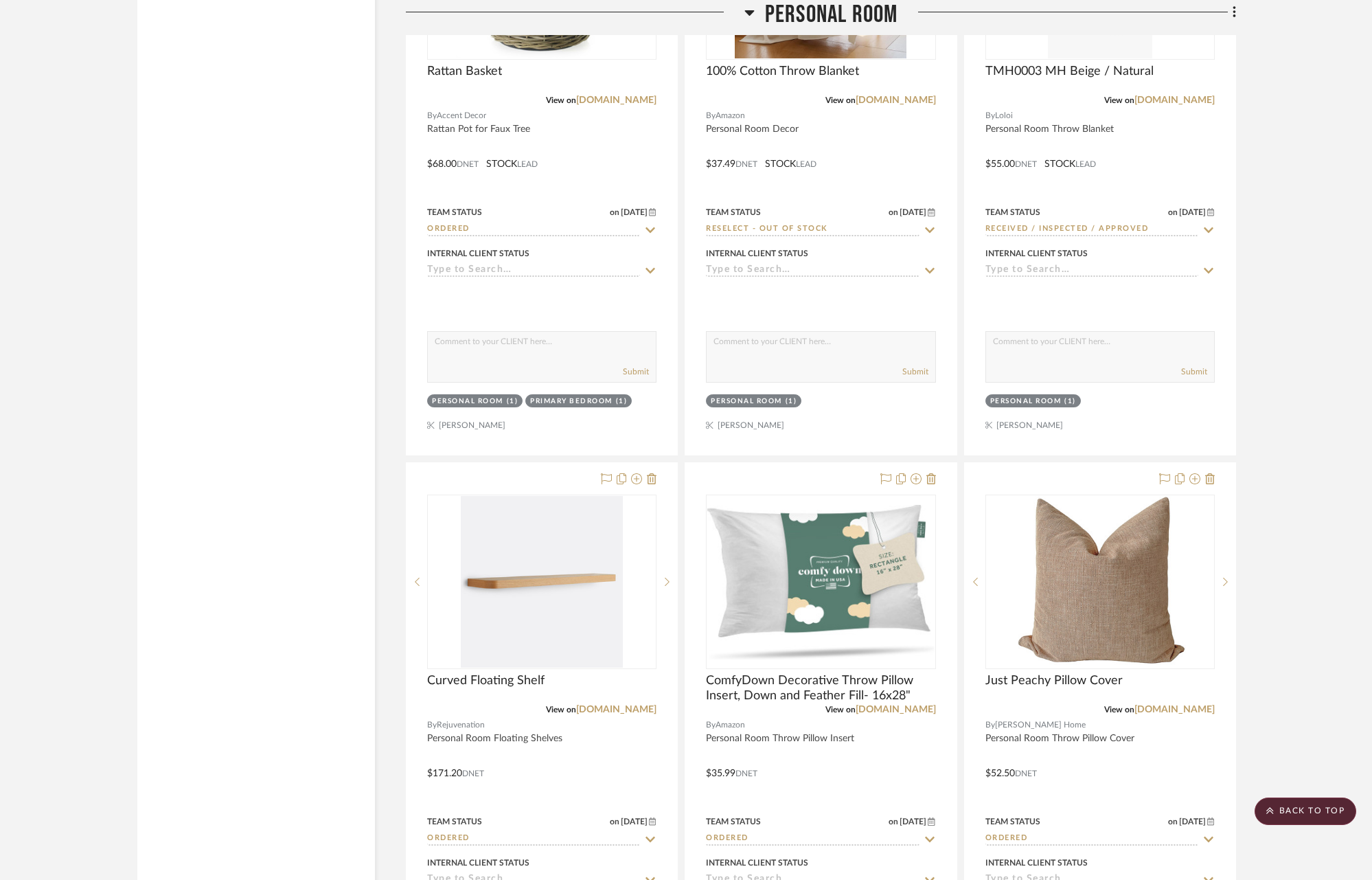
scroll to position [18115, 0]
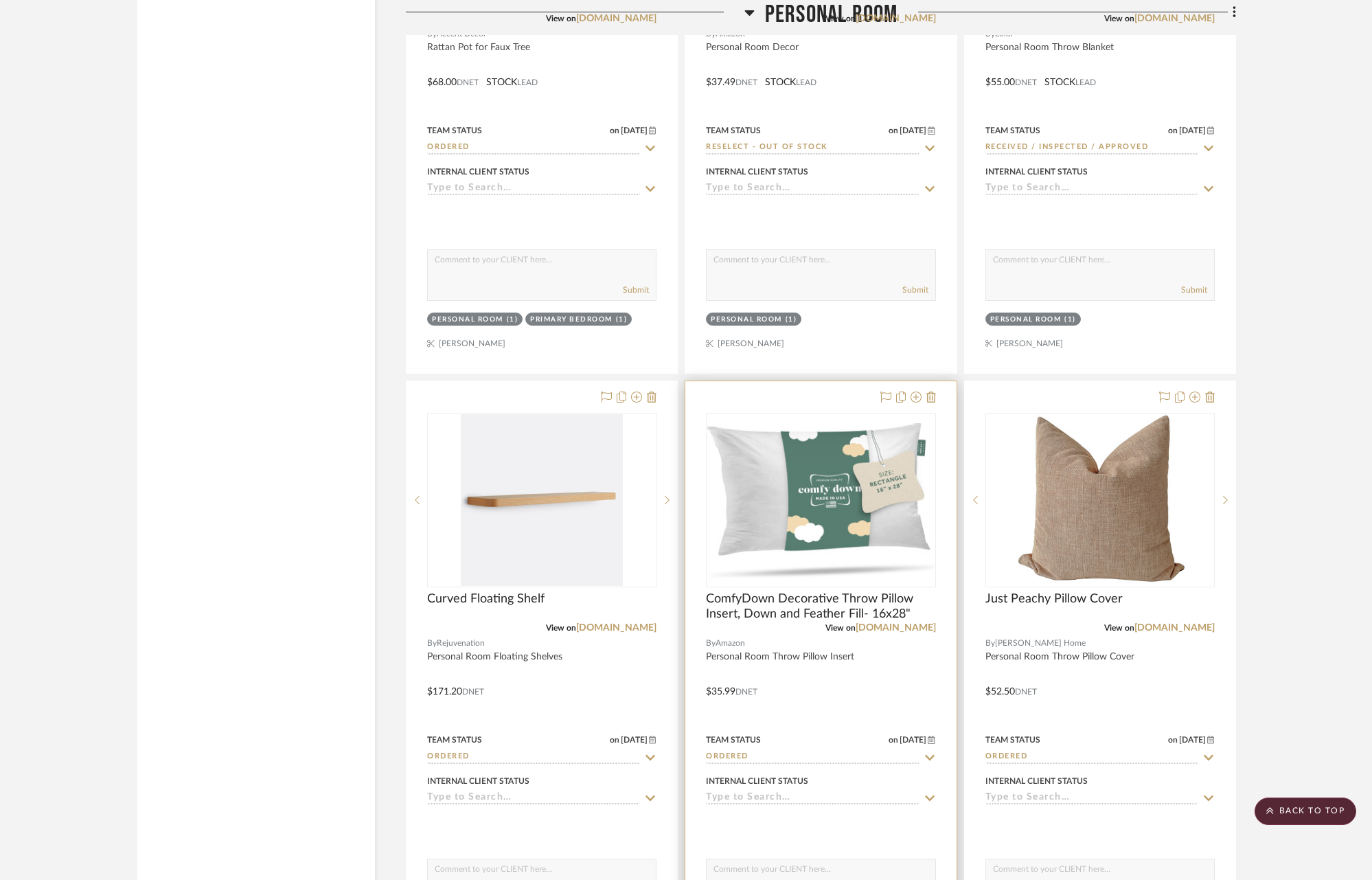
click at [932, 755] on icon at bounding box center [930, 757] width 10 height 6
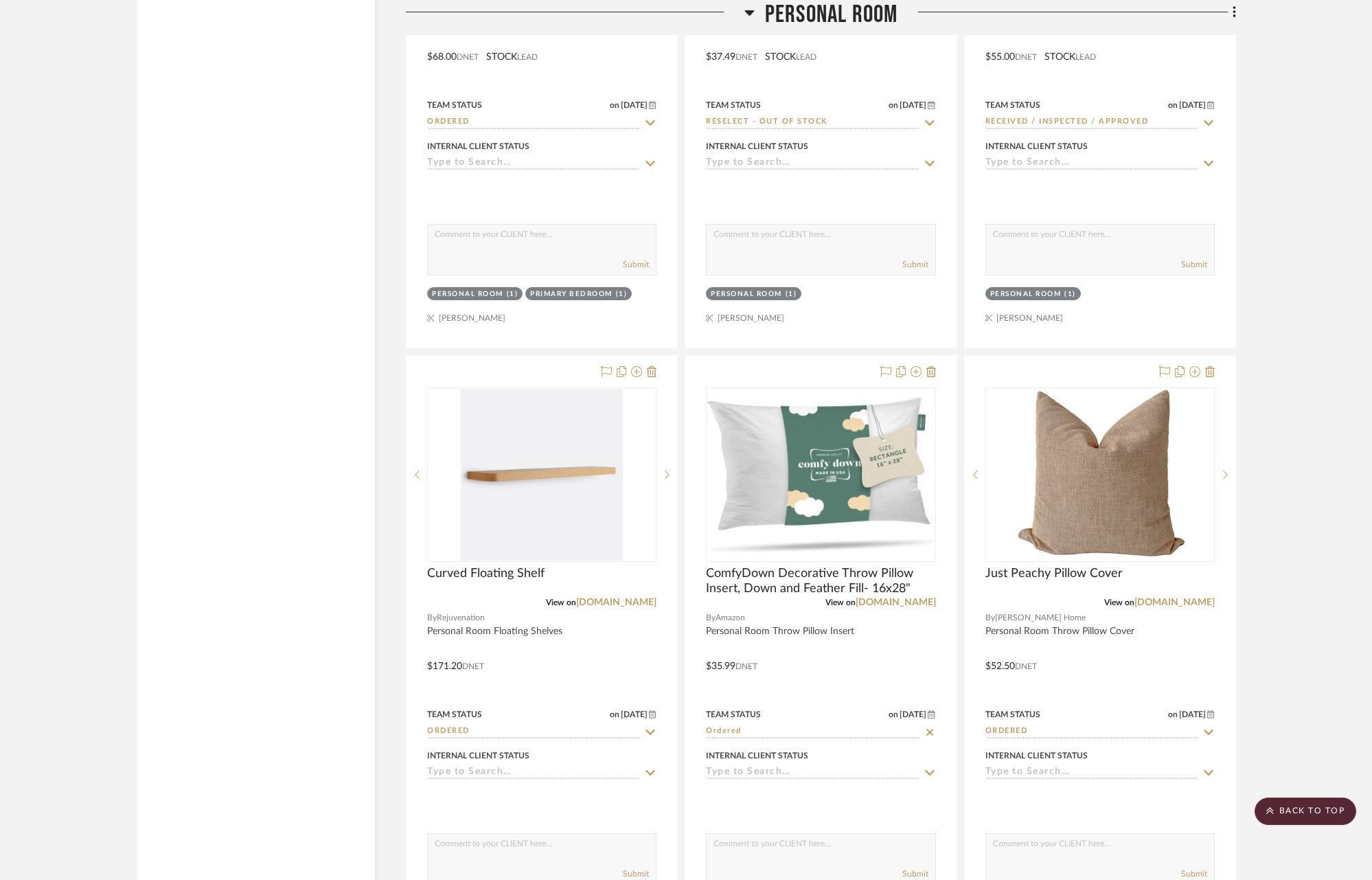
scroll to position [18168, 0]
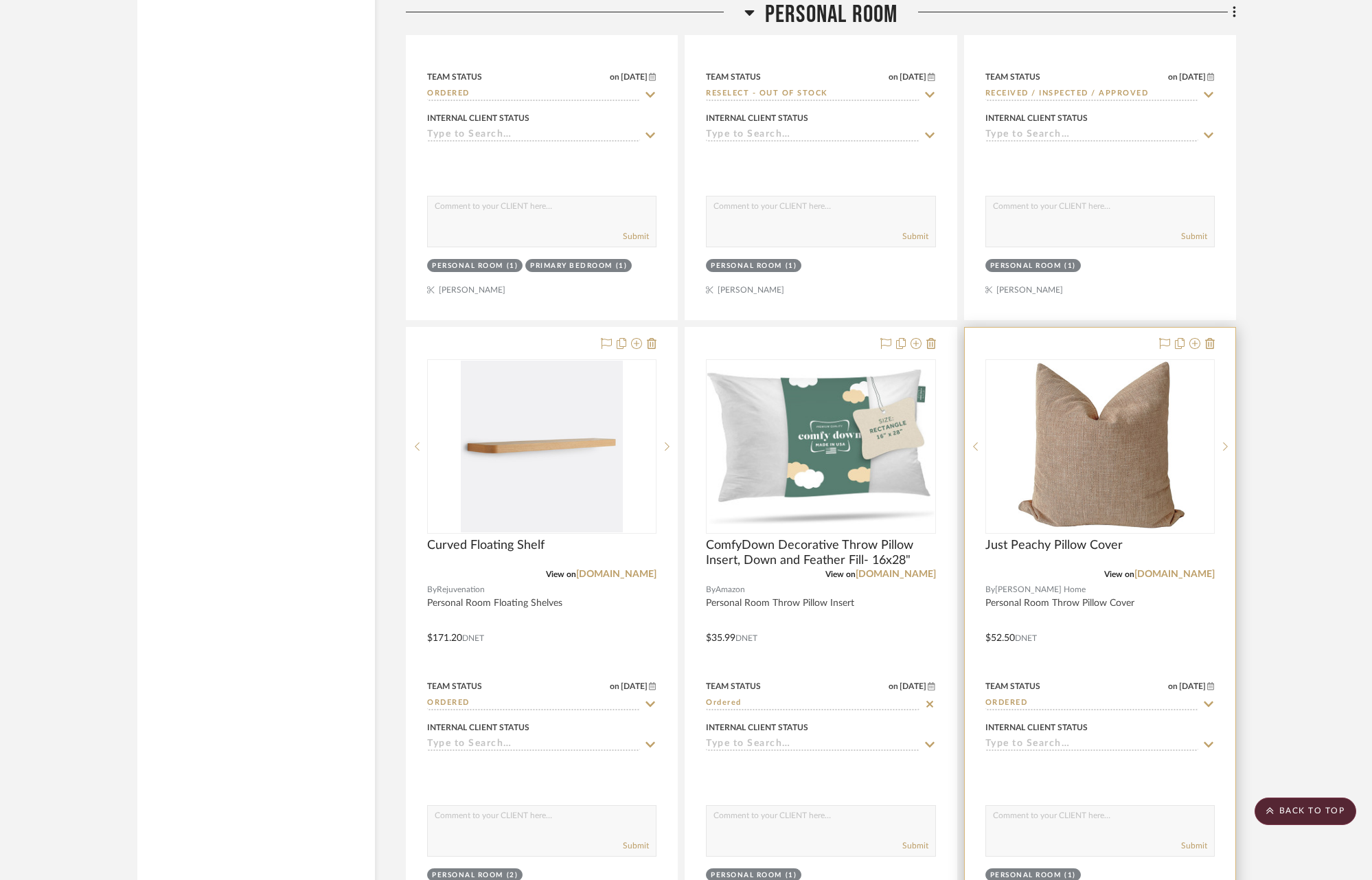
click at [1206, 699] on icon at bounding box center [1208, 704] width 12 height 11
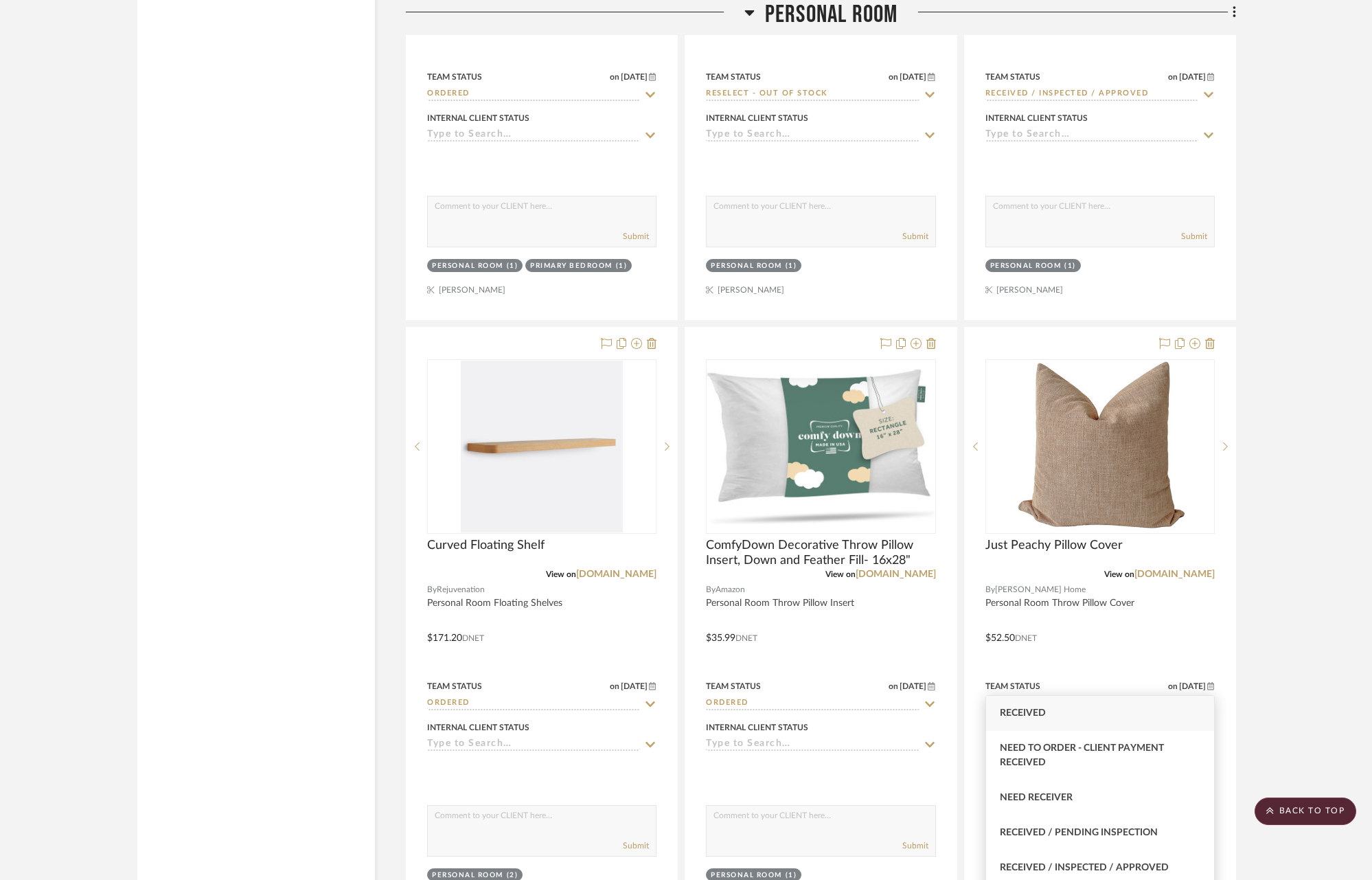
type input "rece"
click at [1041, 714] on span "Received" at bounding box center [1022, 713] width 46 height 10
type input "[DATE]"
type input "Received"
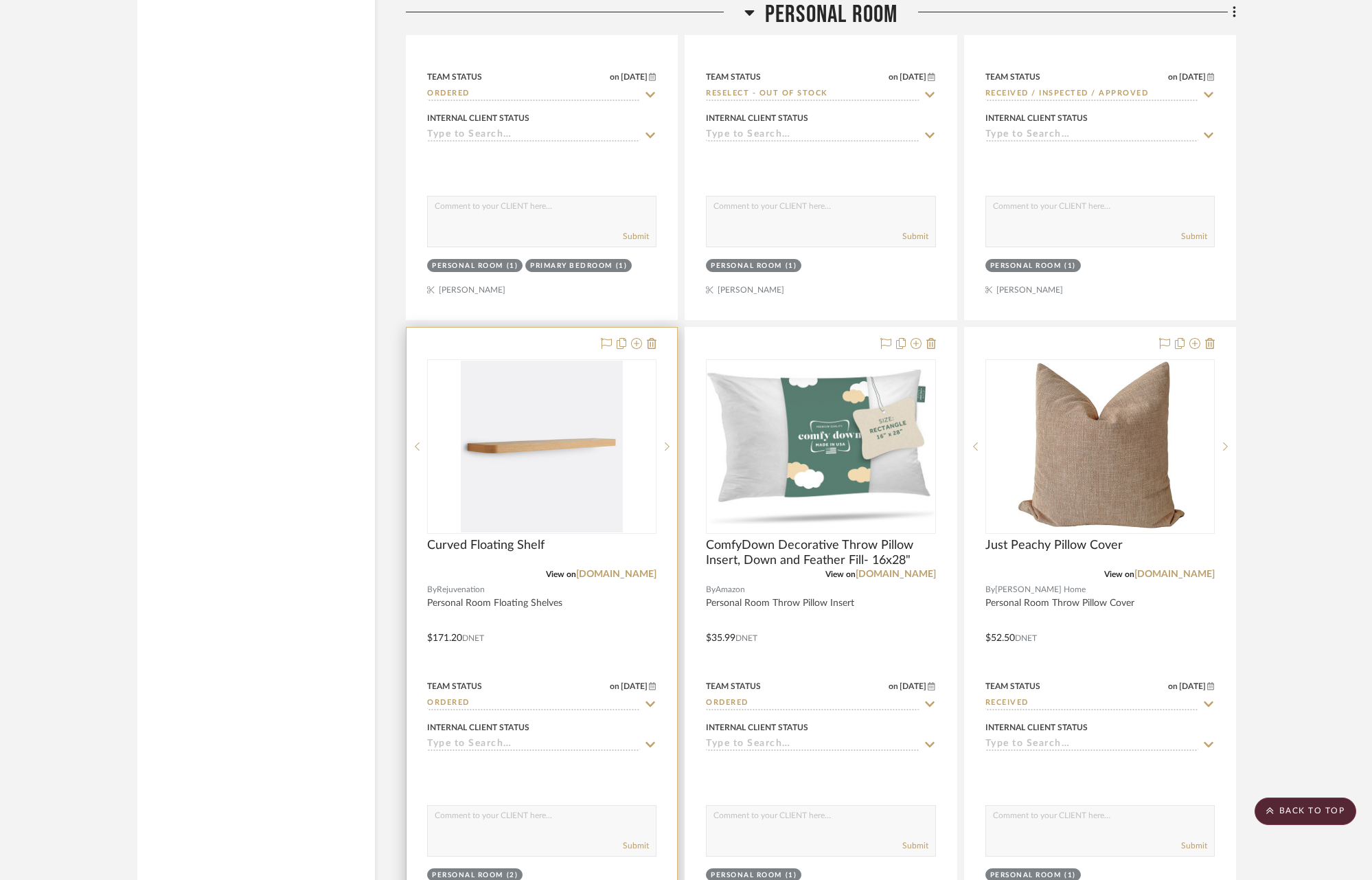
click at [651, 701] on icon at bounding box center [651, 704] width 10 height 6
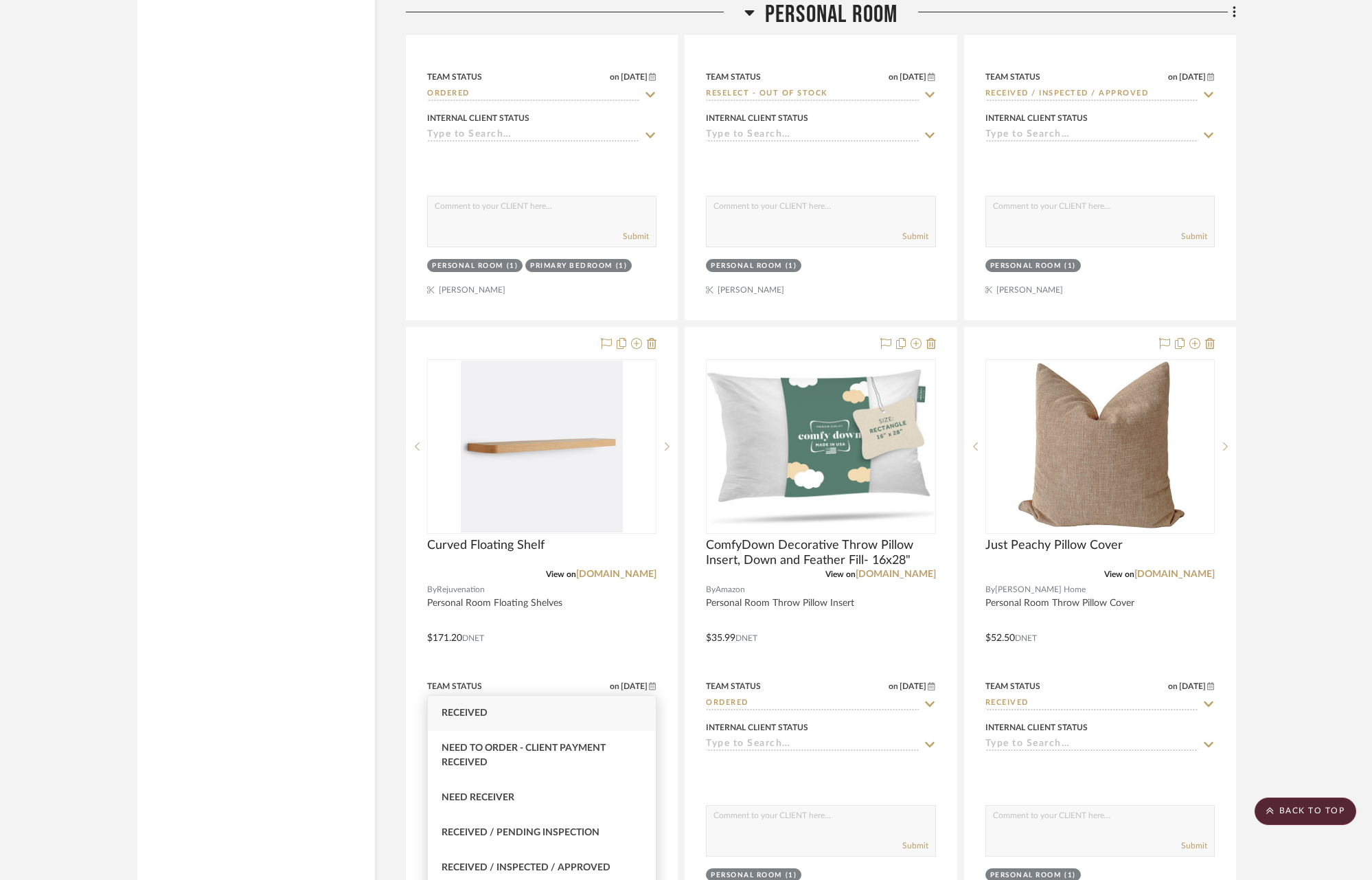
type input "rece"
drag, startPoint x: 477, startPoint y: 712, endPoint x: 646, endPoint y: 688, distance: 170.7
click at [478, 712] on span "Received" at bounding box center [464, 713] width 46 height 10
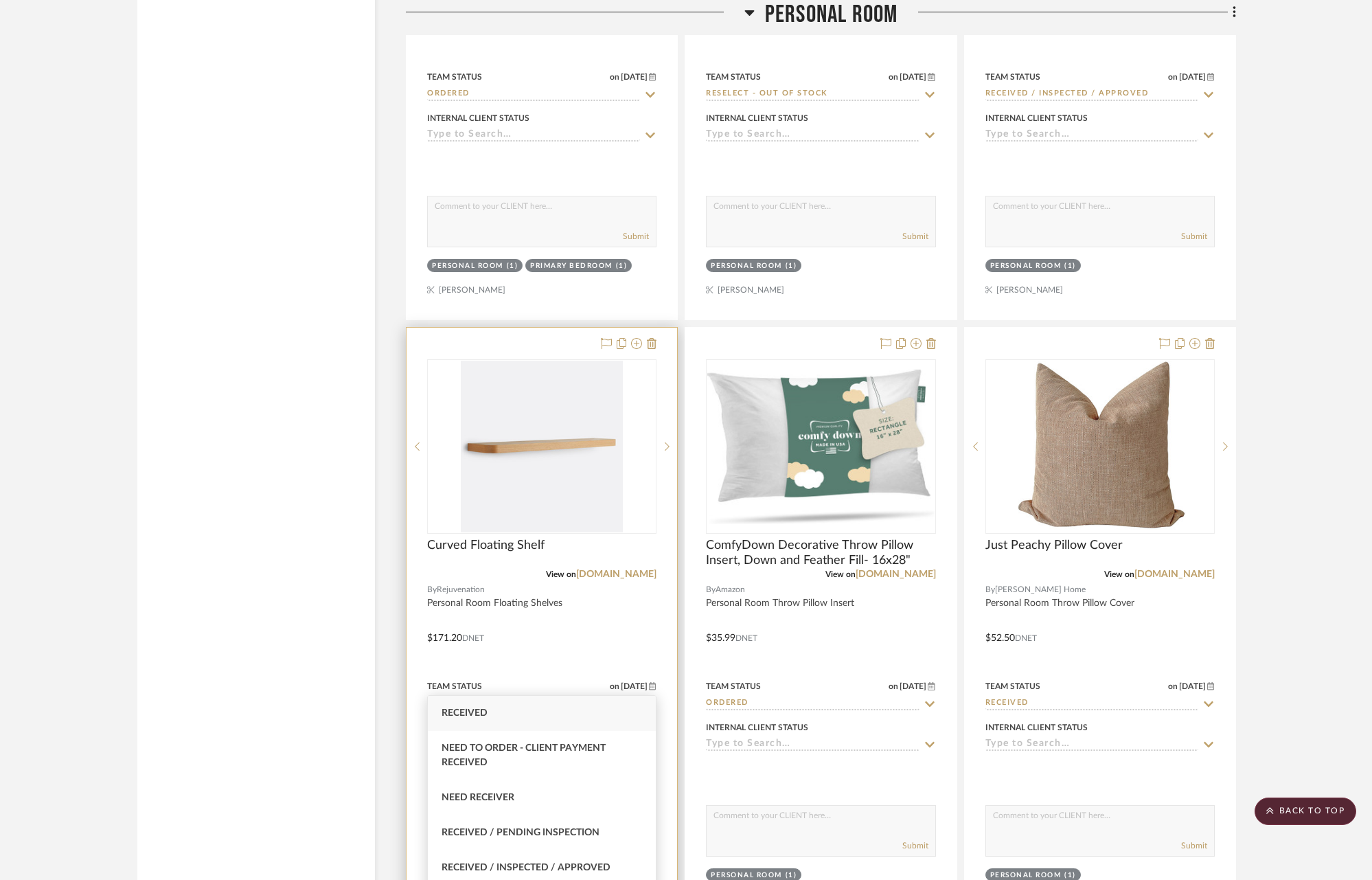
type input "[DATE]"
type input "Received"
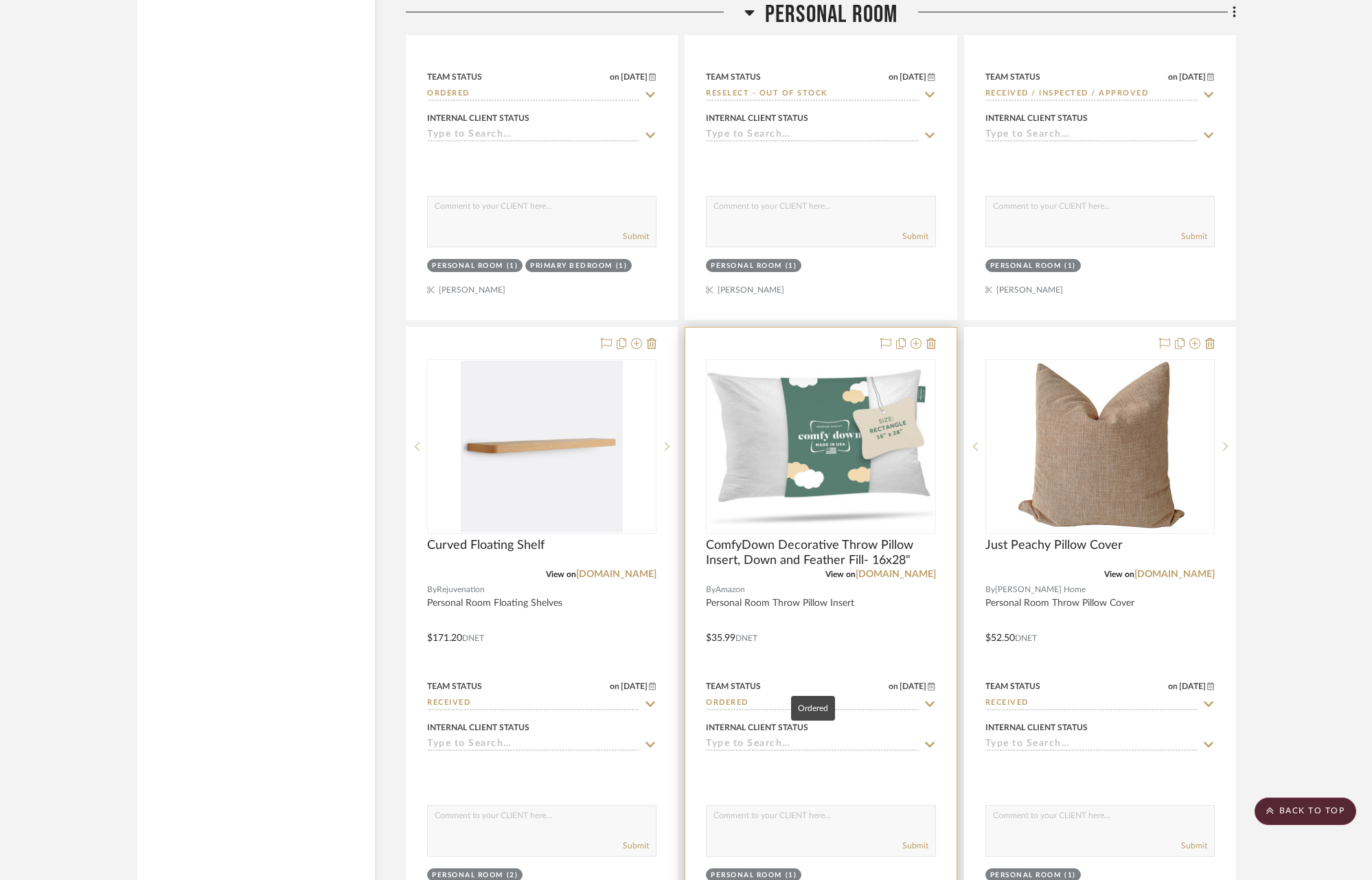
click at [899, 697] on input "Ordered" at bounding box center [812, 704] width 213 height 13
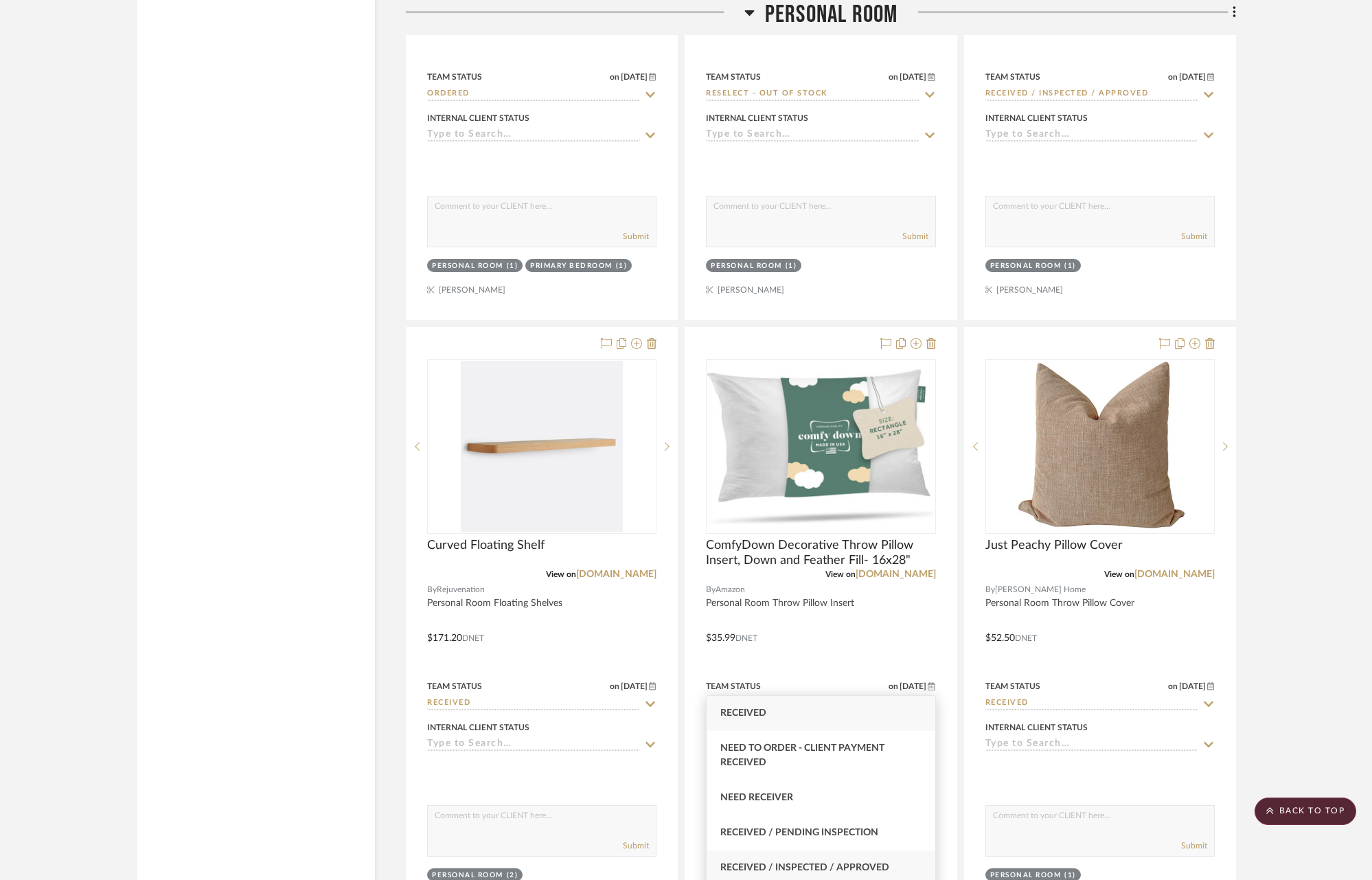
type input "rece"
click at [875, 868] on span "Received / Inspected / Approved" at bounding box center [804, 868] width 169 height 10
type input "[DATE]"
type input "Received / Inspected / Approved"
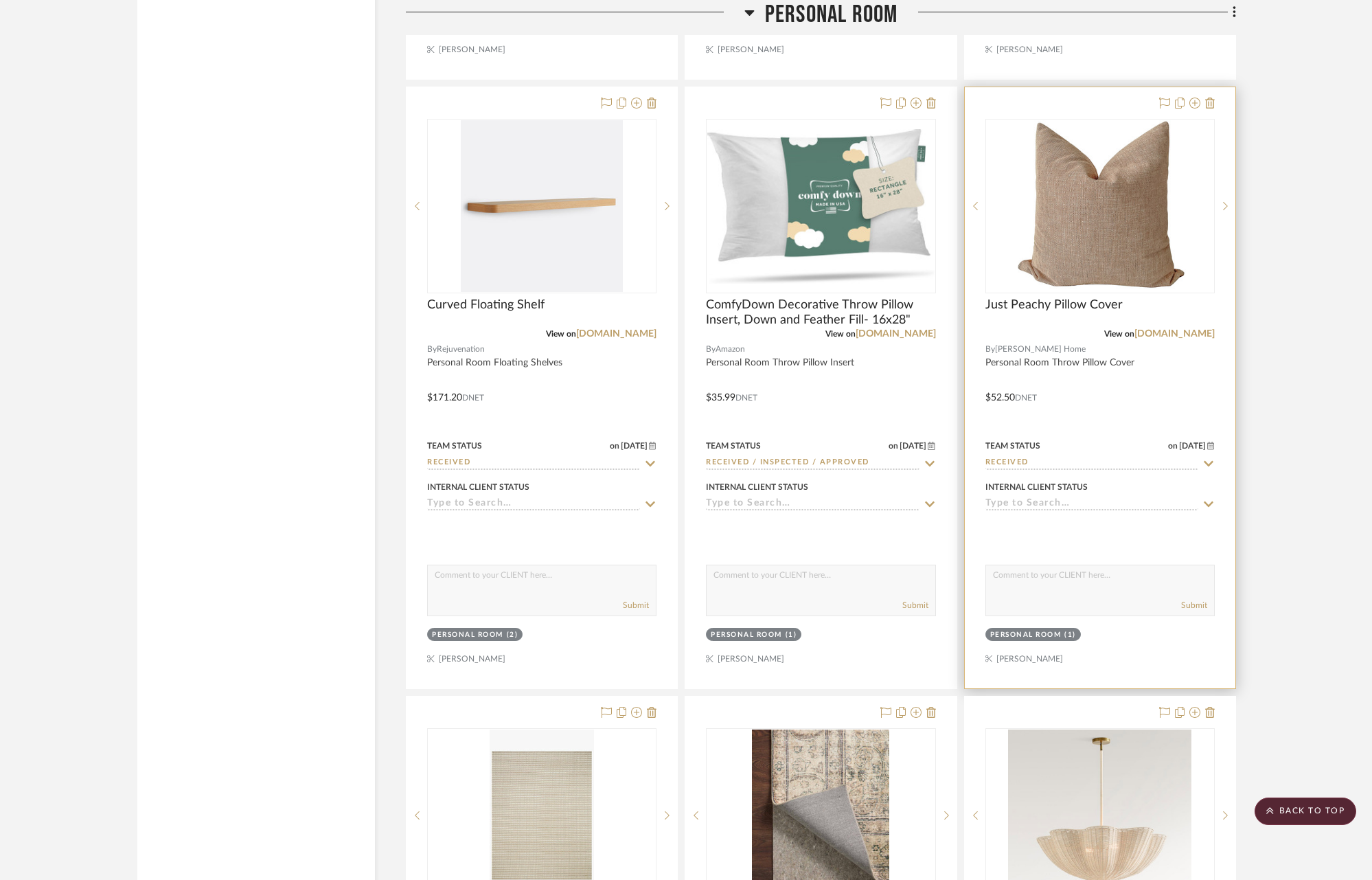
scroll to position [18733, 0]
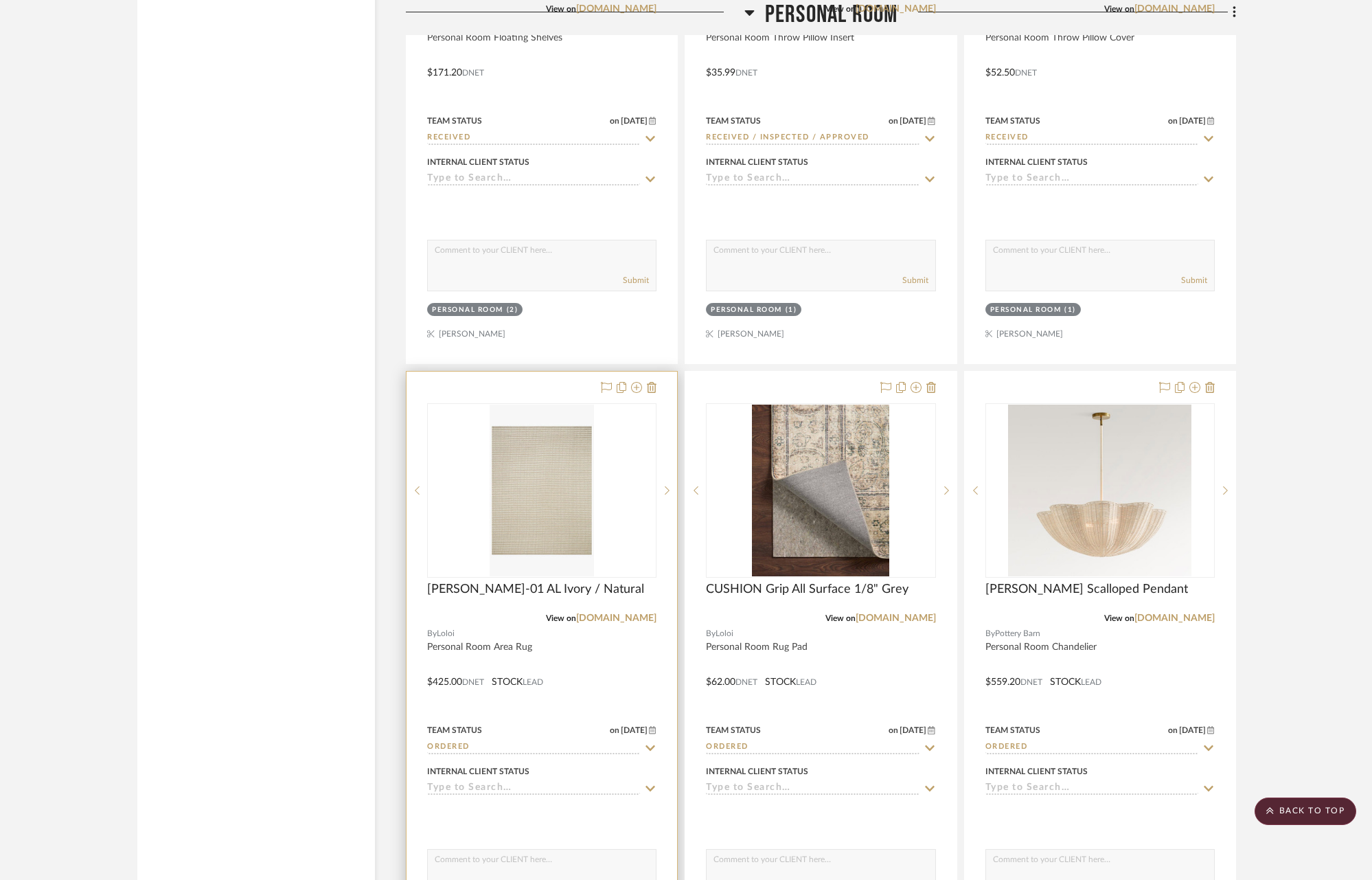
click at [651, 745] on icon at bounding box center [651, 747] width 10 height 6
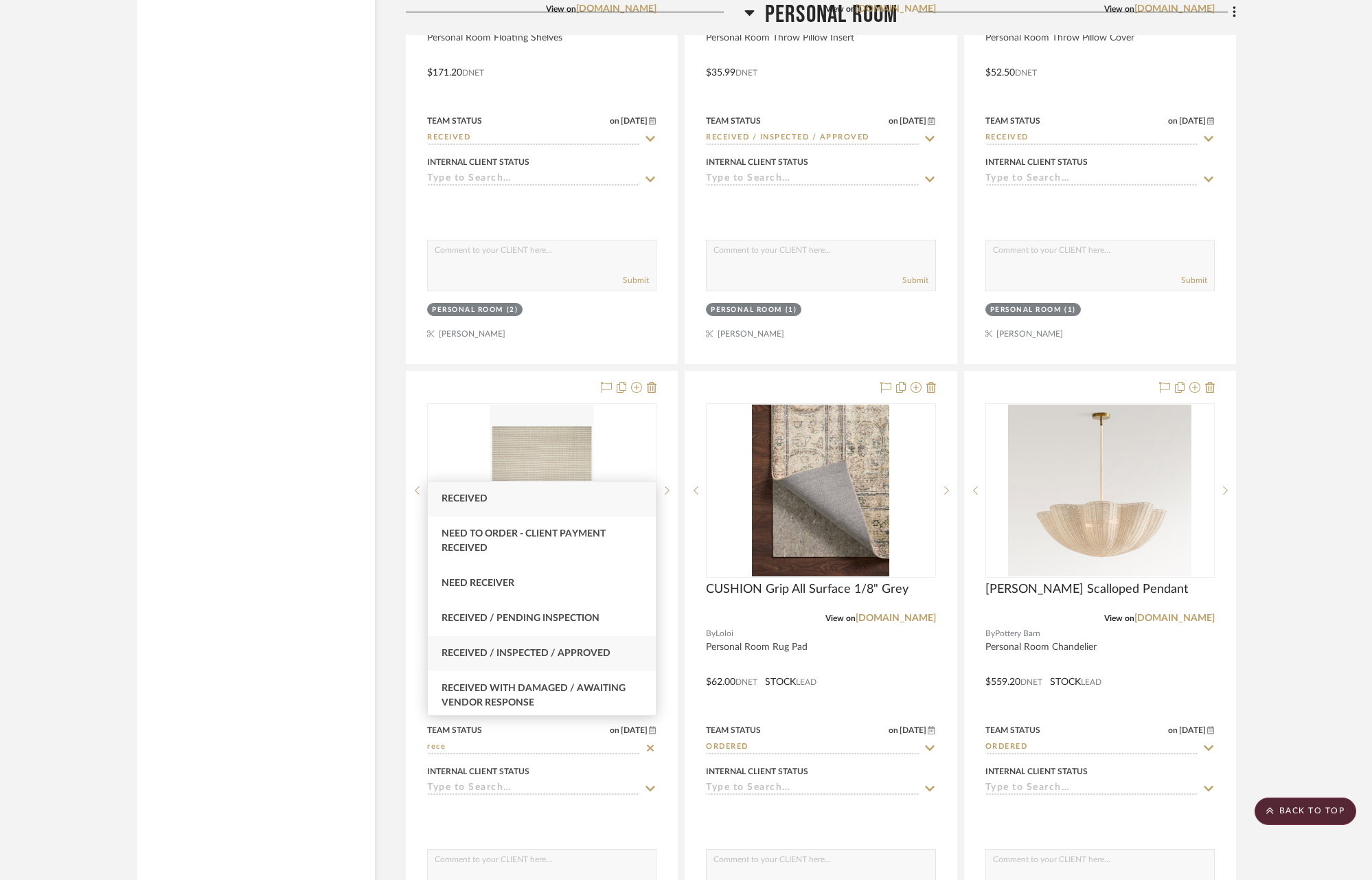
type input "rece"
click at [550, 649] on span "Received / Inspected / Approved" at bounding box center [525, 653] width 169 height 10
type input "[DATE]"
type input "Received / Inspected / Approved"
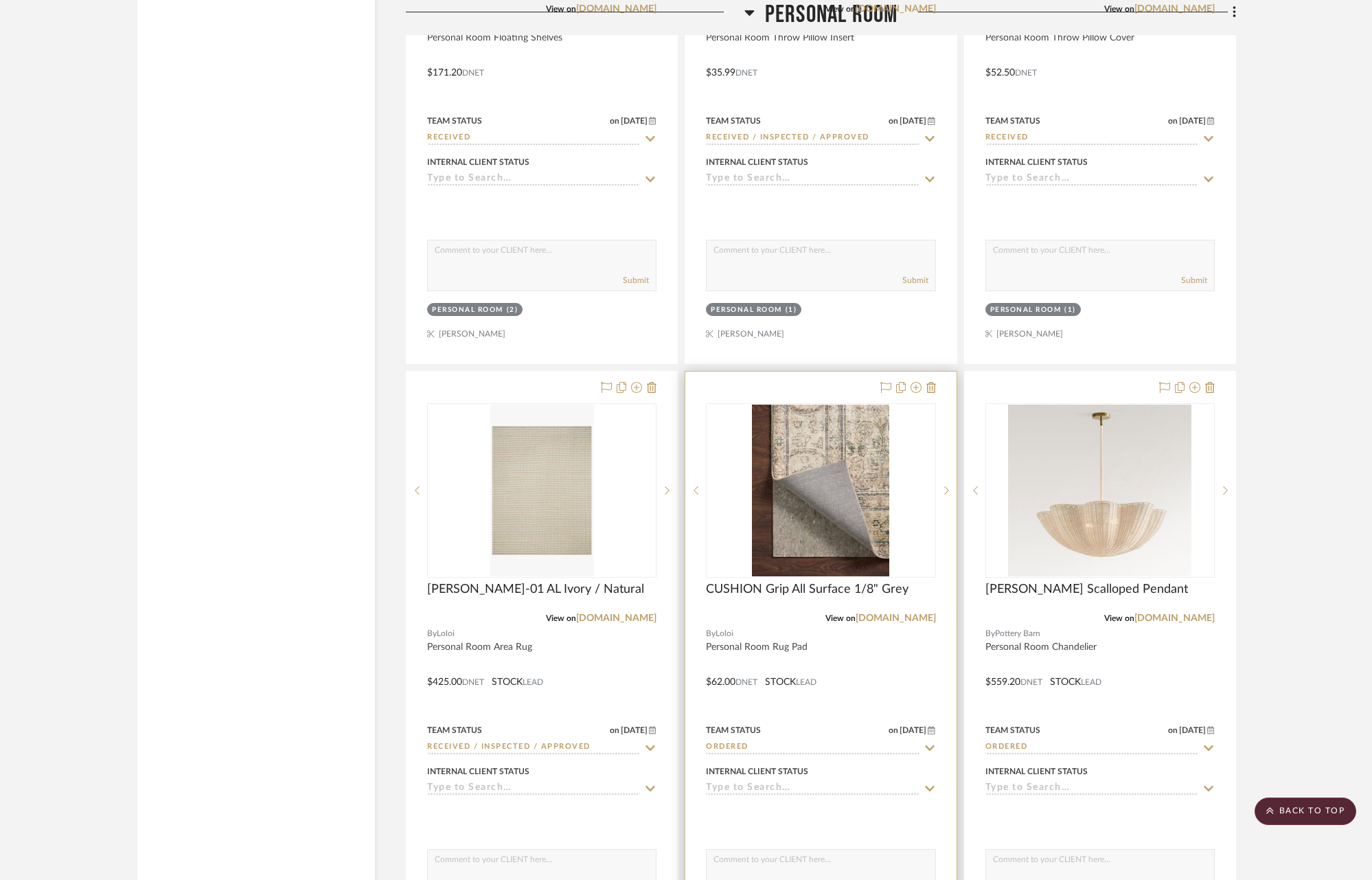
click at [929, 742] on icon at bounding box center [929, 747] width 12 height 11
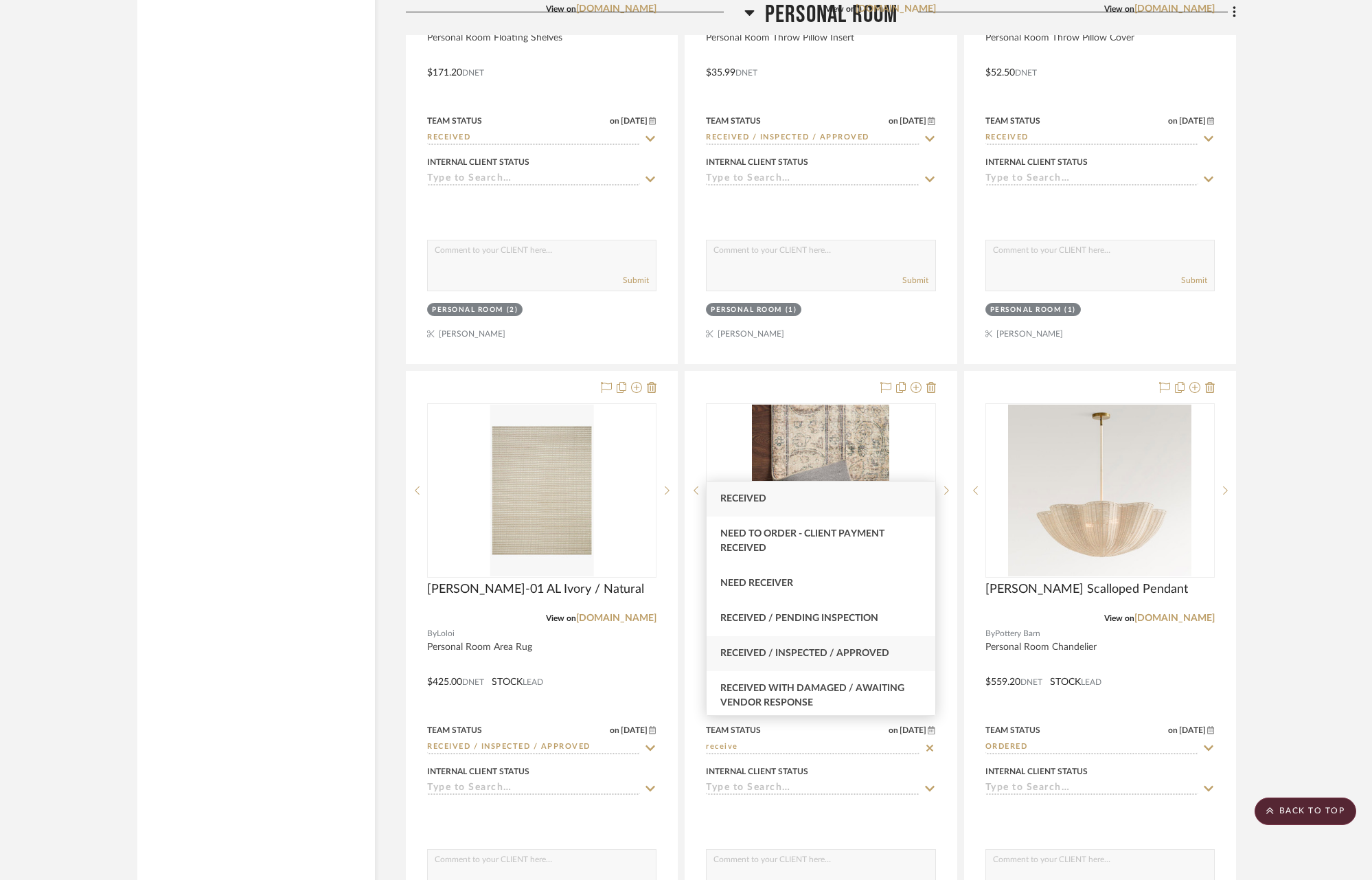
type input "receive"
click at [900, 658] on div "Received / Inspected / Approved" at bounding box center [820, 653] width 228 height 35
type input "[DATE]"
type input "Received / Inspected / Approved"
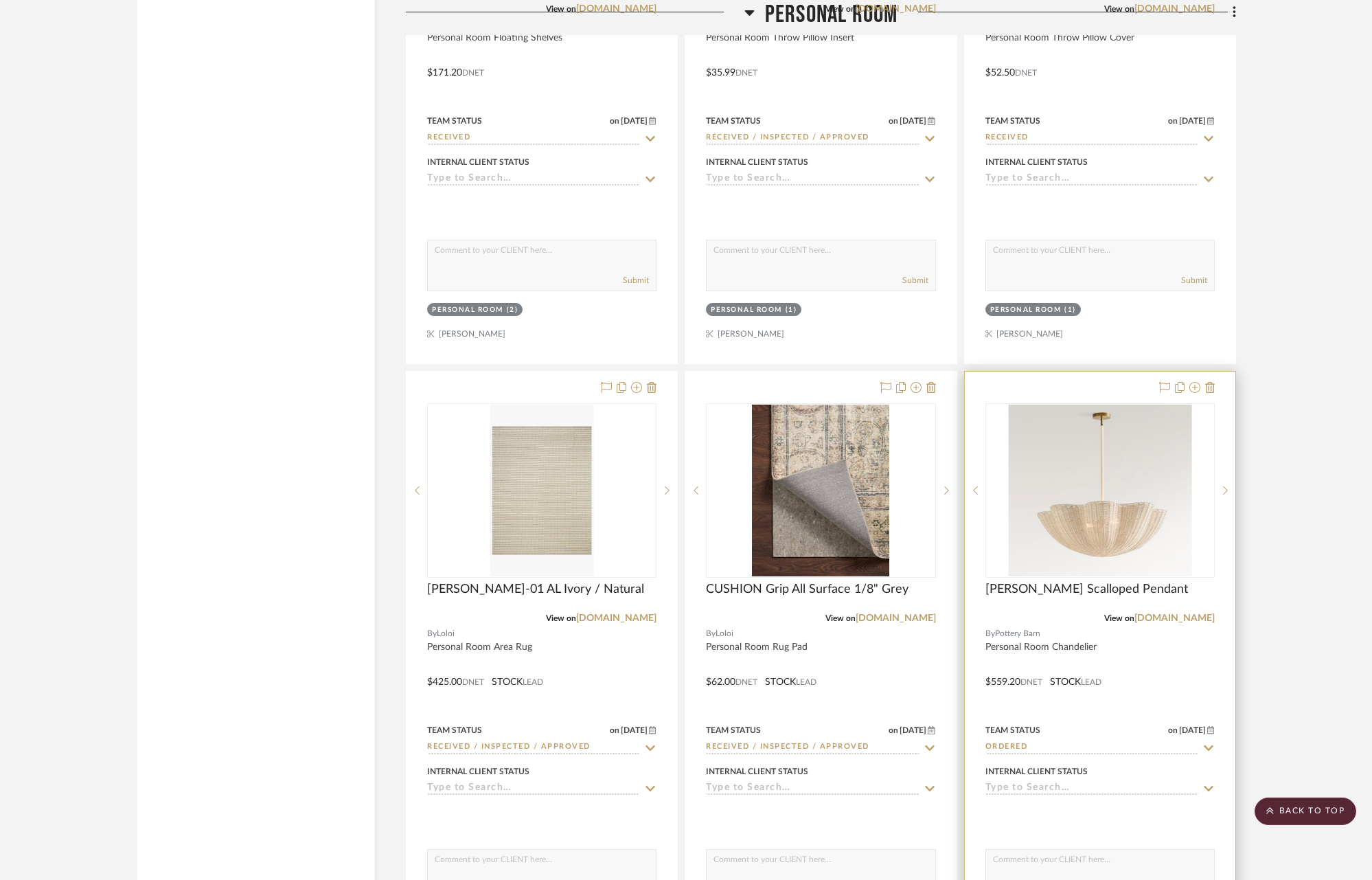
click at [1163, 741] on input "Ordered" at bounding box center [1092, 747] width 213 height 13
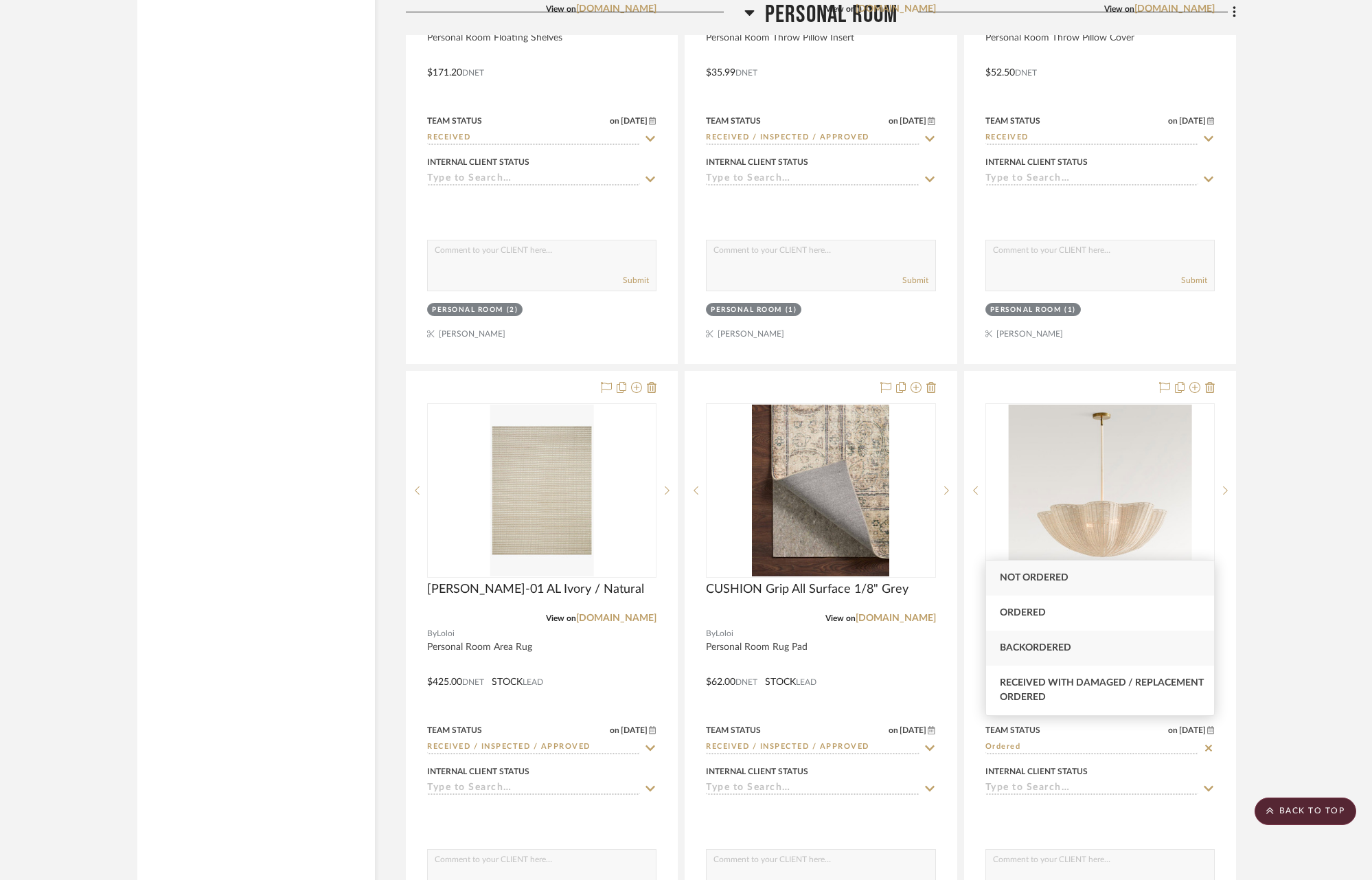
click at [1139, 648] on div "Backordered" at bounding box center [1100, 647] width 228 height 35
type input "[DATE]"
type input "Backordered"
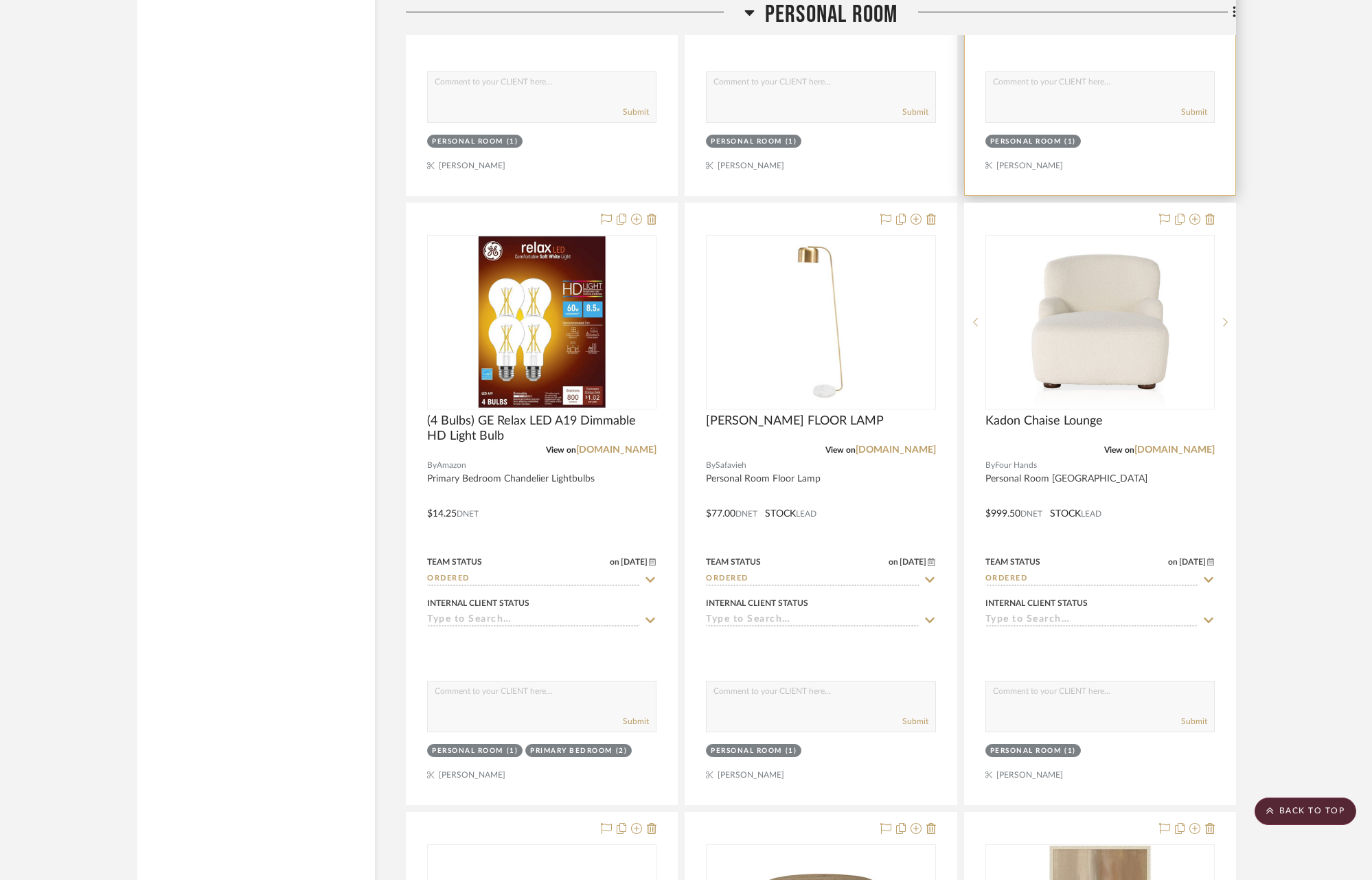
scroll to position [19516, 0]
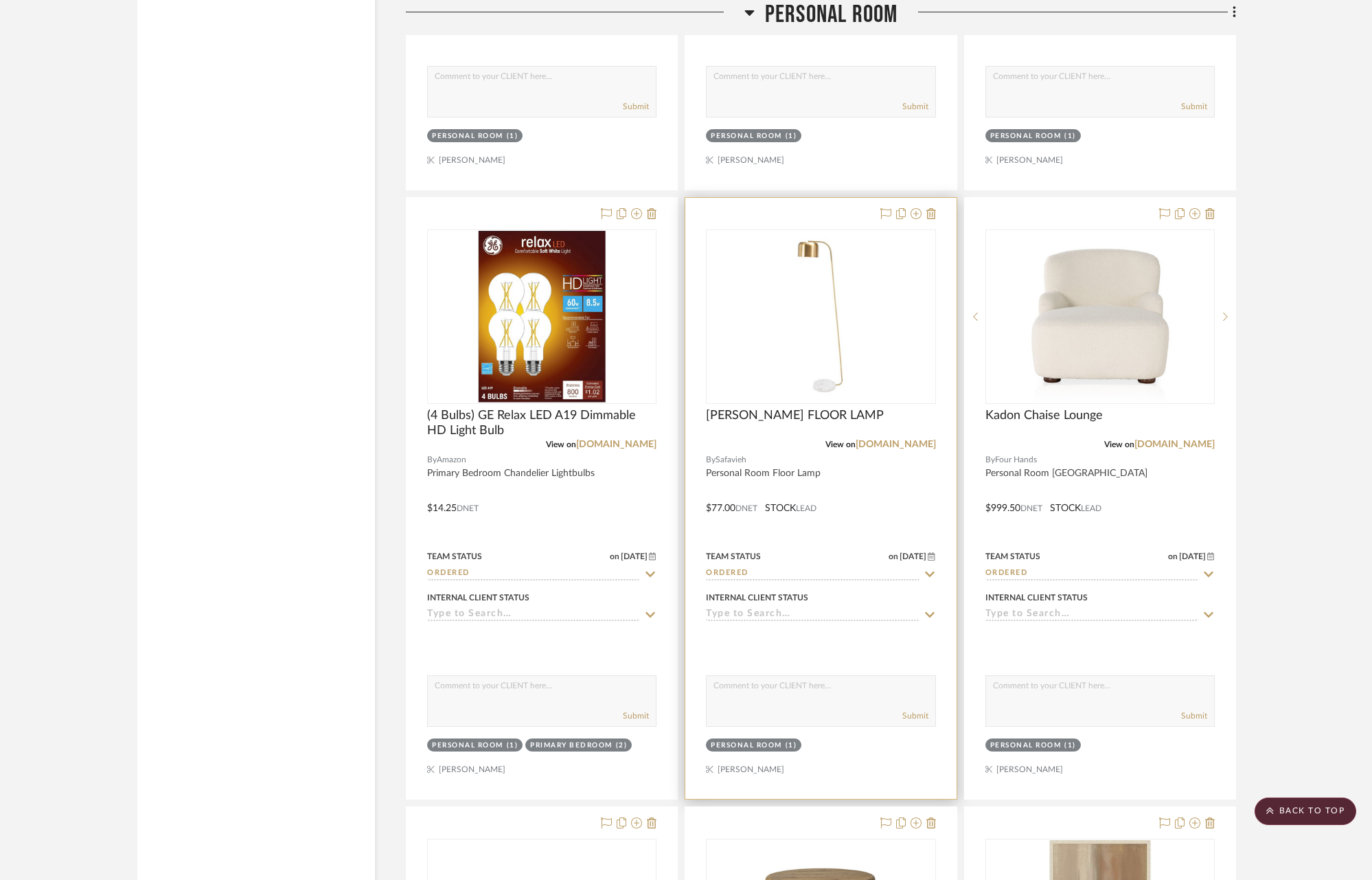
click at [930, 568] on icon at bounding box center [929, 573] width 12 height 11
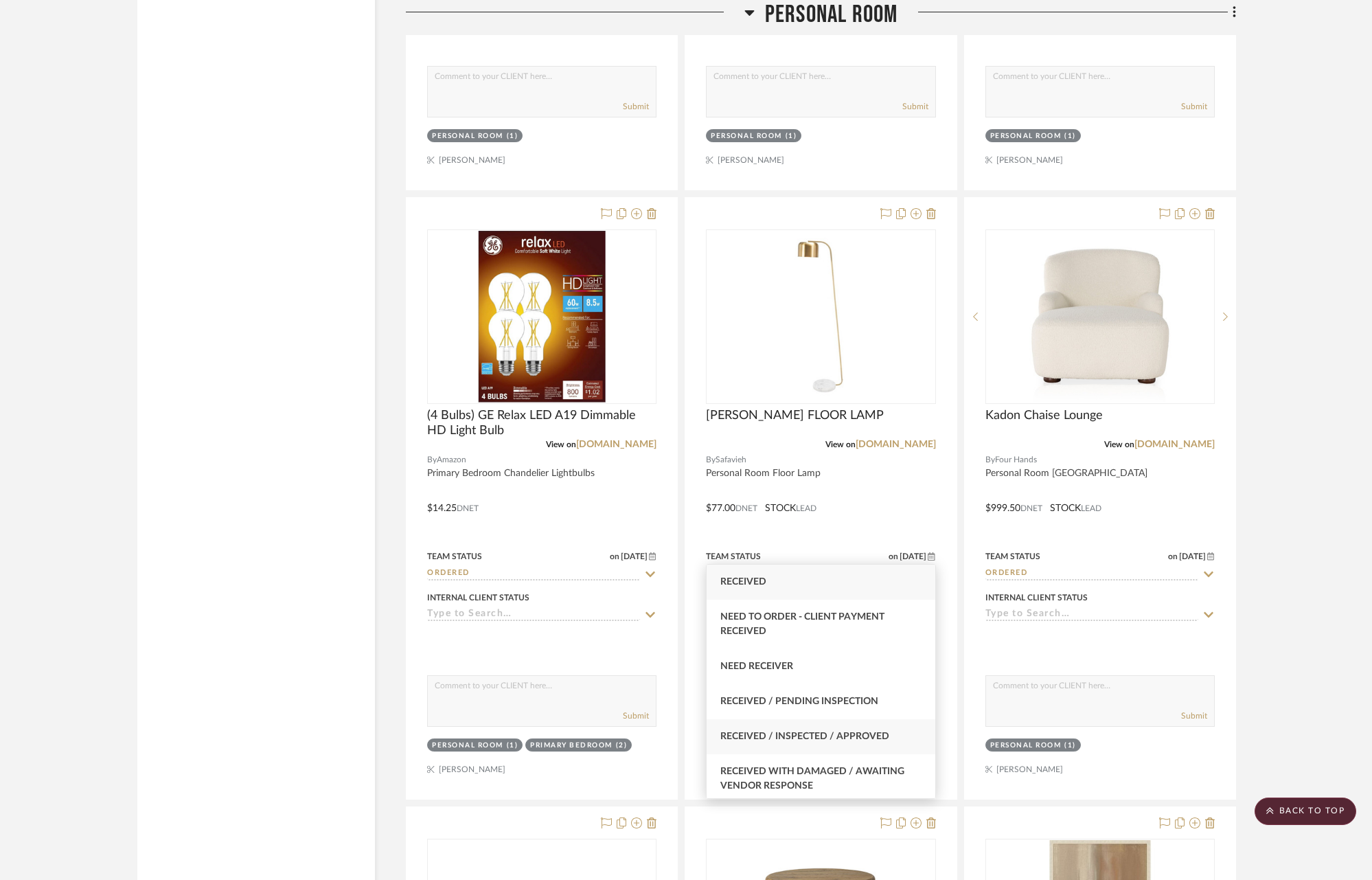
type input "rece"
click at [882, 727] on div "Received / Inspected / Approved" at bounding box center [820, 736] width 228 height 35
type input "[DATE]"
type input "Received / Inspected / Approved"
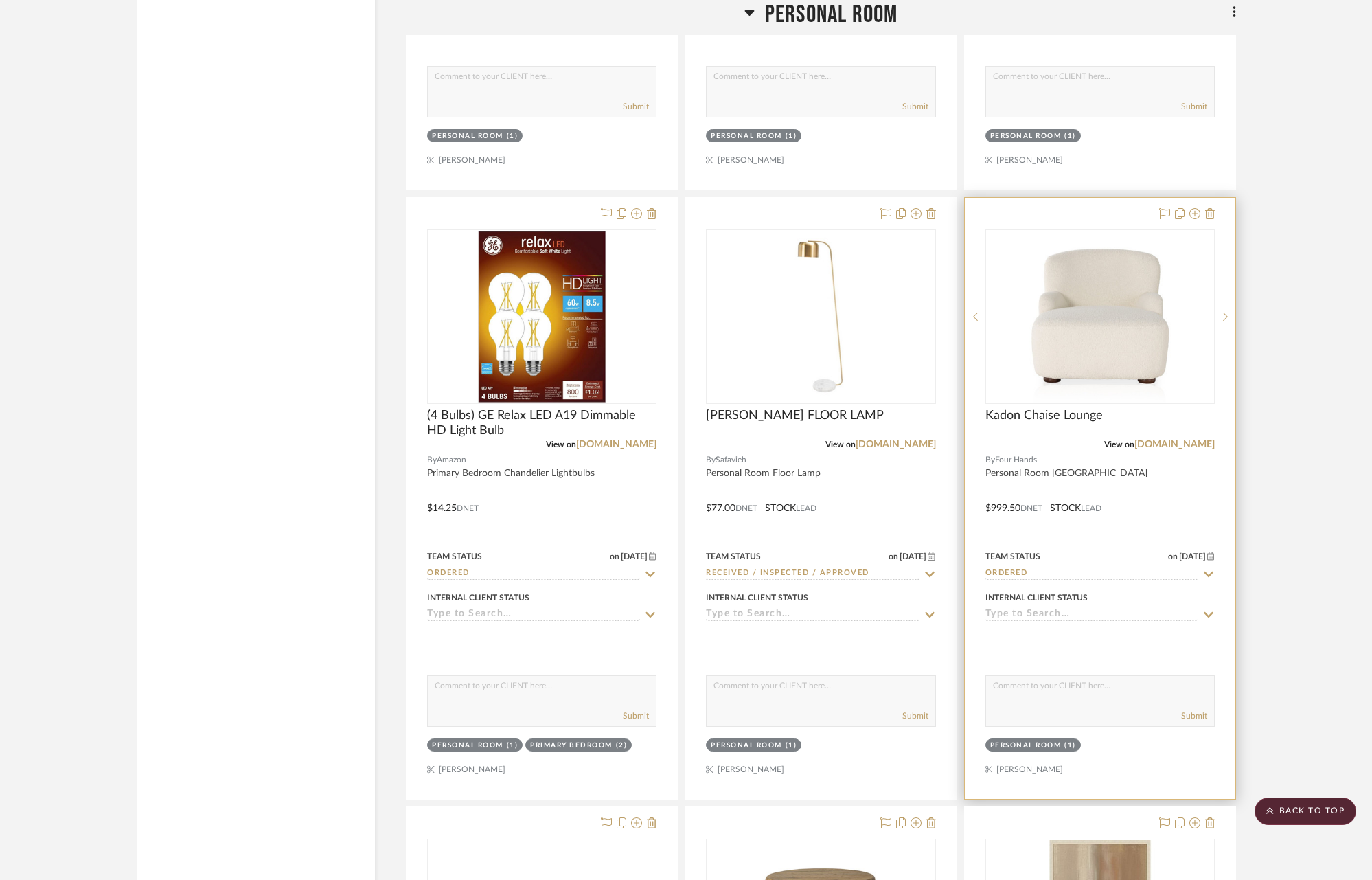
click at [1012, 567] on input "Ordered" at bounding box center [1092, 574] width 213 height 13
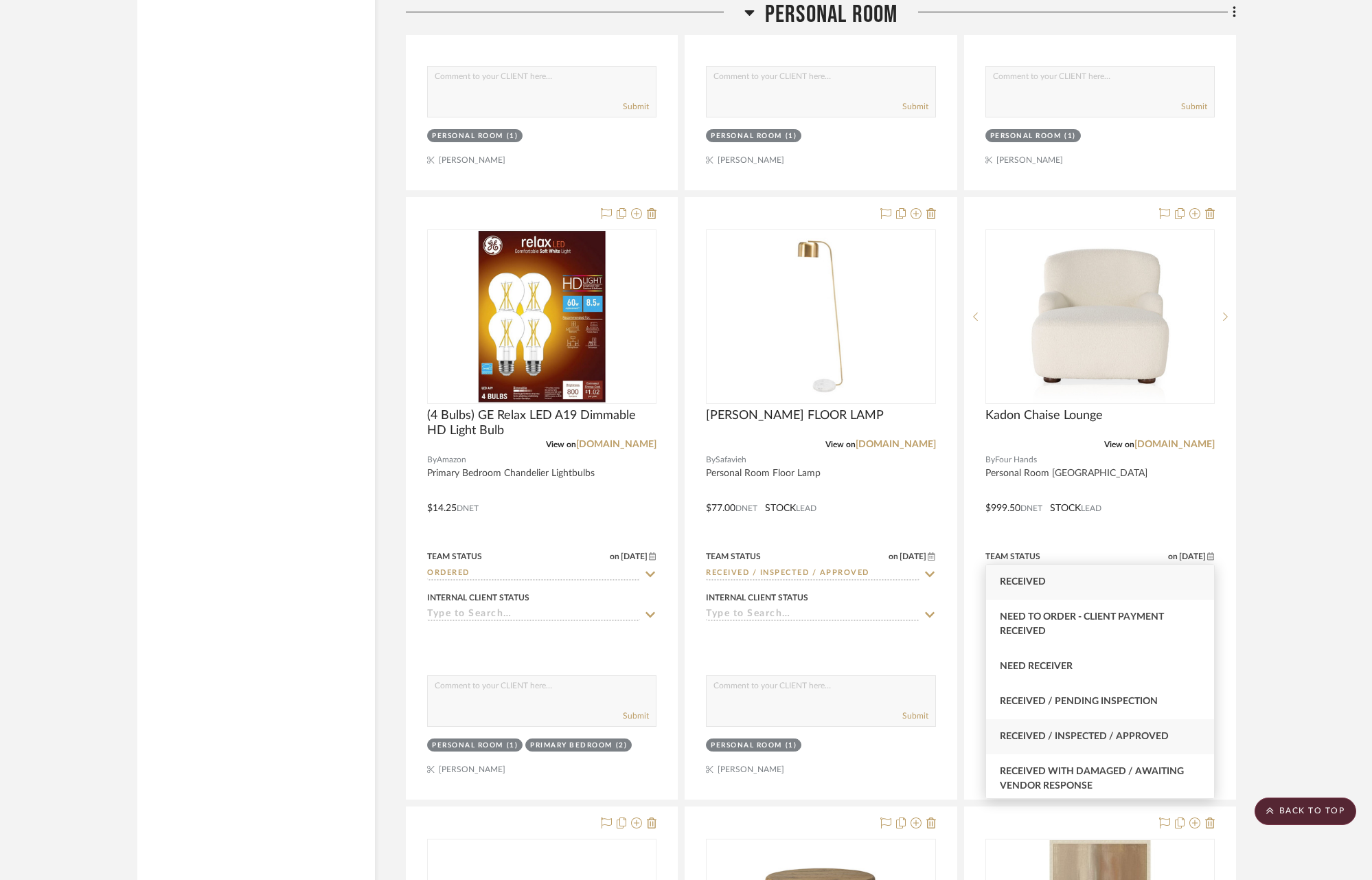
type input "receive"
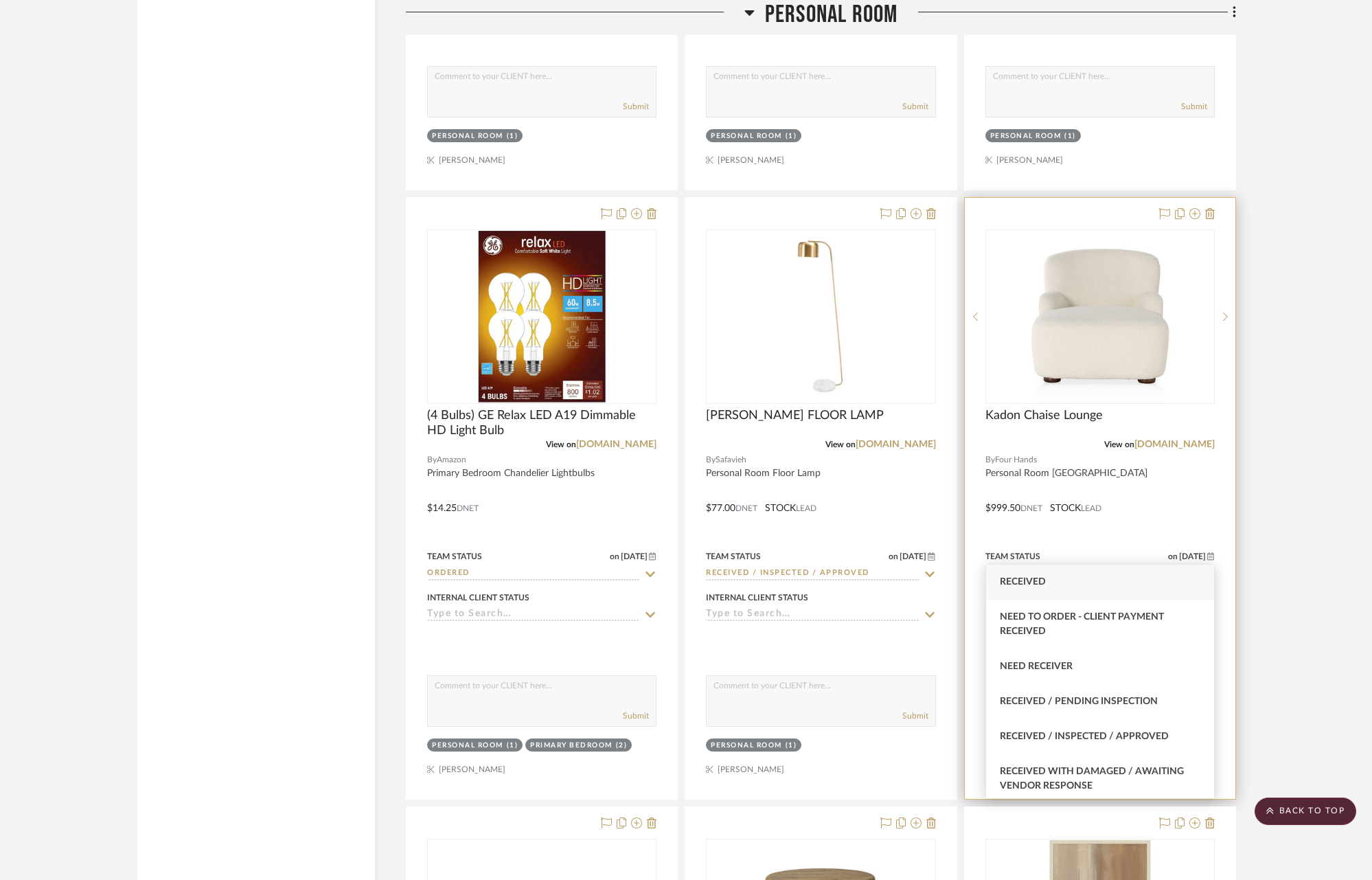
click at [1102, 741] on span "Received / Inspected / Approved" at bounding box center [1083, 736] width 169 height 10
type input "[DATE]"
type input "Received / Inspected / Approved"
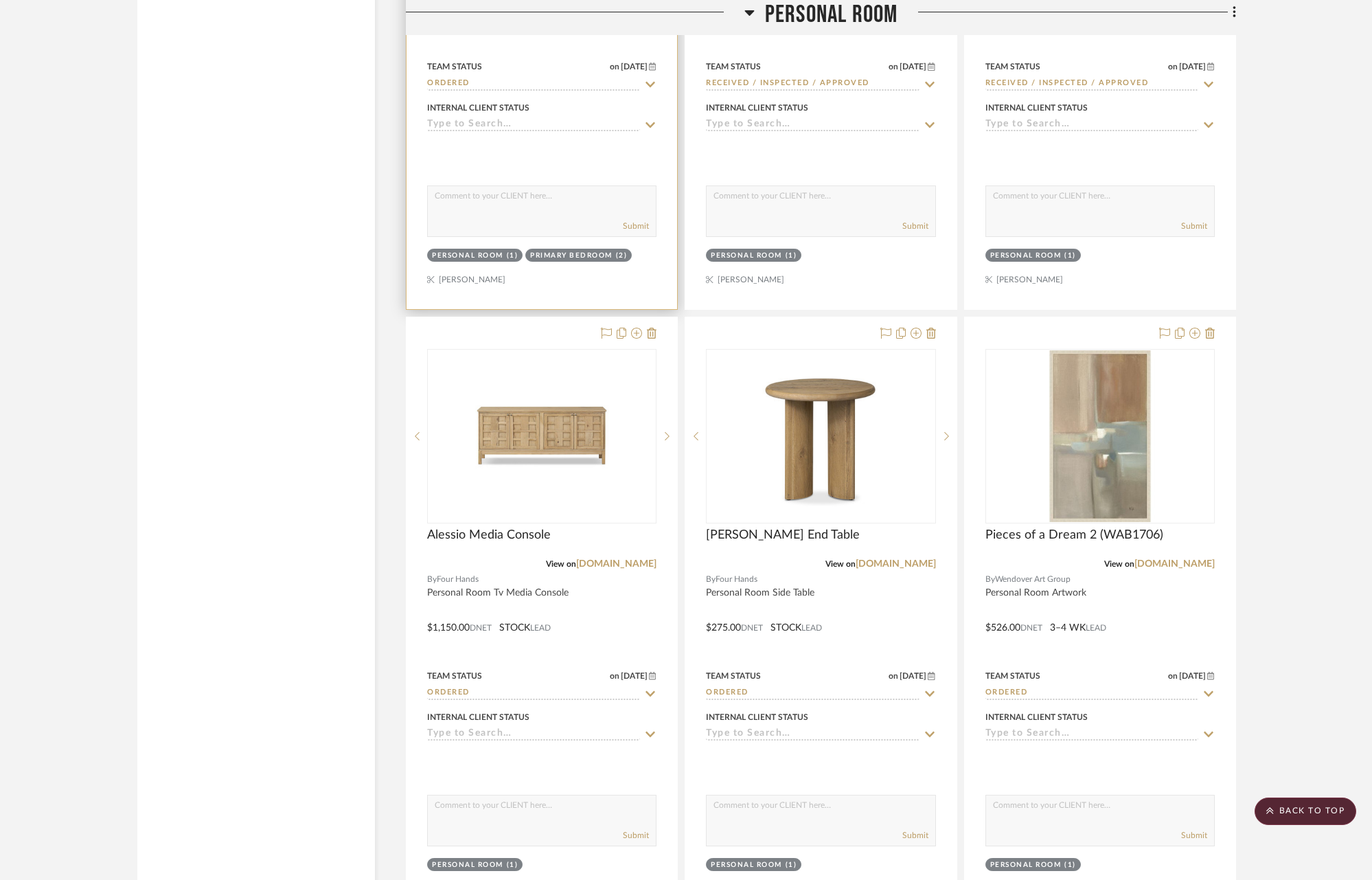
scroll to position [20008, 0]
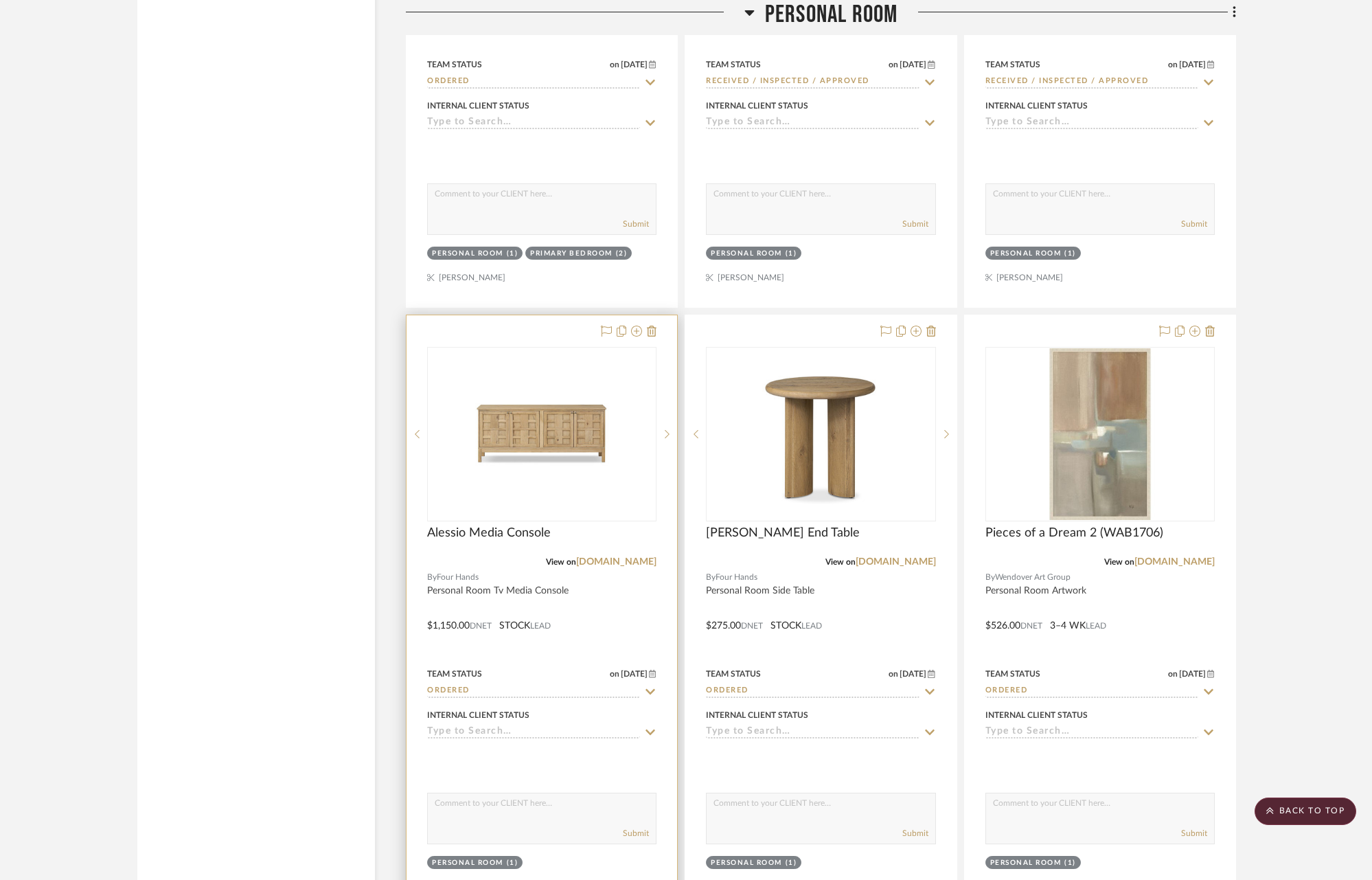
click at [651, 689] on icon at bounding box center [651, 691] width 10 height 6
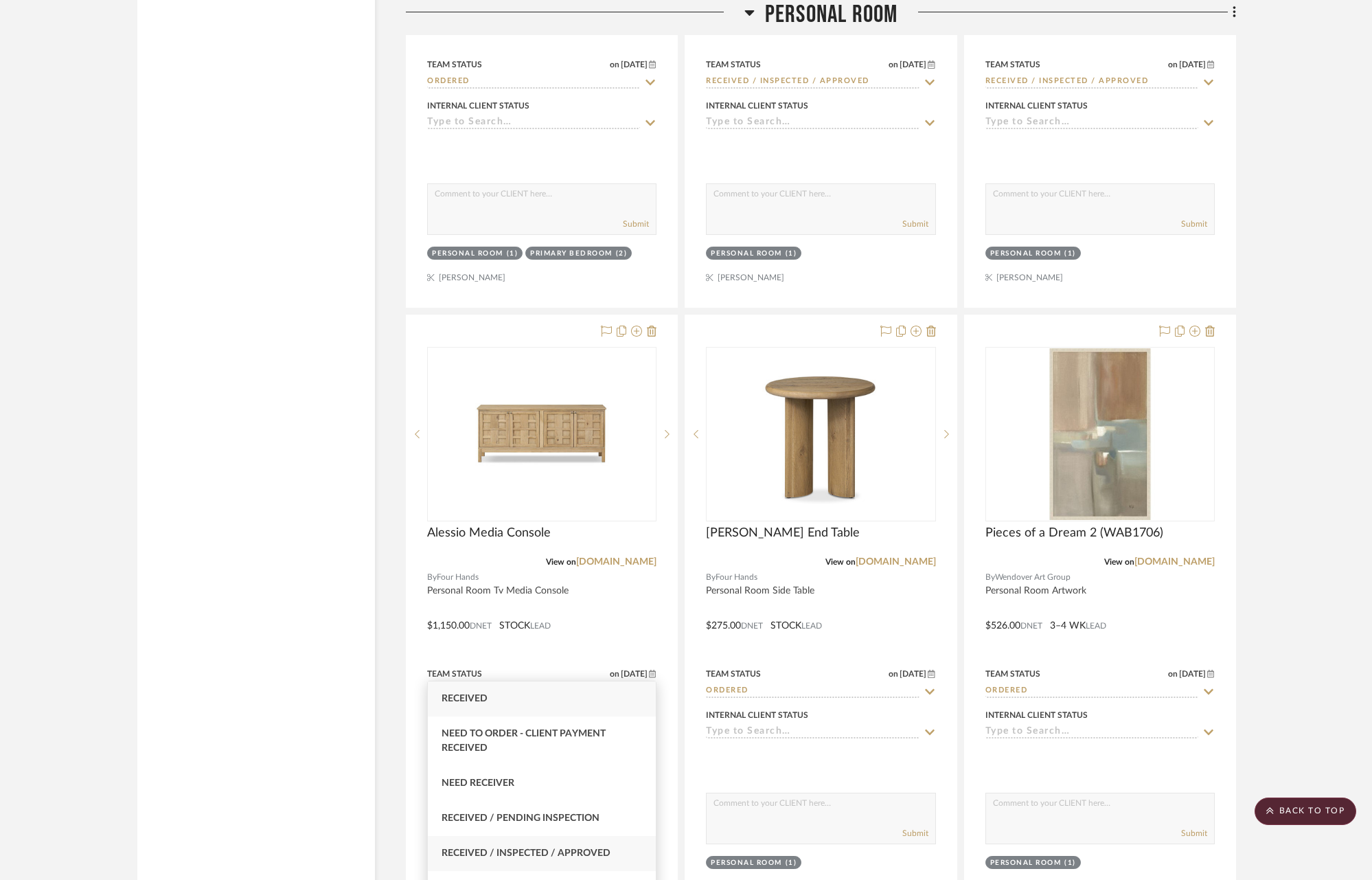
type input "rece"
click at [583, 858] on span "Received / Inspected / Approved" at bounding box center [525, 853] width 169 height 10
type input "[DATE]"
type input "Received / Inspected / Approved"
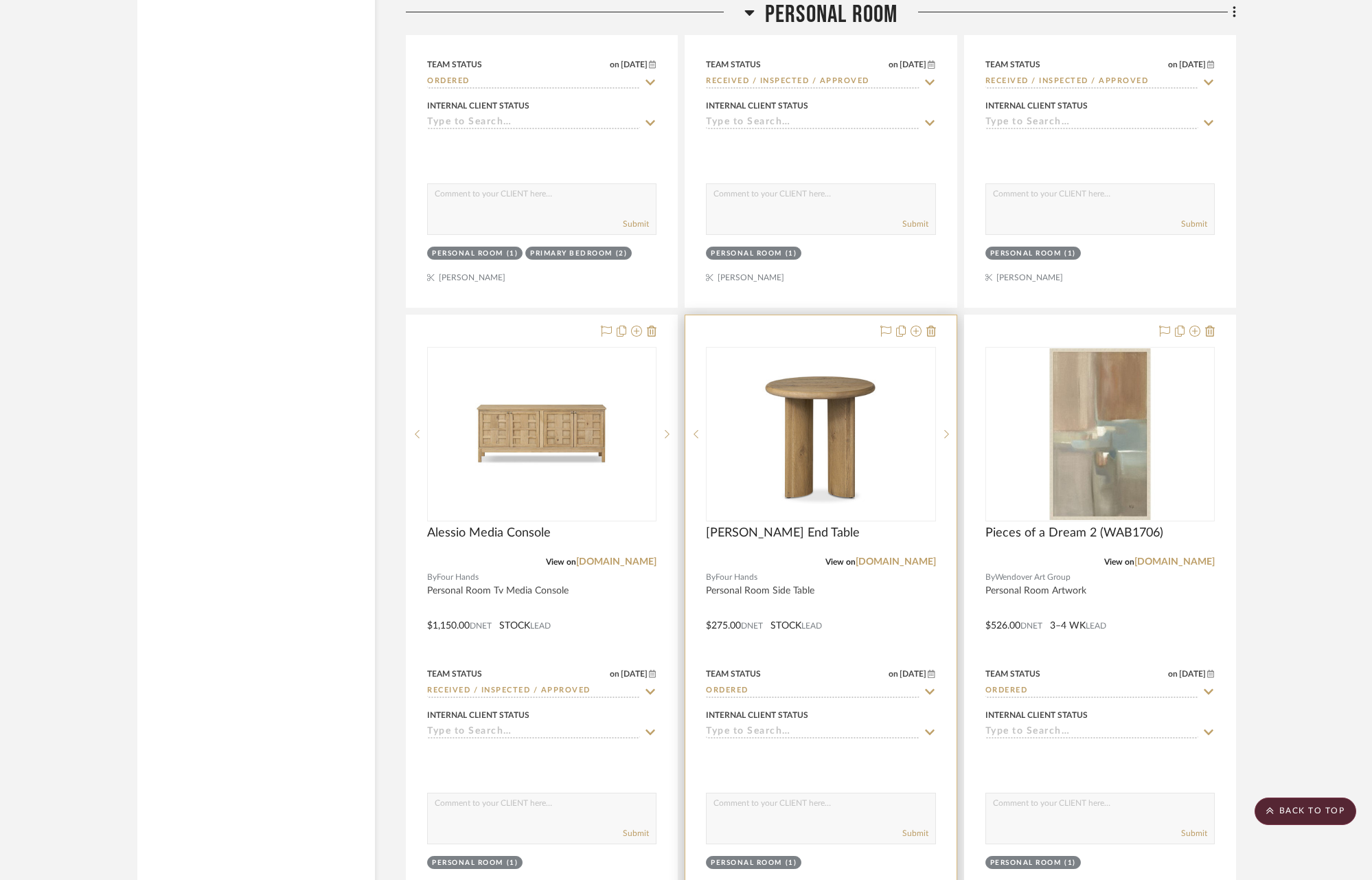
click at [928, 686] on icon at bounding box center [929, 691] width 12 height 11
type input "receive"
click at [832, 854] on span "Received / Inspected / Approved" at bounding box center [804, 853] width 169 height 10
type input "[DATE]"
type input "Received / Inspected / Approved"
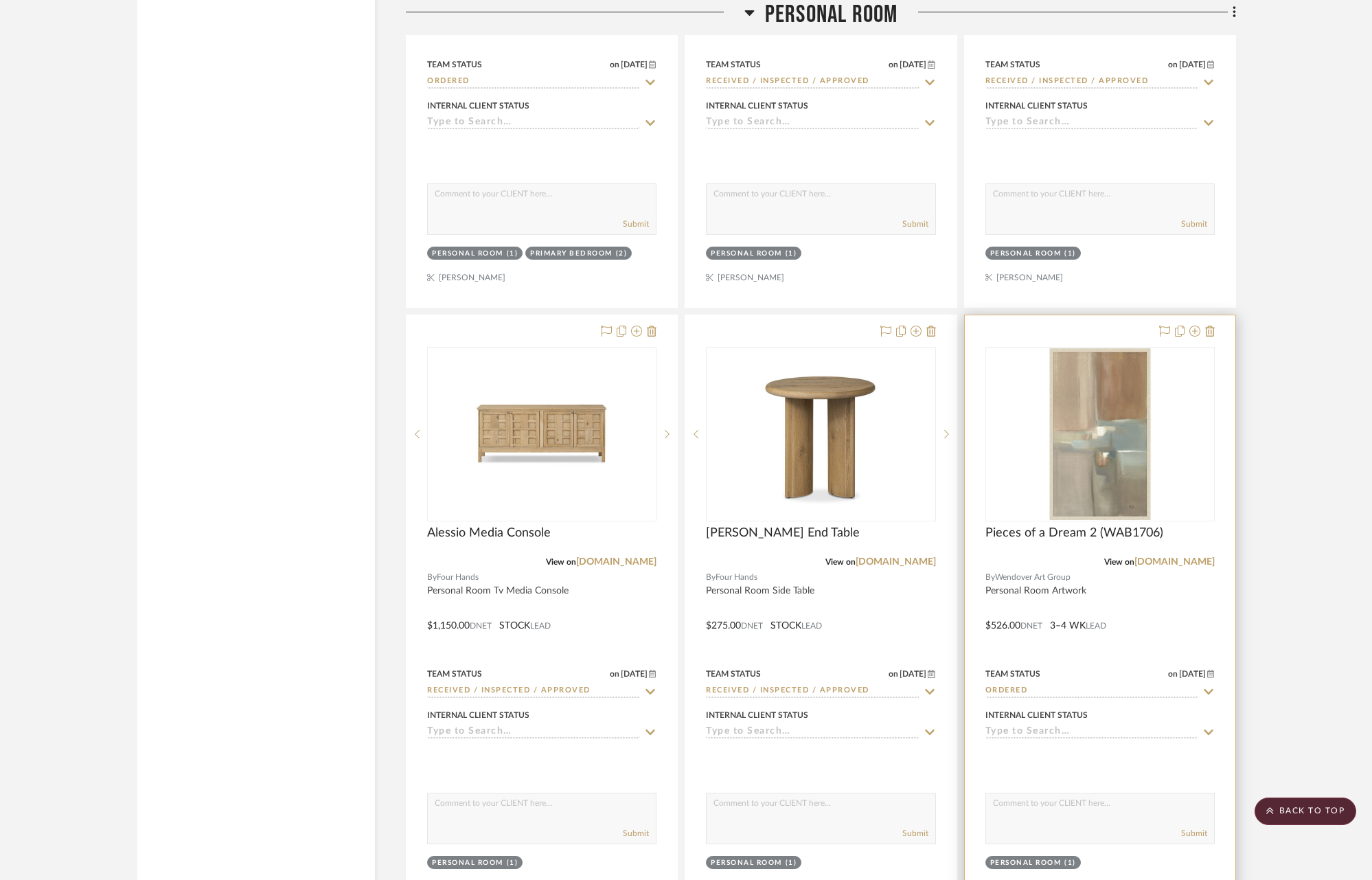
click at [1210, 689] on icon at bounding box center [1209, 691] width 10 height 6
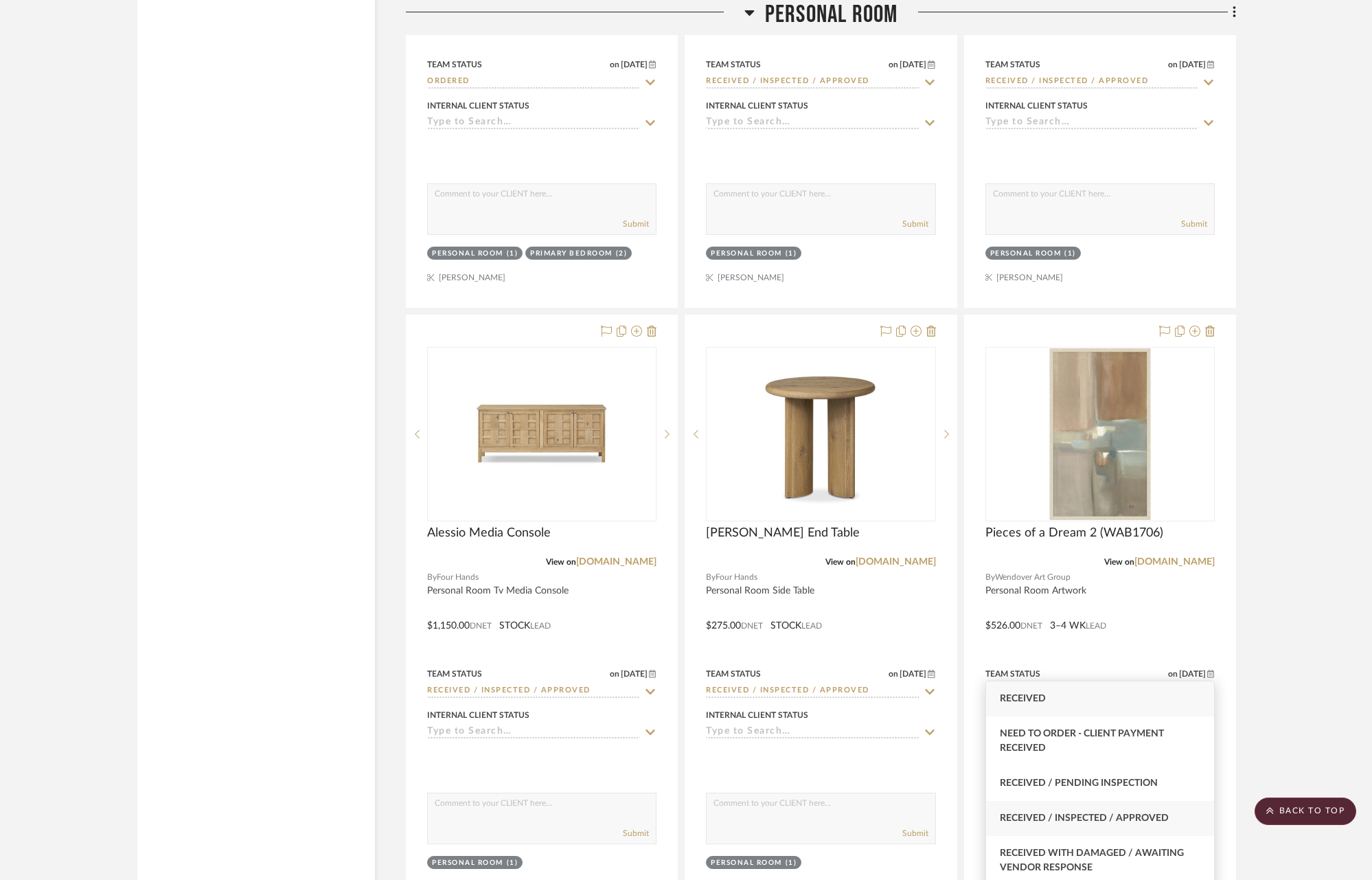
type input "received"
drag, startPoint x: 1150, startPoint y: 818, endPoint x: 1166, endPoint y: 785, distance: 36.7
click at [1150, 818] on span "Received / Inspected / Approved" at bounding box center [1083, 818] width 169 height 10
type input "[DATE]"
type input "Received / Inspected / Approved"
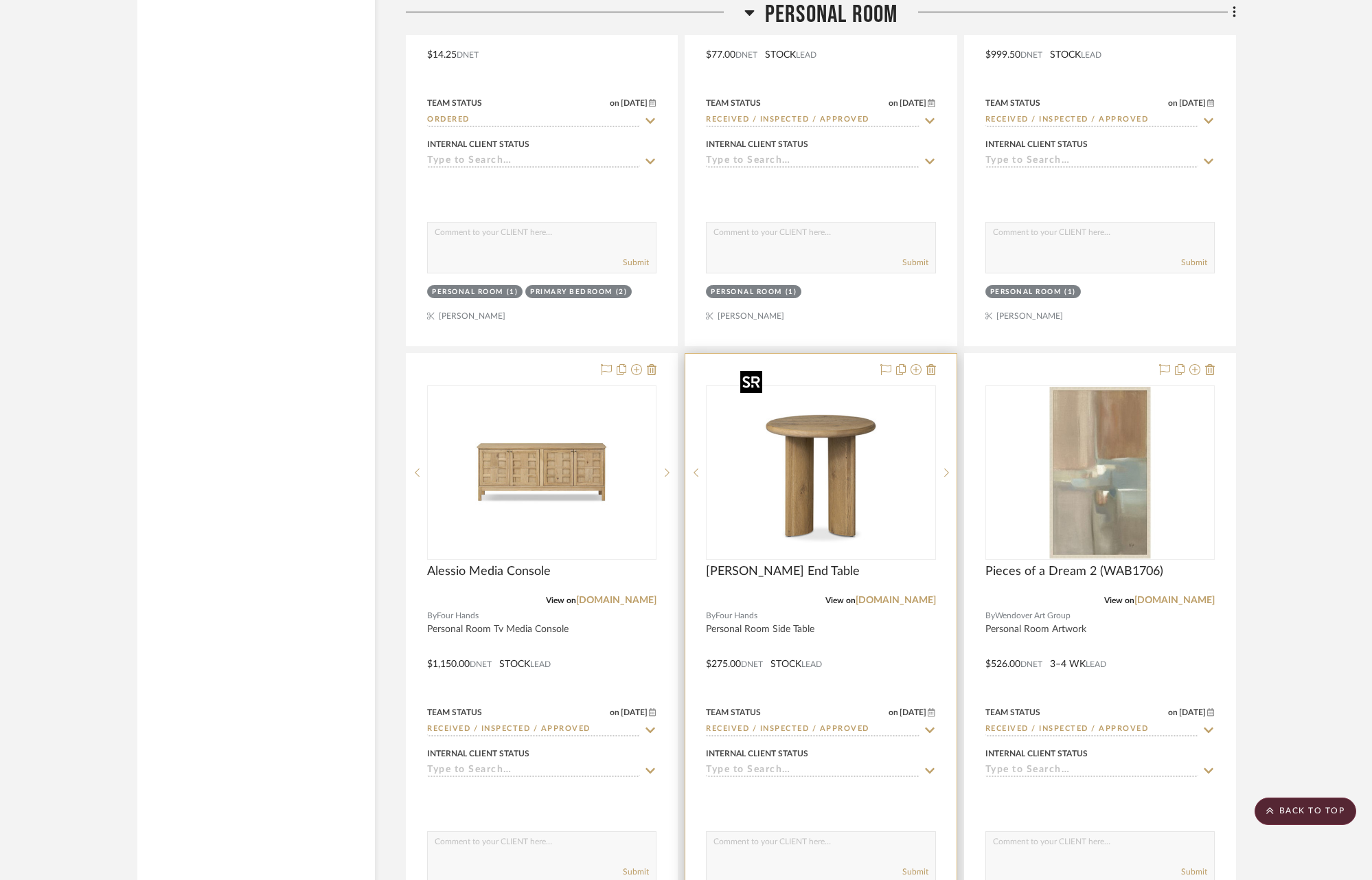
scroll to position [19632, 0]
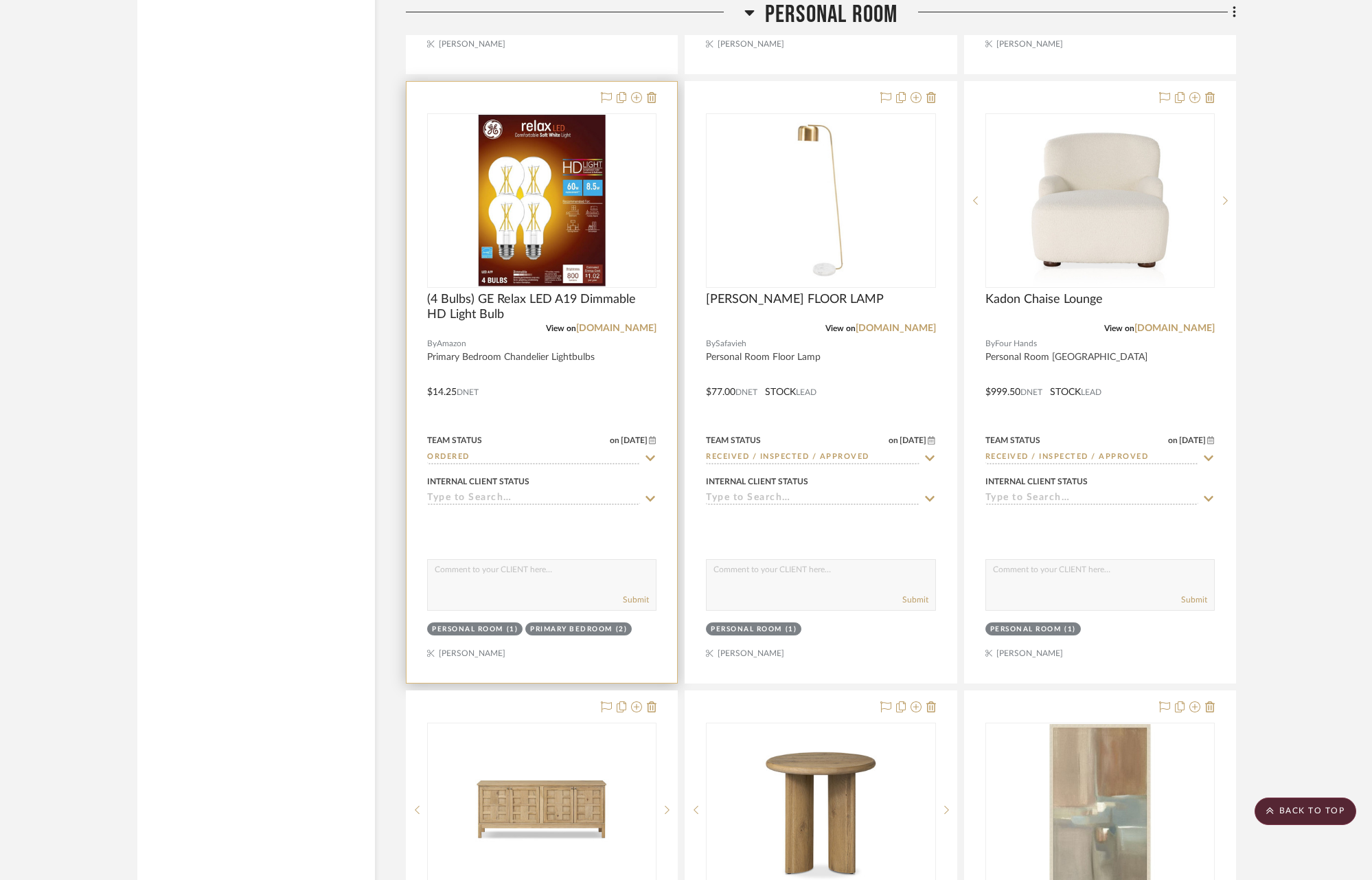
click at [650, 455] on icon at bounding box center [651, 458] width 10 height 6
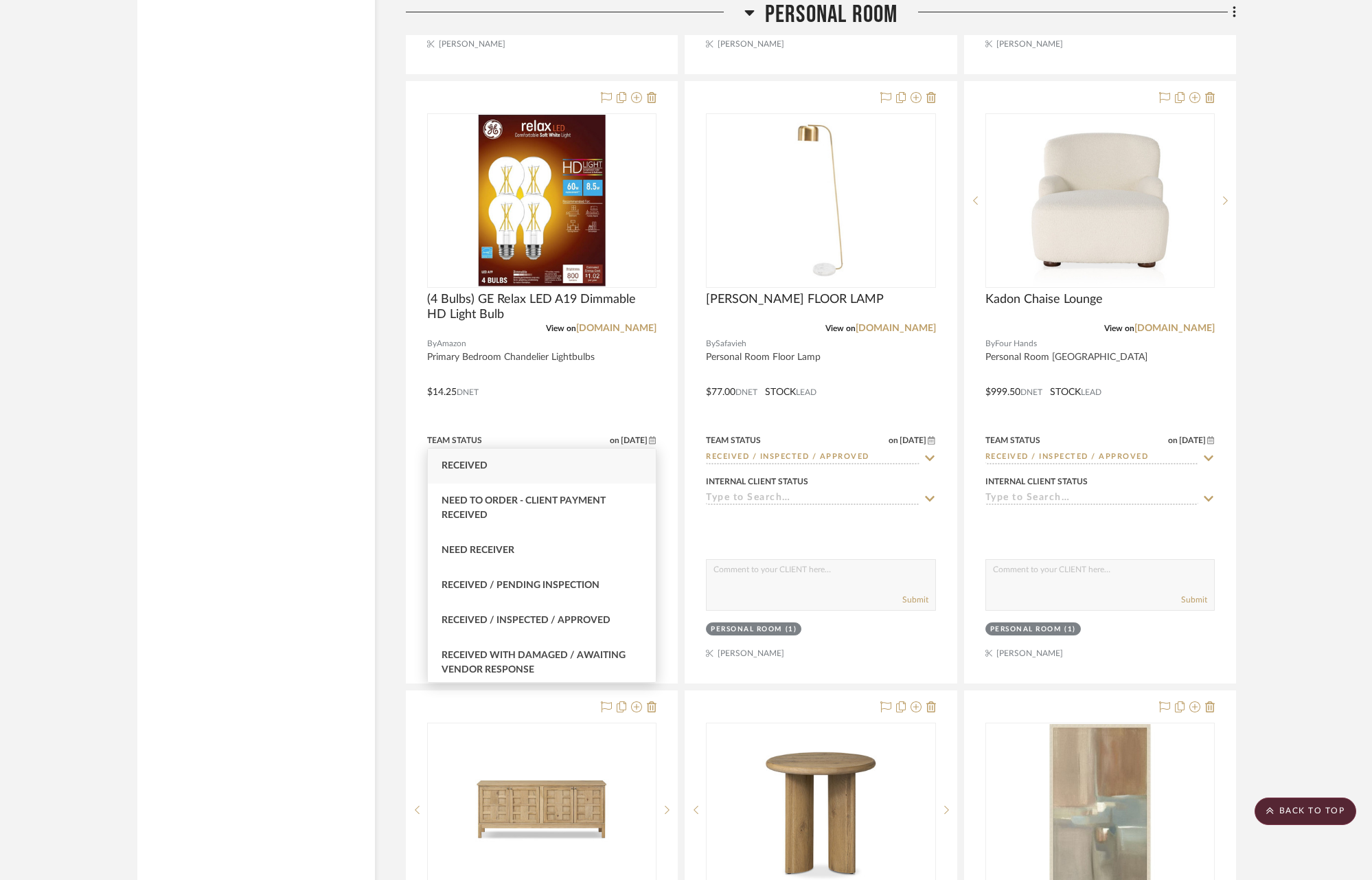
type input "rece"
click at [566, 465] on div "Received" at bounding box center [542, 466] width 228 height 35
type input "[DATE]"
type input "Received"
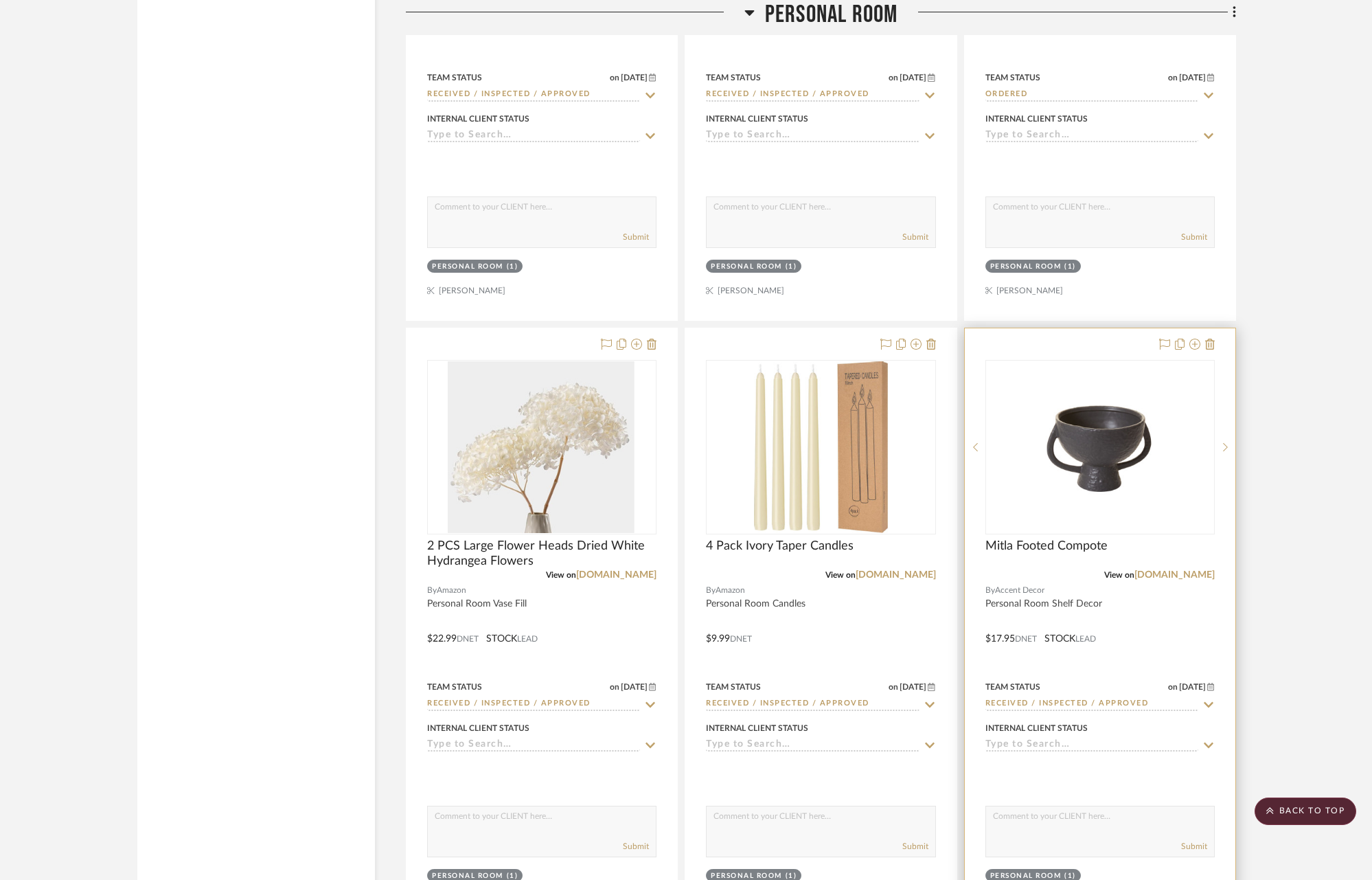
scroll to position [15730, 0]
click at [1214, 700] on icon at bounding box center [1208, 705] width 12 height 11
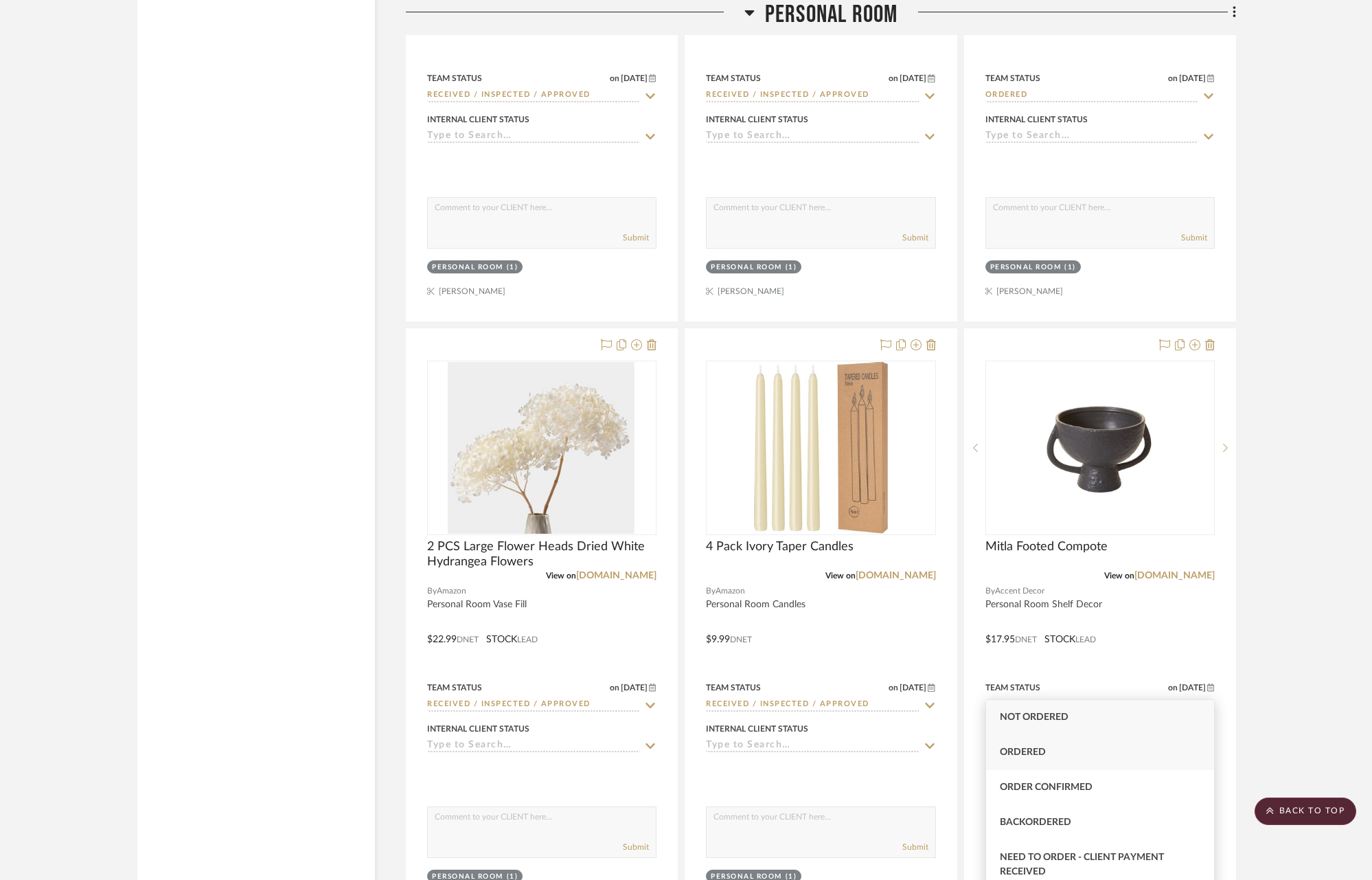
click at [1055, 756] on div "Ordered" at bounding box center [1100, 752] width 228 height 35
type input "Ordered"
